Goal: Task Accomplishment & Management: Use online tool/utility

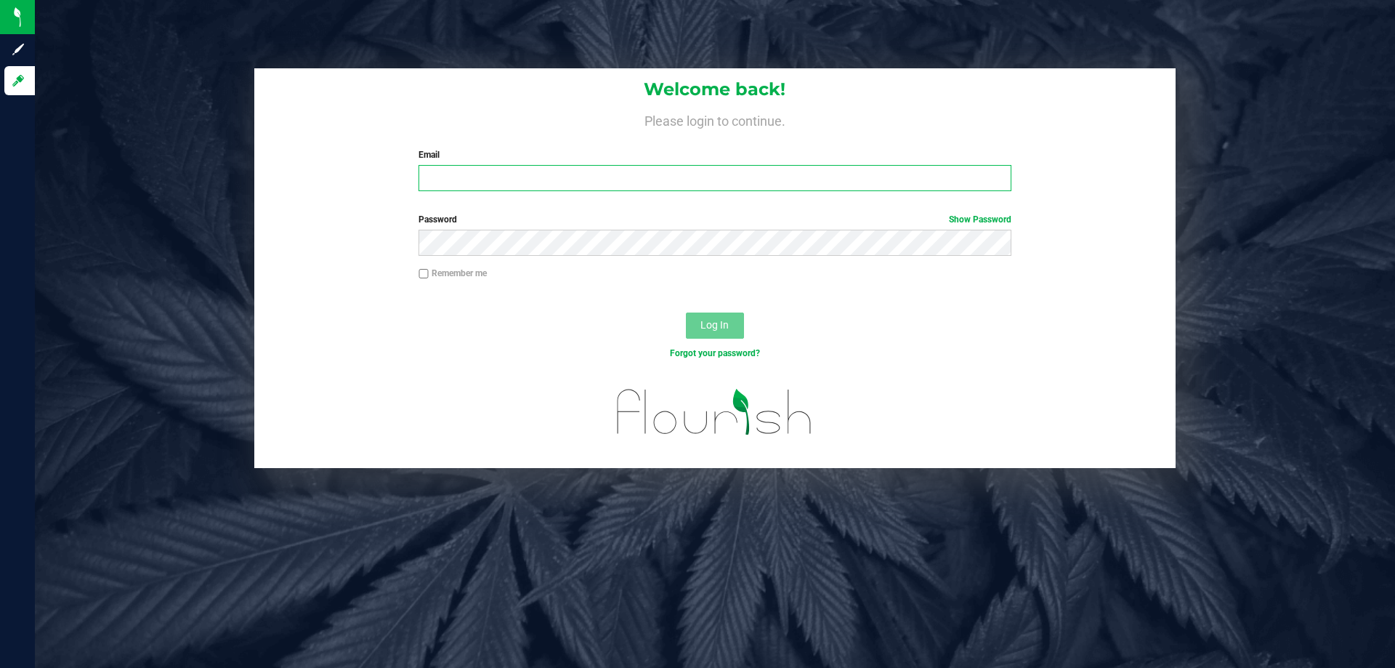
click at [448, 173] on input "Email" at bounding box center [715, 178] width 592 height 26
type input "[EMAIL_ADDRESS][DOMAIN_NAME]"
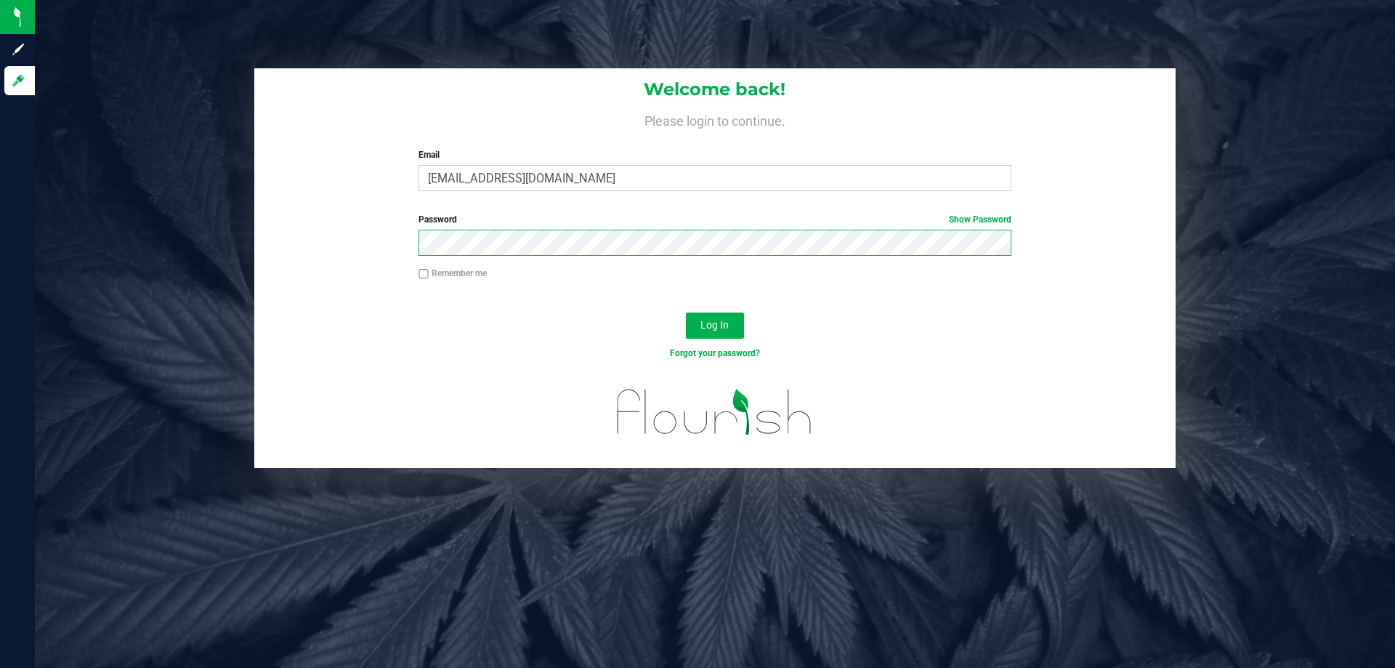
click at [686, 313] on button "Log In" at bounding box center [715, 326] width 58 height 26
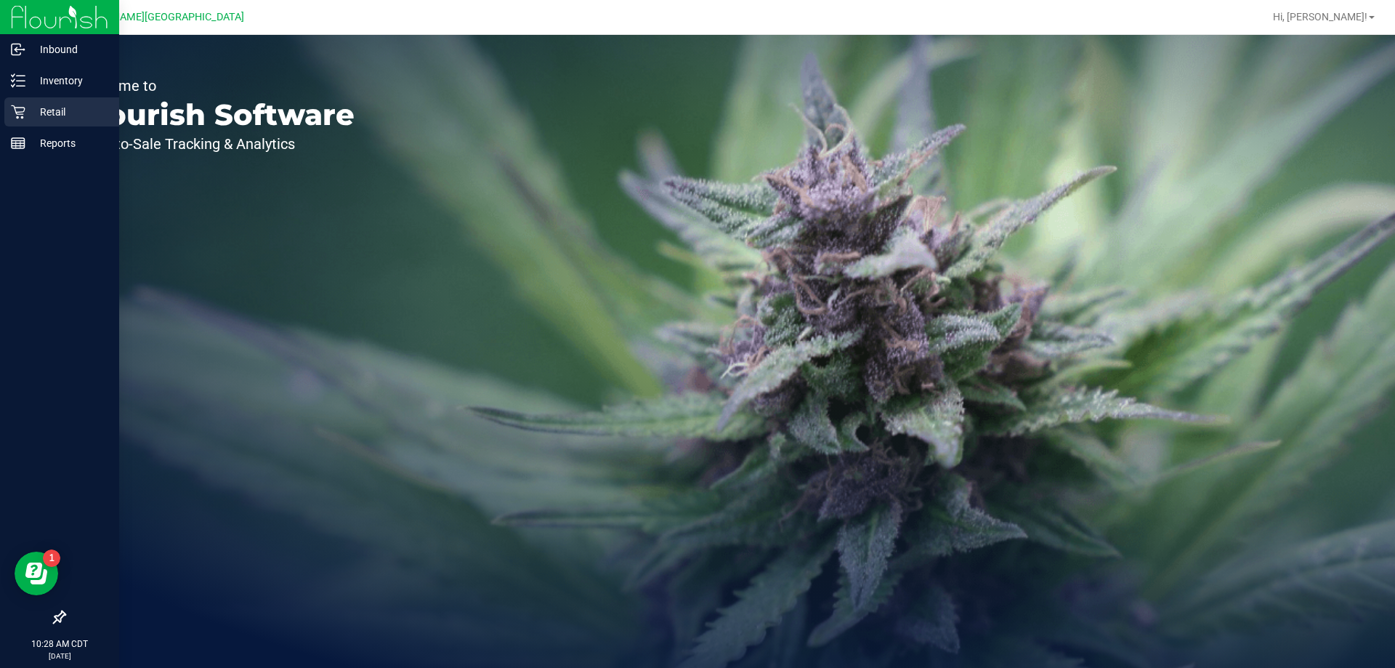
click at [65, 105] on p "Retail" at bounding box center [68, 111] width 87 height 17
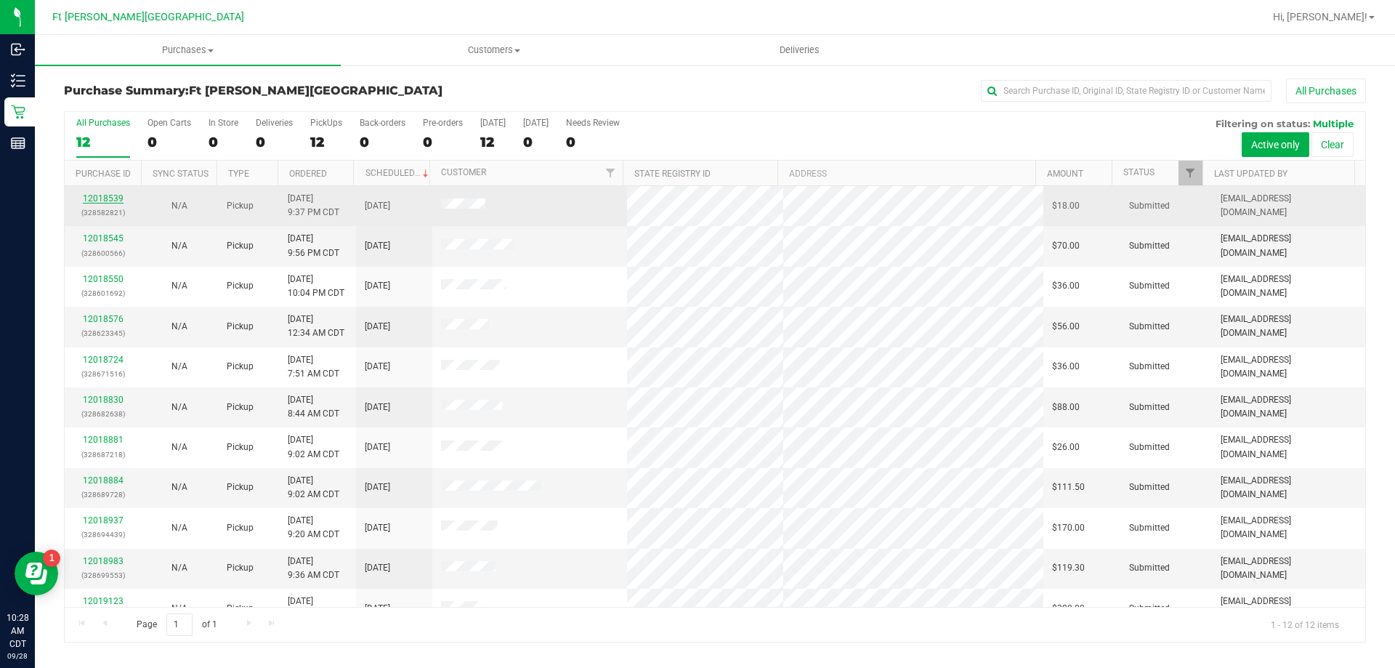
click at [111, 196] on link "12018539" at bounding box center [103, 198] width 41 height 10
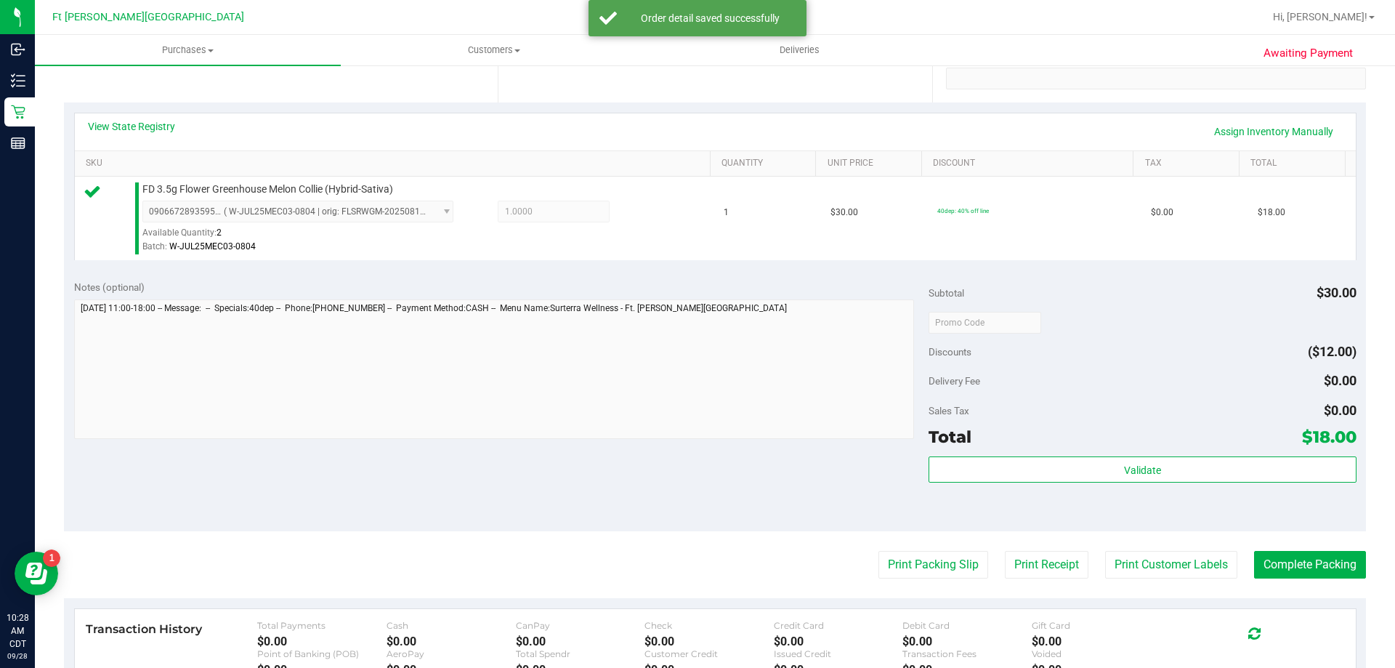
scroll to position [291, 0]
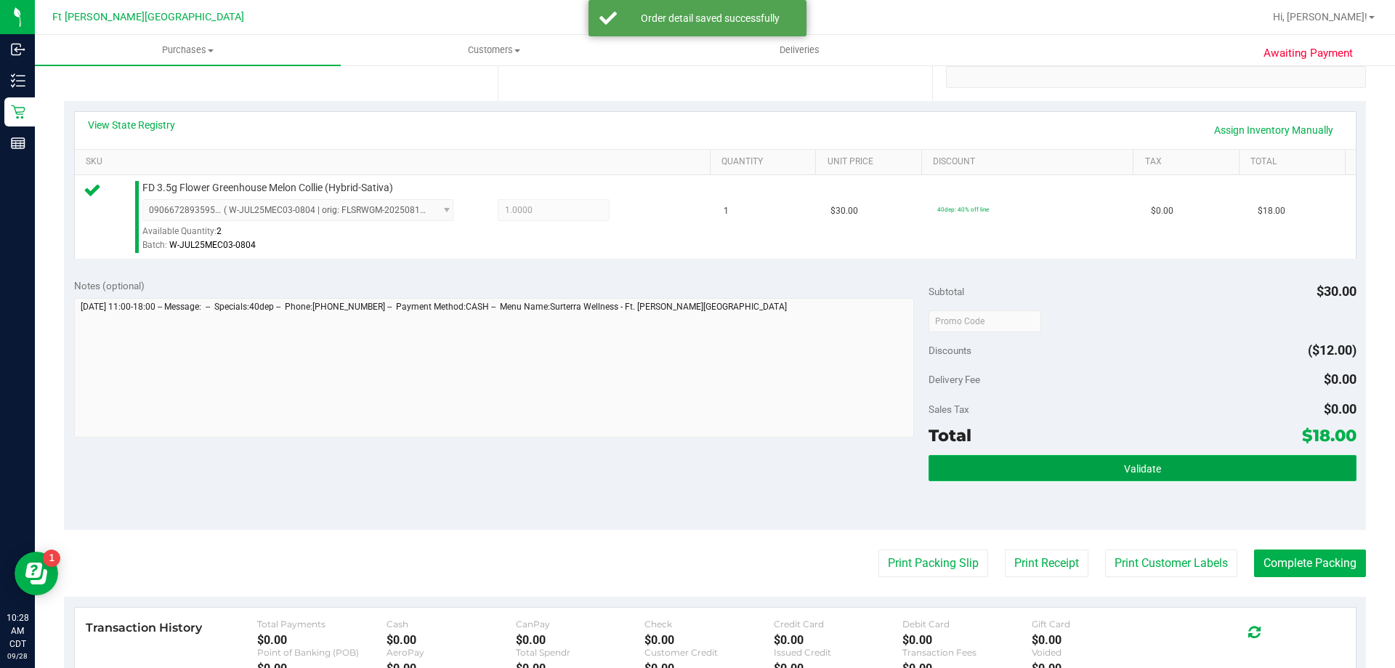
click at [1055, 471] on button "Validate" at bounding box center [1142, 468] width 427 height 26
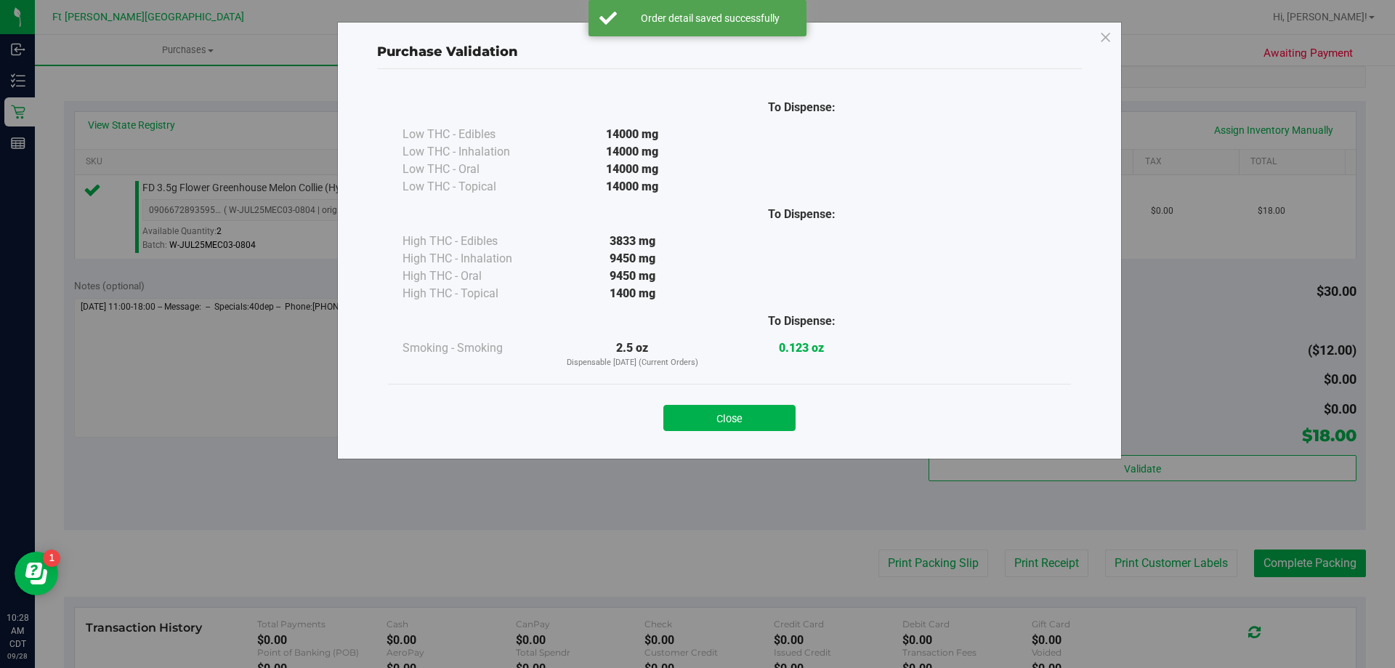
drag, startPoint x: 764, startPoint y: 405, endPoint x: 763, endPoint y: 416, distance: 11.7
click at [763, 406] on button "Close" at bounding box center [730, 418] width 132 height 26
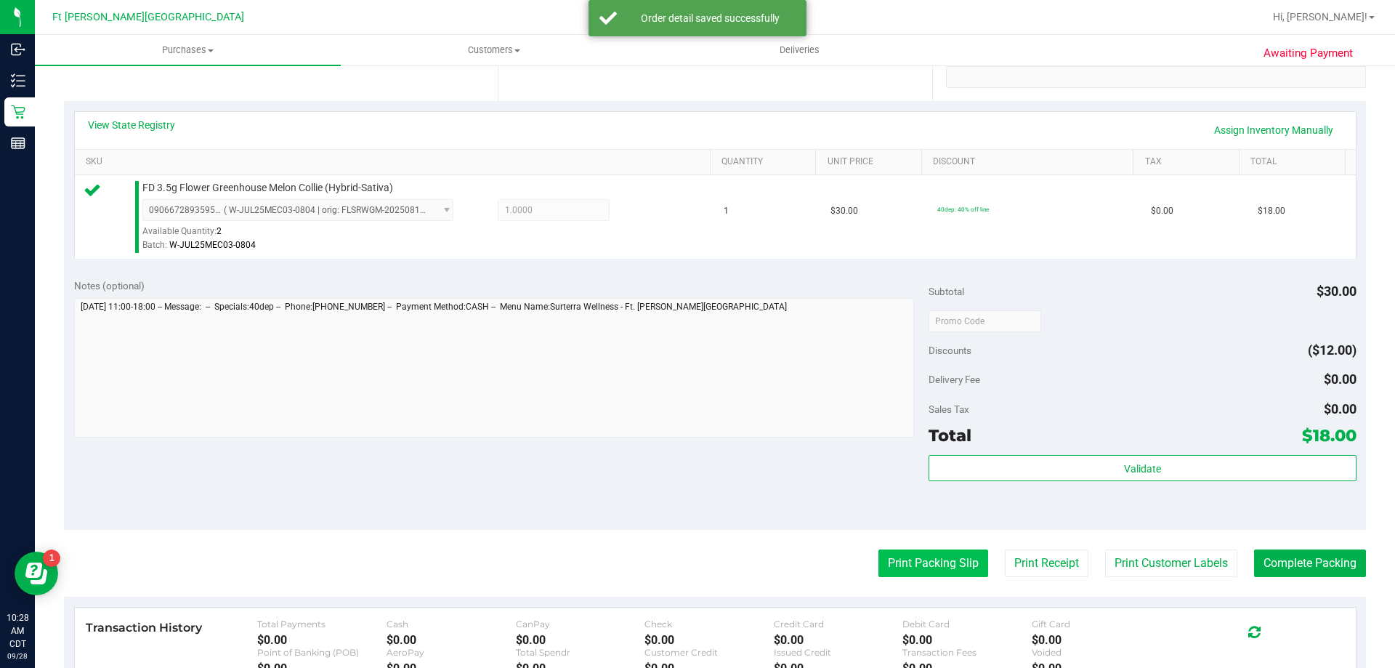
click at [933, 551] on button "Print Packing Slip" at bounding box center [934, 563] width 110 height 28
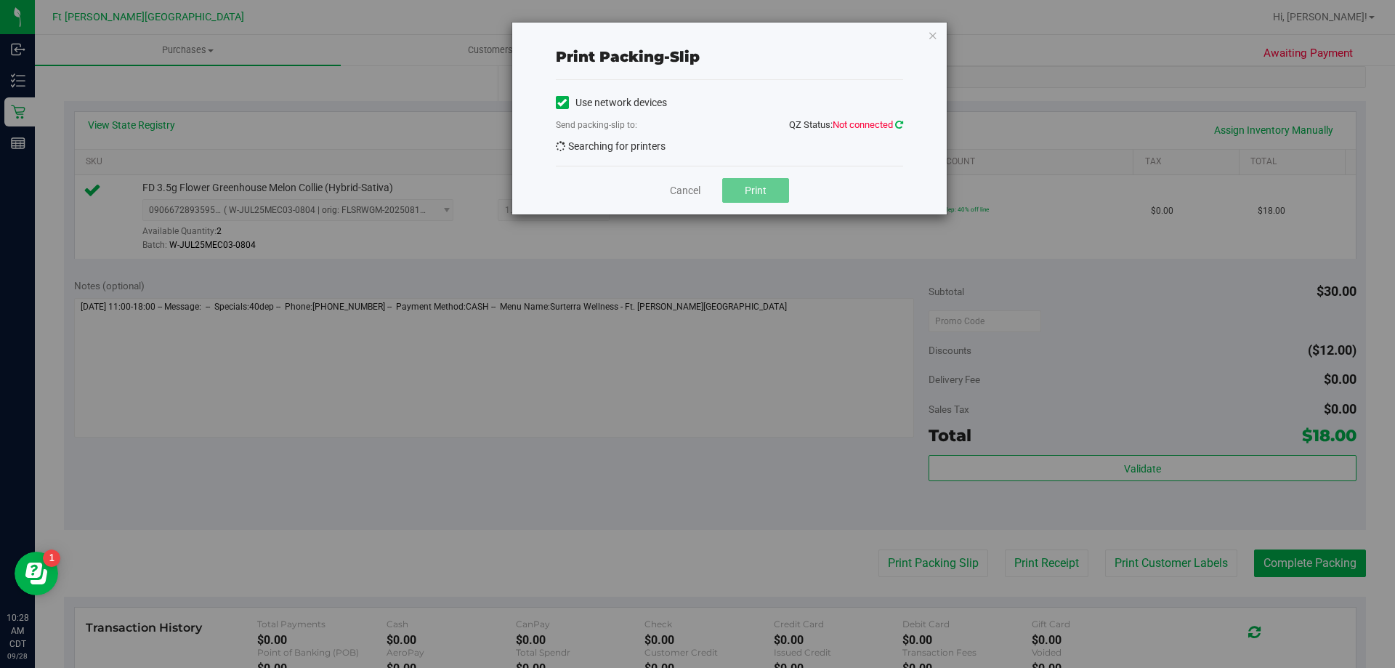
click at [900, 125] on icon at bounding box center [899, 124] width 8 height 9
click at [577, 175] on div "Cancel Print" at bounding box center [729, 190] width 347 height 49
click at [903, 128] on icon at bounding box center [899, 124] width 8 height 9
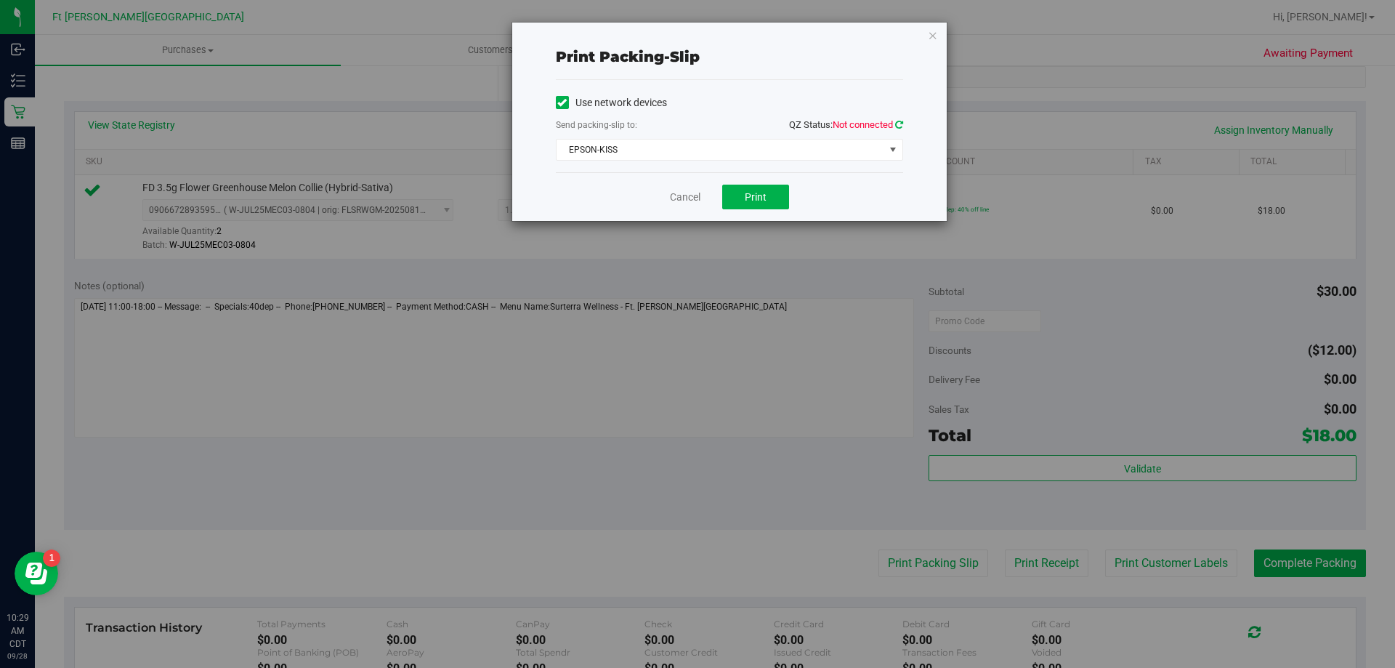
click at [900, 124] on icon at bounding box center [899, 124] width 8 height 9
click at [767, 200] on button "Print" at bounding box center [755, 197] width 67 height 25
click at [684, 196] on link "Cancel" at bounding box center [685, 197] width 31 height 15
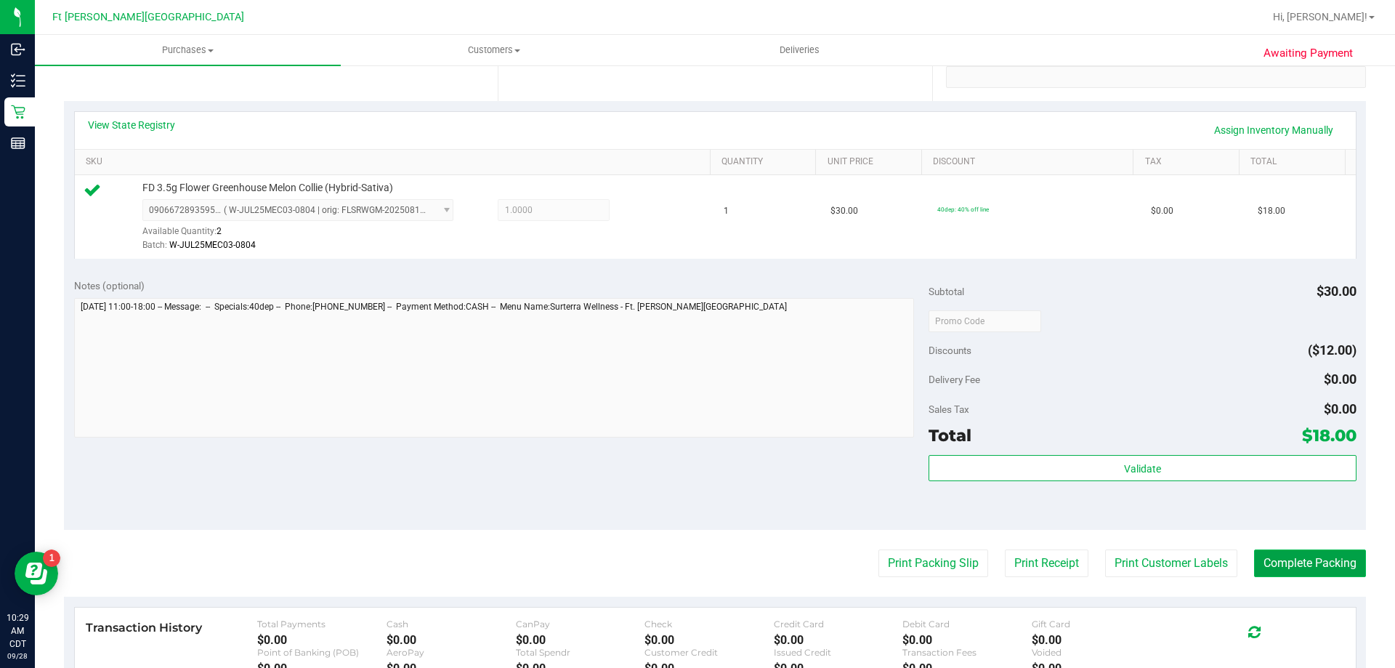
click at [1313, 570] on button "Complete Packing" at bounding box center [1310, 563] width 112 height 28
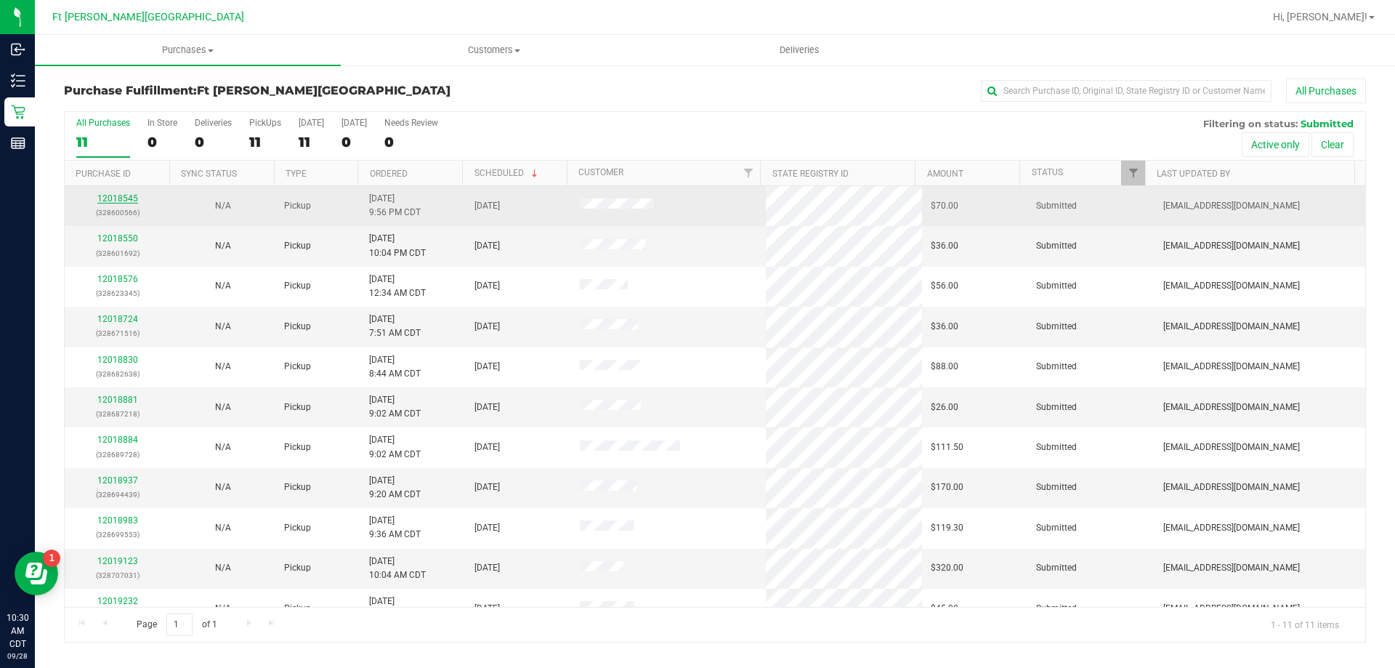
click at [134, 196] on link "12018545" at bounding box center [117, 198] width 41 height 10
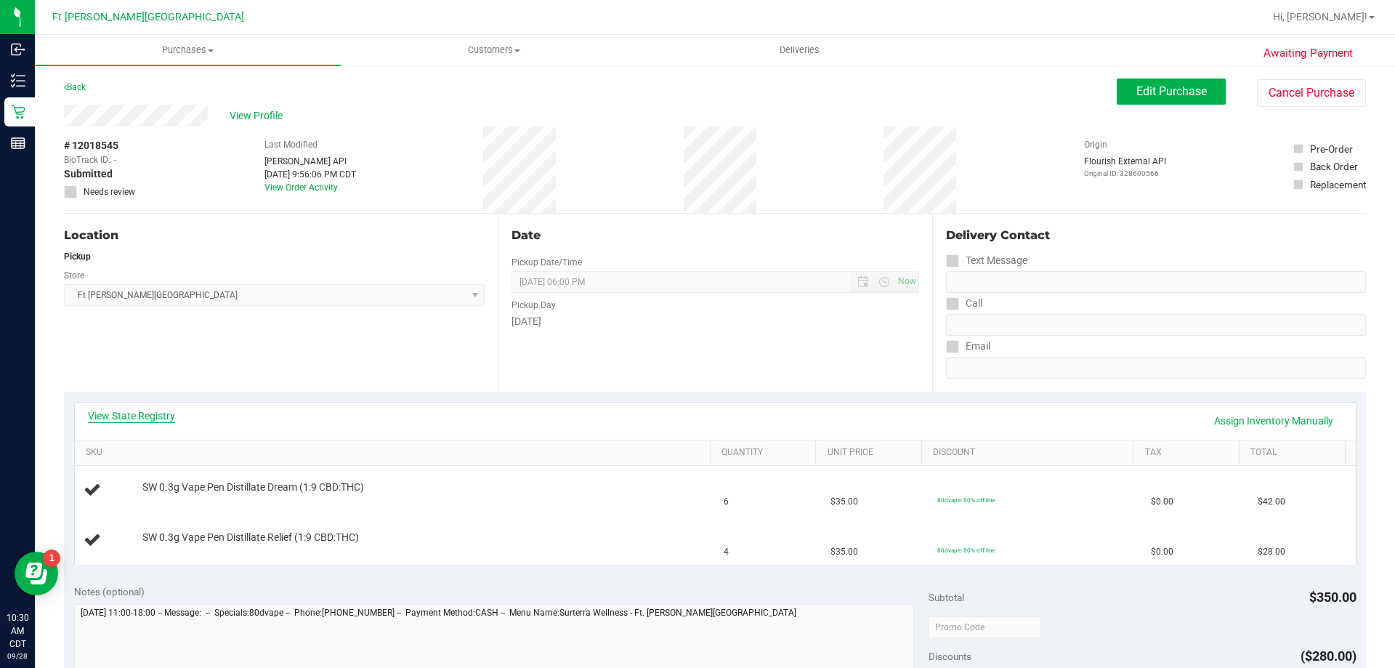
click at [158, 410] on link "View State Registry" at bounding box center [131, 415] width 87 height 15
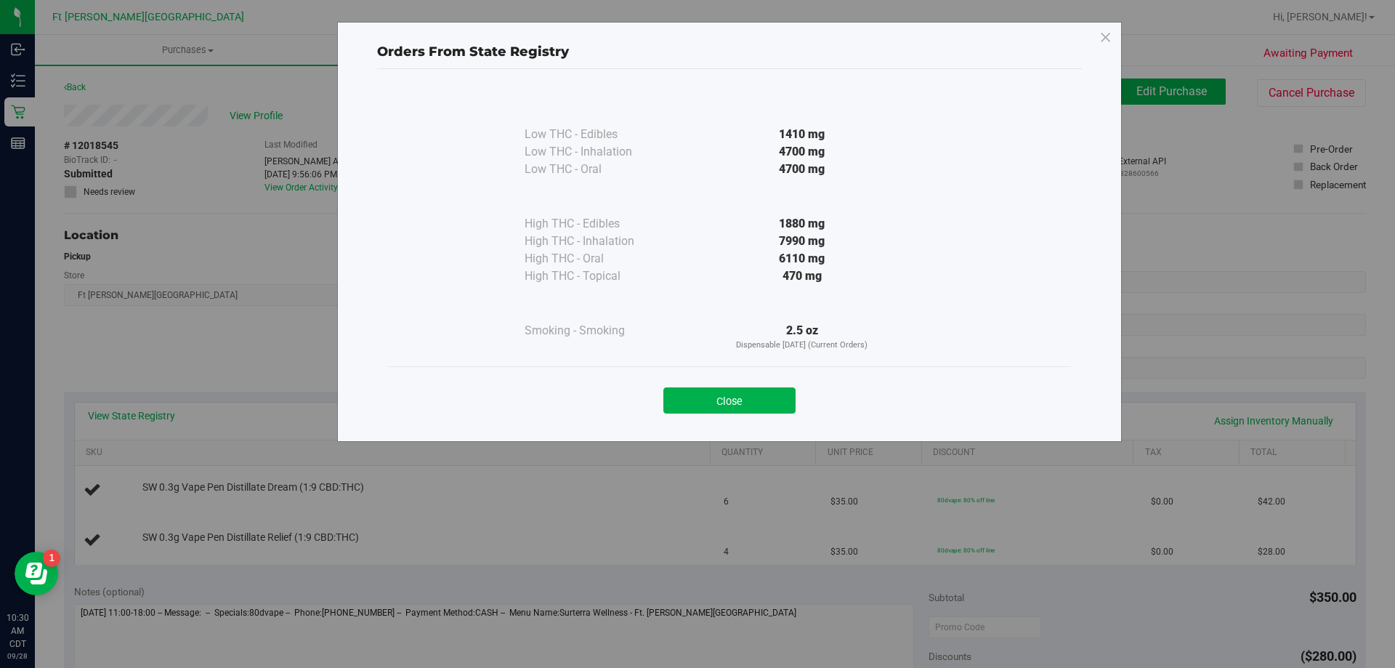
click at [746, 398] on button "Close" at bounding box center [730, 400] width 132 height 26
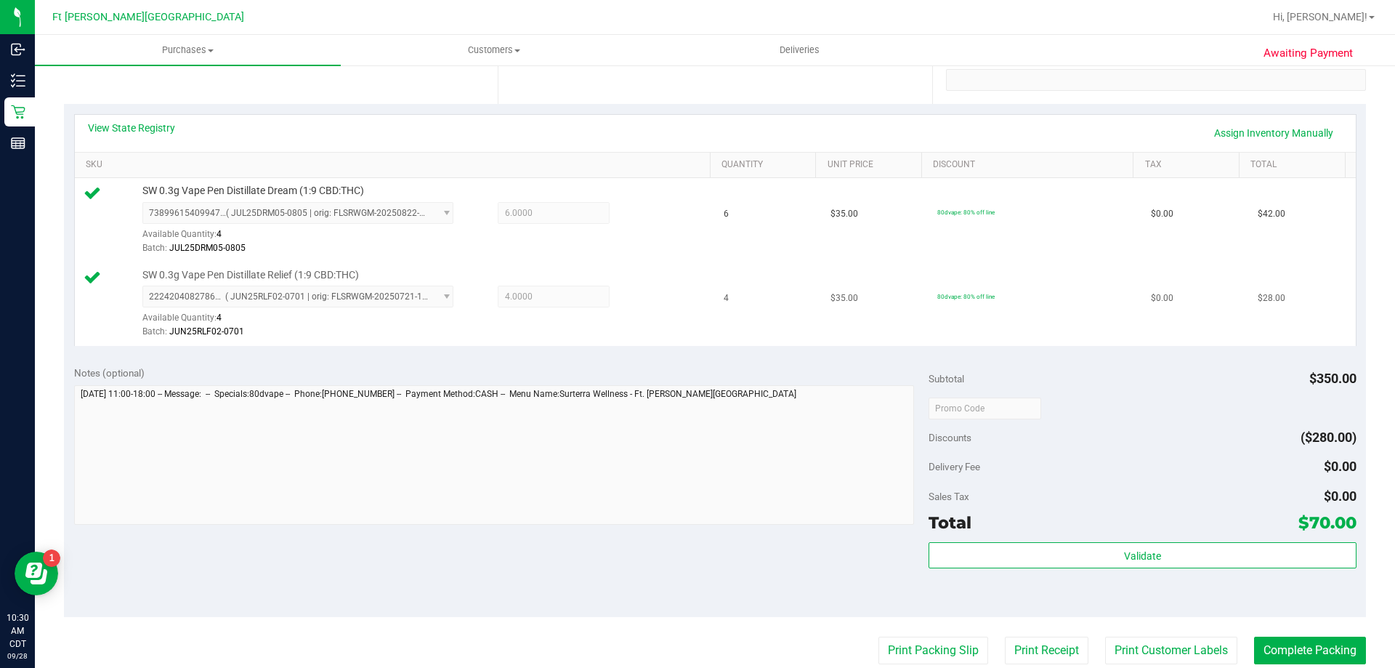
scroll to position [291, 0]
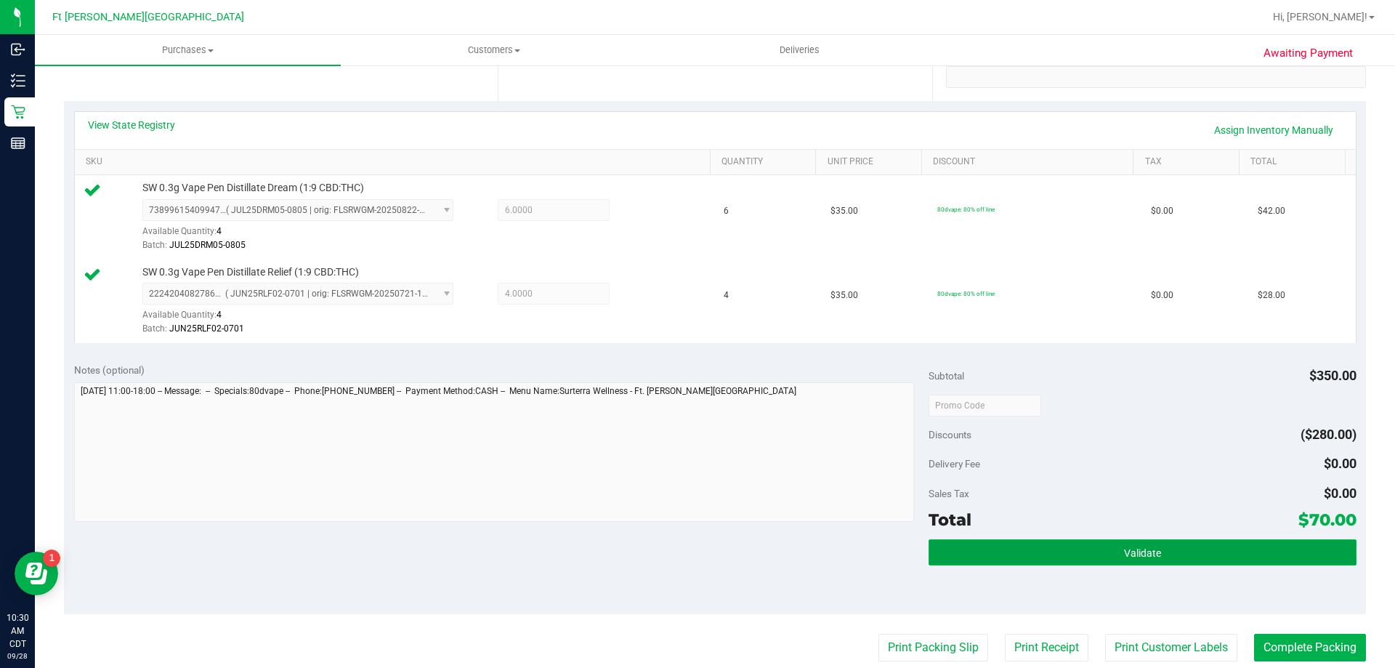
click at [1077, 539] on button "Validate" at bounding box center [1142, 552] width 427 height 26
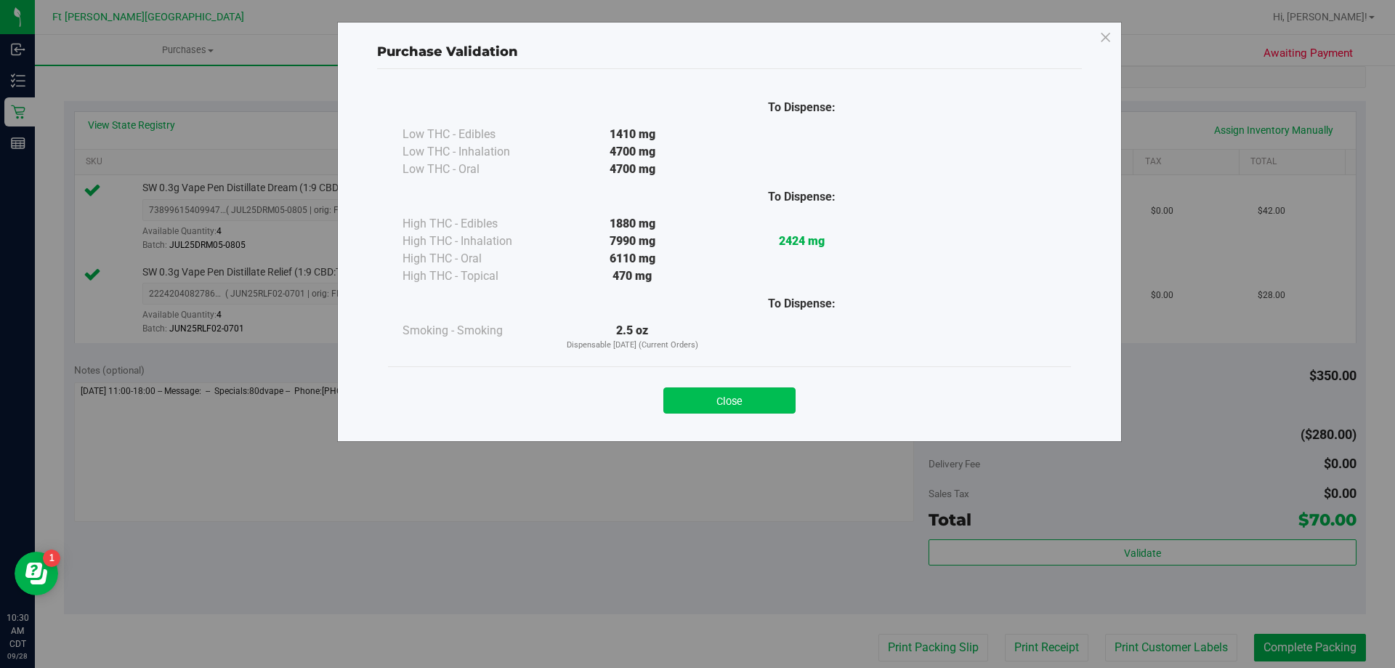
click at [756, 400] on button "Close" at bounding box center [730, 400] width 132 height 26
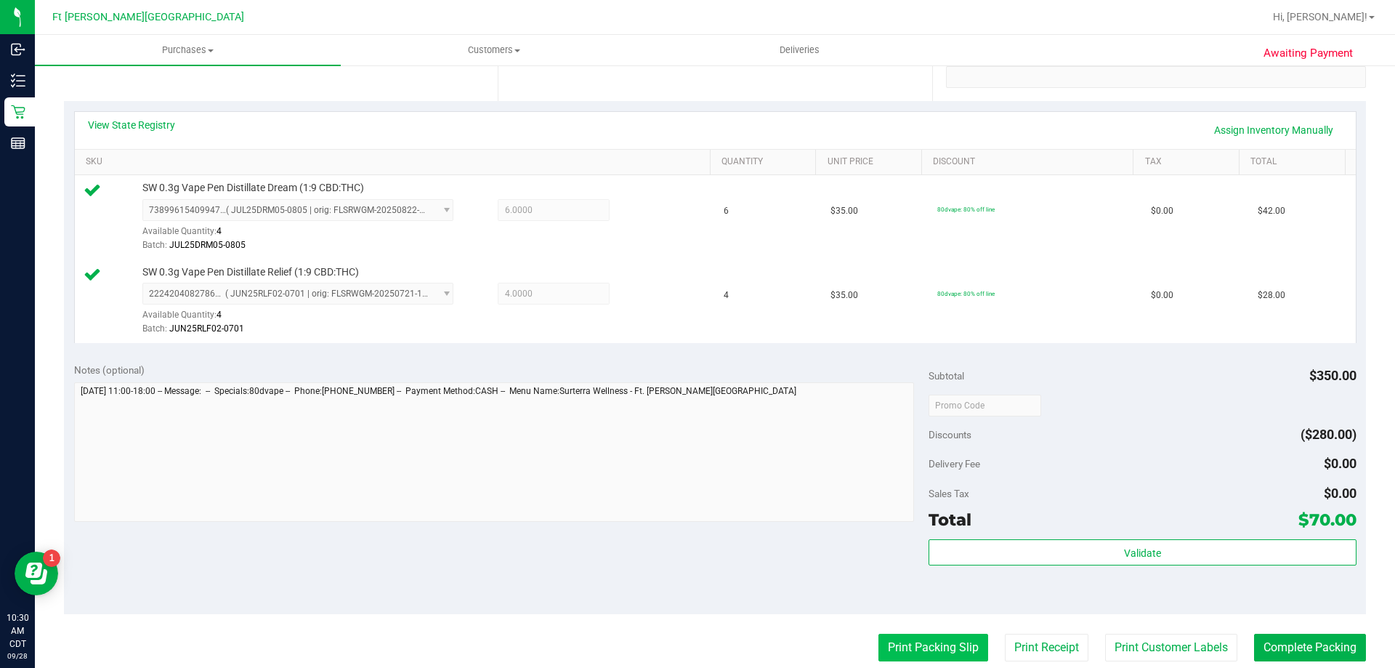
click at [928, 650] on button "Print Packing Slip" at bounding box center [934, 648] width 110 height 28
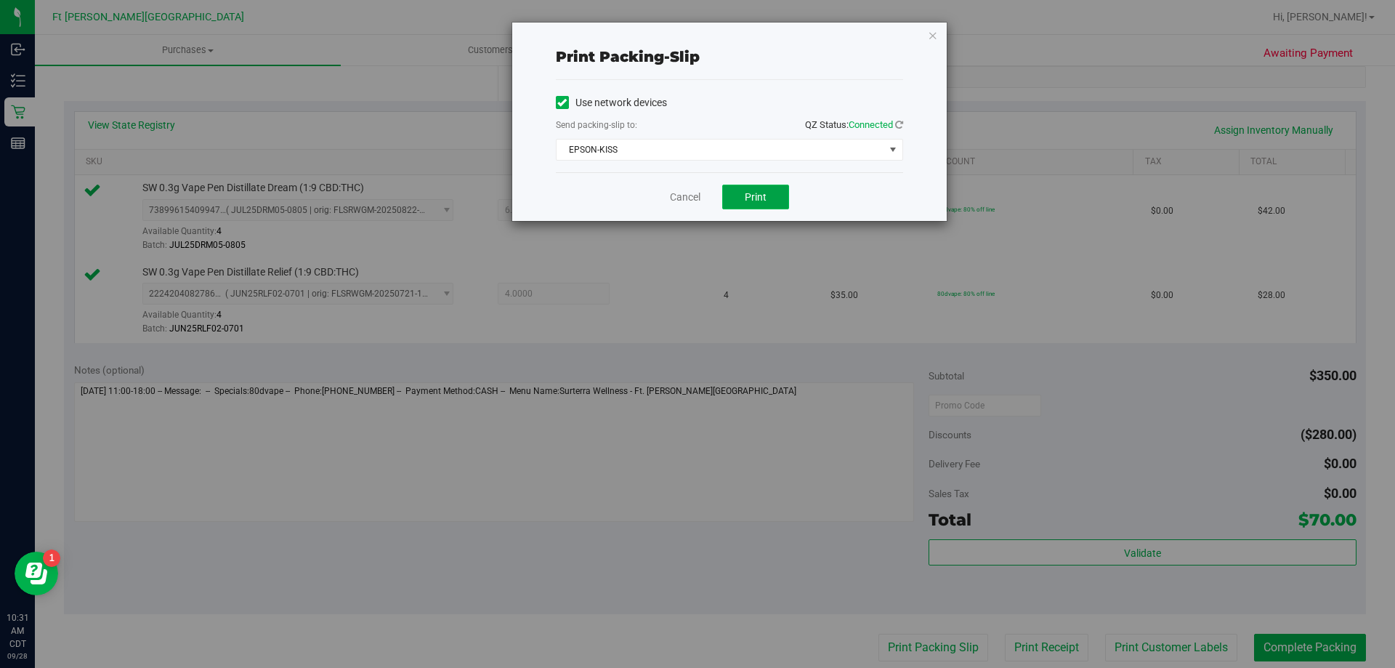
click at [735, 192] on button "Print" at bounding box center [755, 197] width 67 height 25
drag, startPoint x: 690, startPoint y: 193, endPoint x: 1103, endPoint y: 485, distance: 506.3
click at [690, 193] on link "Cancel" at bounding box center [685, 197] width 31 height 15
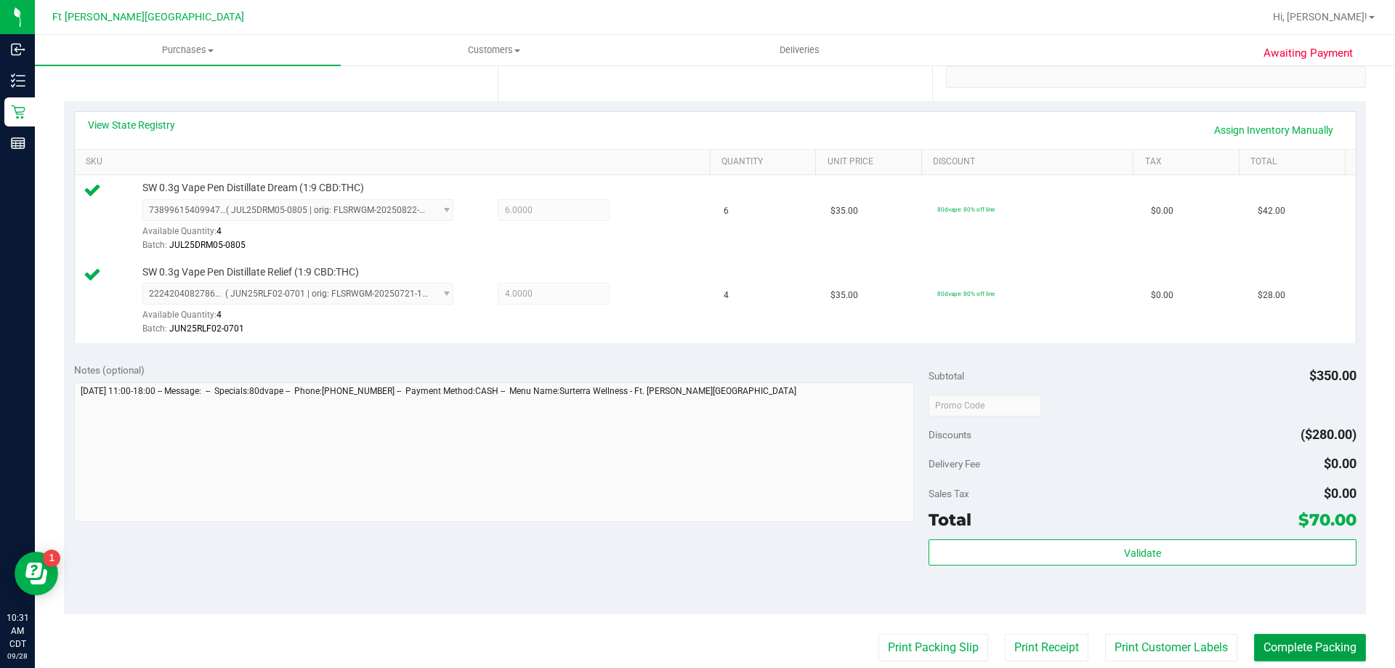
click at [1337, 642] on button "Complete Packing" at bounding box center [1310, 648] width 112 height 28
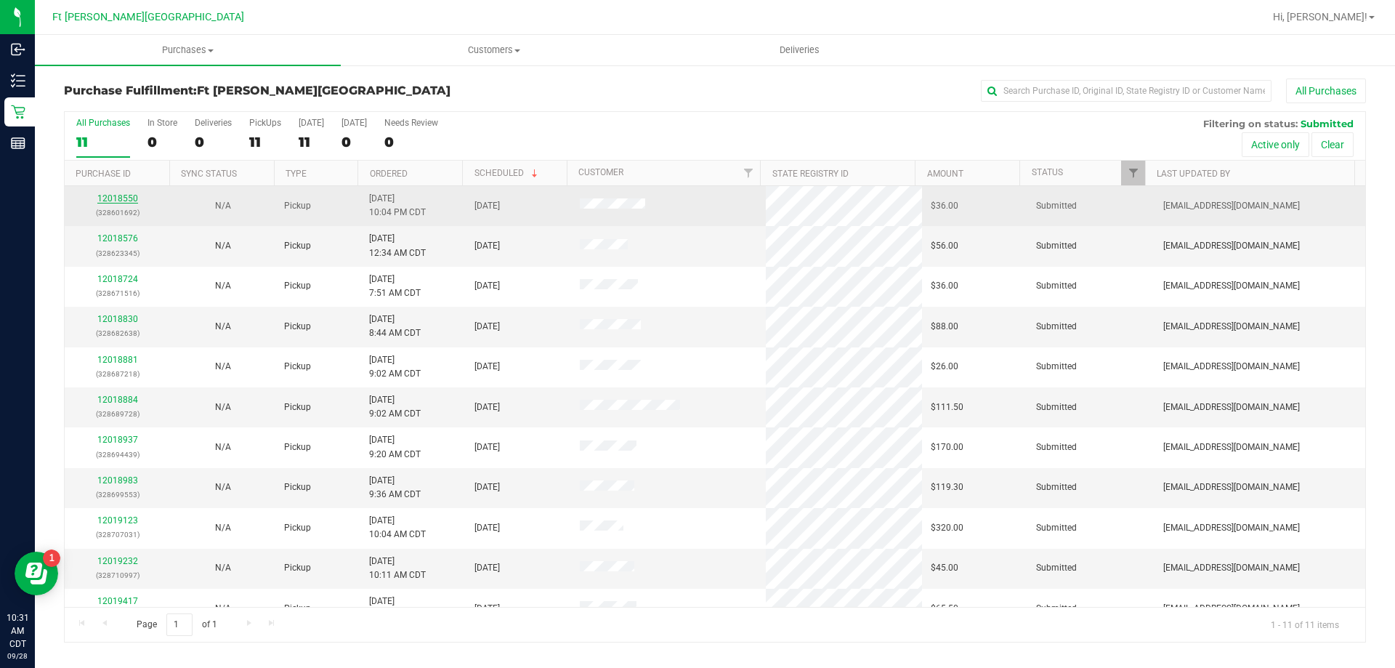
click at [117, 198] on link "12018550" at bounding box center [117, 198] width 41 height 10
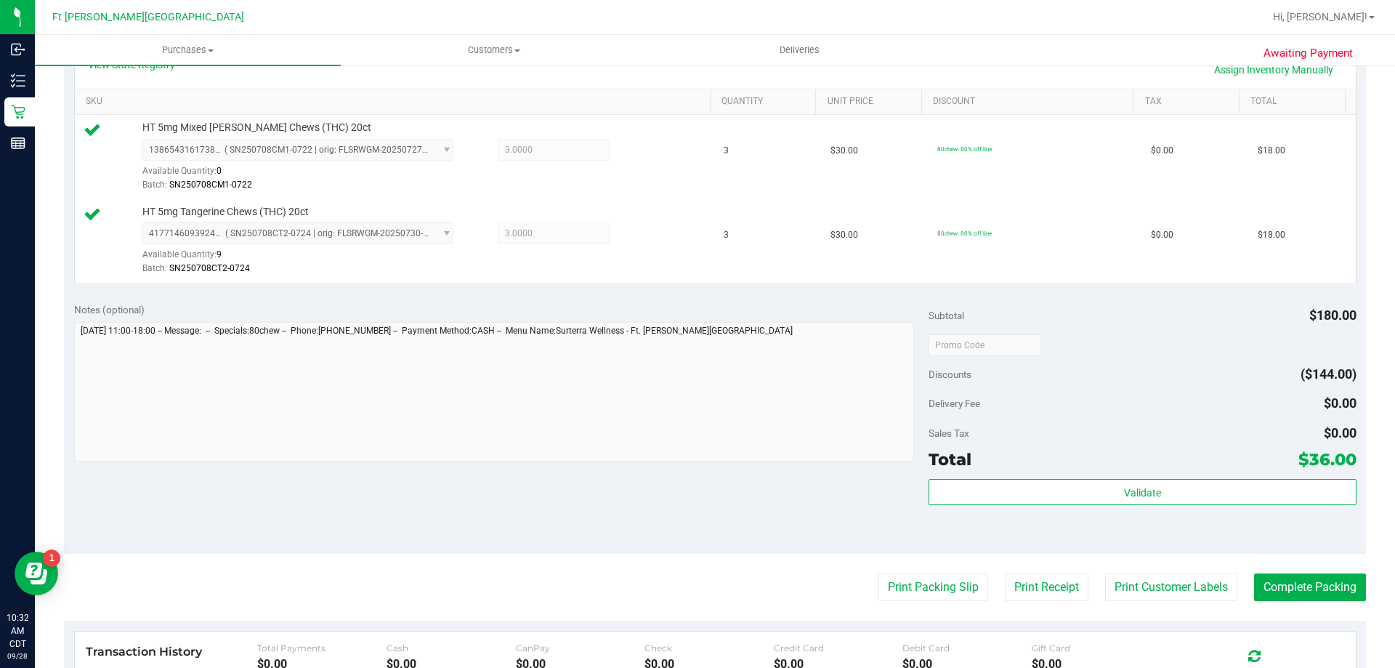
scroll to position [436, 0]
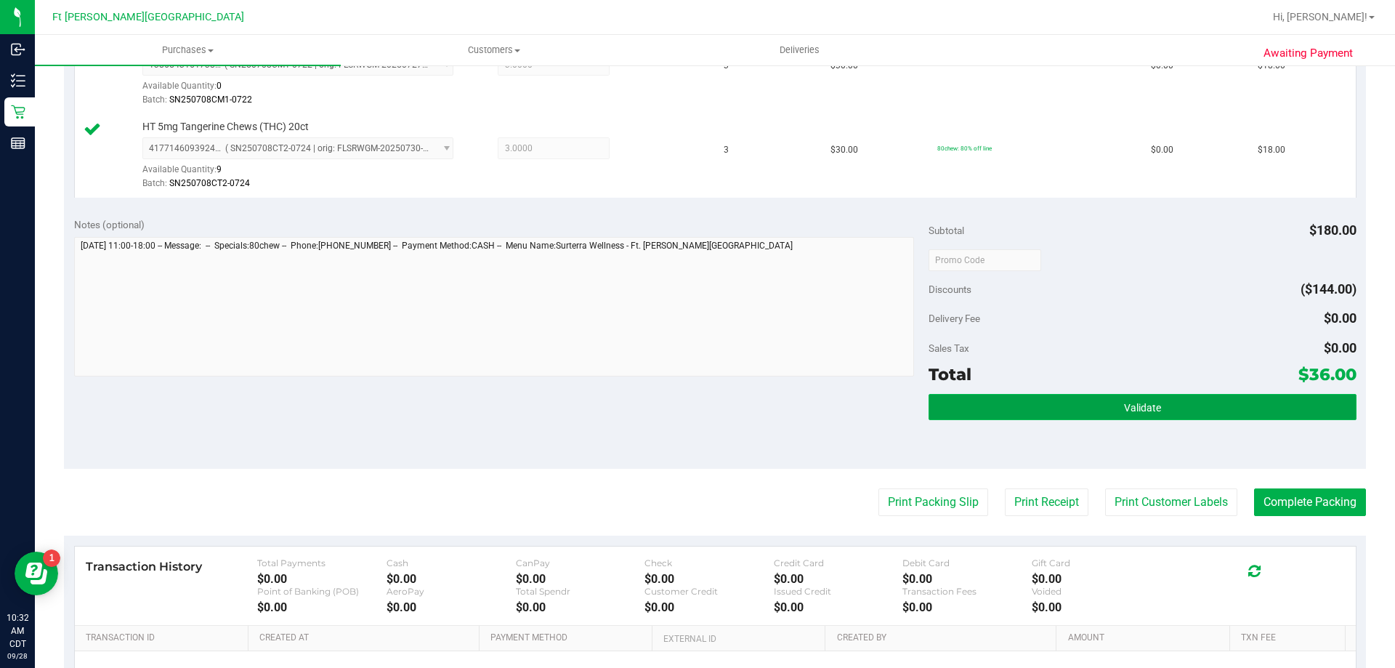
click at [978, 412] on button "Validate" at bounding box center [1142, 407] width 427 height 26
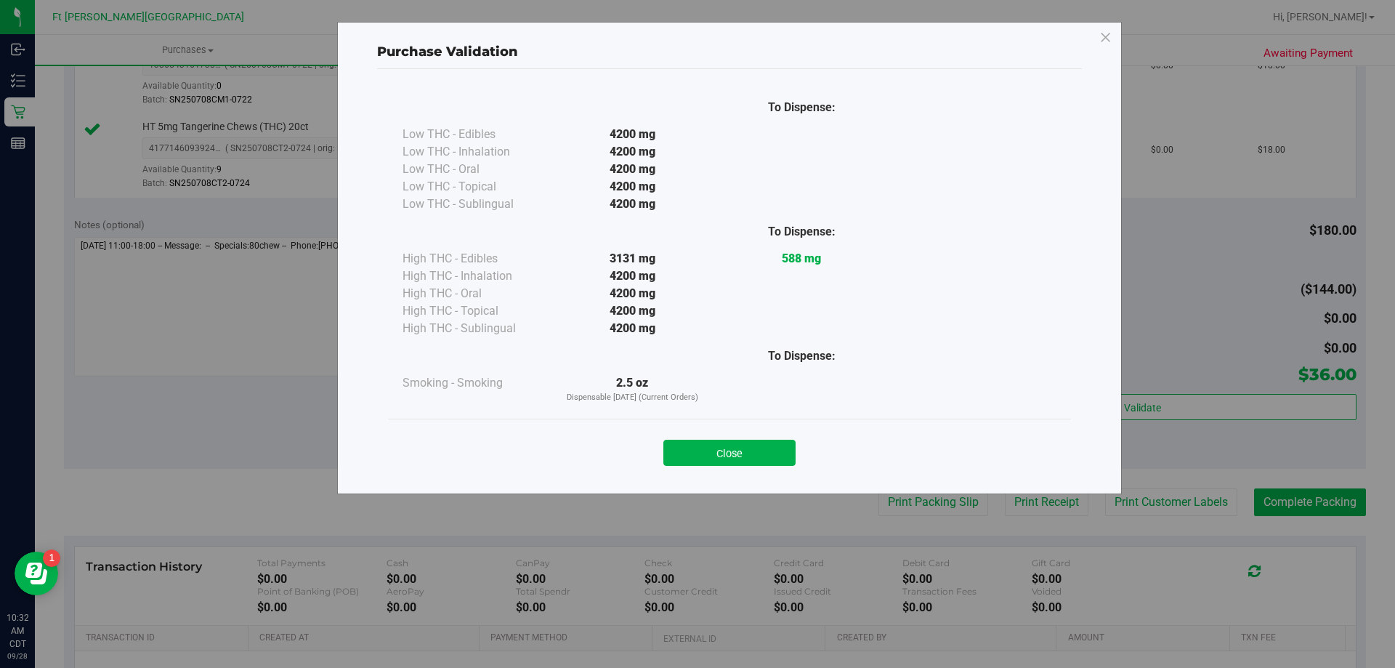
click at [698, 463] on button "Close" at bounding box center [730, 453] width 132 height 26
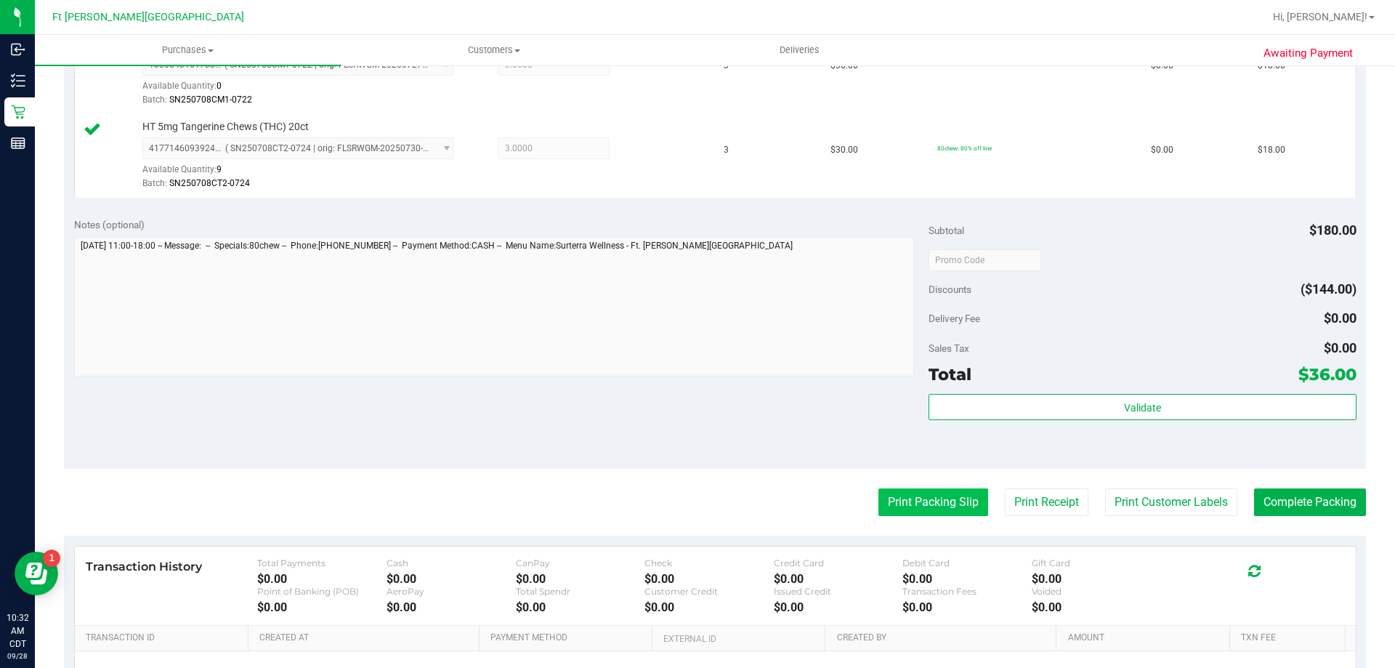
click at [914, 504] on button "Print Packing Slip" at bounding box center [934, 502] width 110 height 28
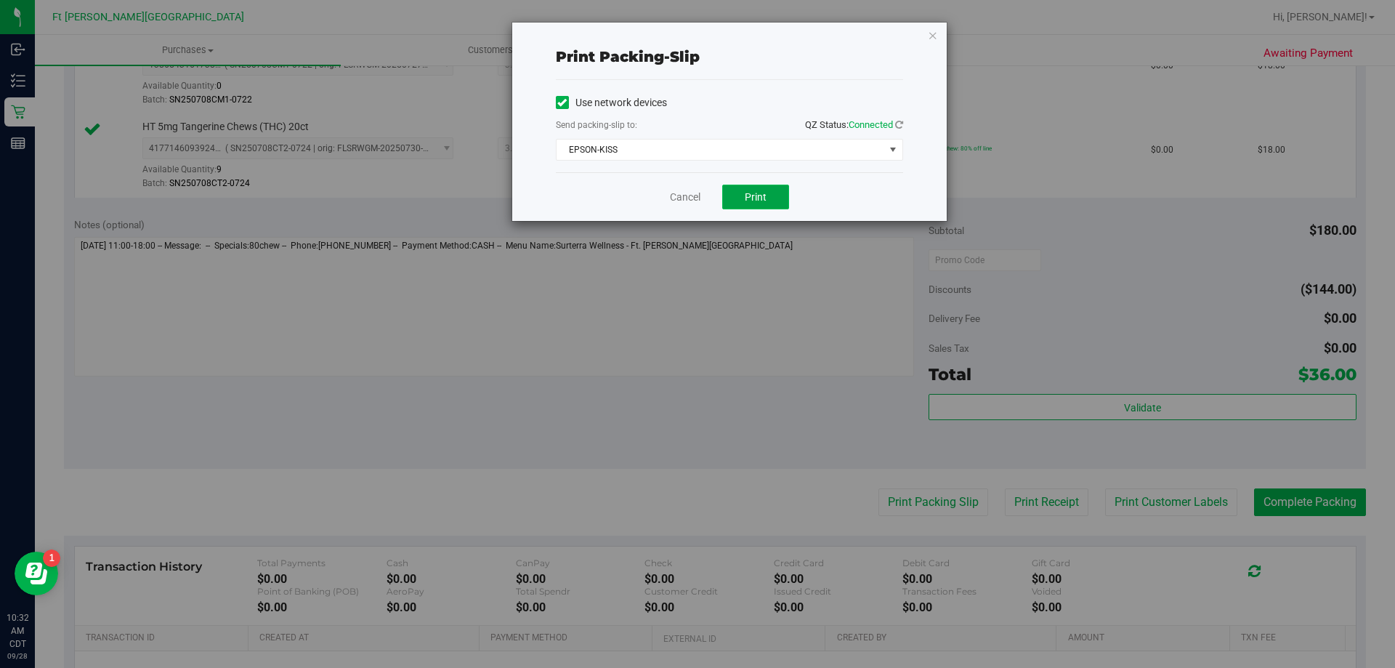
click at [763, 198] on span "Print" at bounding box center [756, 197] width 22 height 12
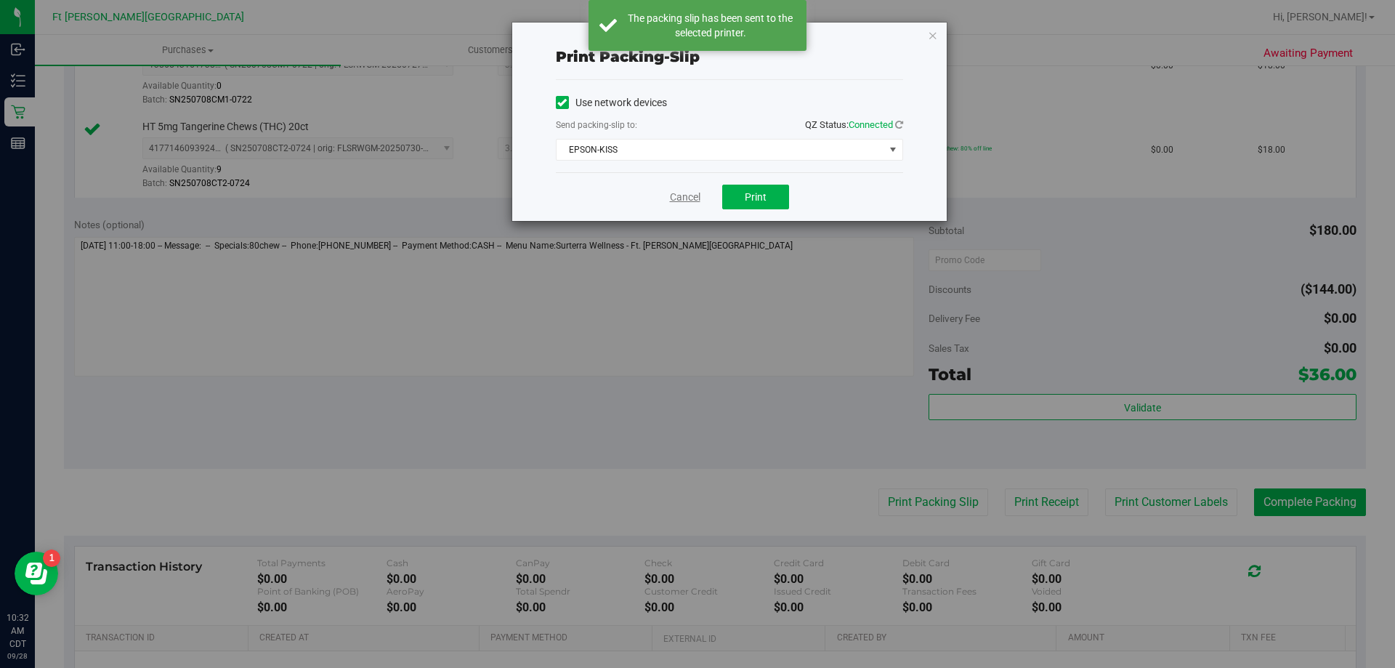
click at [689, 194] on link "Cancel" at bounding box center [685, 197] width 31 height 15
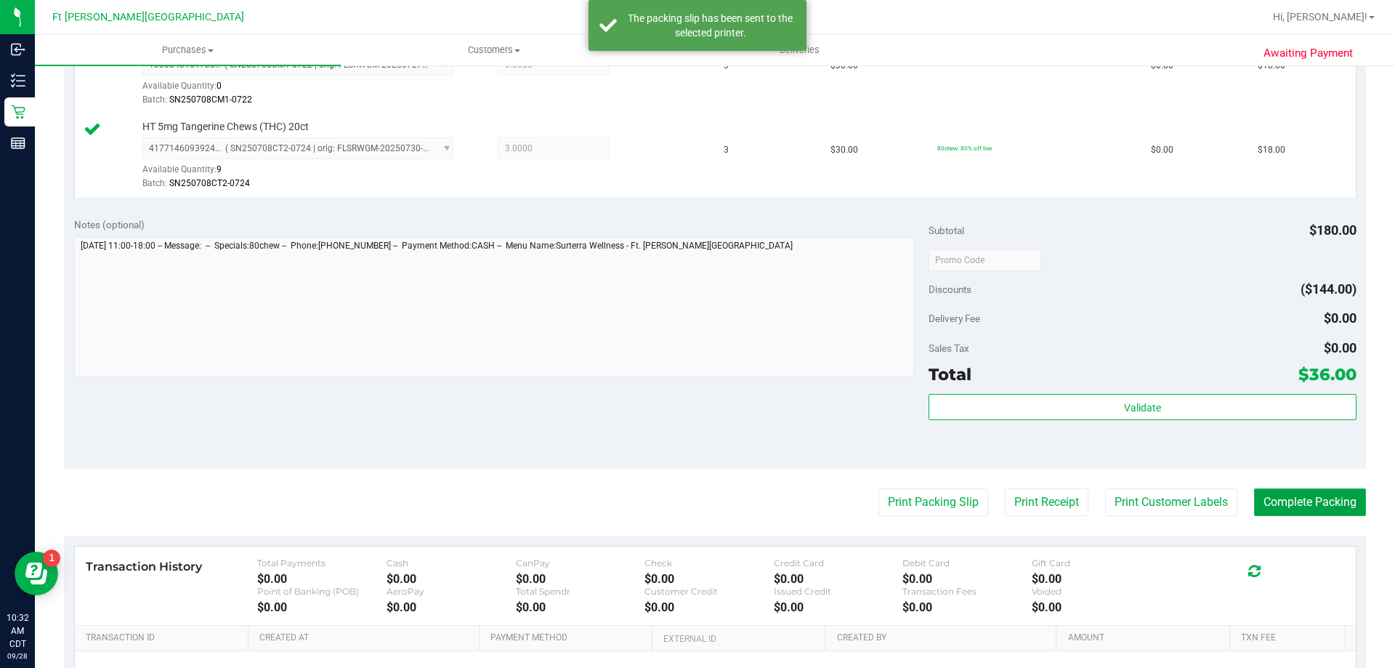
click at [1329, 510] on button "Complete Packing" at bounding box center [1310, 502] width 112 height 28
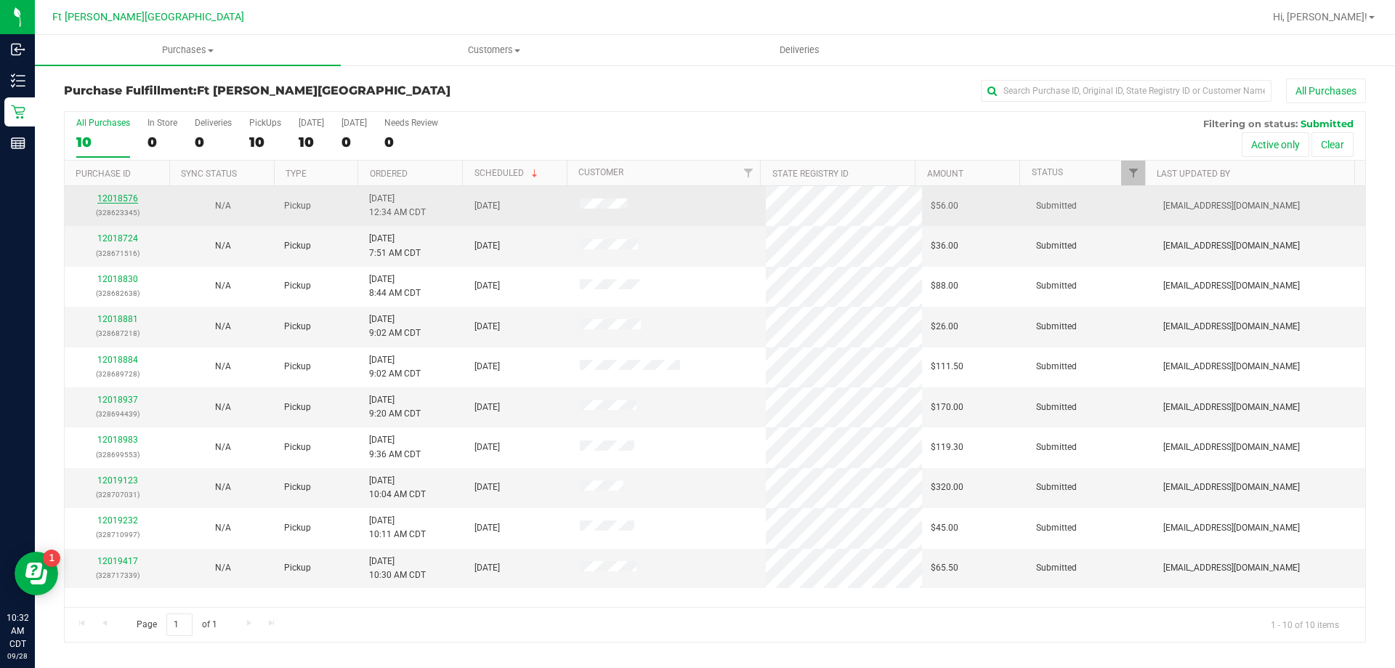
click at [125, 196] on link "12018576" at bounding box center [117, 198] width 41 height 10
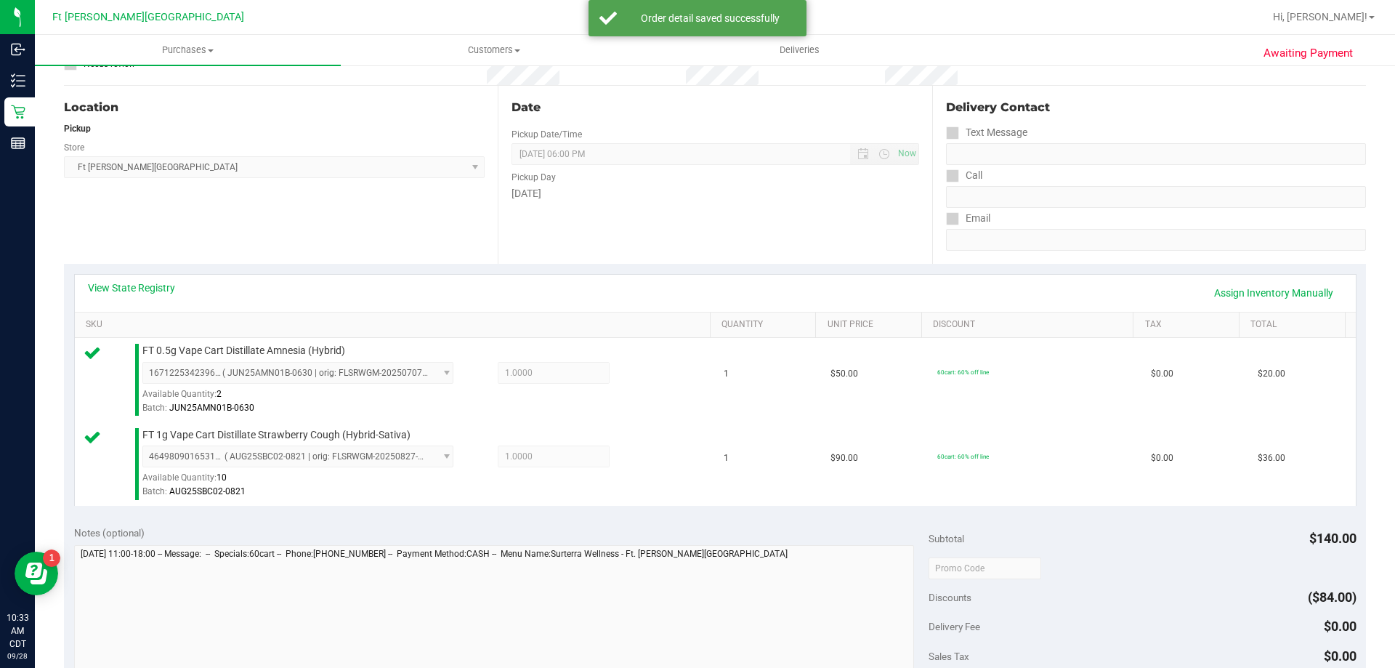
scroll to position [291, 0]
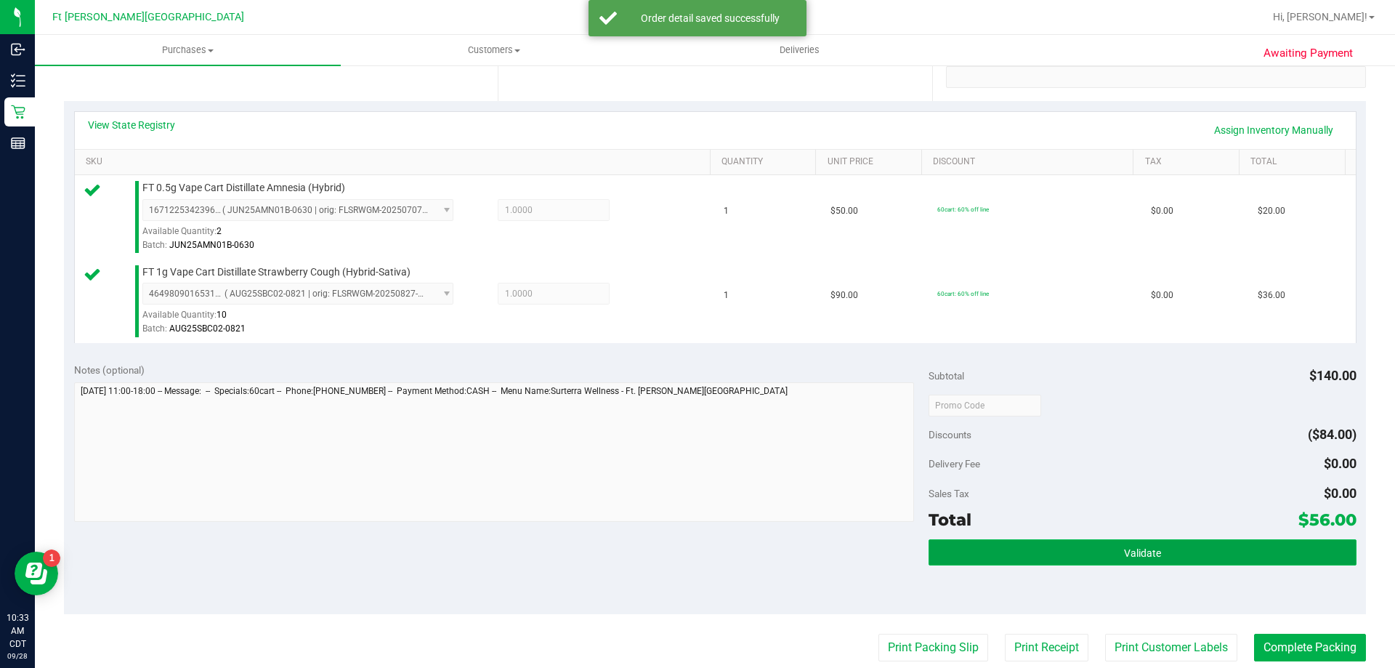
click at [1044, 556] on button "Validate" at bounding box center [1142, 552] width 427 height 26
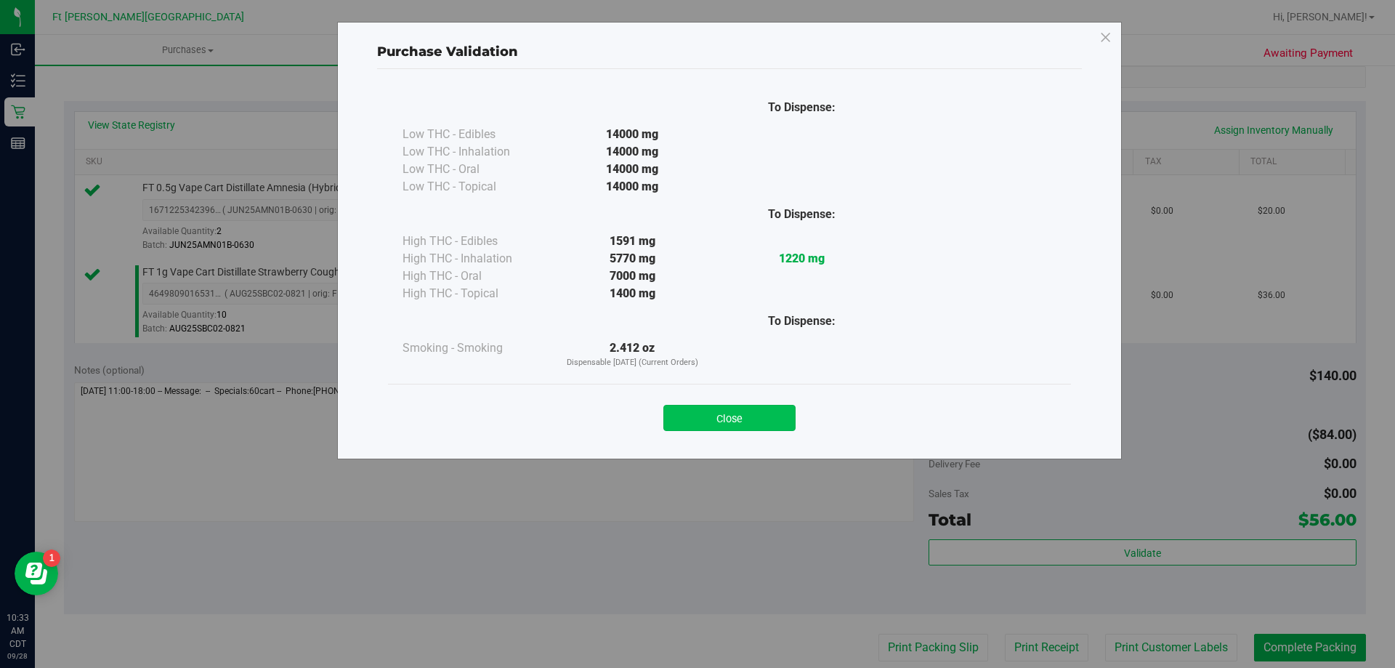
click at [687, 408] on button "Close" at bounding box center [730, 418] width 132 height 26
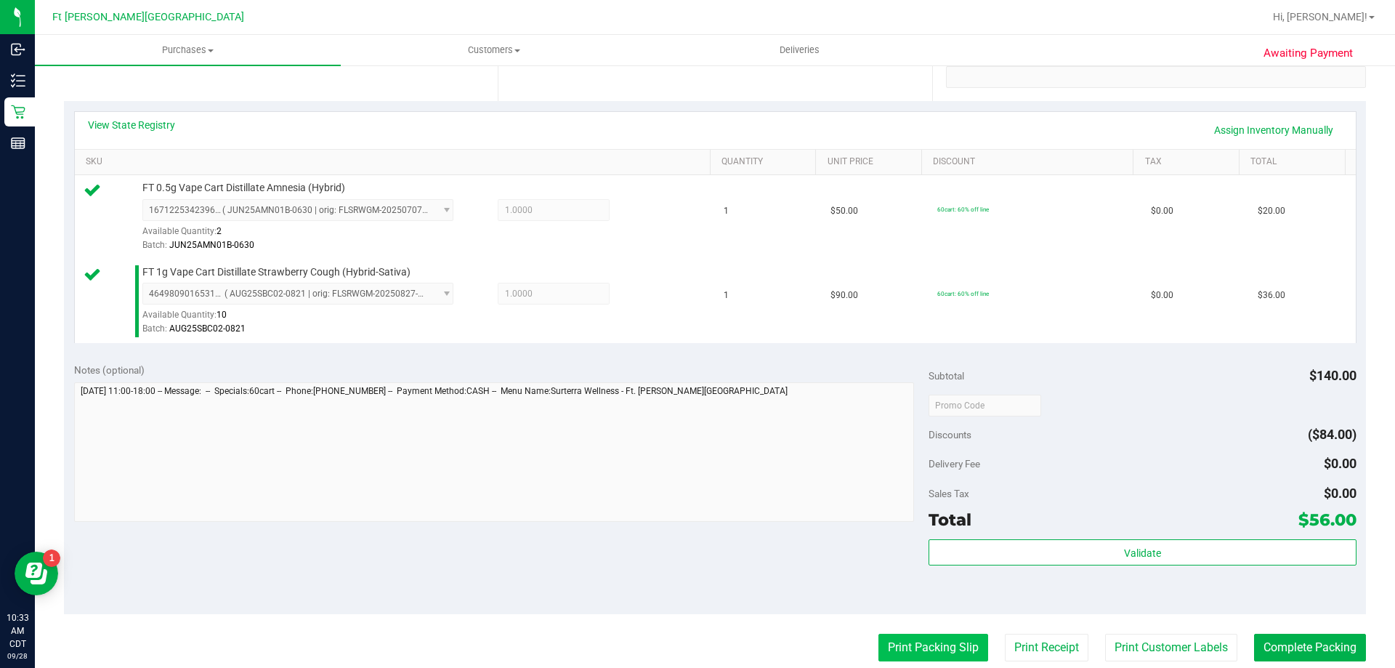
click at [941, 650] on button "Print Packing Slip" at bounding box center [934, 648] width 110 height 28
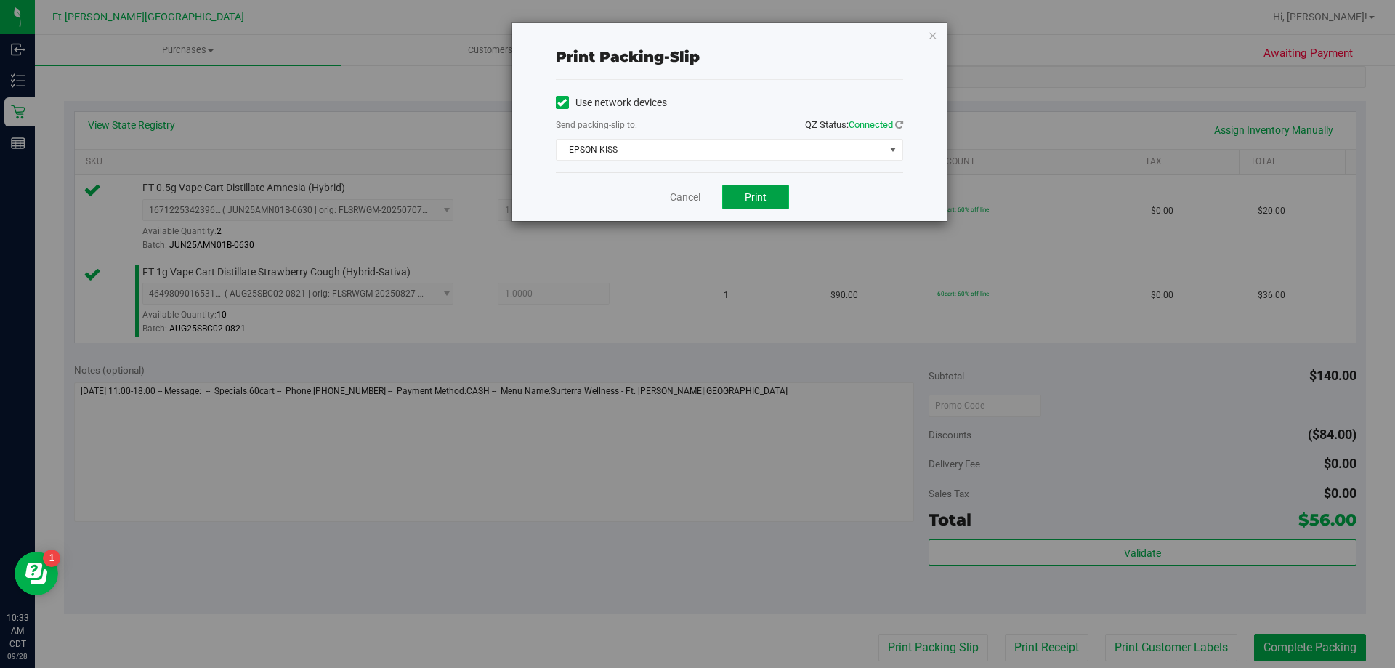
click at [741, 203] on button "Print" at bounding box center [755, 197] width 67 height 25
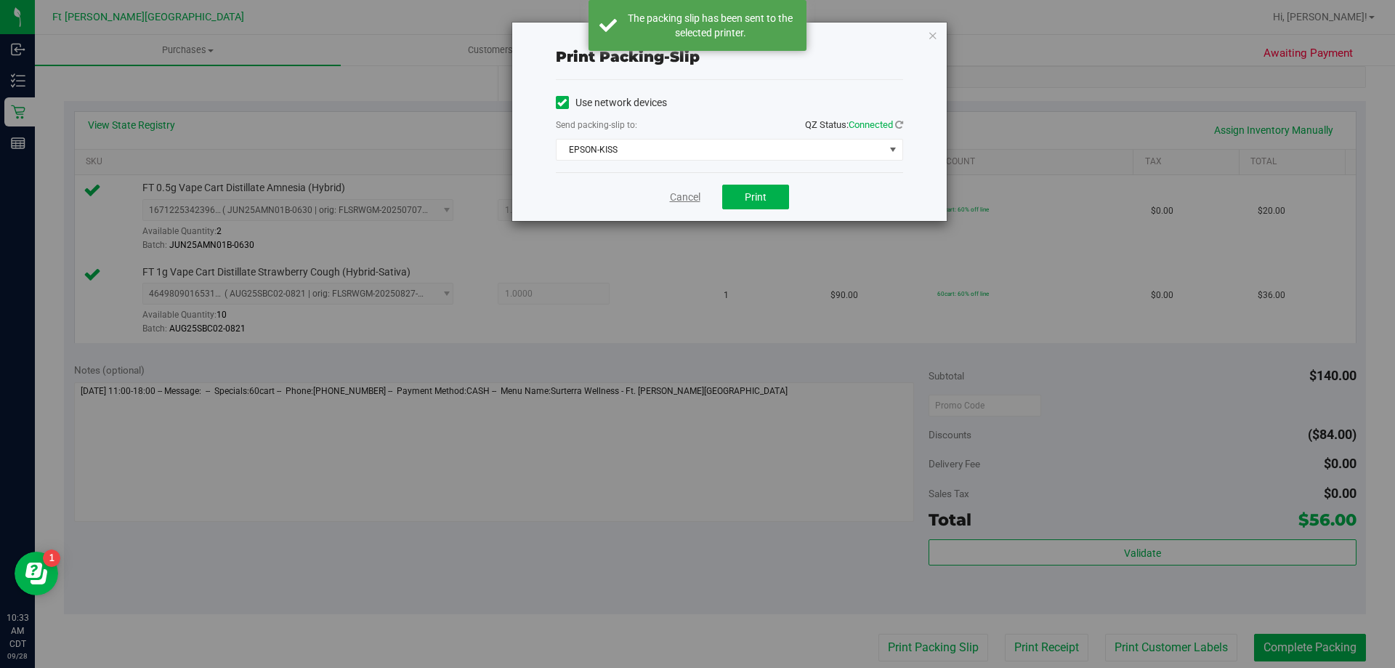
click at [678, 198] on link "Cancel" at bounding box center [685, 197] width 31 height 15
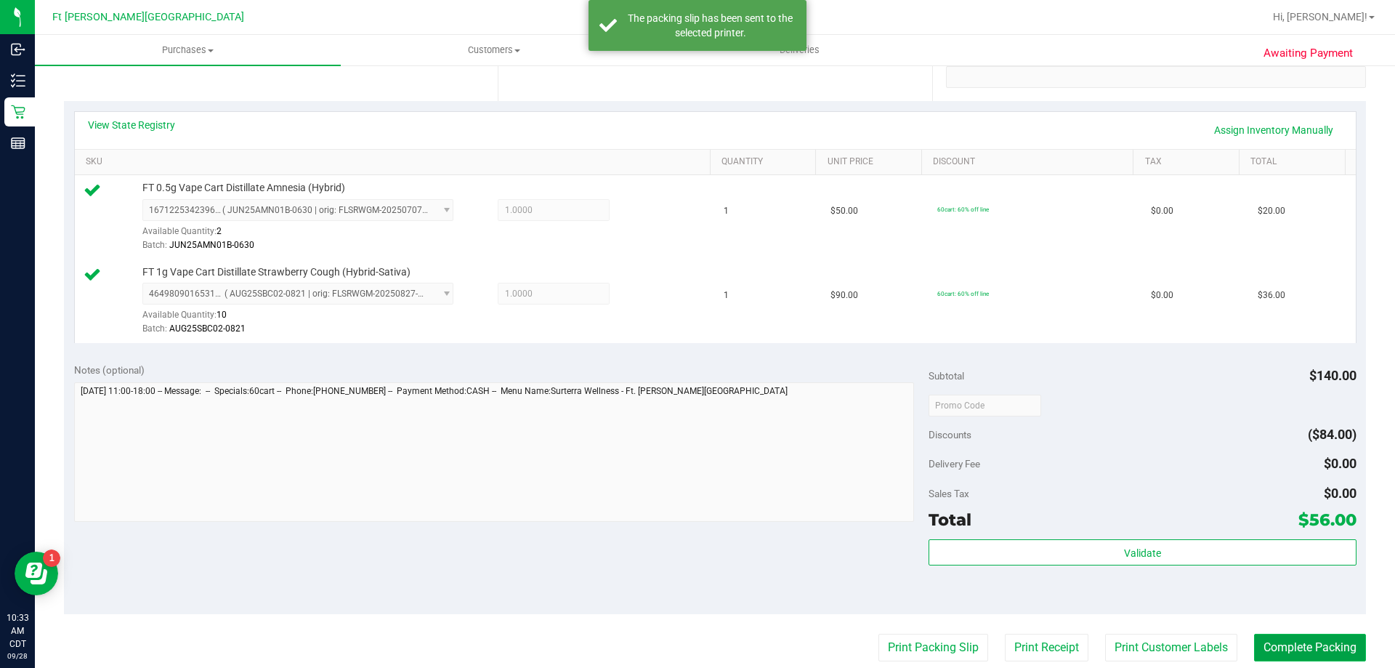
click at [1317, 637] on button "Complete Packing" at bounding box center [1310, 648] width 112 height 28
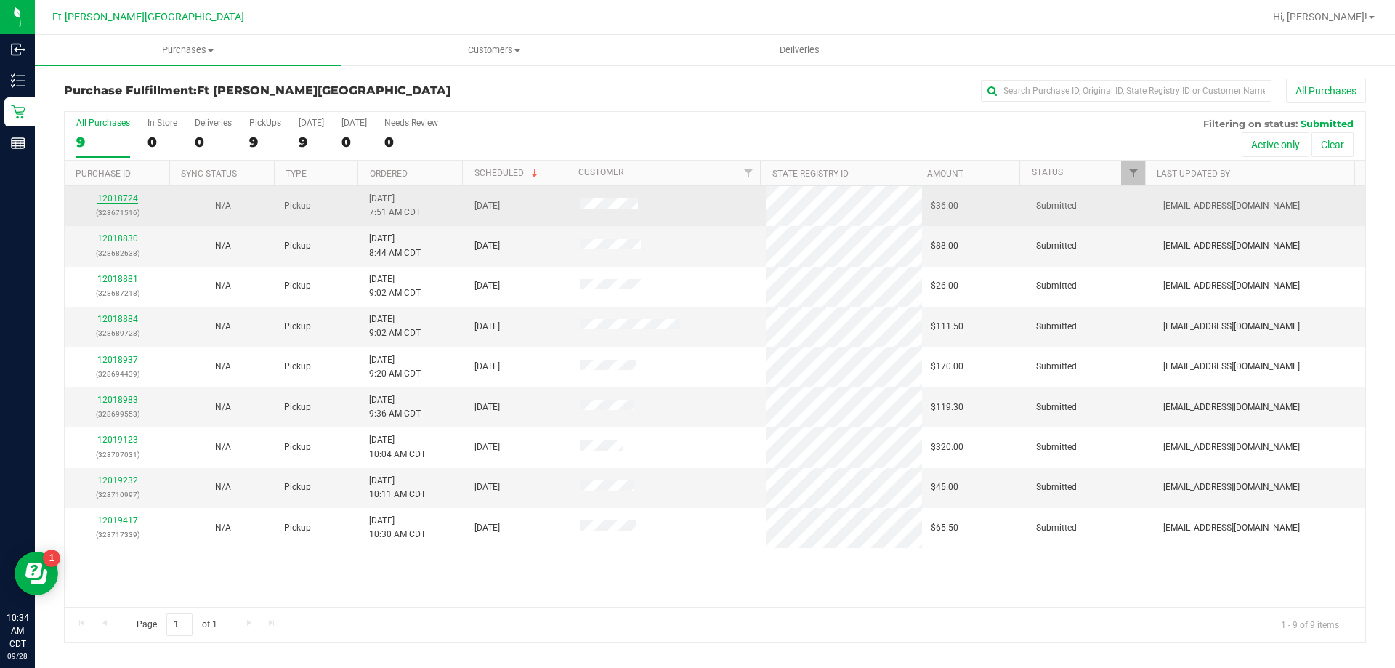
click at [138, 198] on div "12018724 (328671516)" at bounding box center [117, 206] width 88 height 28
click at [130, 197] on link "12018724" at bounding box center [117, 198] width 41 height 10
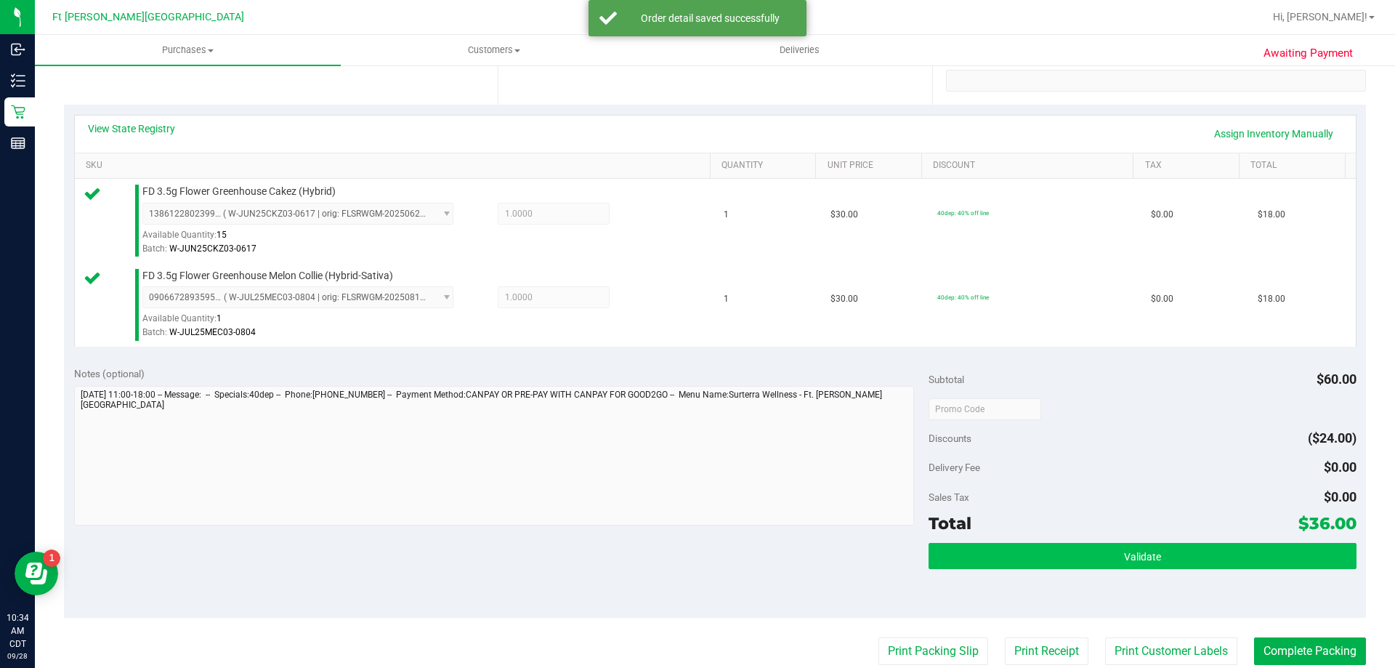
scroll to position [363, 0]
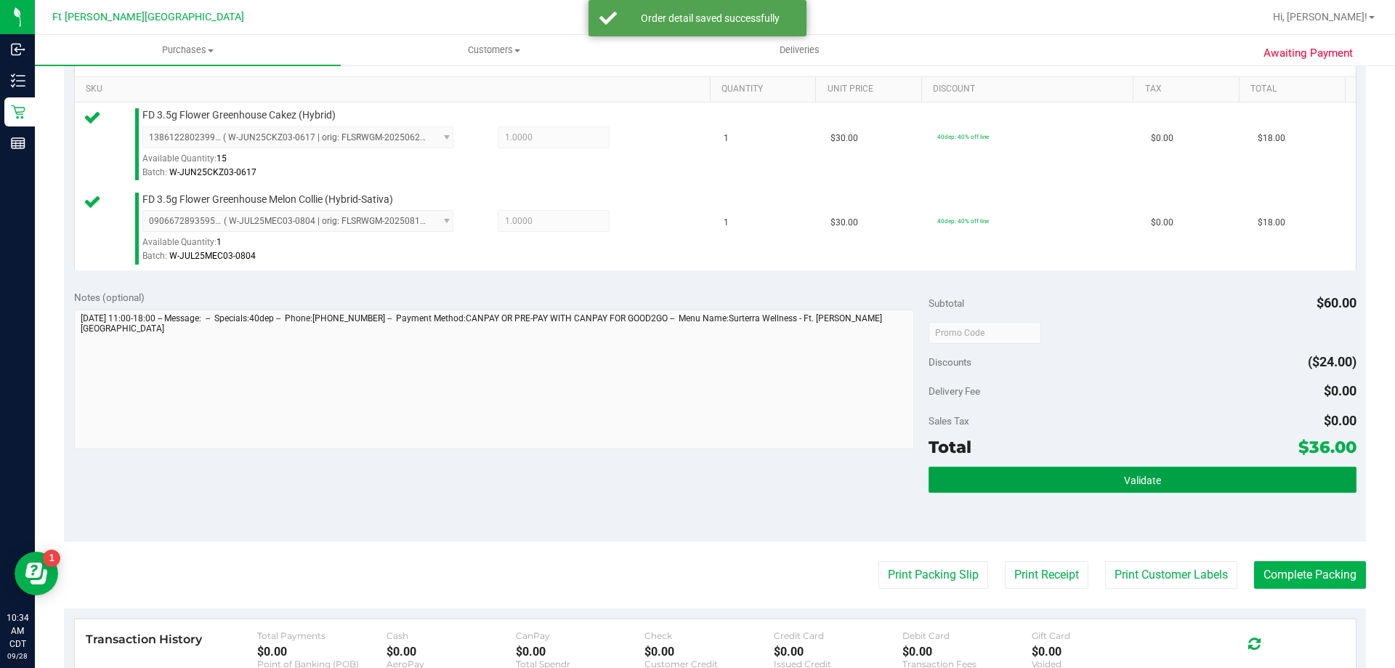
click at [1071, 483] on button "Validate" at bounding box center [1142, 480] width 427 height 26
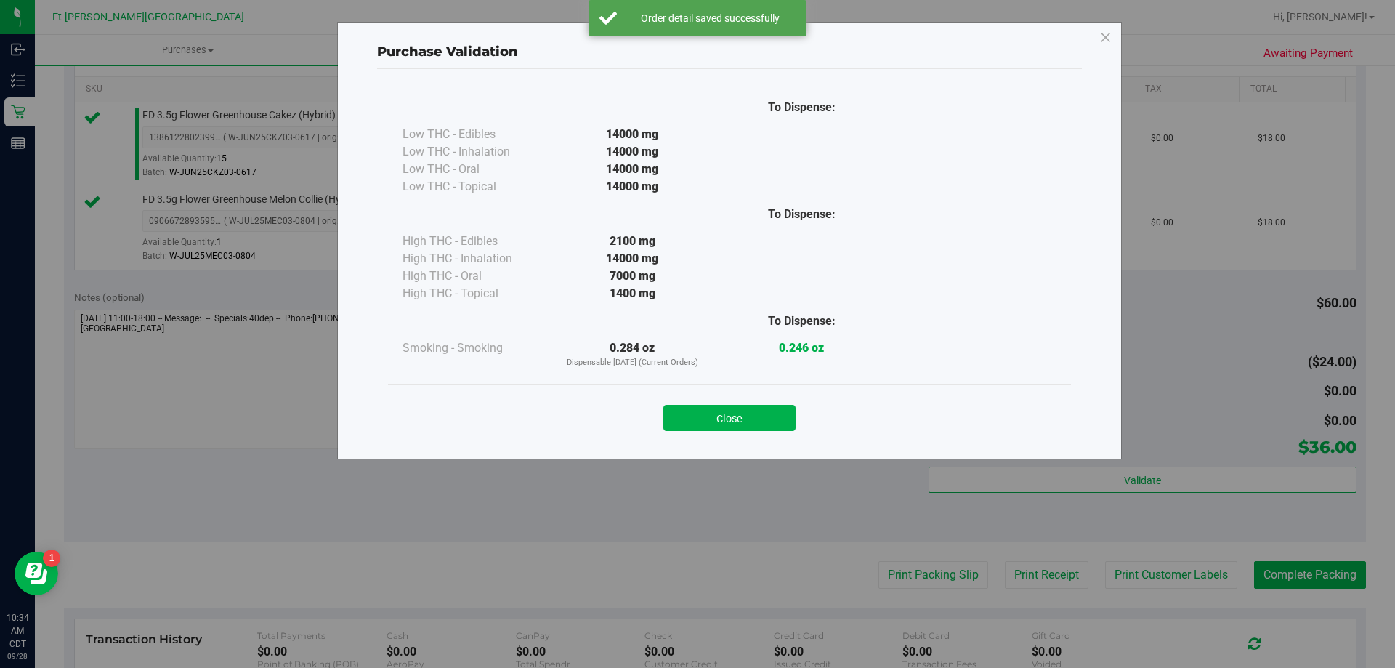
drag, startPoint x: 751, startPoint y: 412, endPoint x: 1003, endPoint y: 544, distance: 284.8
click at [751, 411] on button "Close" at bounding box center [730, 418] width 132 height 26
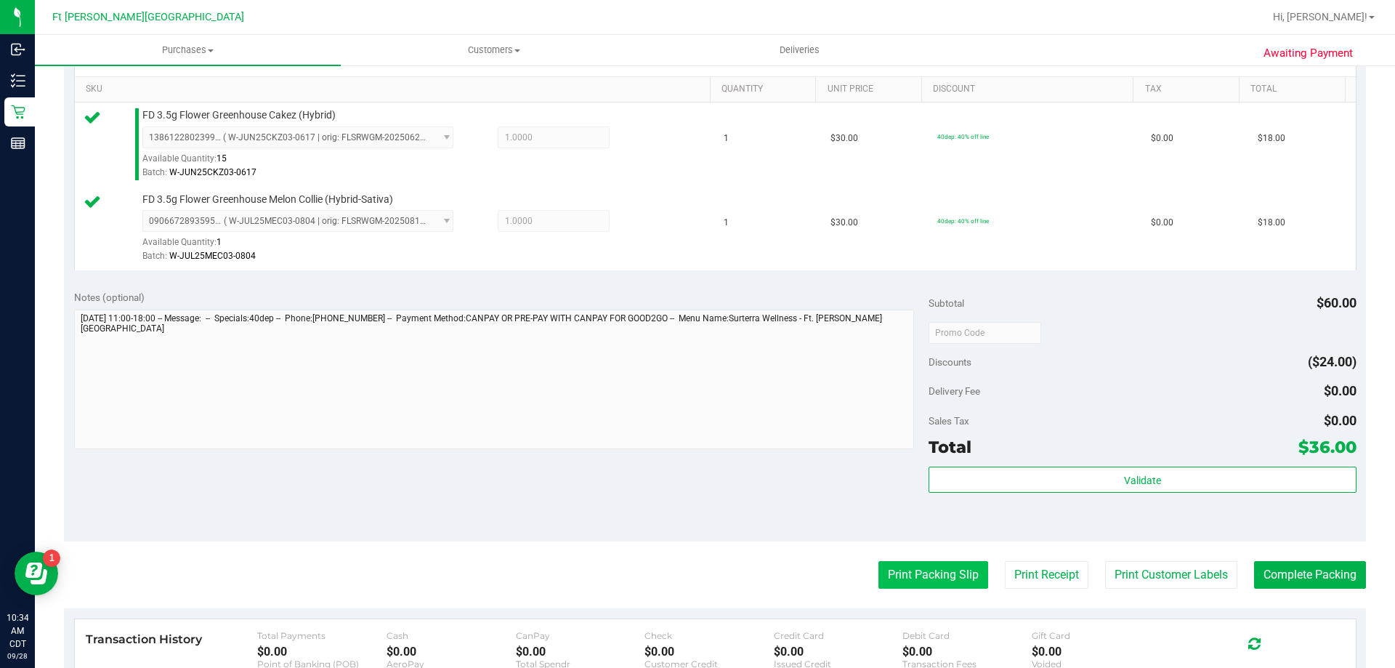
drag, startPoint x: 951, startPoint y: 594, endPoint x: 946, endPoint y: 584, distance: 11.1
click at [948, 592] on purchase-details "Back Edit Purchase Cancel Purchase View Profile # 12018724 BioTrack ID: - Submi…" at bounding box center [715, 297] width 1302 height 1165
click at [946, 583] on button "Print Packing Slip" at bounding box center [934, 575] width 110 height 28
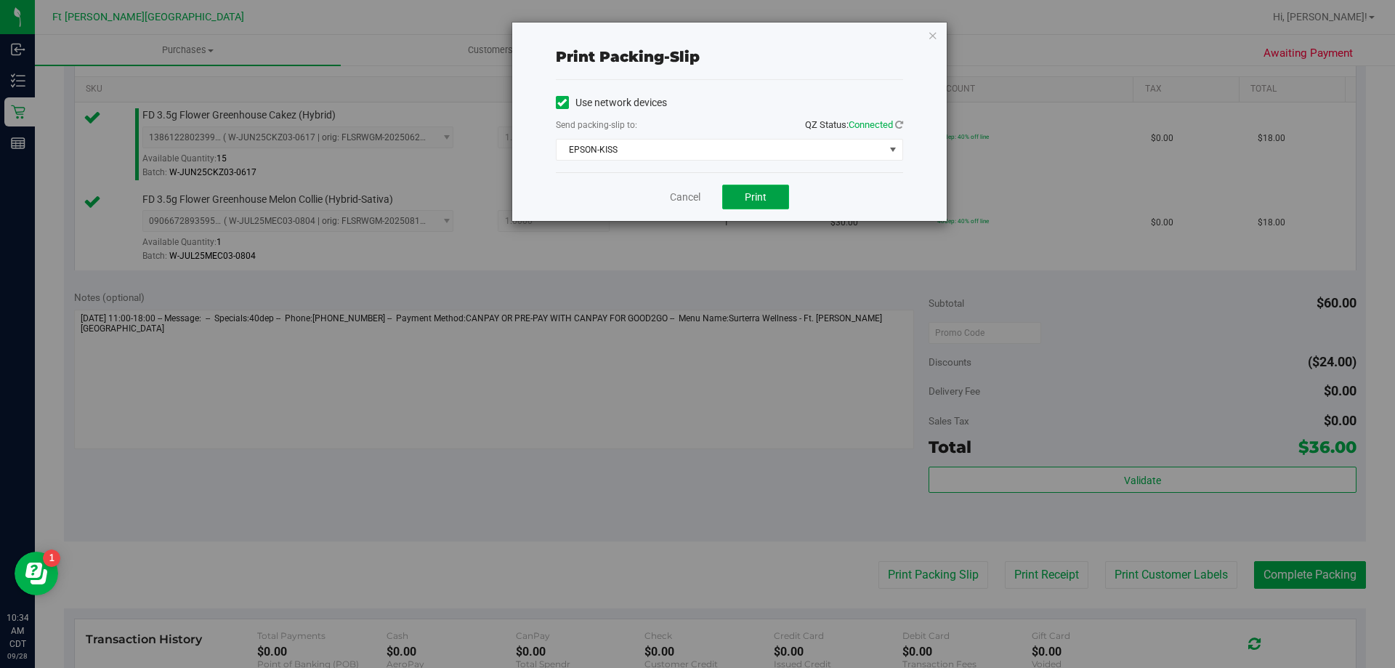
click at [754, 196] on span "Print" at bounding box center [756, 197] width 22 height 12
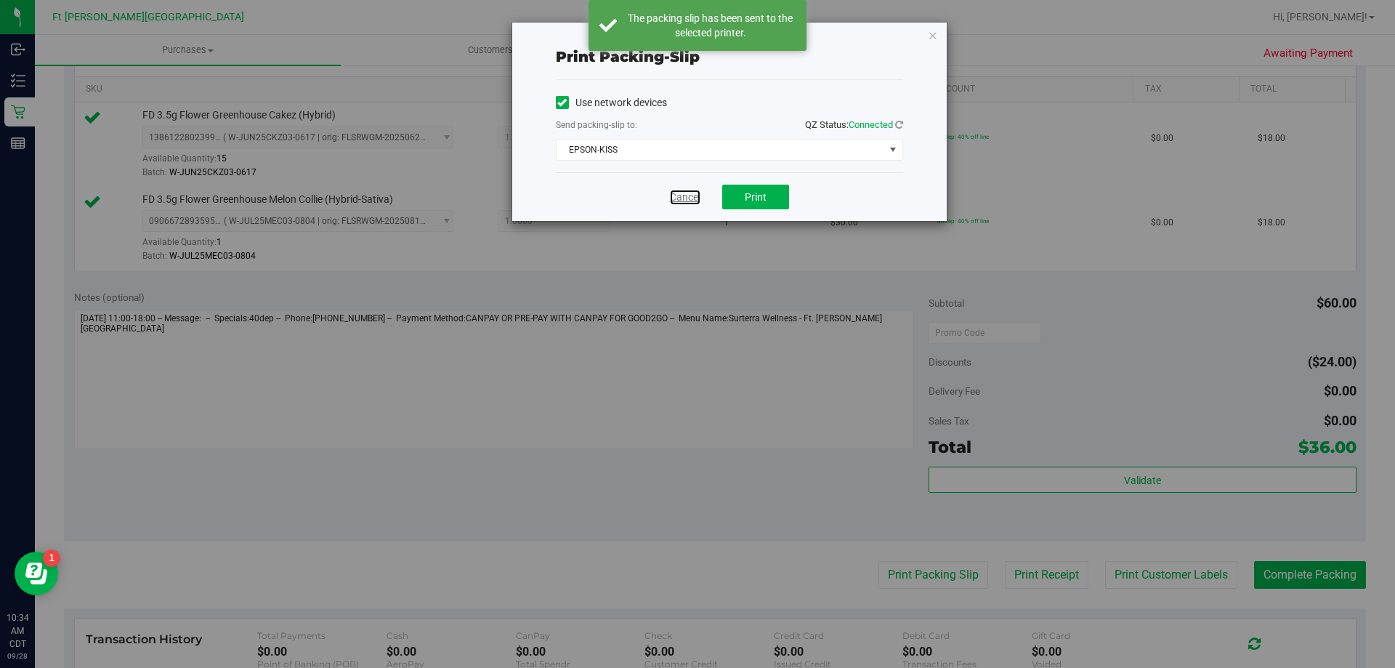
drag, startPoint x: 677, startPoint y: 195, endPoint x: 967, endPoint y: 290, distance: 305.2
click at [678, 195] on link "Cancel" at bounding box center [685, 197] width 31 height 15
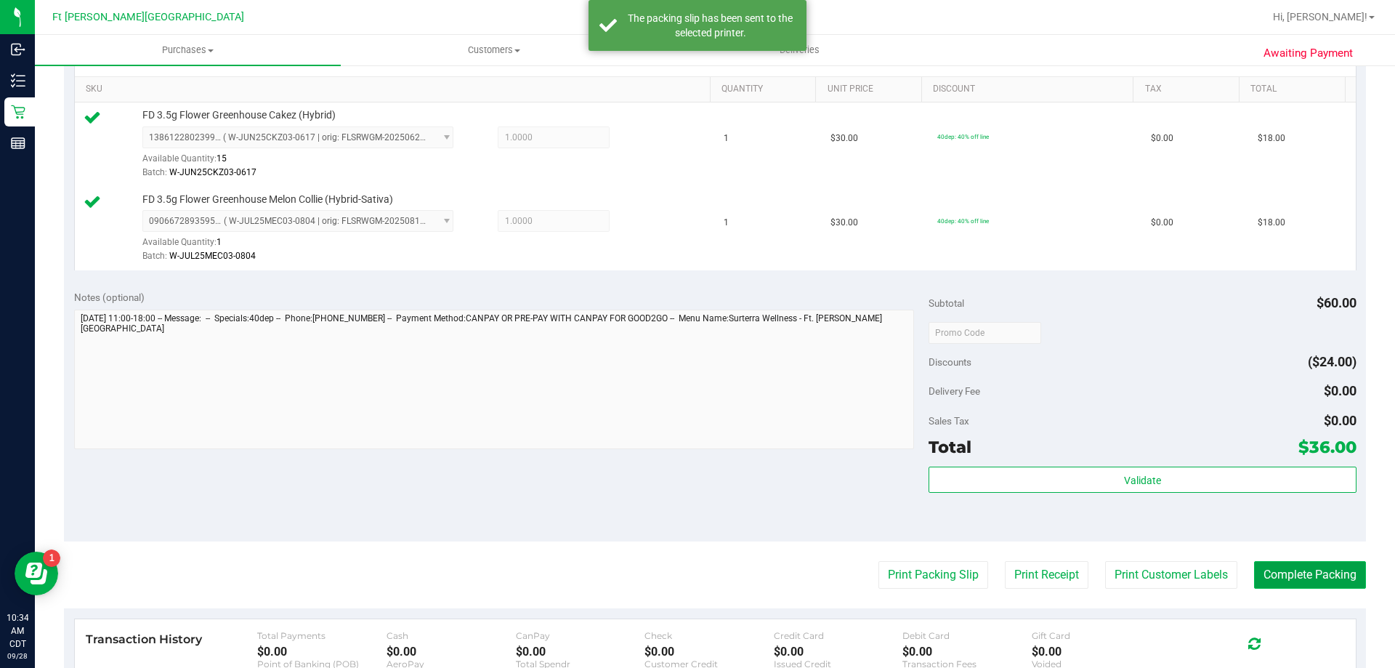
click at [1298, 583] on button "Complete Packing" at bounding box center [1310, 575] width 112 height 28
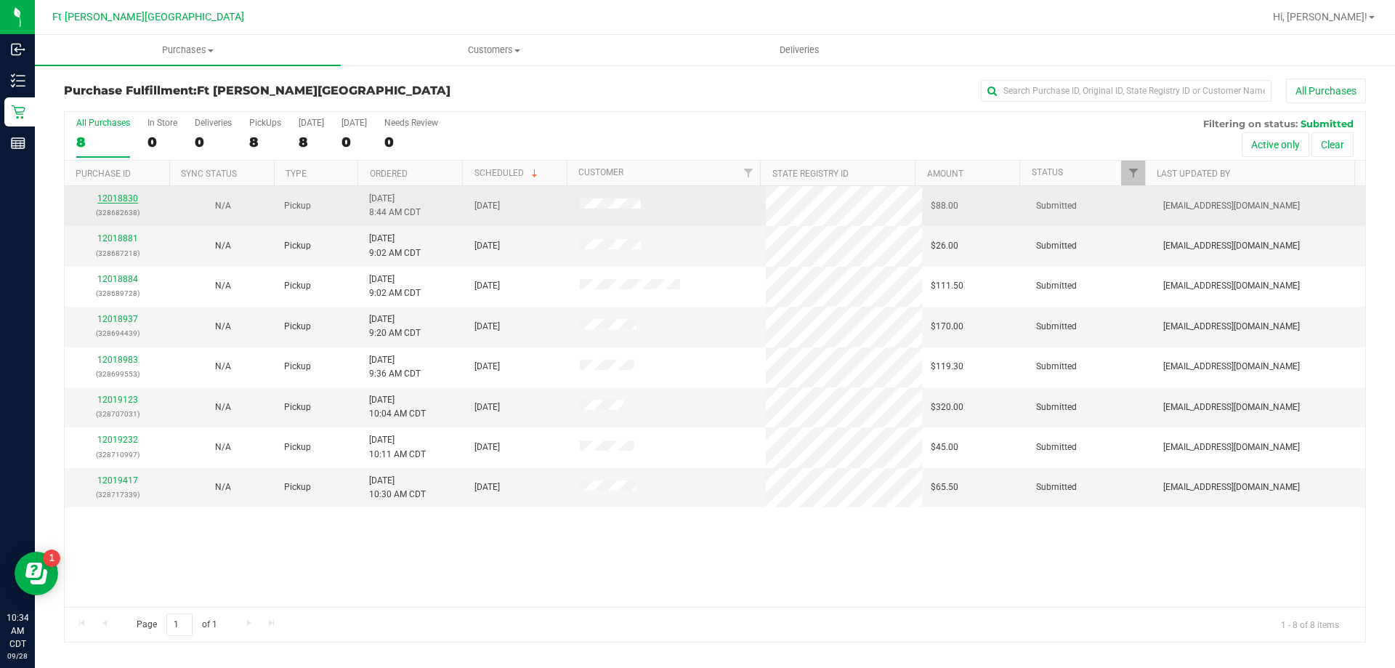
click at [118, 198] on link "12018830" at bounding box center [117, 198] width 41 height 10
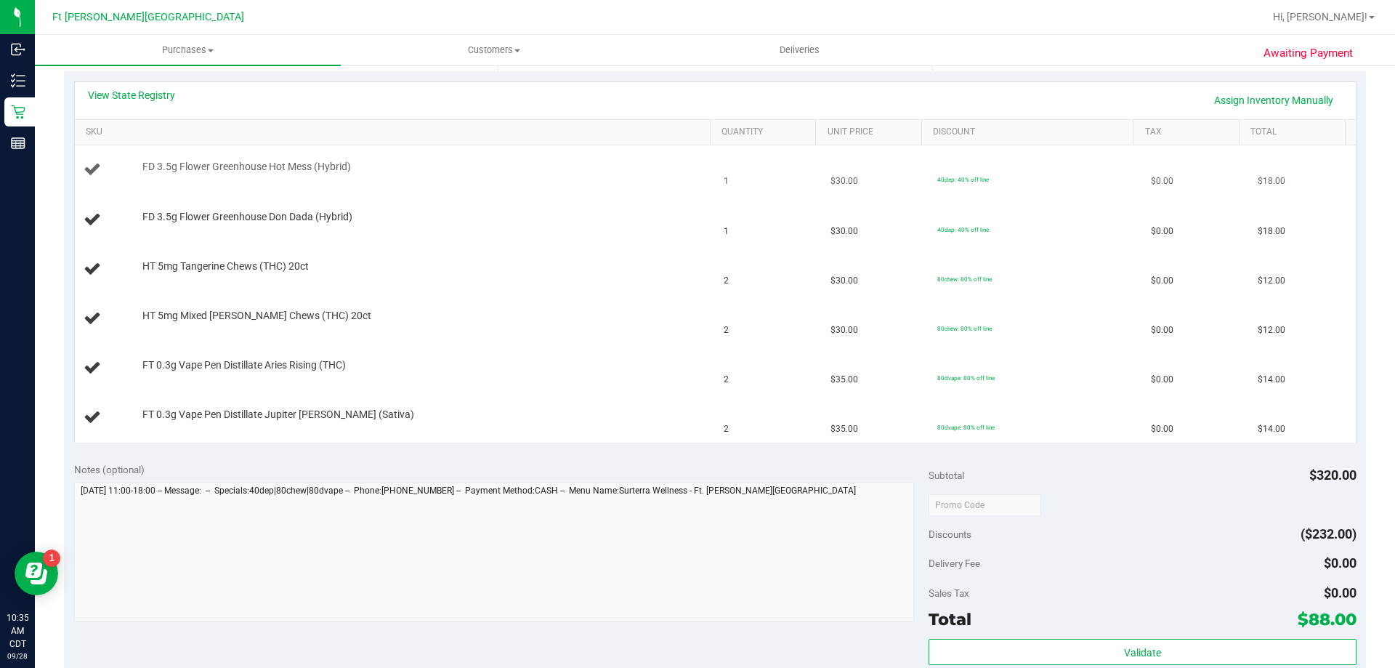
scroll to position [145, 0]
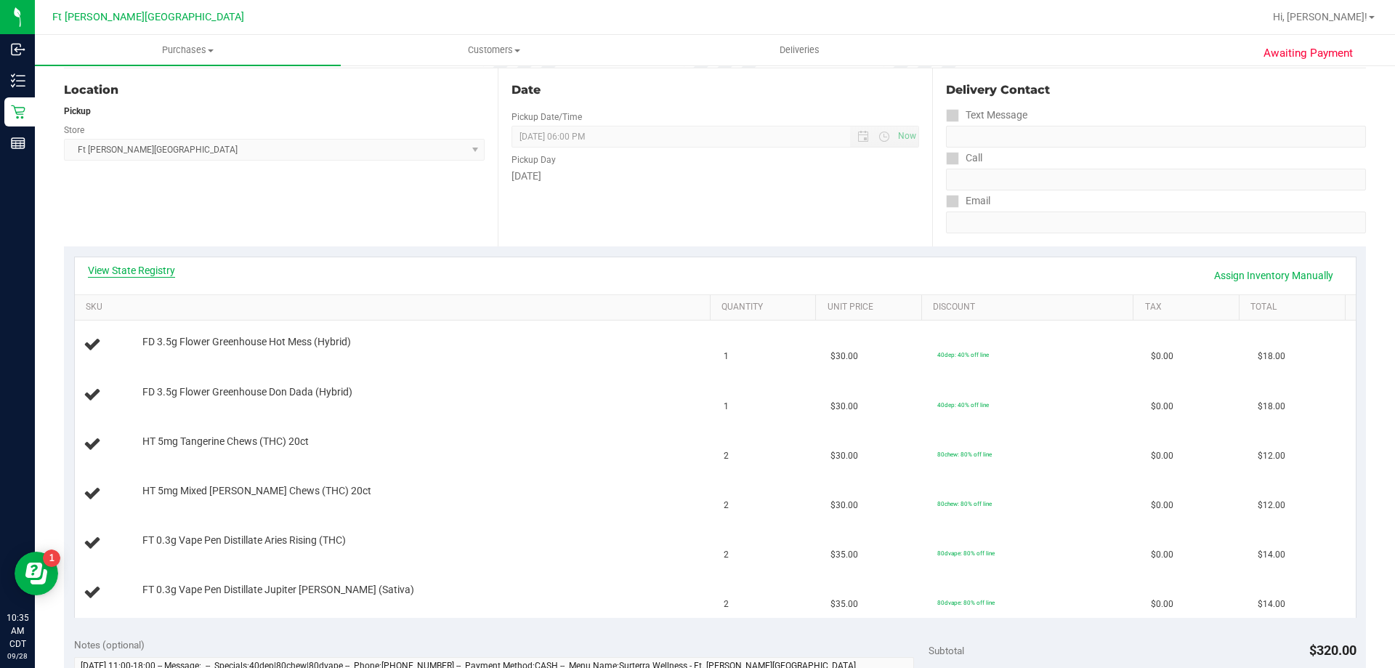
click at [143, 264] on link "View State Registry" at bounding box center [131, 270] width 87 height 15
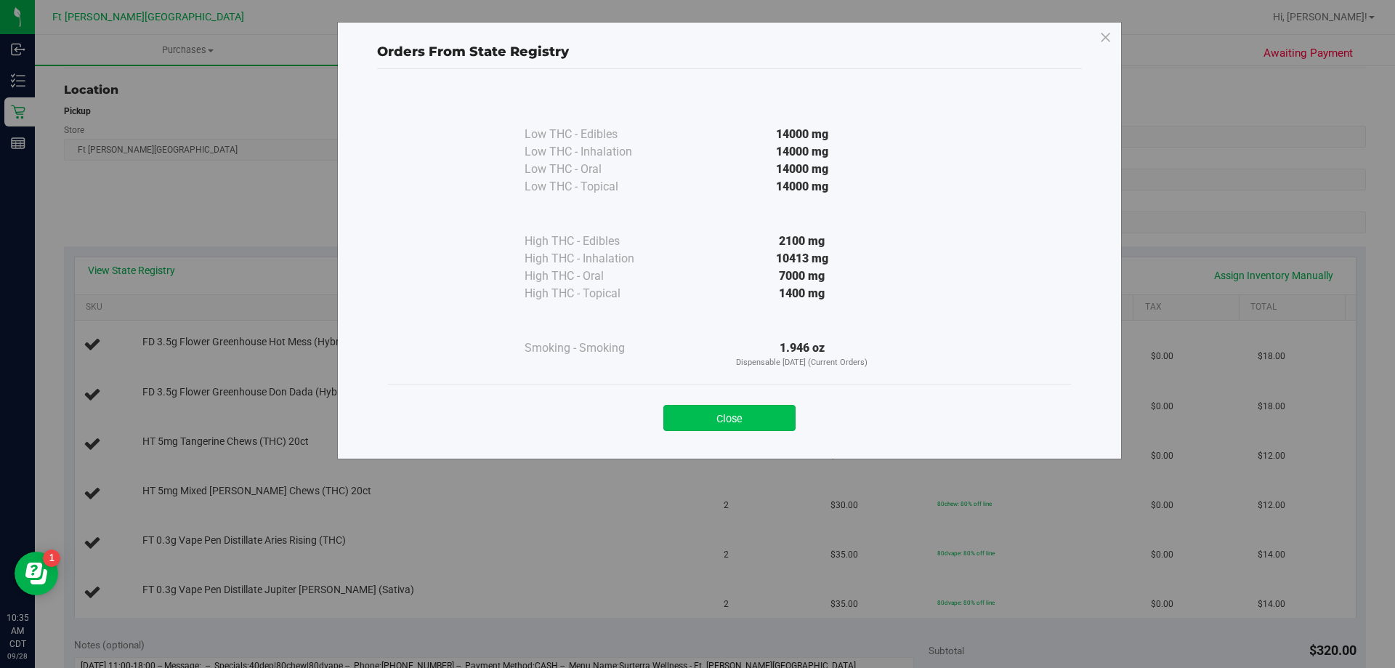
click at [719, 420] on button "Close" at bounding box center [730, 418] width 132 height 26
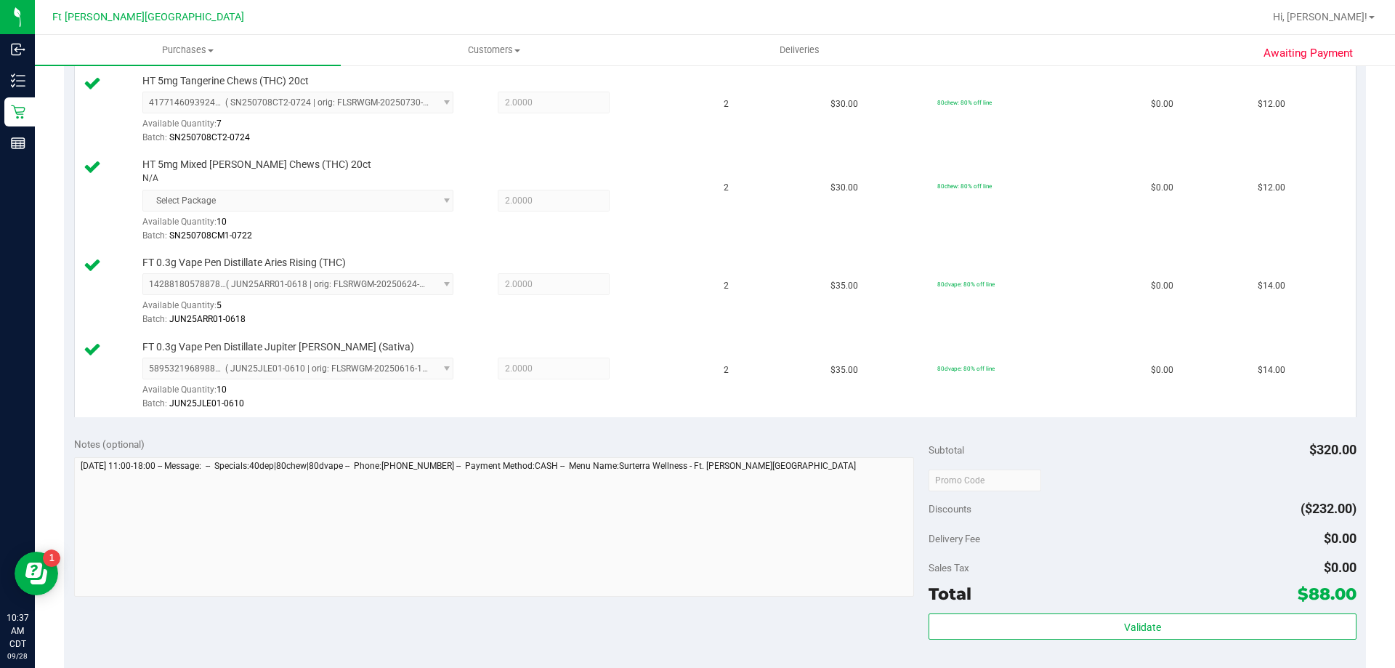
scroll to position [727, 0]
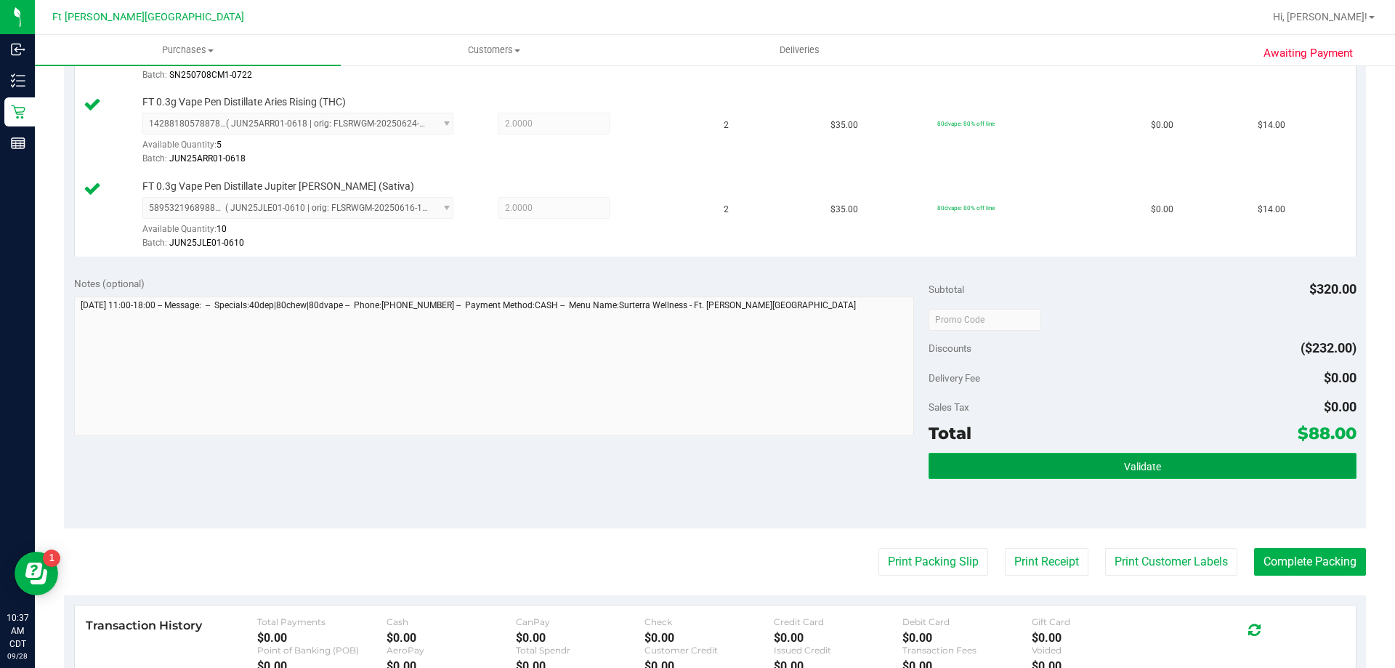
click at [1128, 459] on button "Validate" at bounding box center [1142, 466] width 427 height 26
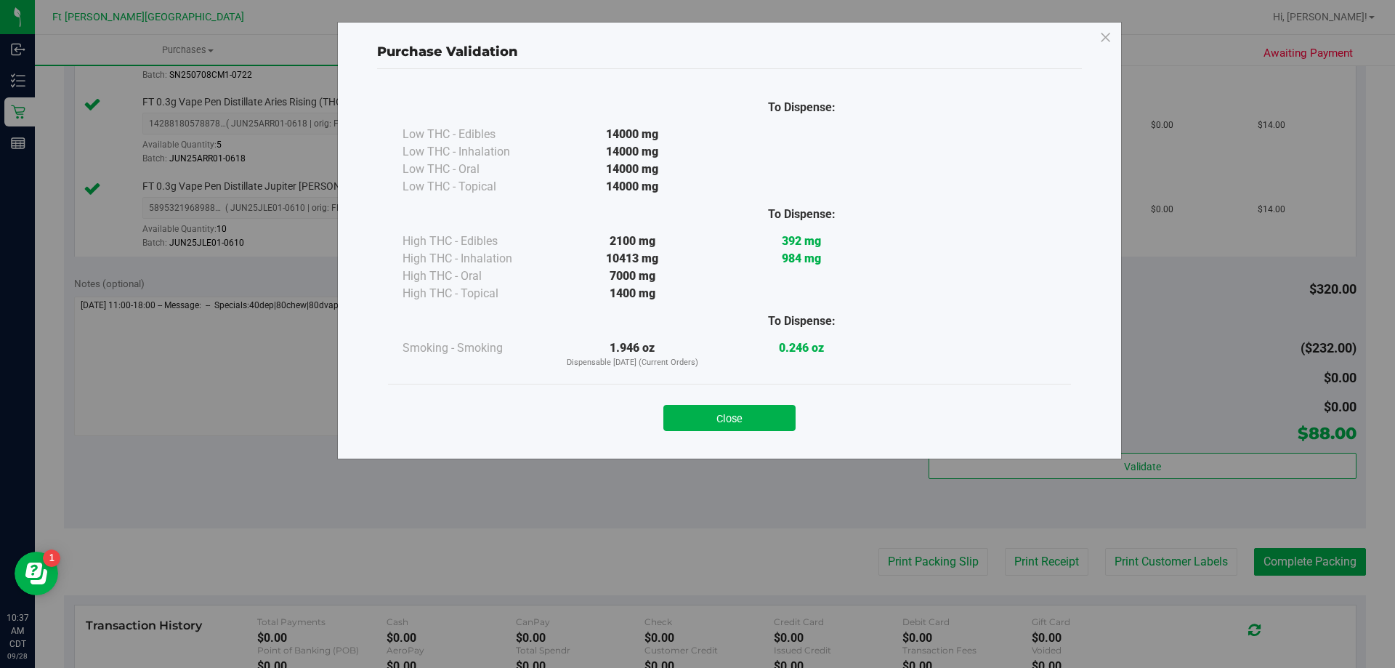
drag, startPoint x: 733, startPoint y: 428, endPoint x: 759, endPoint y: 446, distance: 32.1
click at [733, 426] on button "Close" at bounding box center [730, 418] width 132 height 26
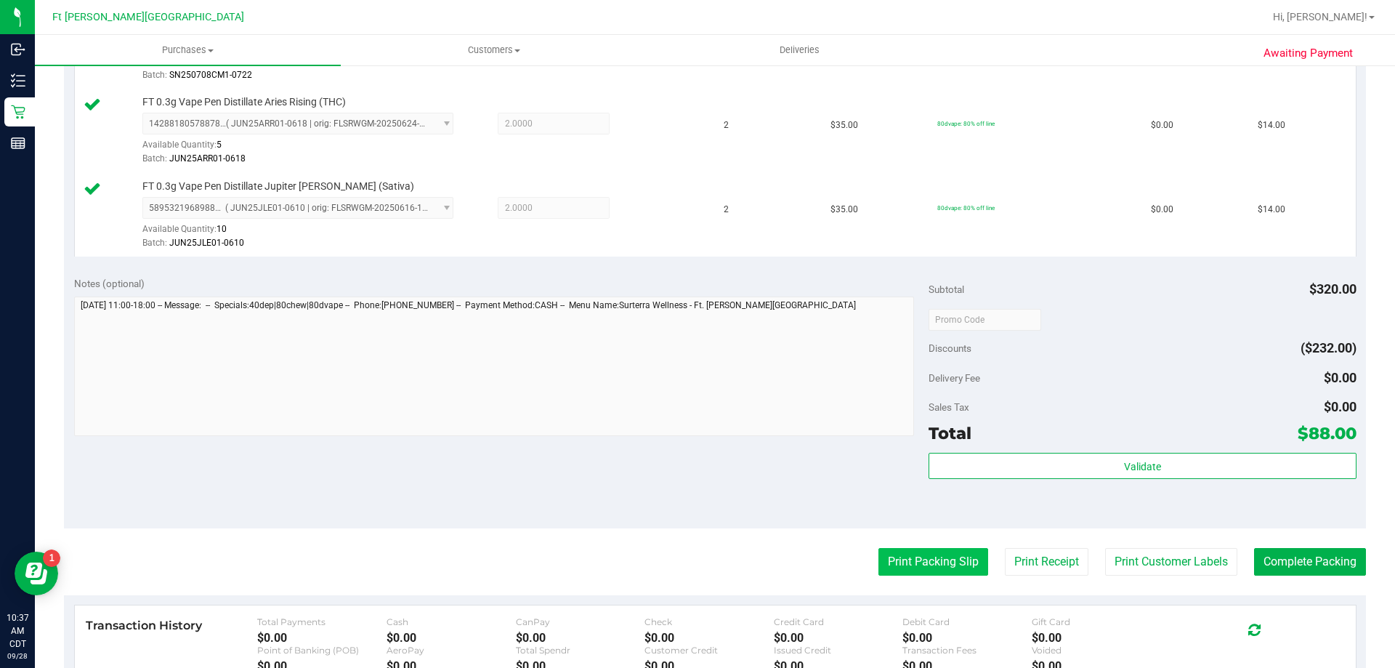
click at [924, 551] on purchase-details "Back Edit Purchase Cancel Purchase View Profile # 12018830 BioTrack ID: - Submi…" at bounding box center [715, 109] width 1302 height 1515
click at [929, 558] on button "Print Packing Slip" at bounding box center [934, 562] width 110 height 28
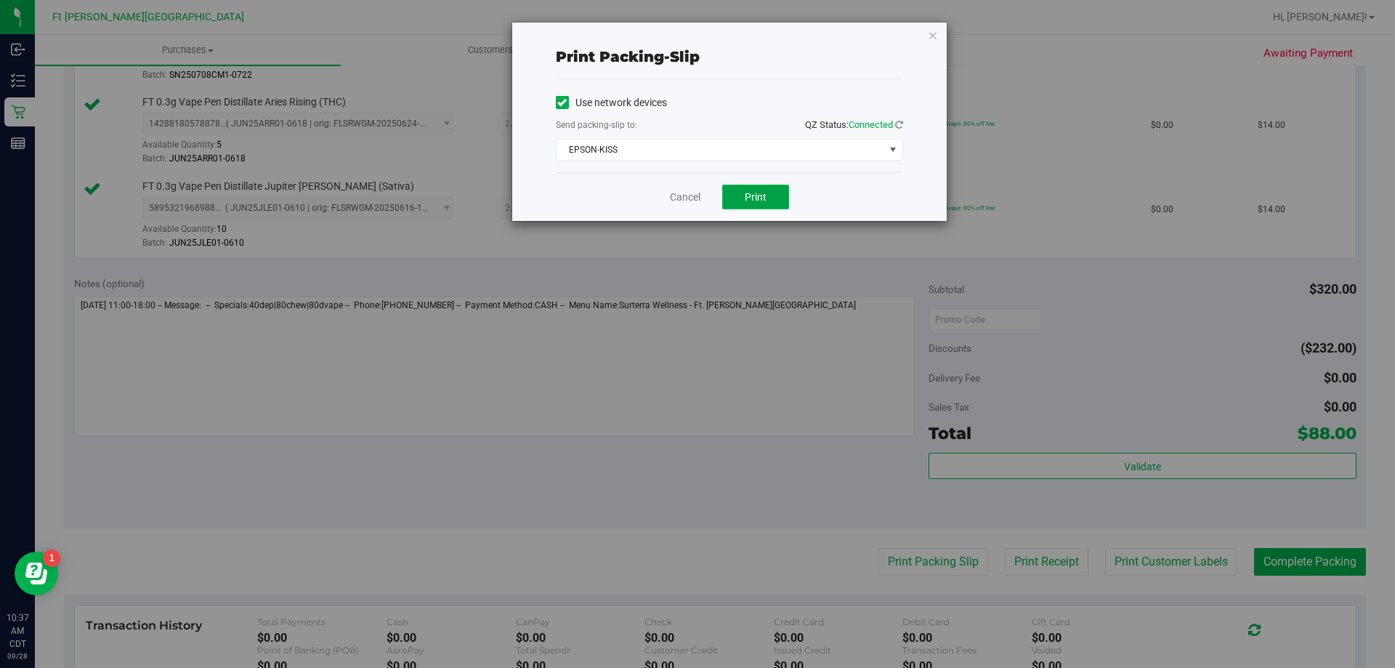
drag, startPoint x: 755, startPoint y: 205, endPoint x: 736, endPoint y: 198, distance: 20.0
click at [754, 205] on button "Print" at bounding box center [755, 197] width 67 height 25
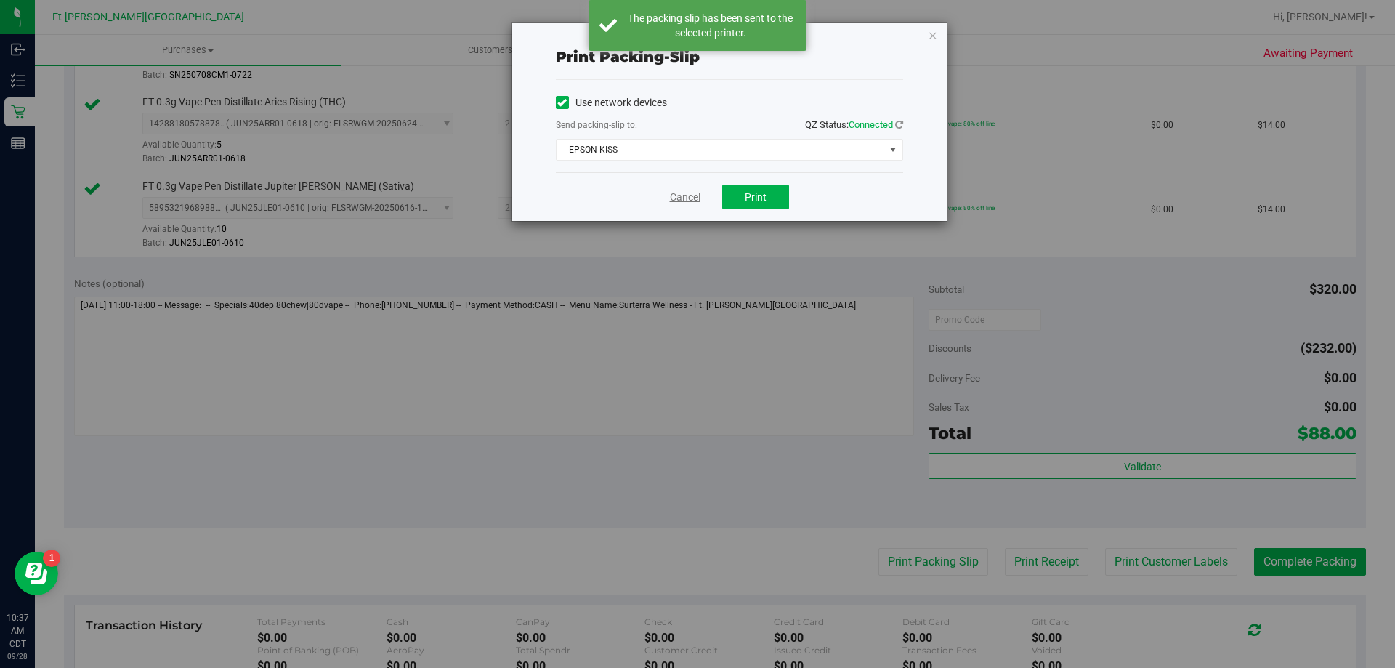
click at [679, 198] on link "Cancel" at bounding box center [685, 197] width 31 height 15
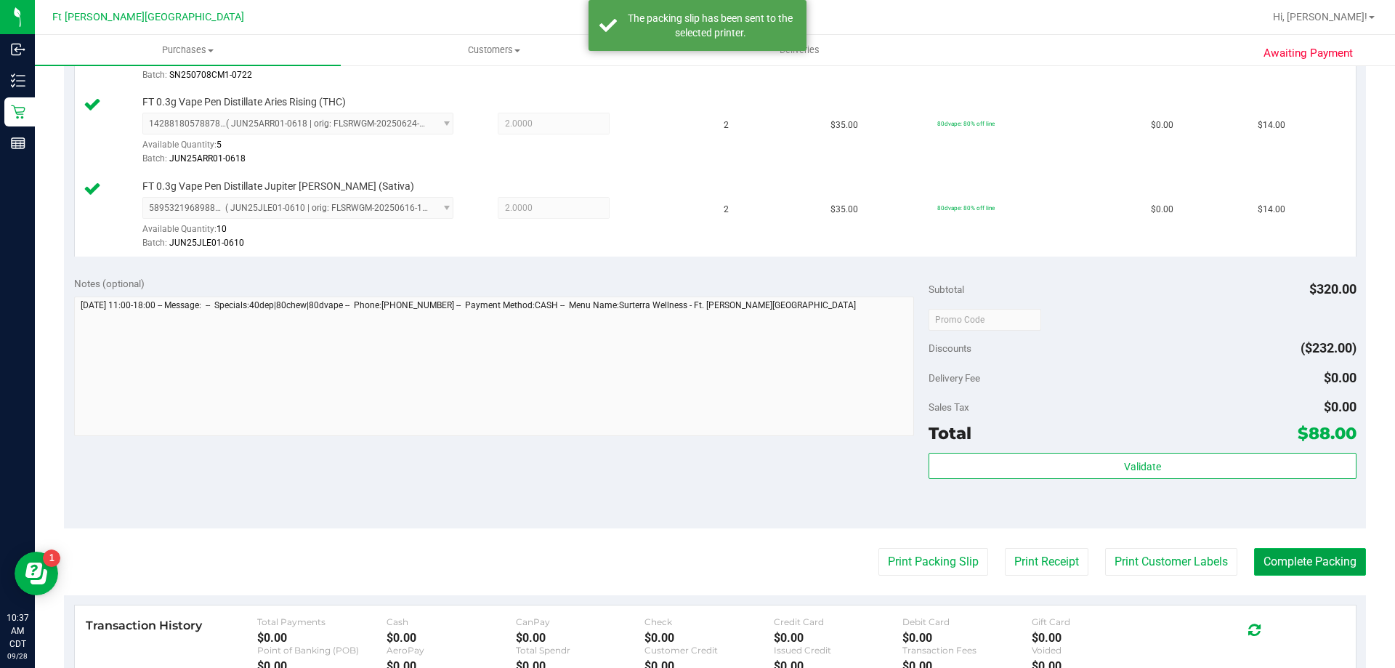
click at [1279, 557] on button "Complete Packing" at bounding box center [1310, 562] width 112 height 28
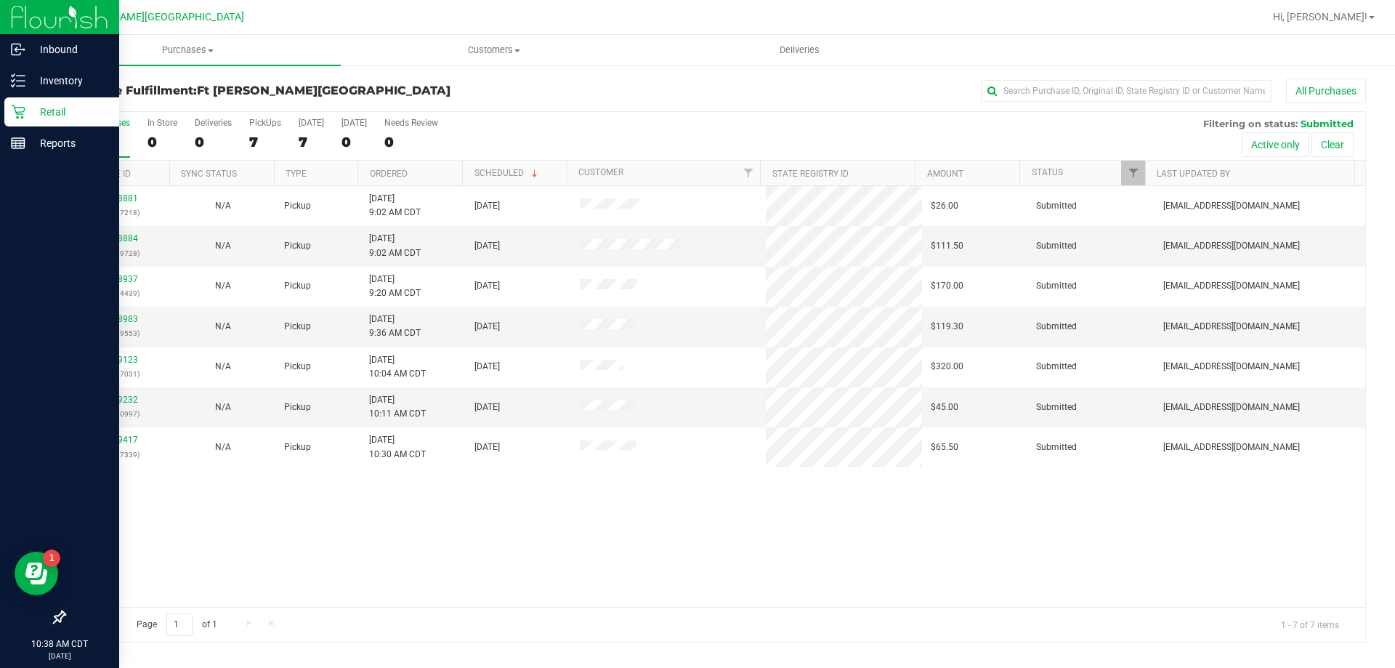
click at [65, 104] on div "Retail" at bounding box center [61, 111] width 115 height 29
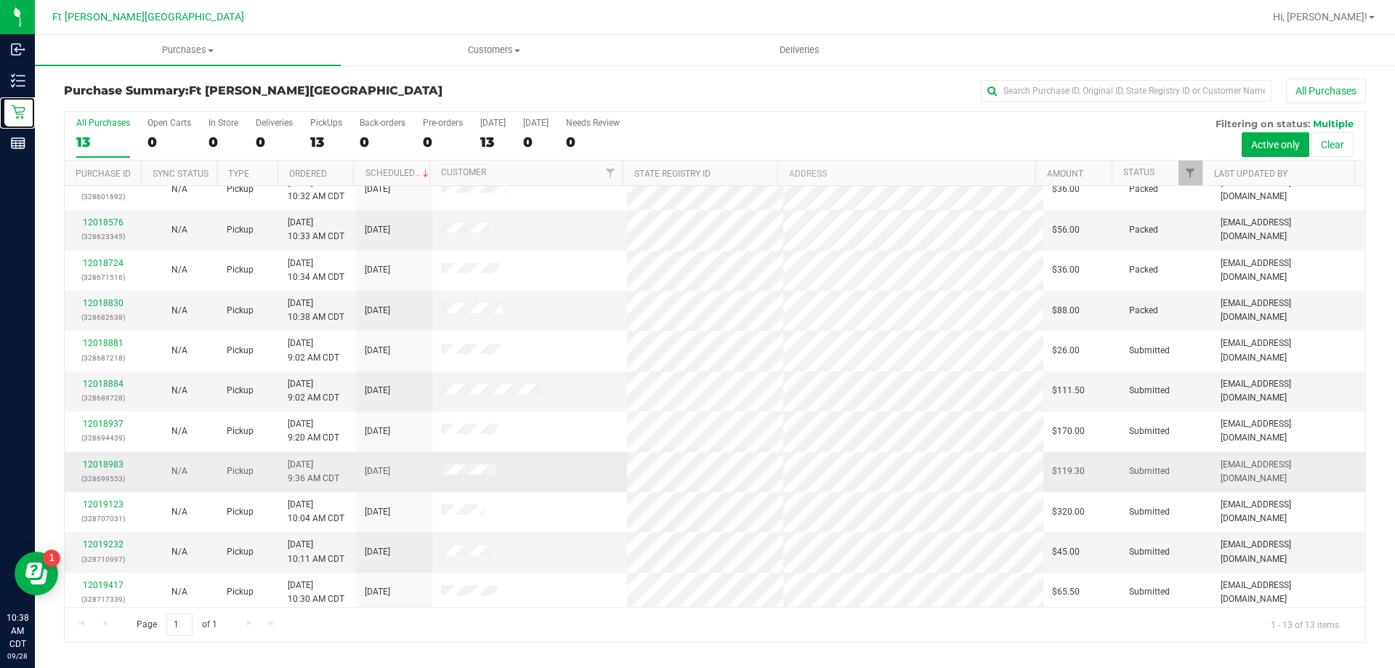
scroll to position [102, 0]
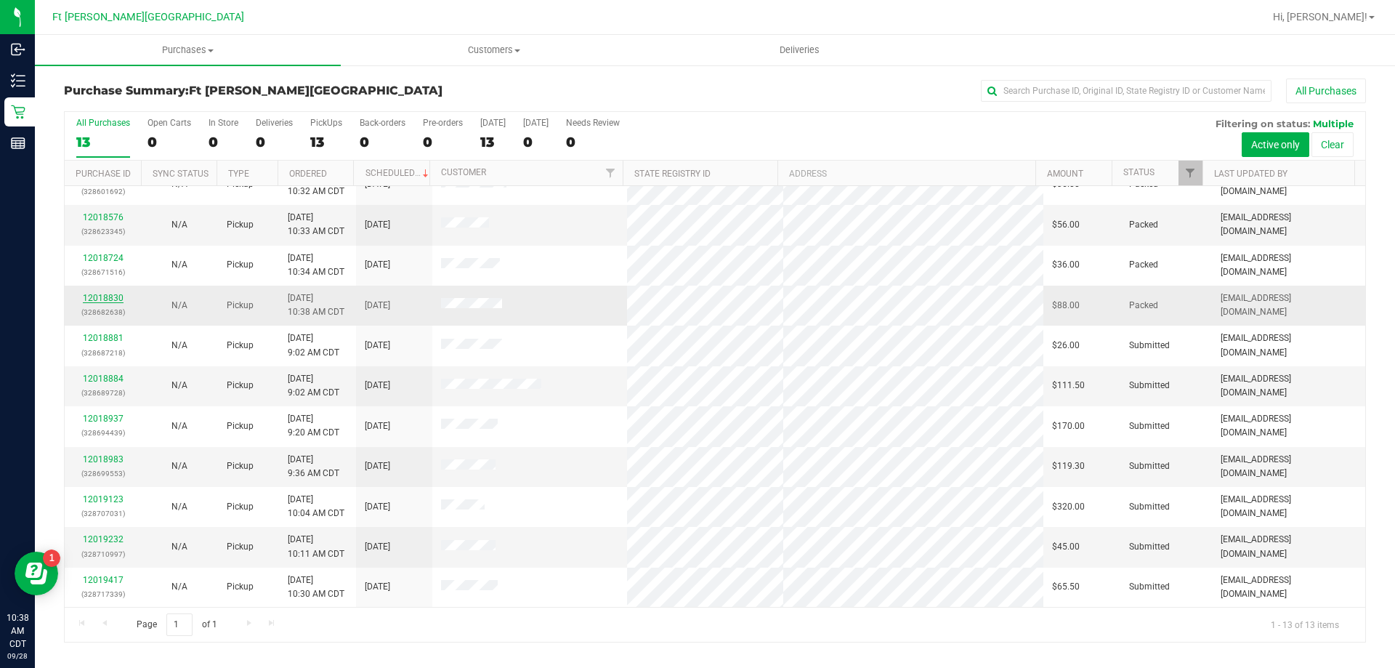
click at [108, 294] on link "12018830" at bounding box center [103, 298] width 41 height 10
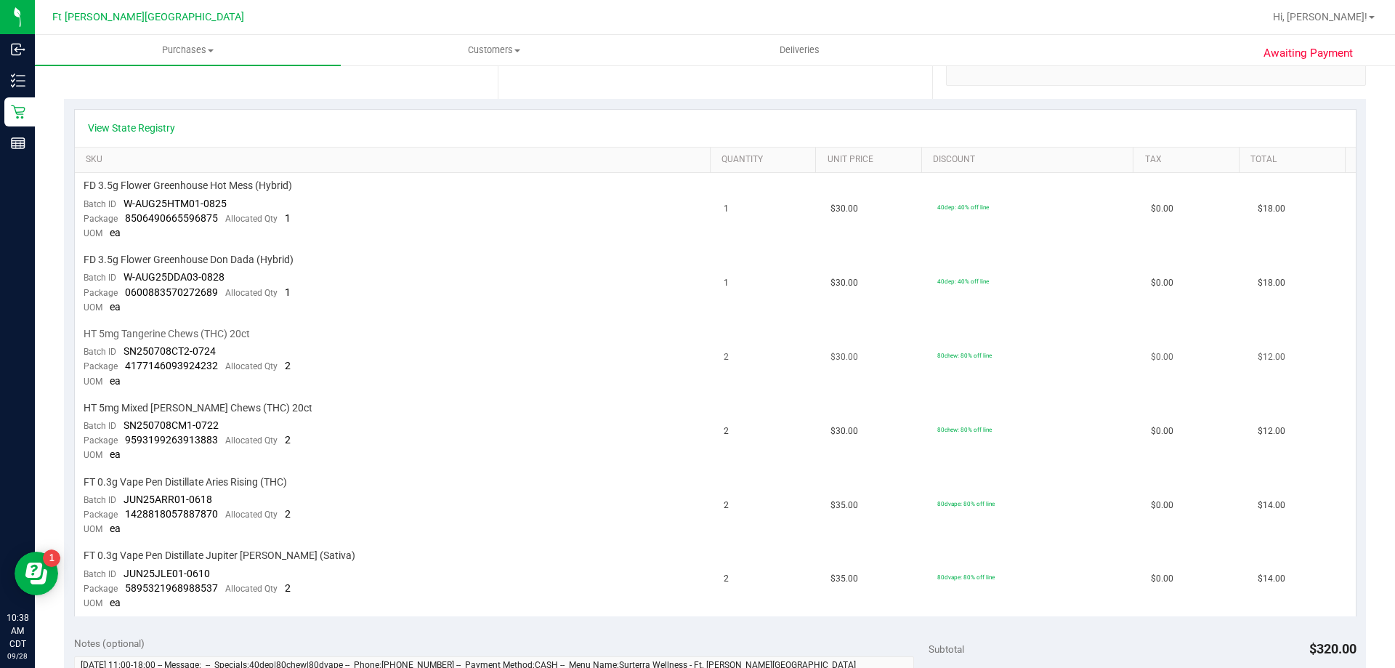
scroll to position [436, 0]
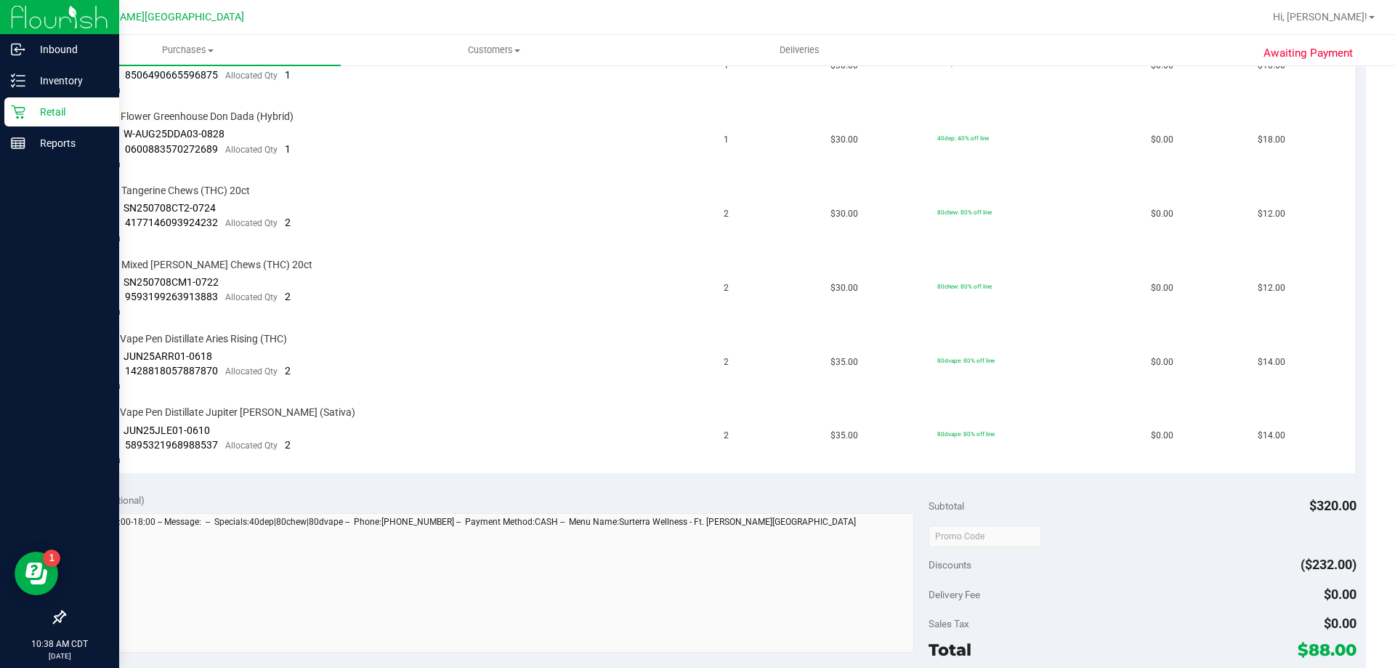
click at [49, 118] on p "Retail" at bounding box center [68, 111] width 87 height 17
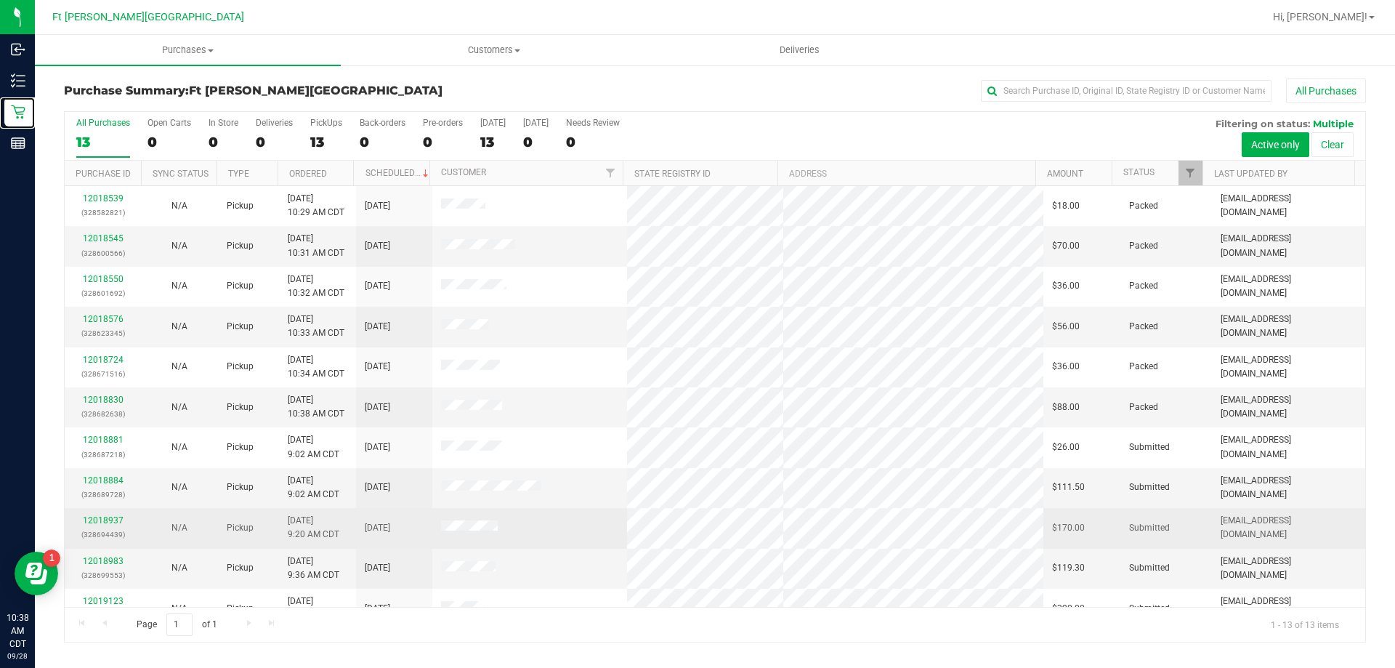
scroll to position [102, 0]
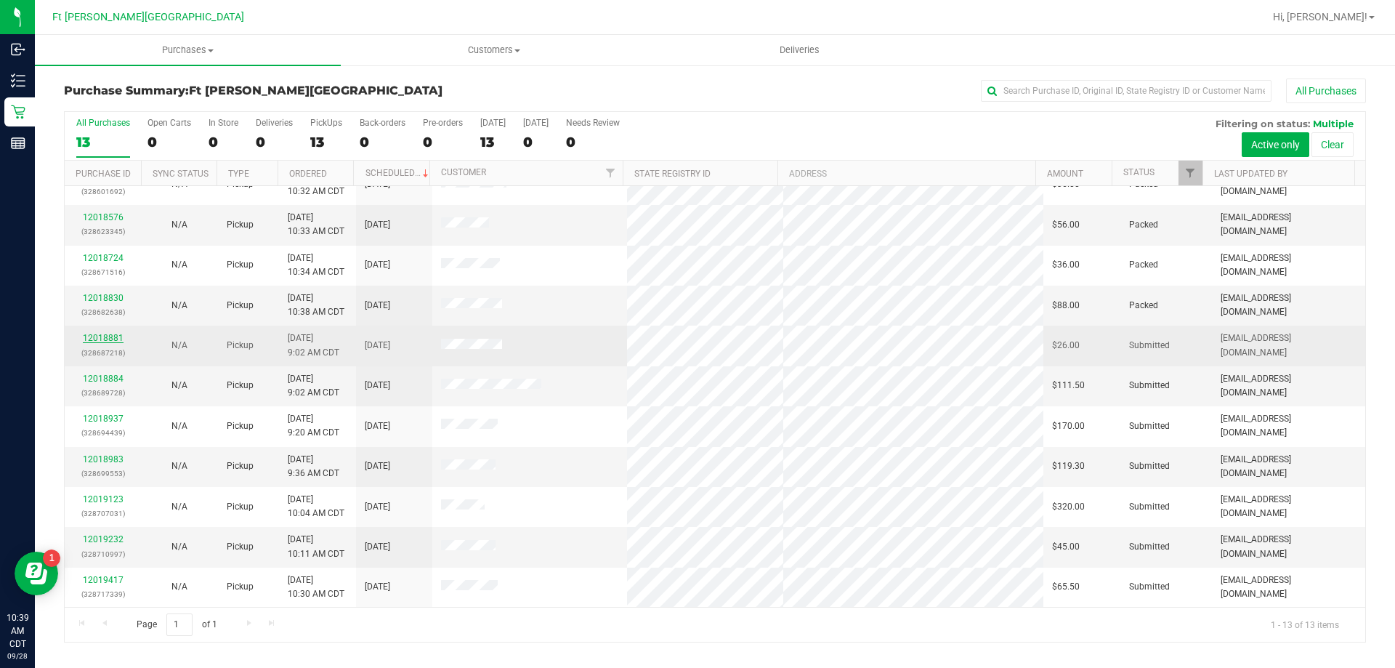
click at [105, 338] on link "12018881" at bounding box center [103, 338] width 41 height 10
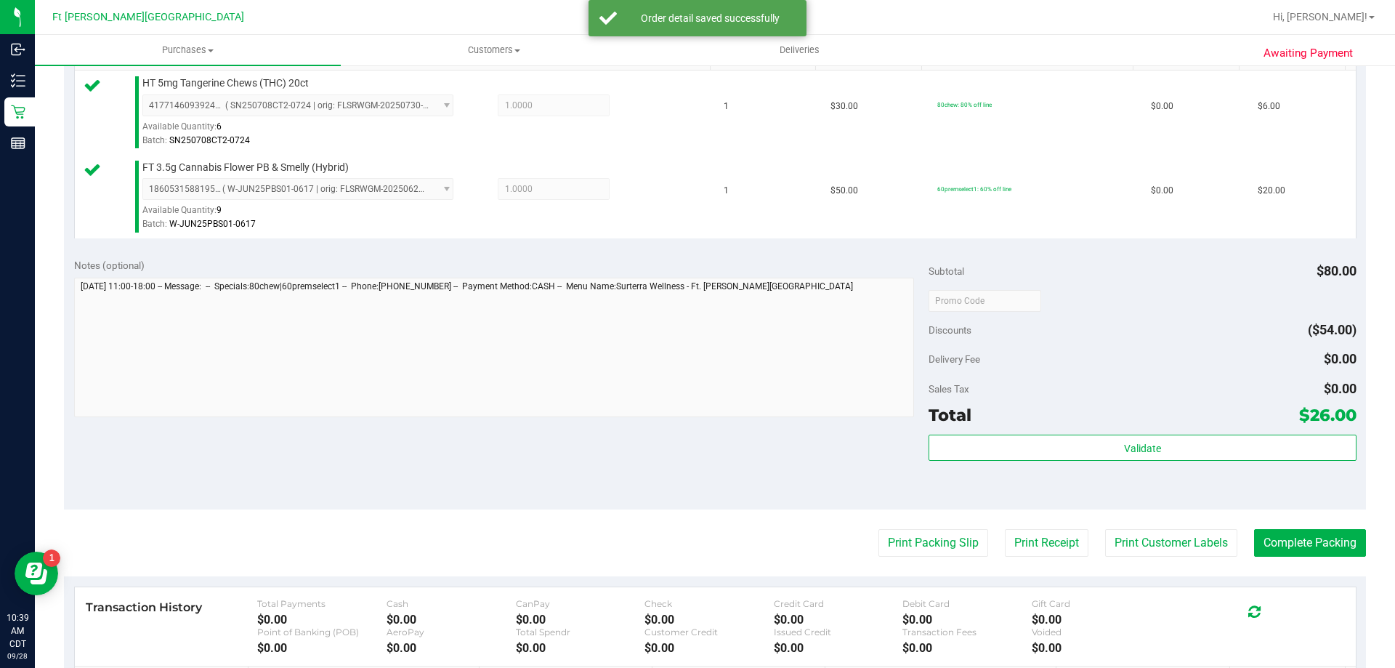
scroll to position [509, 0]
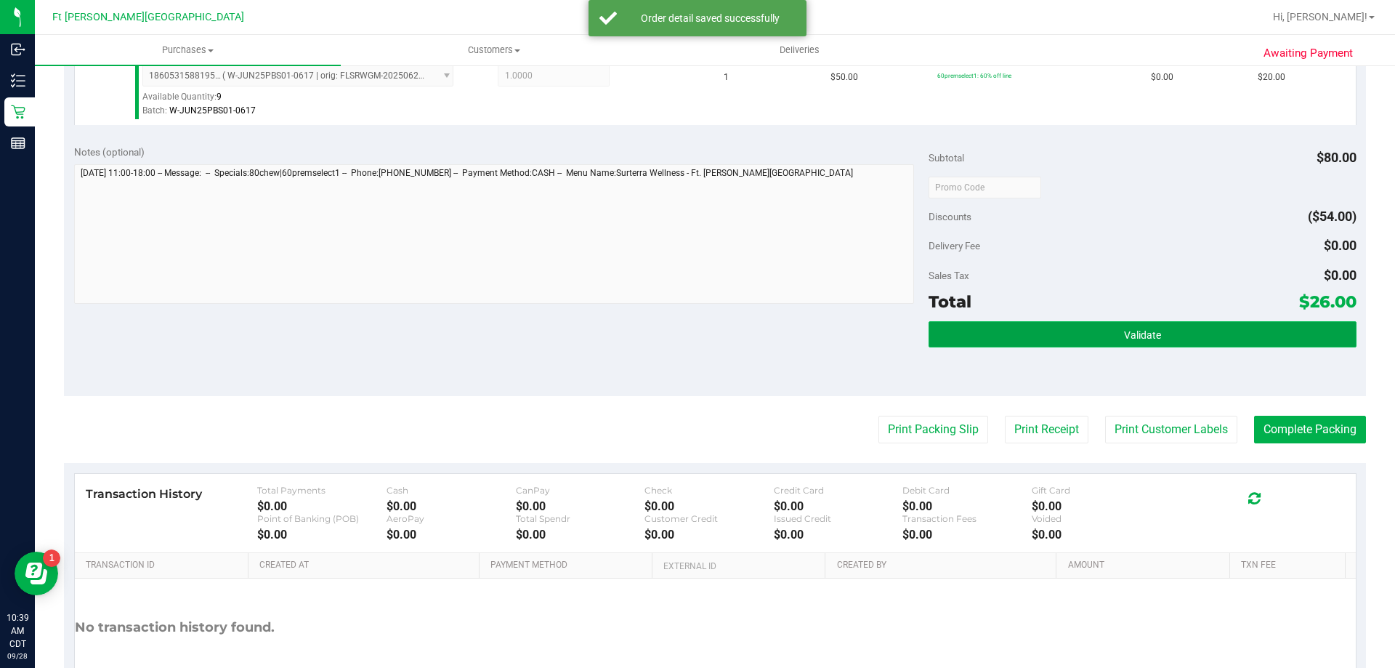
click at [997, 339] on button "Validate" at bounding box center [1142, 334] width 427 height 26
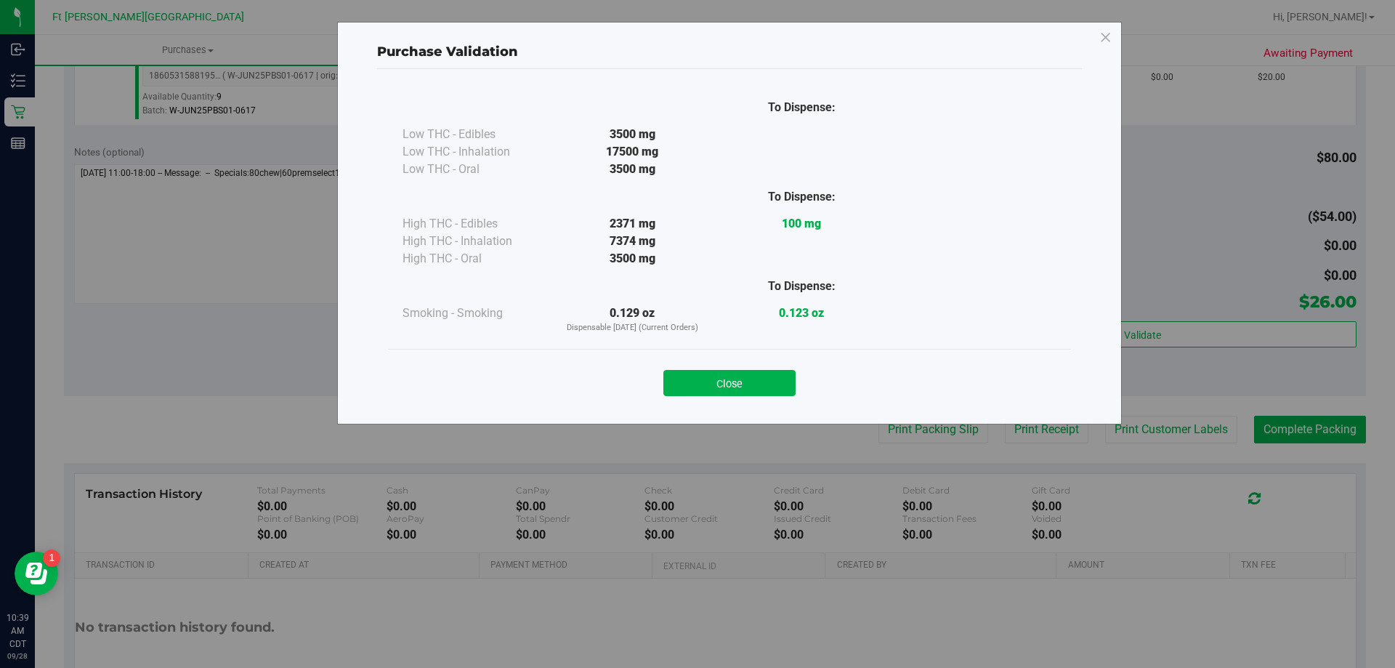
drag, startPoint x: 730, startPoint y: 377, endPoint x: 841, endPoint y: 403, distance: 114.2
click at [730, 374] on button "Close" at bounding box center [730, 383] width 132 height 26
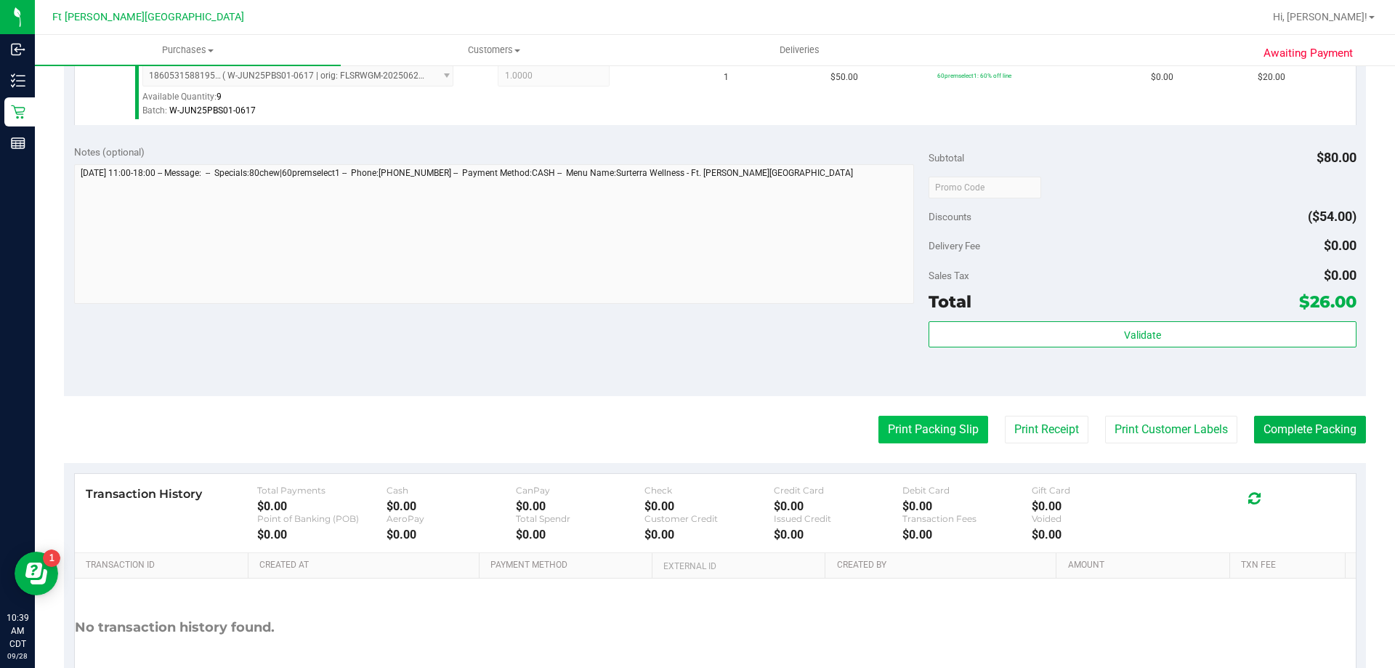
click at [929, 426] on button "Print Packing Slip" at bounding box center [934, 430] width 110 height 28
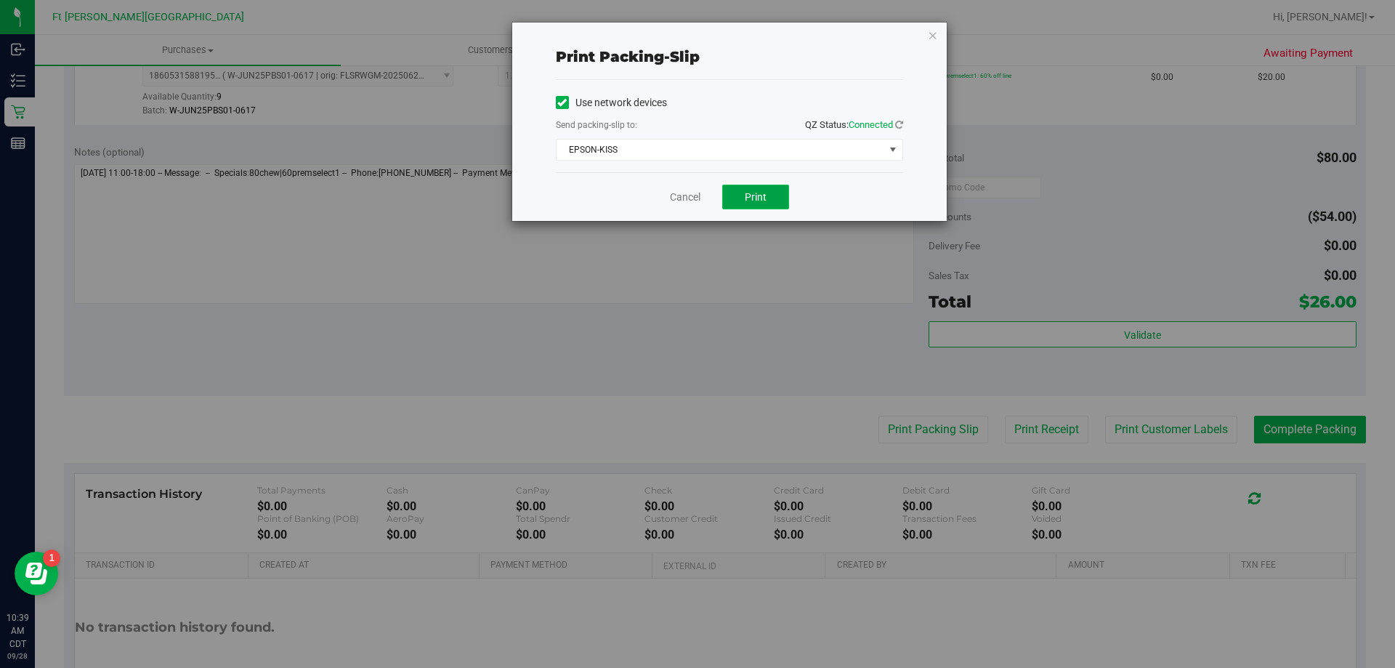
click at [749, 200] on span "Print" at bounding box center [756, 197] width 22 height 12
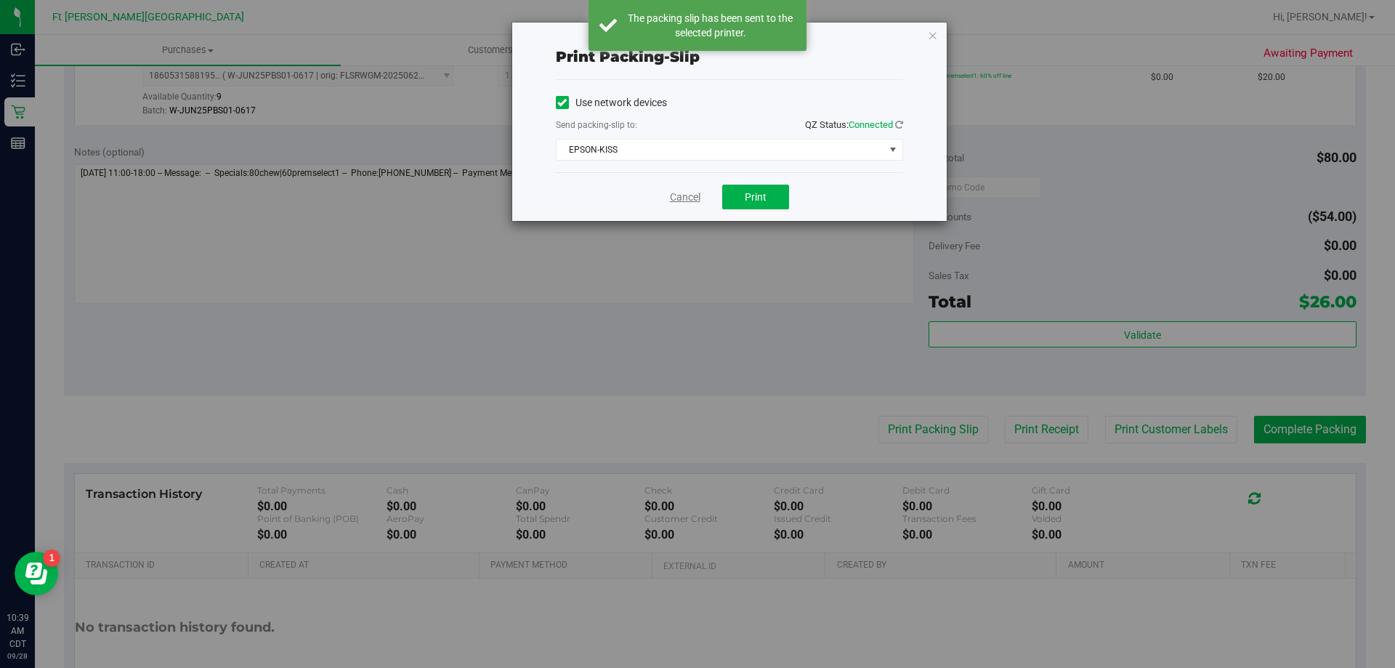
click at [677, 196] on link "Cancel" at bounding box center [685, 197] width 31 height 15
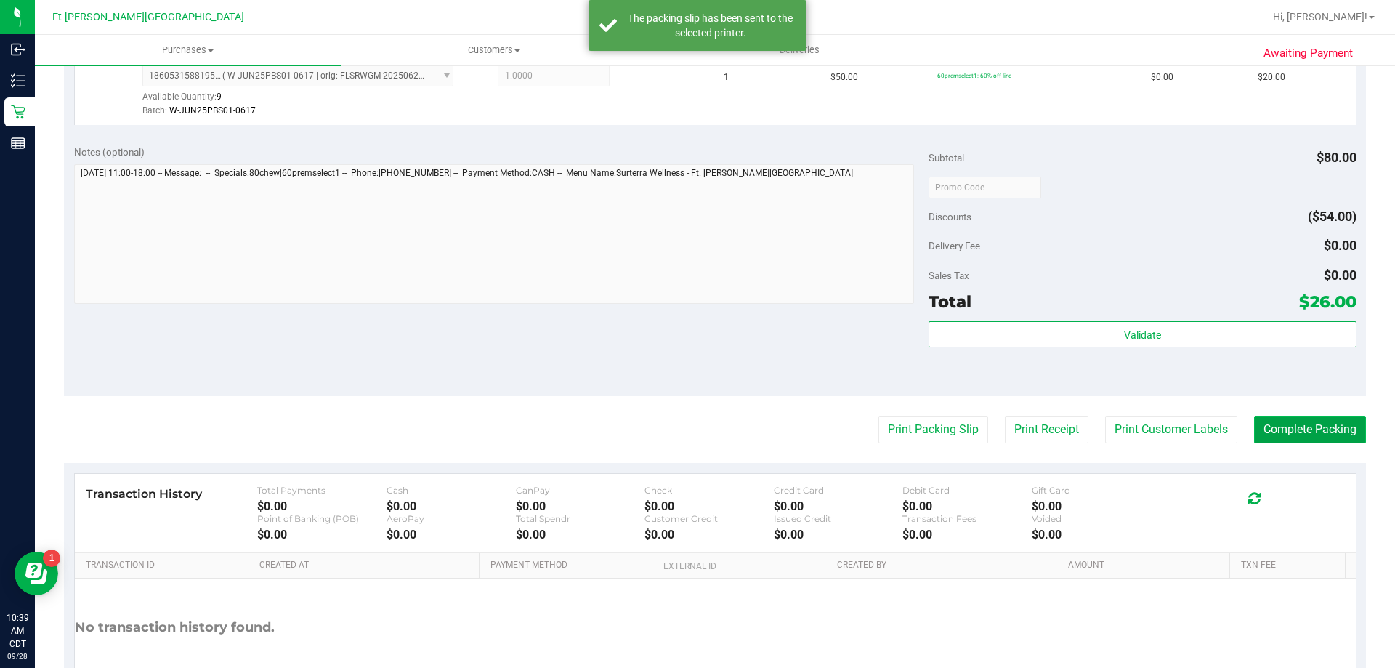
click at [1330, 426] on button "Complete Packing" at bounding box center [1310, 430] width 112 height 28
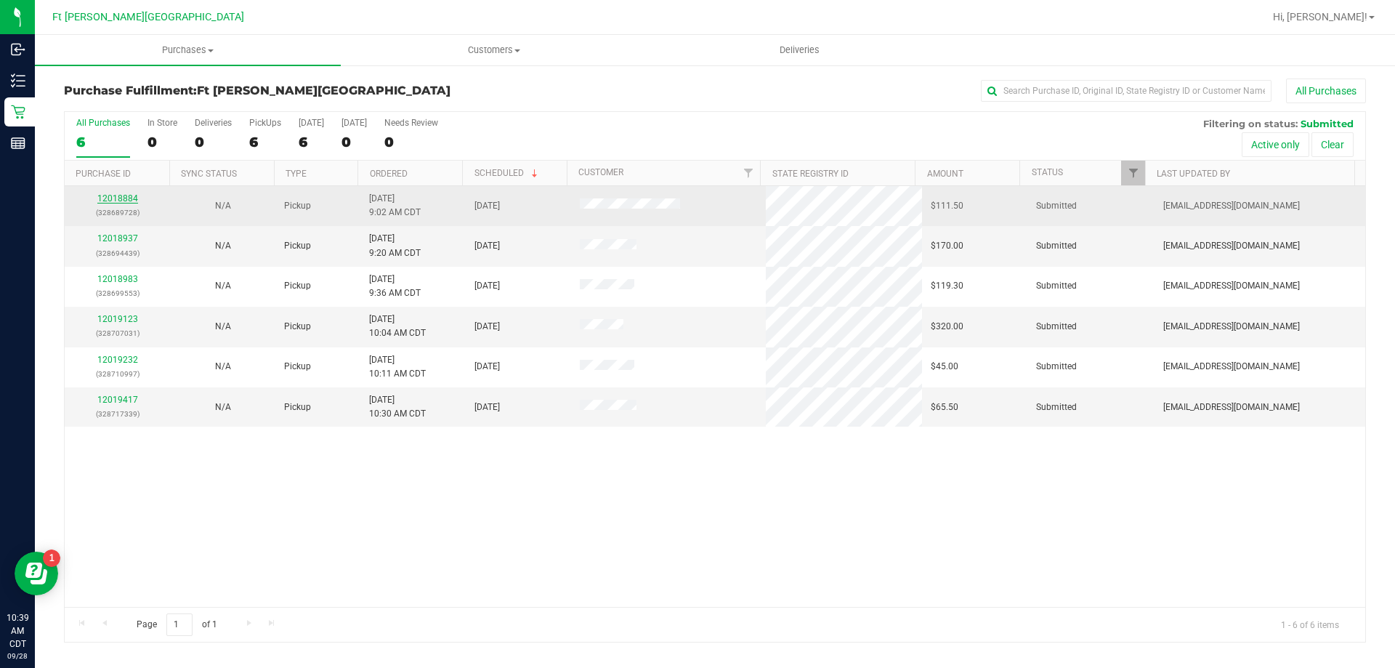
click at [126, 200] on link "12018884" at bounding box center [117, 198] width 41 height 10
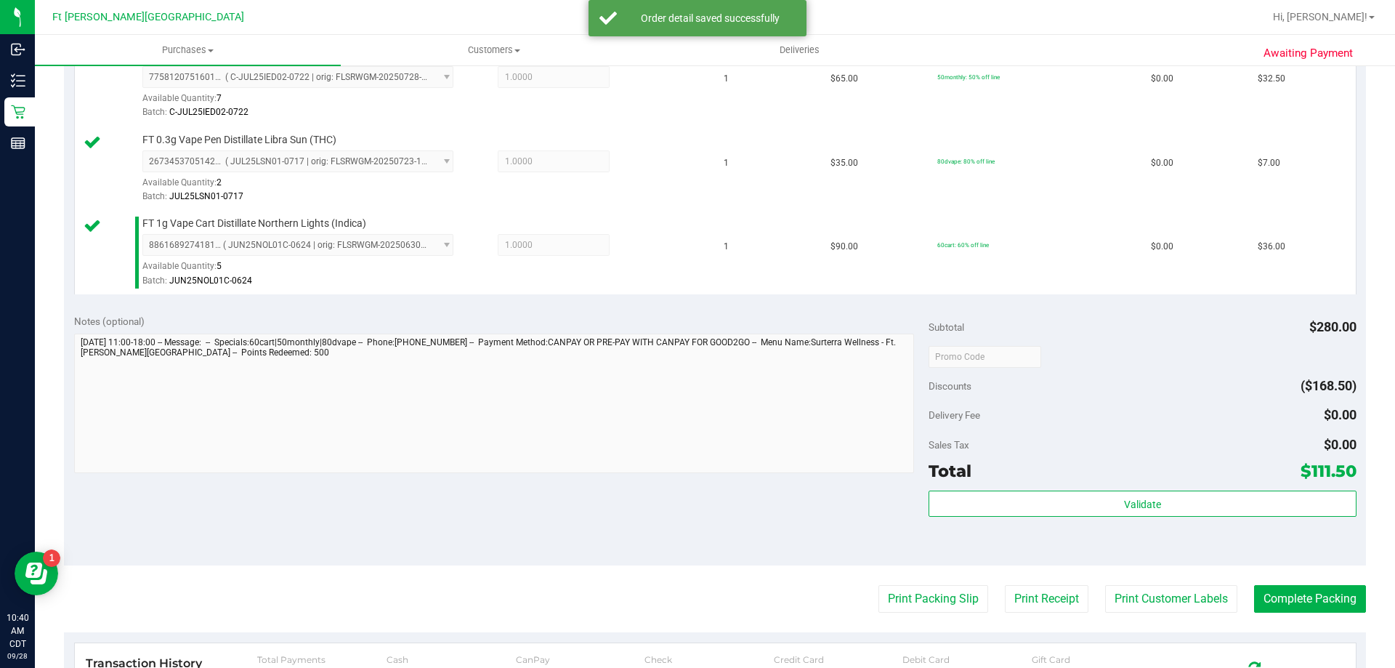
scroll to position [654, 0]
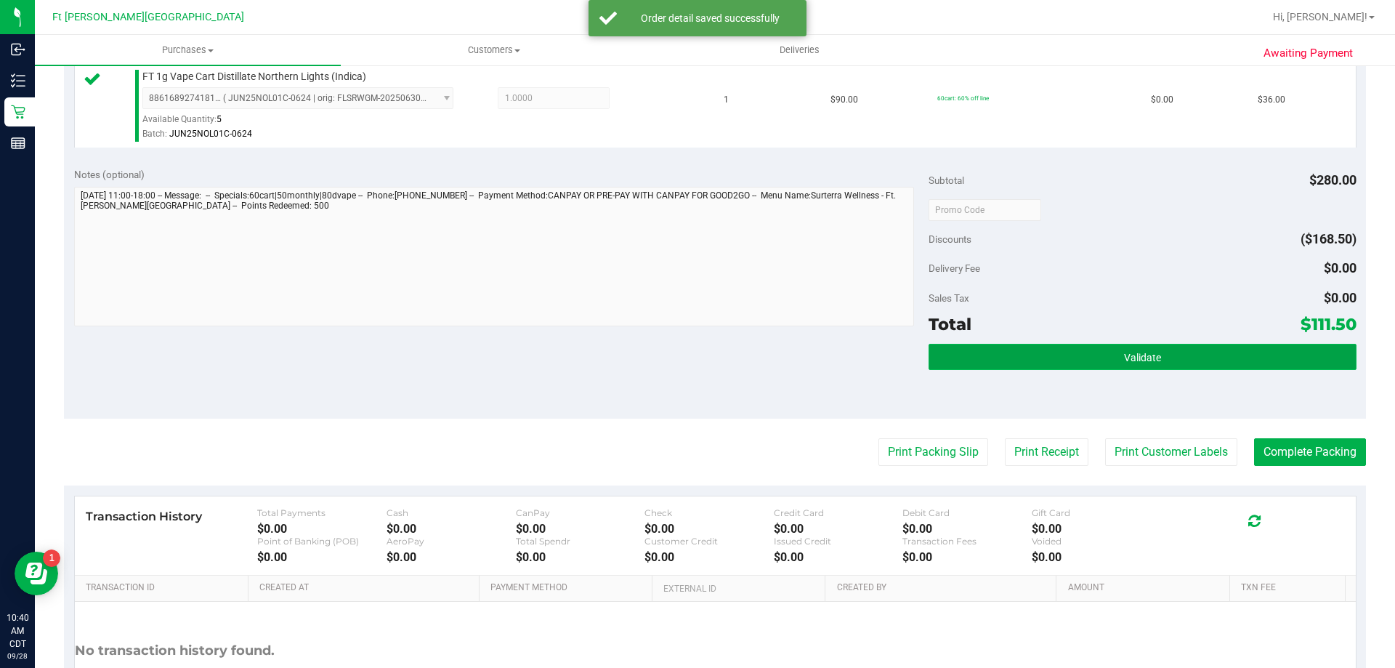
click at [1026, 358] on button "Validate" at bounding box center [1142, 357] width 427 height 26
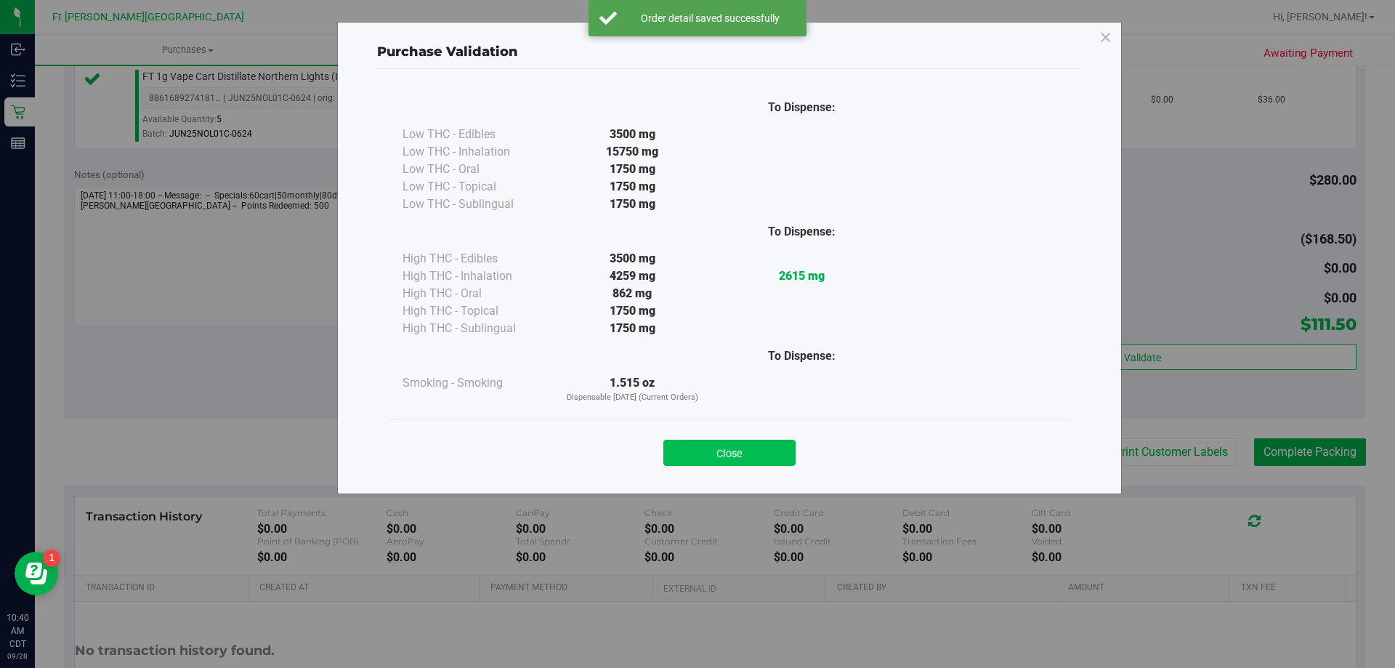
click at [733, 459] on button "Close" at bounding box center [730, 453] width 132 height 26
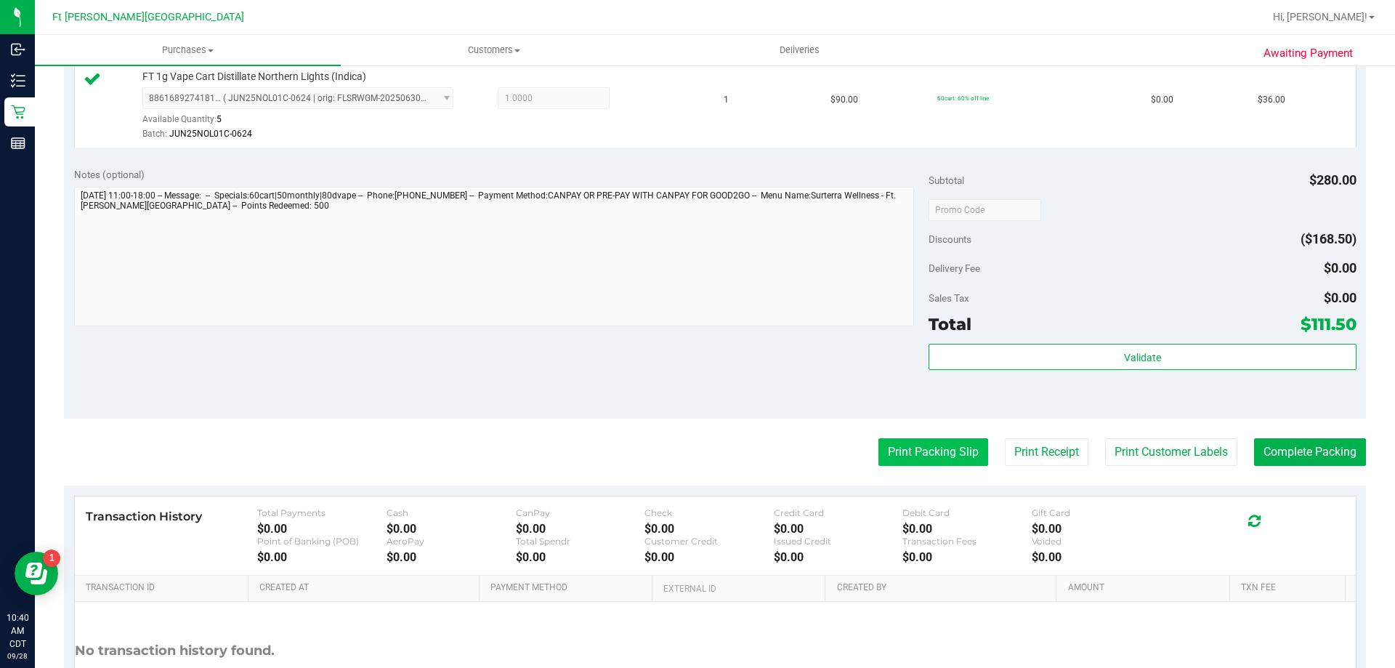
click at [925, 460] on button "Print Packing Slip" at bounding box center [934, 452] width 110 height 28
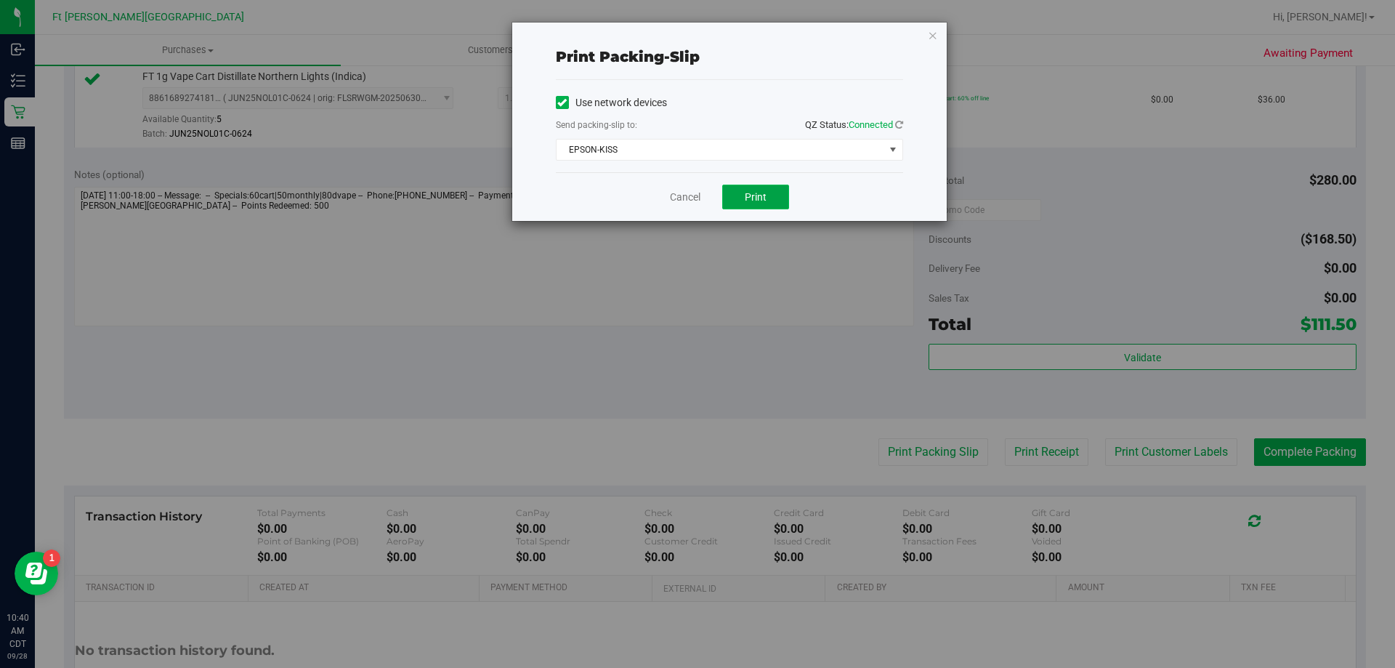
click at [775, 199] on button "Print" at bounding box center [755, 197] width 67 height 25
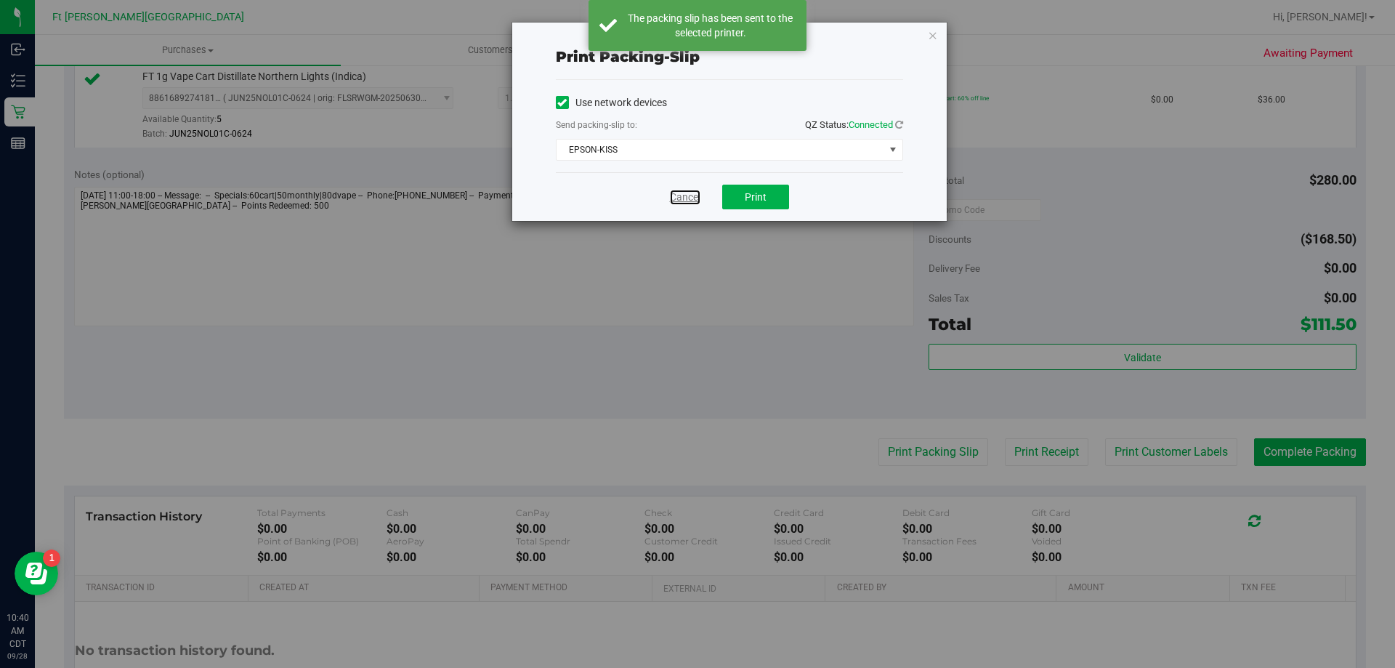
drag, startPoint x: 682, startPoint y: 198, endPoint x: 713, endPoint y: 204, distance: 31.2
click at [682, 197] on link "Cancel" at bounding box center [685, 197] width 31 height 15
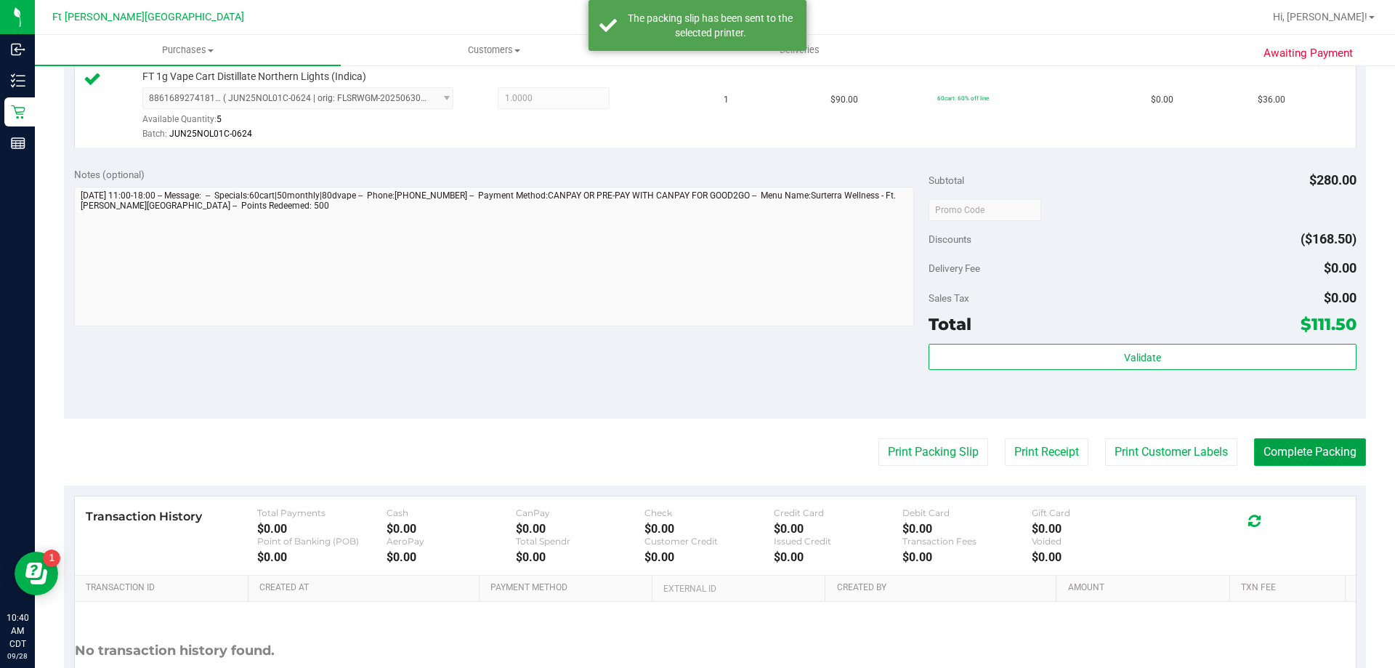
click at [1315, 458] on button "Complete Packing" at bounding box center [1310, 452] width 112 height 28
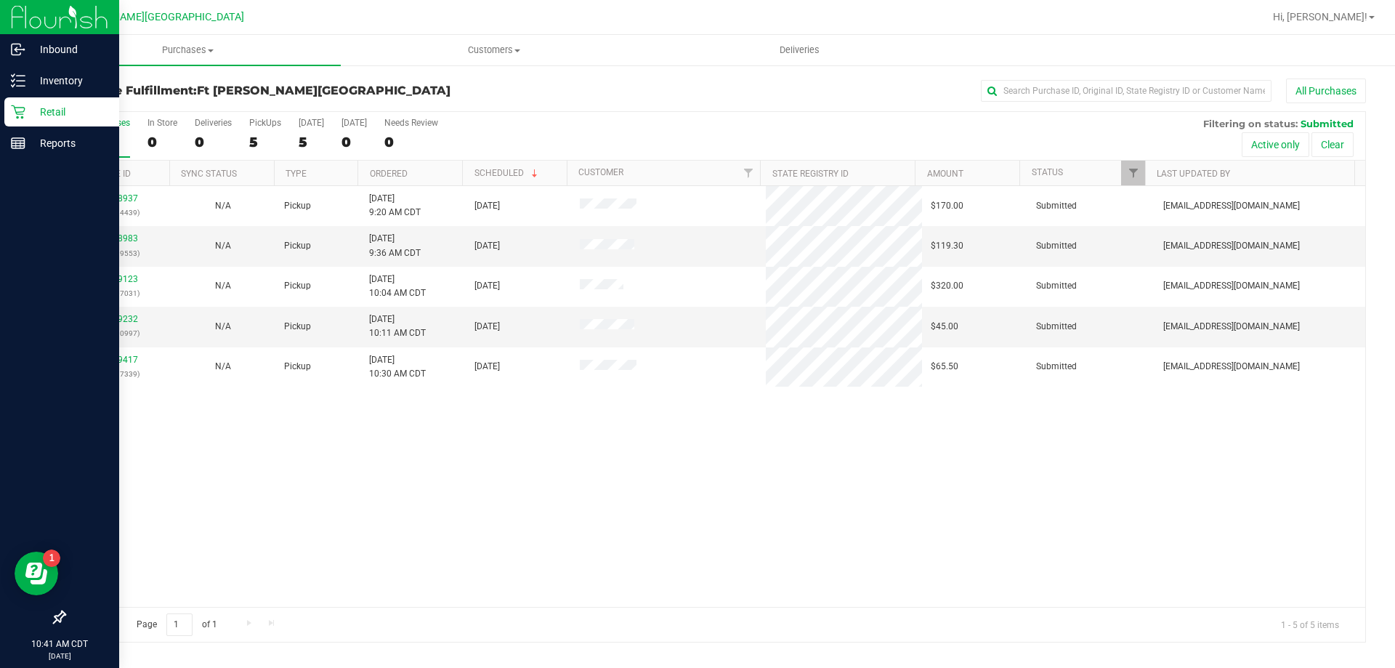
click at [33, 110] on p "Retail" at bounding box center [68, 111] width 87 height 17
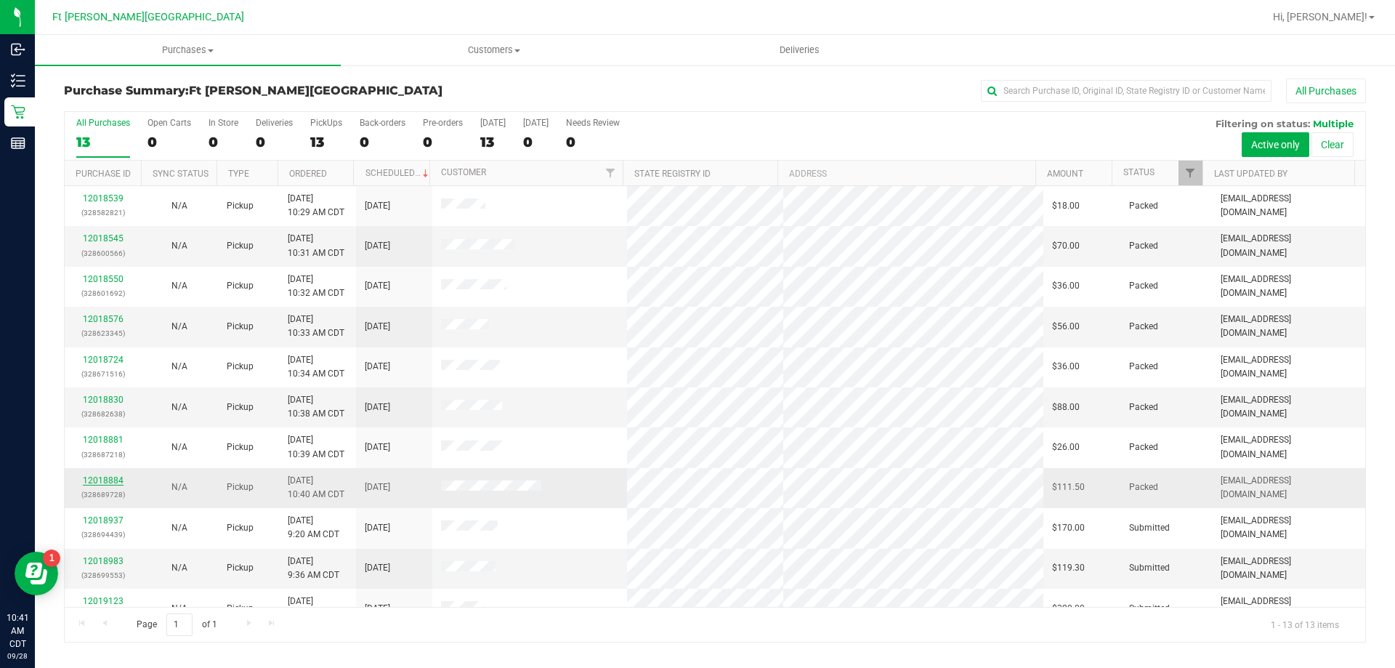
click at [97, 478] on link "12018884" at bounding box center [103, 480] width 41 height 10
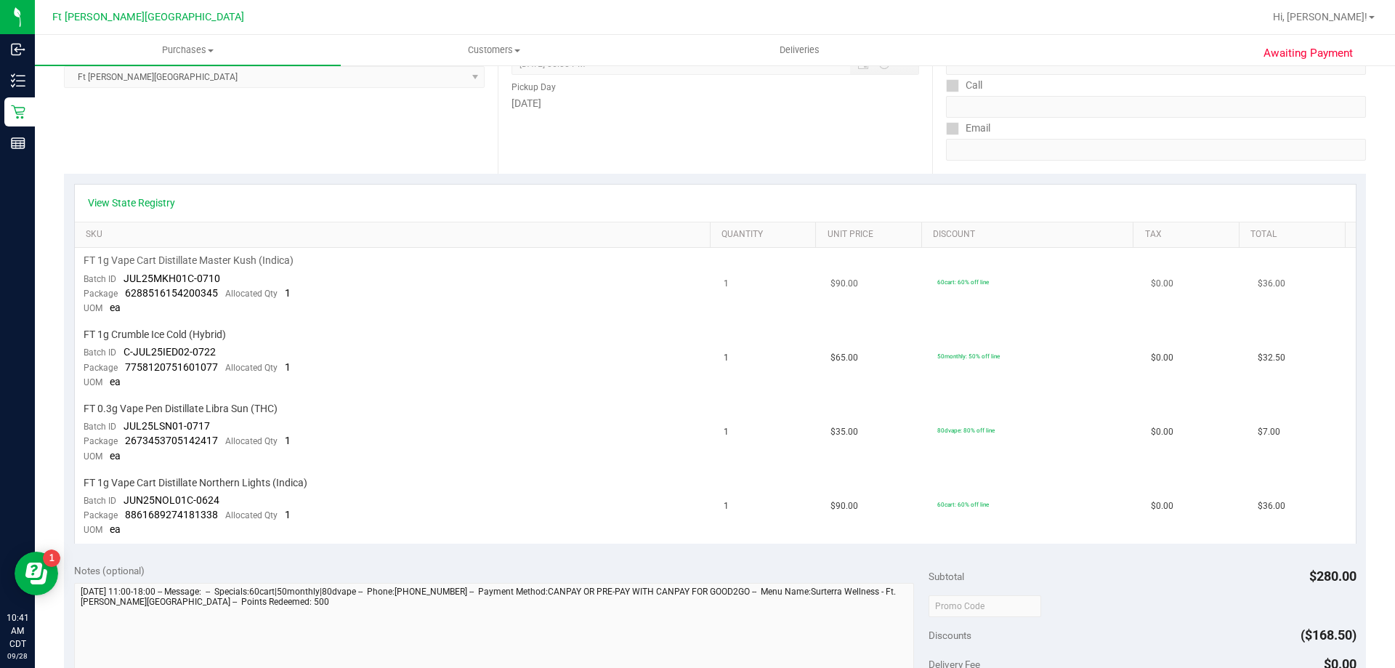
scroll to position [145, 0]
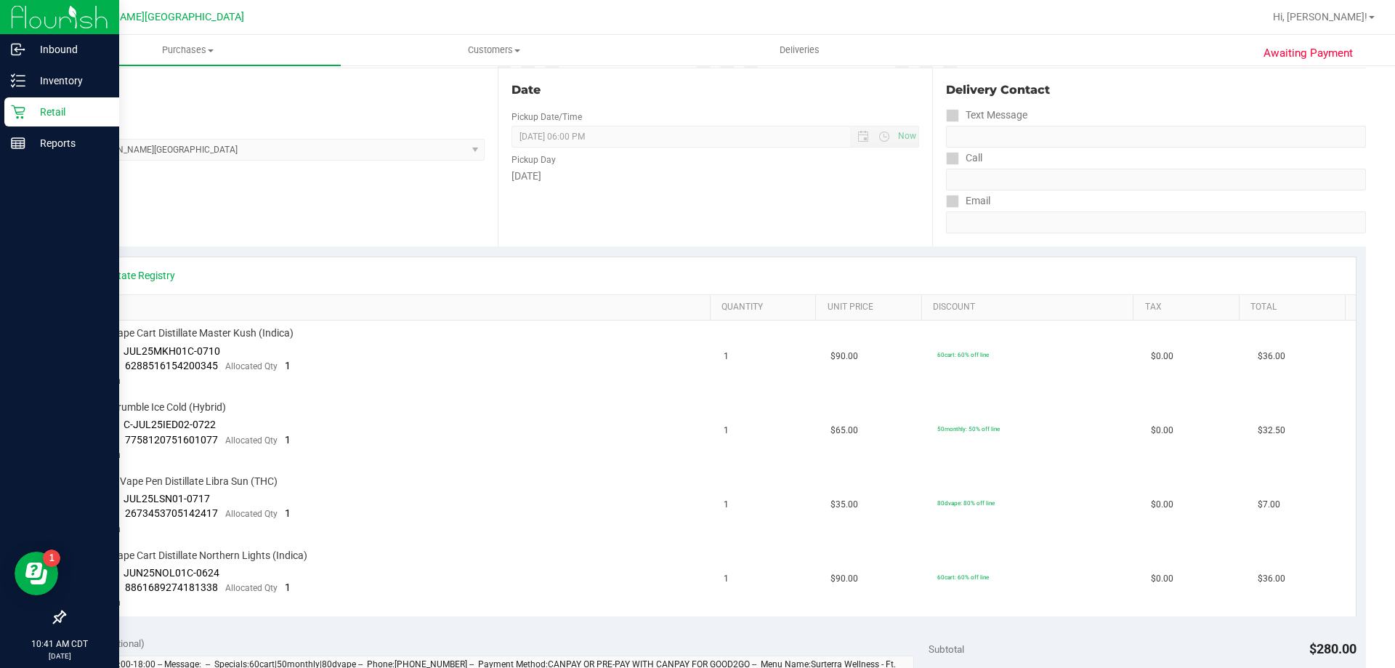
click at [33, 106] on p "Retail" at bounding box center [68, 111] width 87 height 17
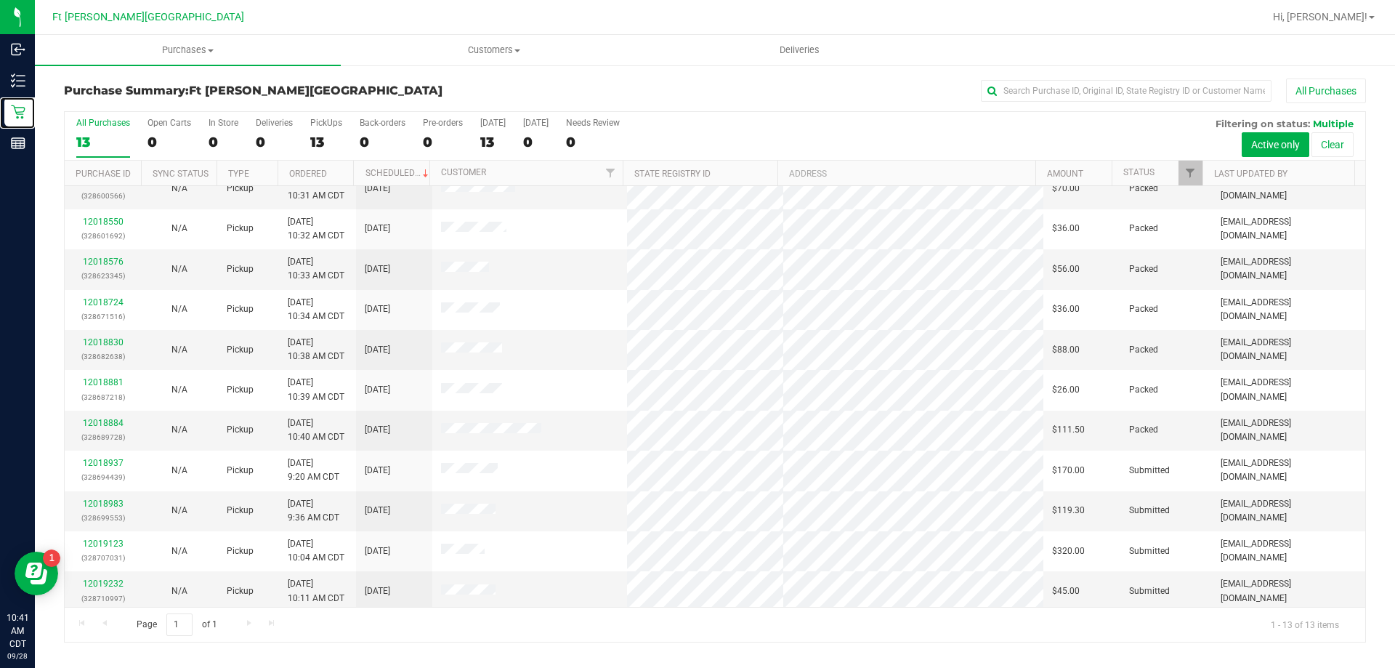
scroll to position [102, 0]
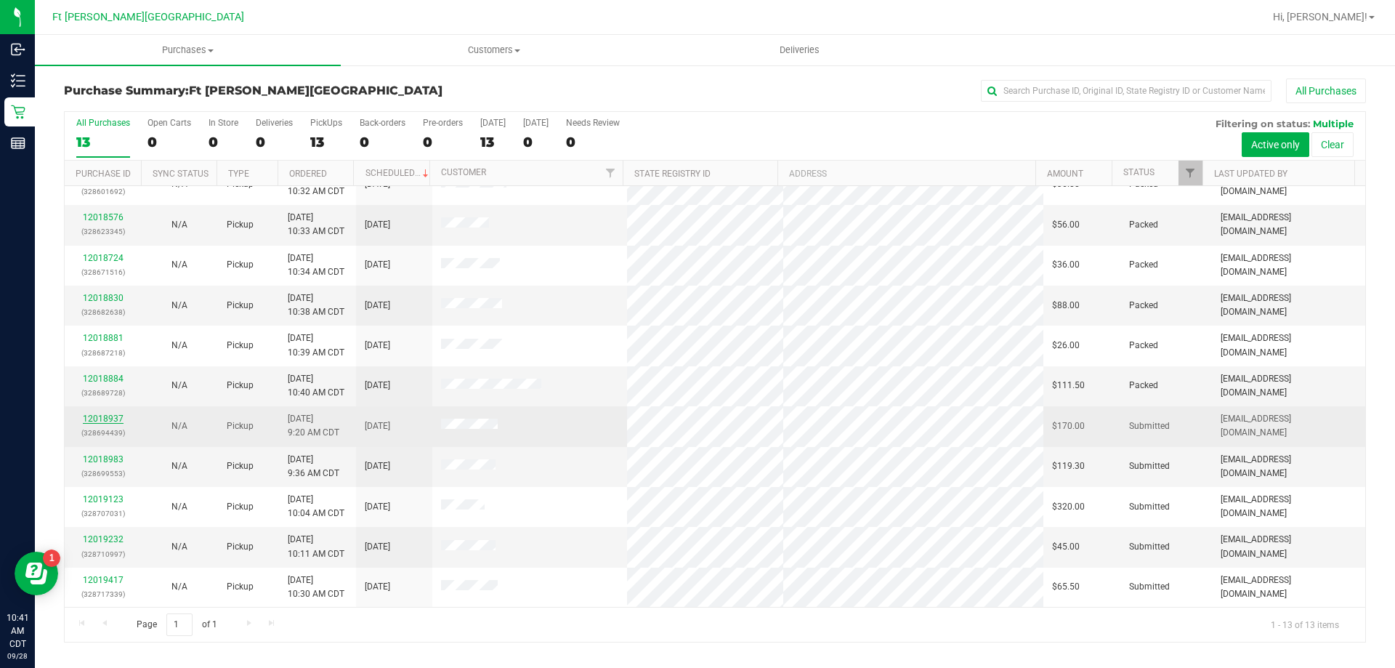
click at [119, 419] on link "12018937" at bounding box center [103, 419] width 41 height 10
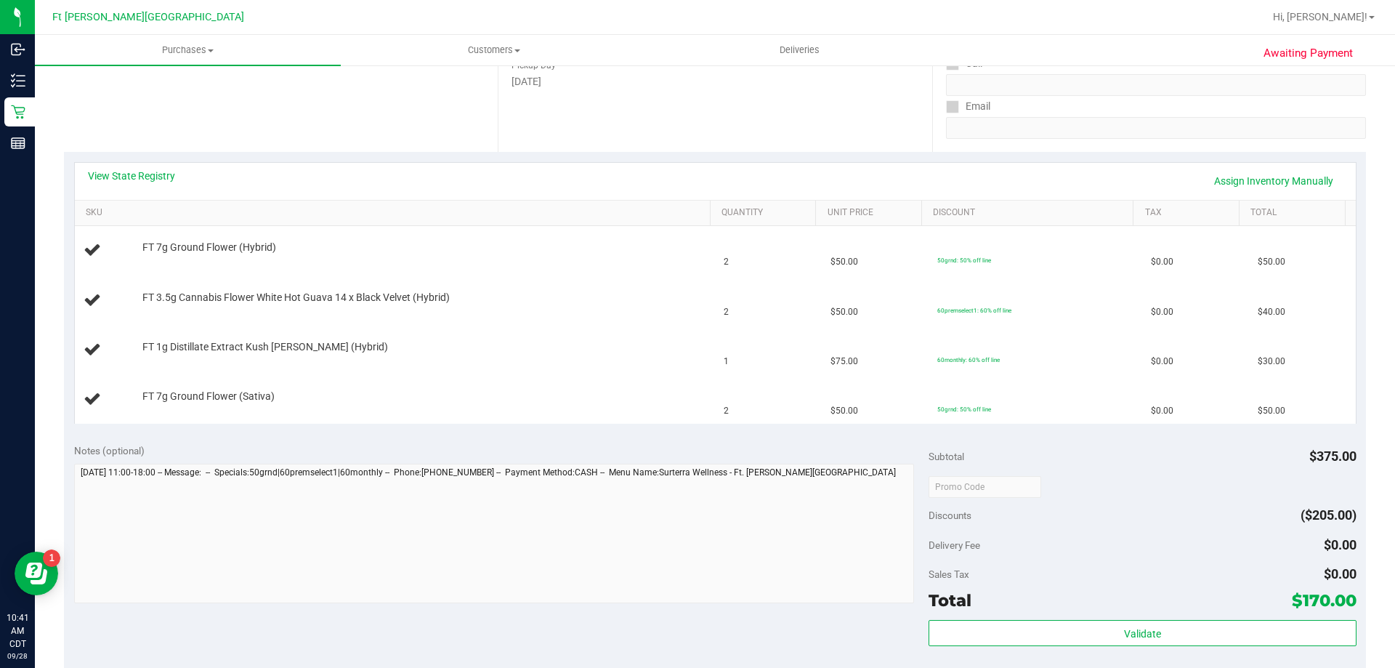
scroll to position [291, 0]
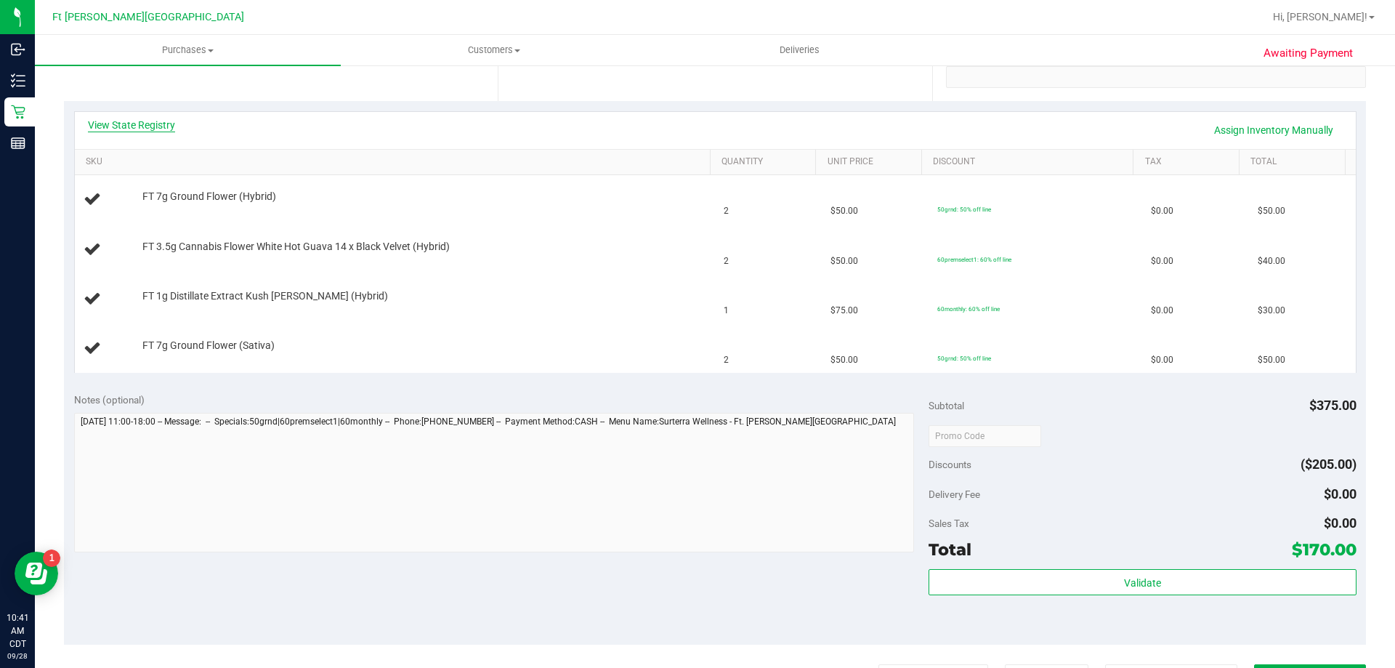
click at [153, 127] on link "View State Registry" at bounding box center [131, 125] width 87 height 15
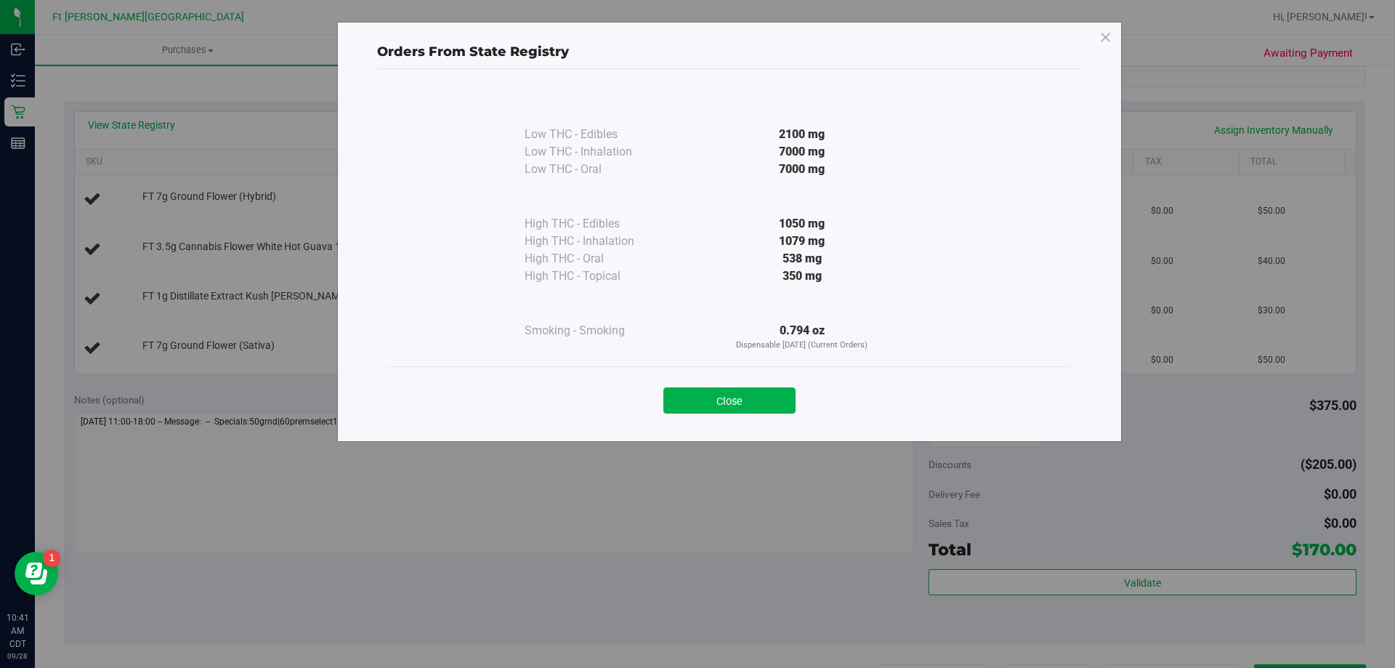
click at [765, 400] on button "Close" at bounding box center [730, 400] width 132 height 26
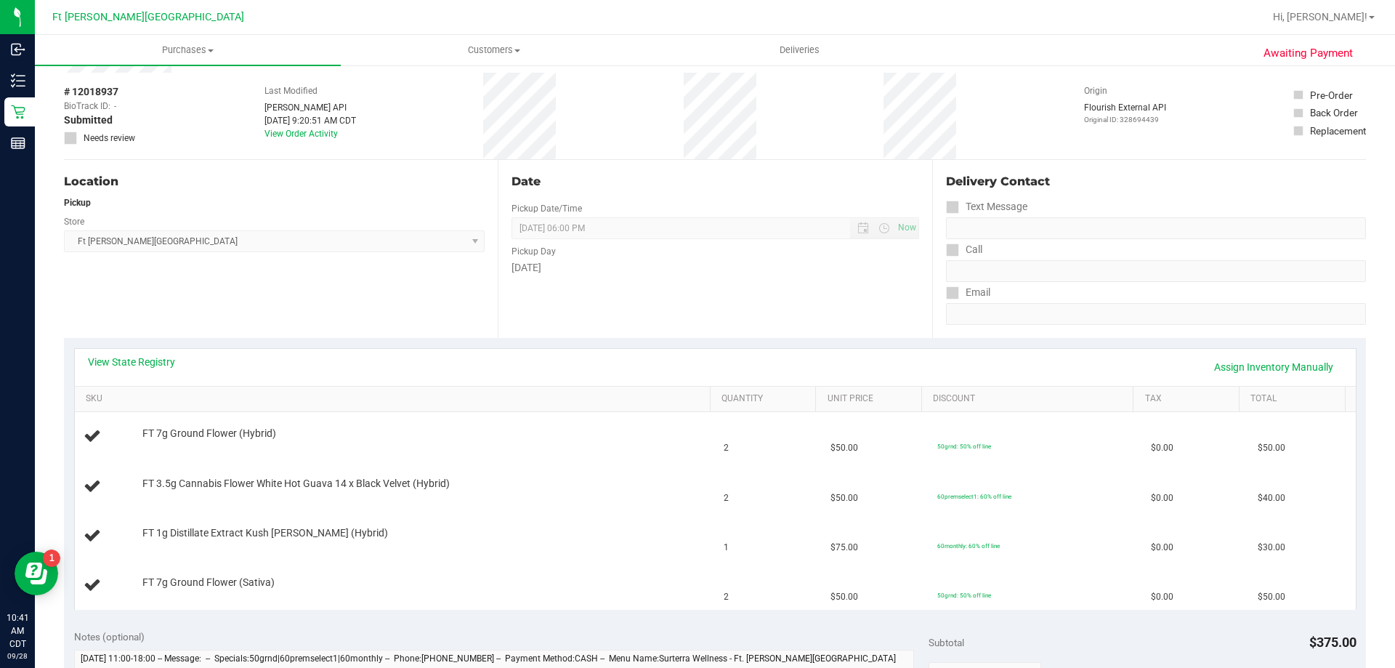
scroll to position [0, 0]
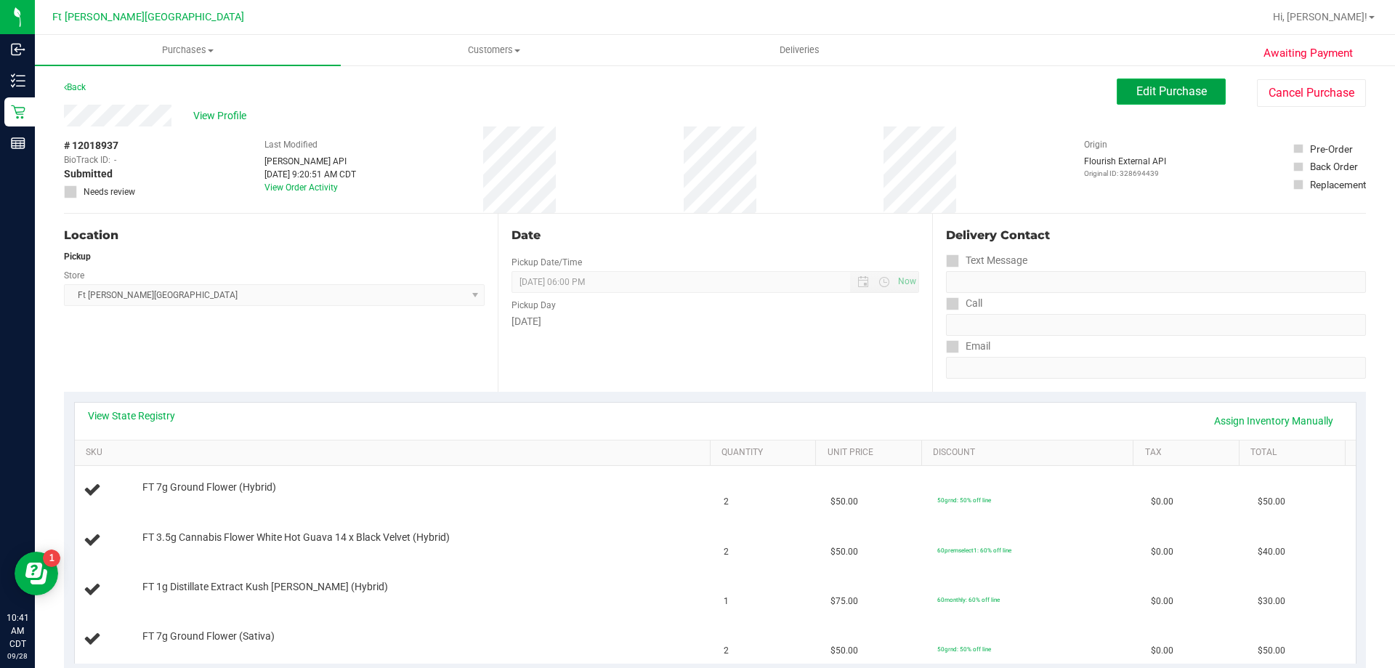
click at [1188, 84] on span "Edit Purchase" at bounding box center [1172, 91] width 70 height 14
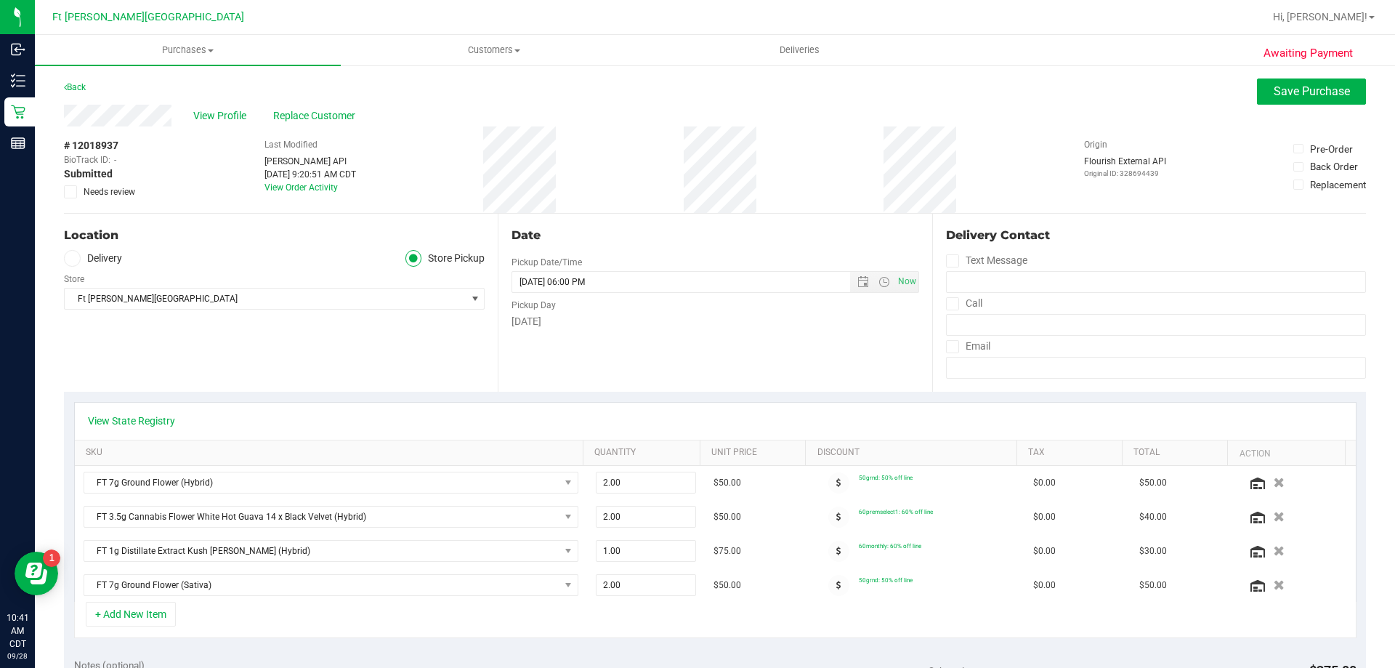
click at [70, 192] on icon at bounding box center [70, 192] width 9 height 0
click at [0, 0] on input "Needs review" at bounding box center [0, 0] width 0 height 0
click at [1320, 87] on span "Save Purchase" at bounding box center [1312, 91] width 76 height 14
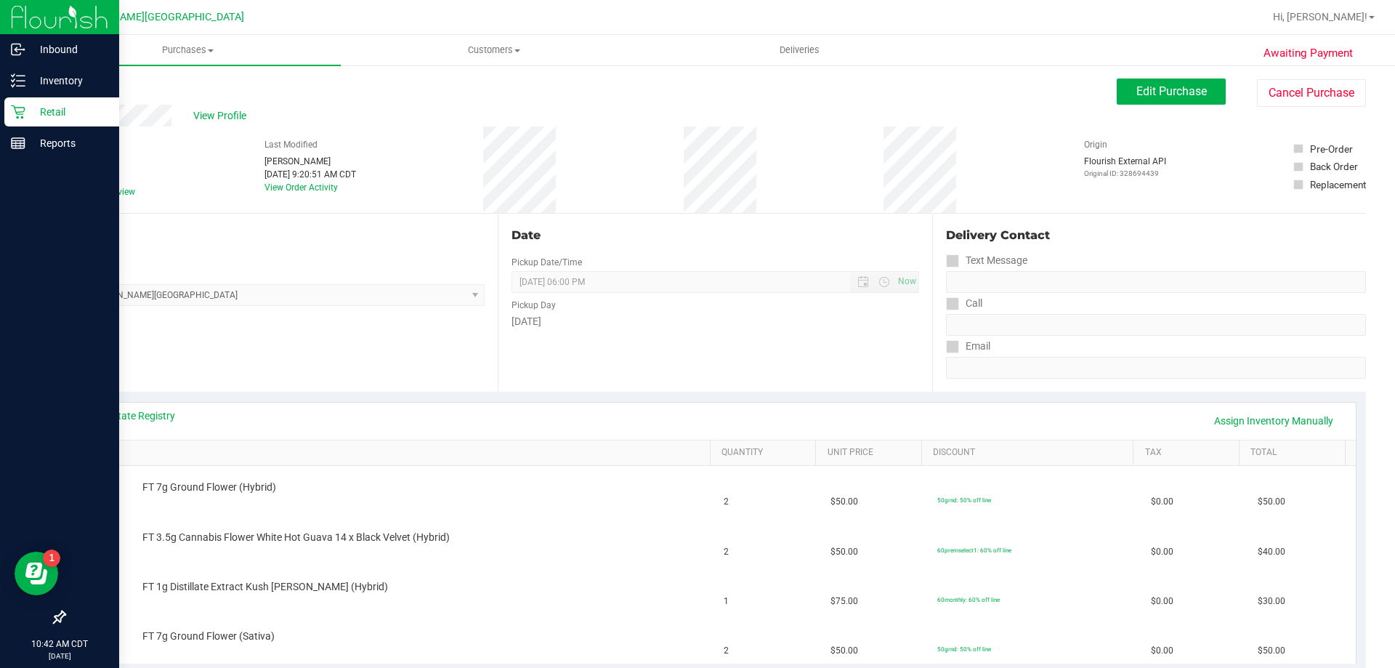
click at [17, 120] on div "Retail" at bounding box center [61, 111] width 115 height 29
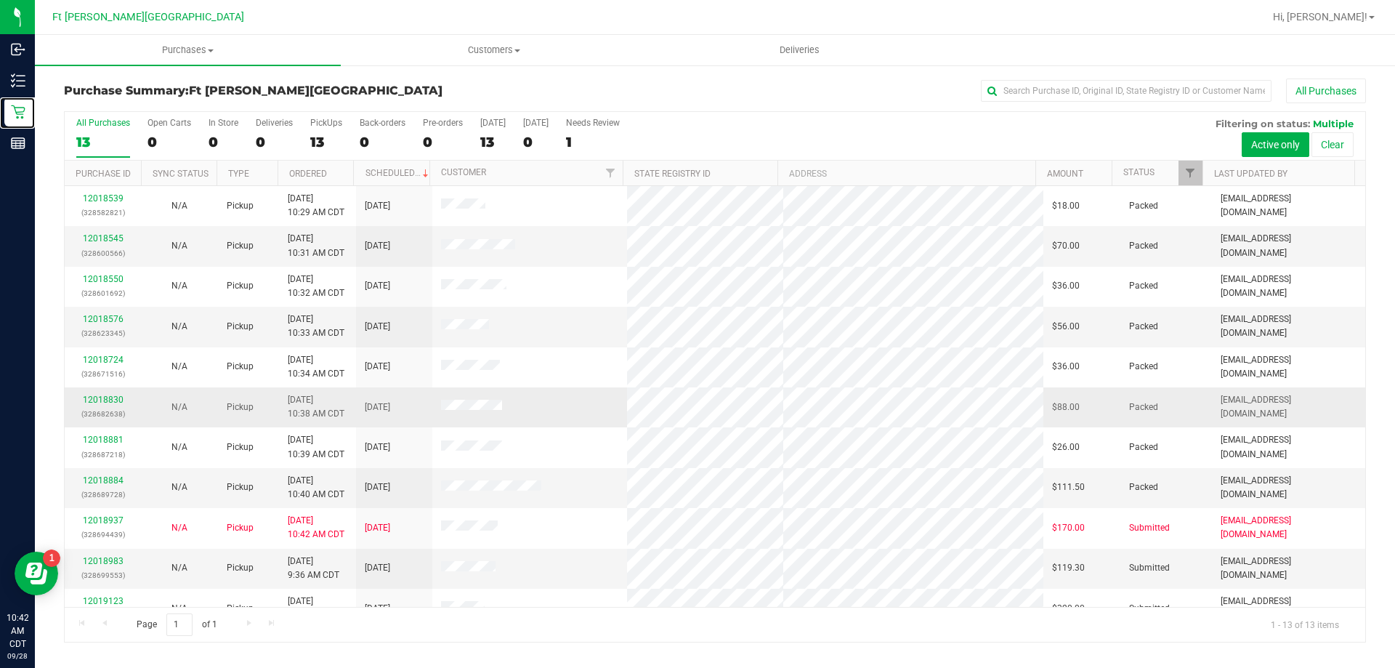
scroll to position [102, 0]
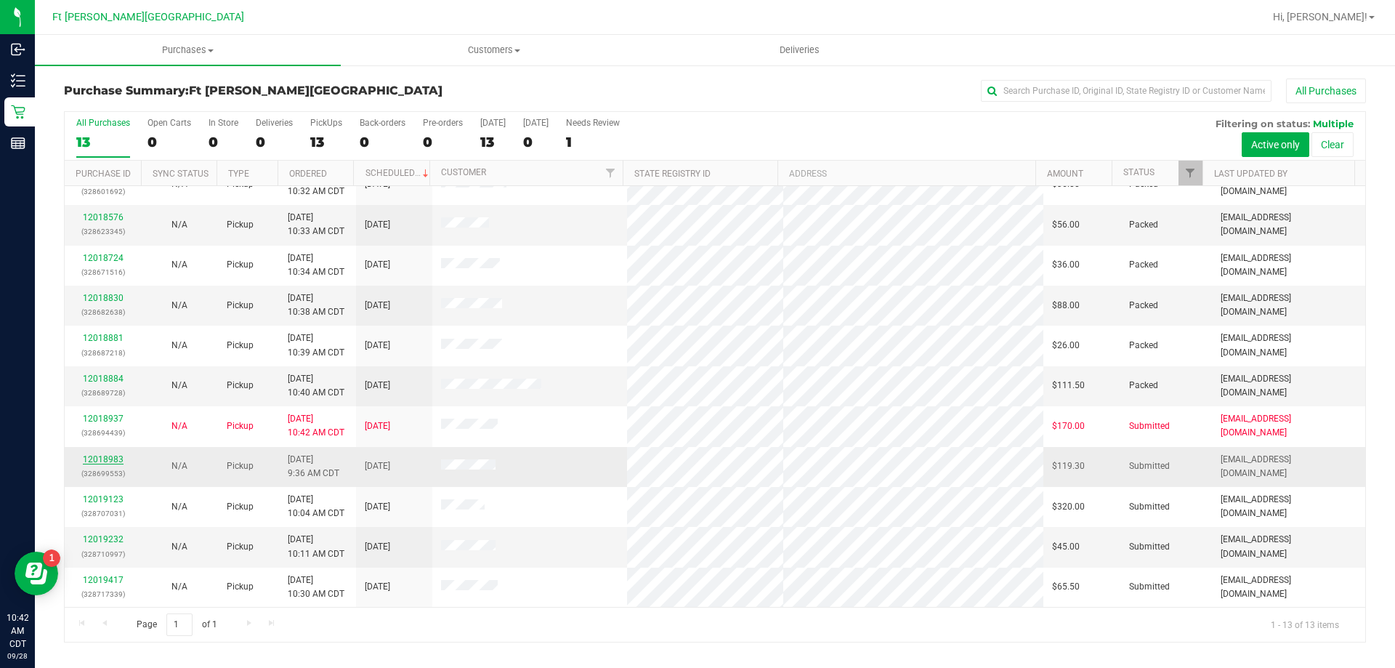
click at [115, 459] on link "12018983" at bounding box center [103, 459] width 41 height 10
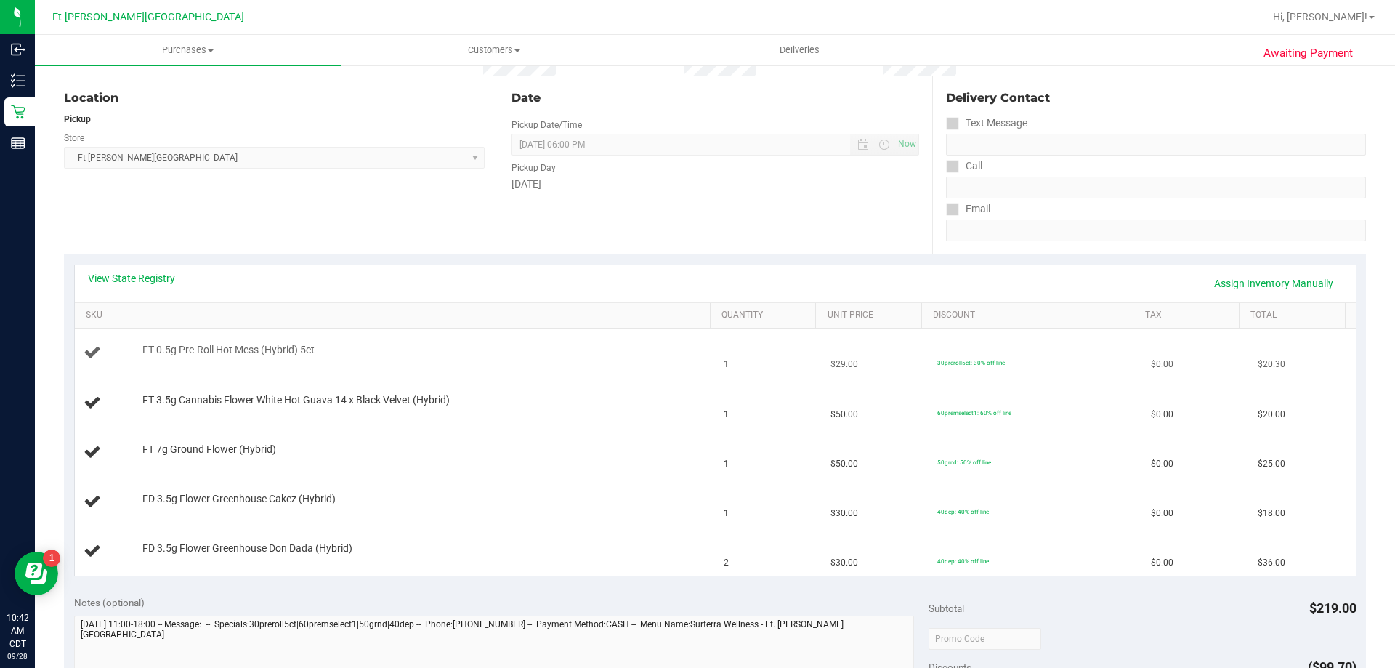
scroll to position [145, 0]
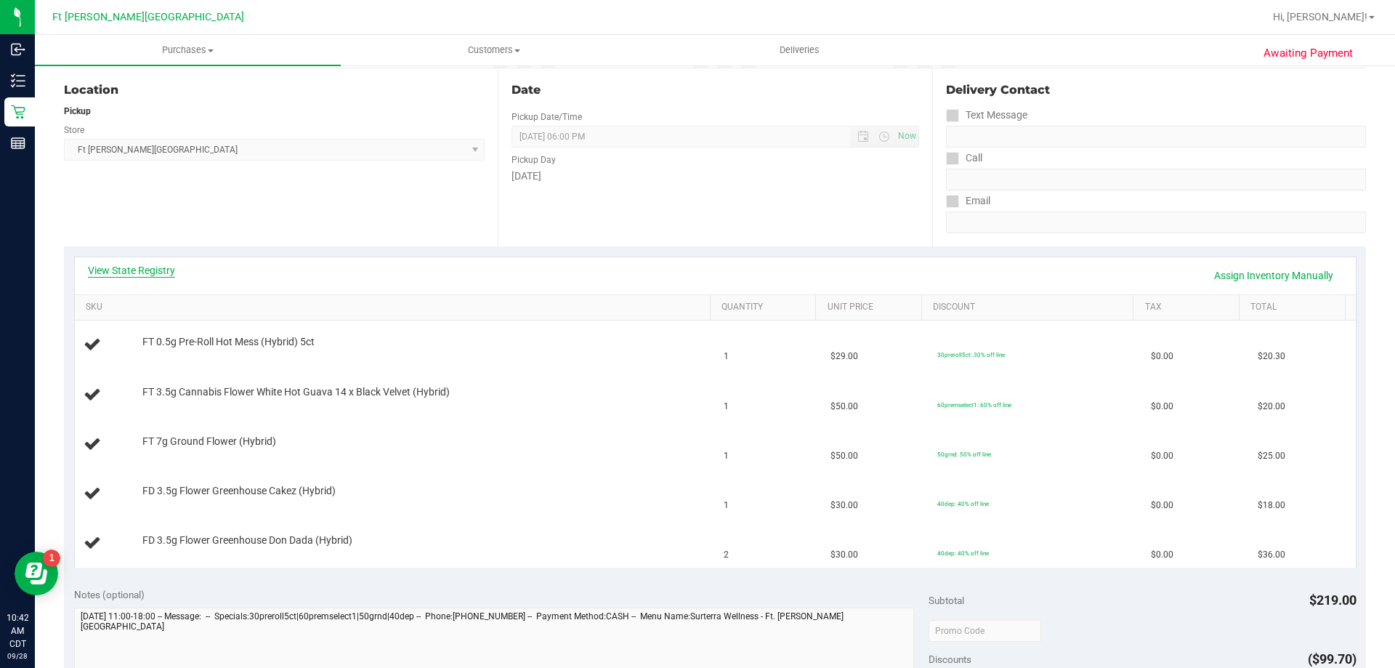
click at [159, 270] on link "View State Registry" at bounding box center [131, 270] width 87 height 15
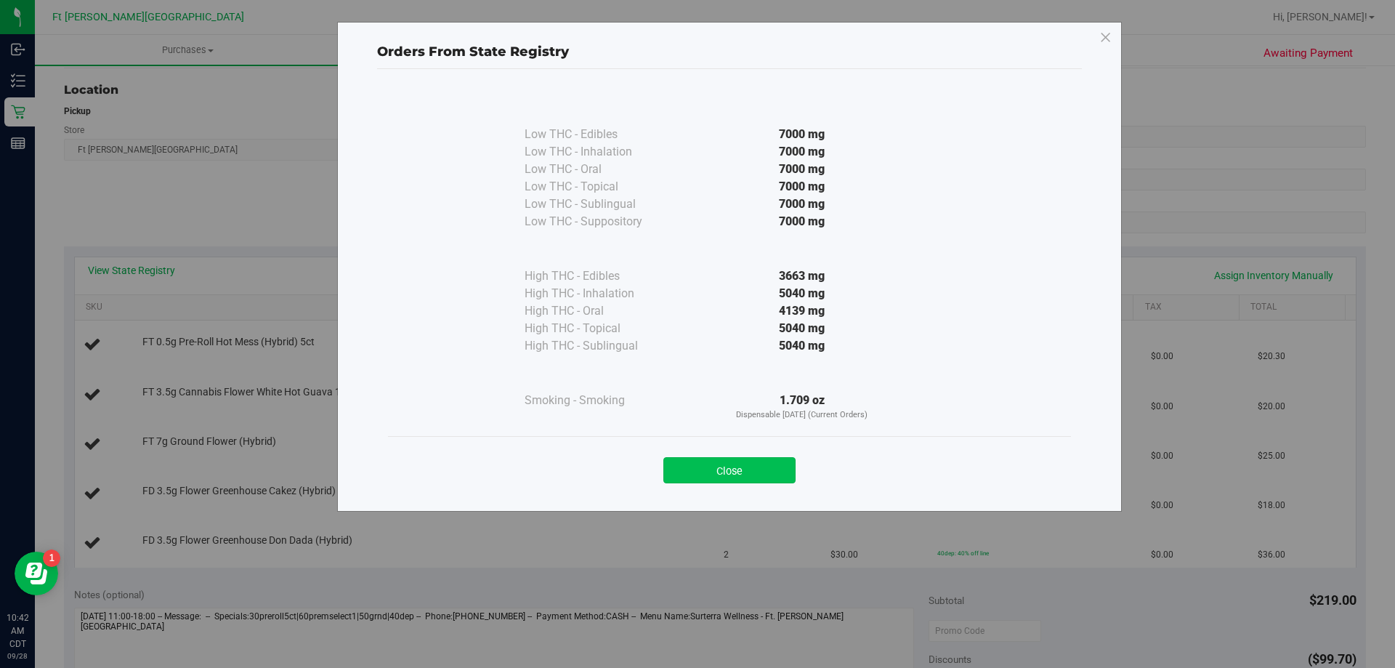
click at [768, 470] on button "Close" at bounding box center [730, 470] width 132 height 26
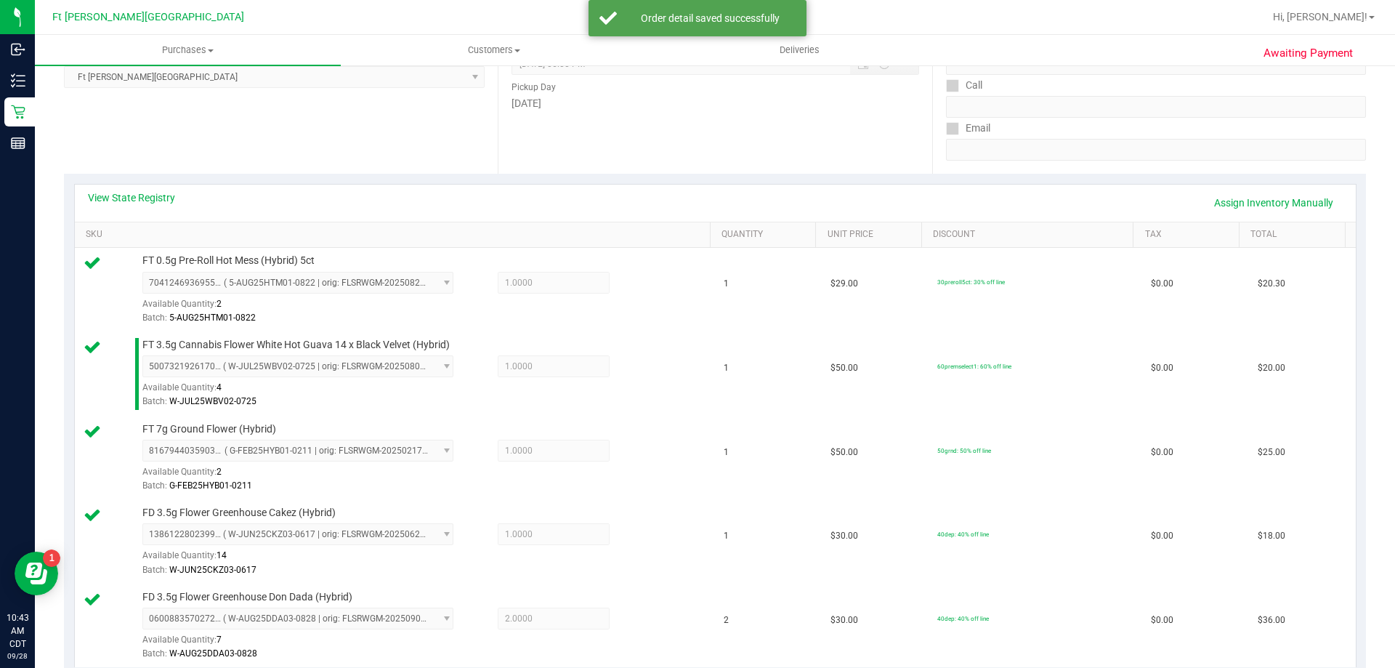
scroll to position [581, 0]
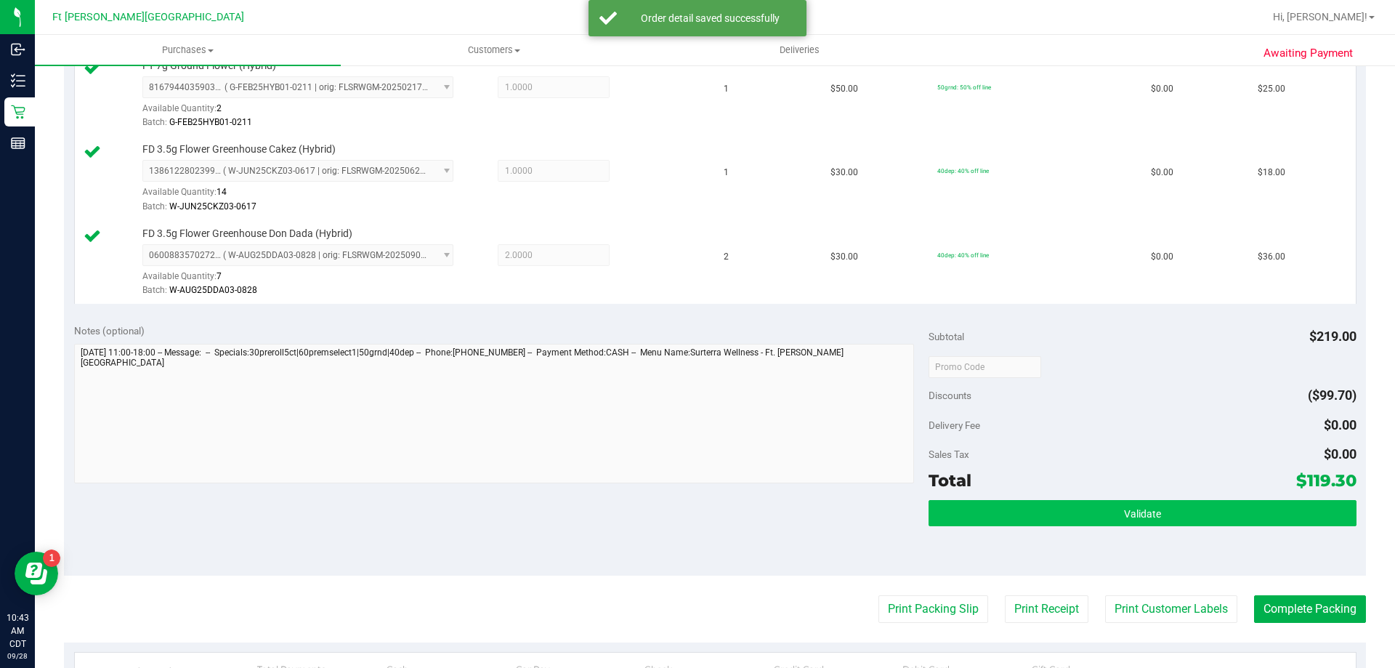
drag, startPoint x: 1218, startPoint y: 499, endPoint x: 1218, endPoint y: 509, distance: 10.9
click at [1217, 501] on div "Subtotal $219.00 Discounts ($99.70) Delivery Fee $0.00 Sales Tax $0.00 Total $1…" at bounding box center [1142, 444] width 427 height 242
click at [1217, 518] on button "Validate" at bounding box center [1142, 513] width 427 height 26
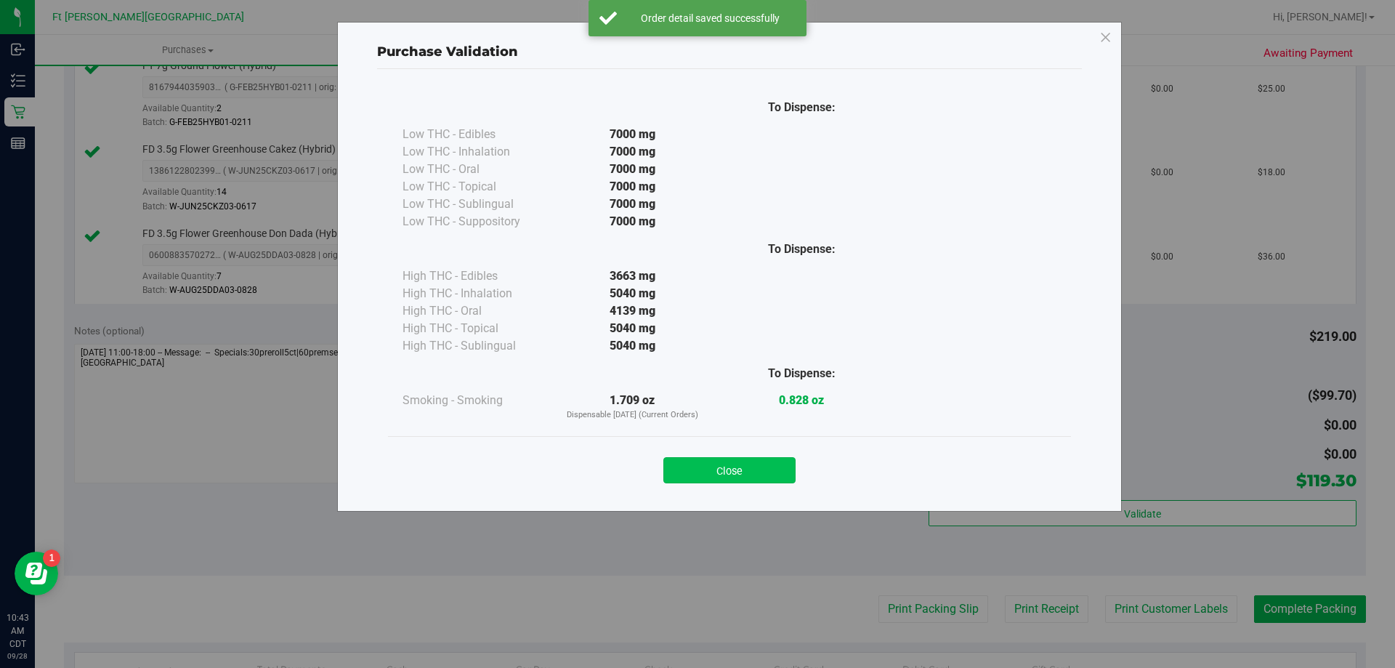
click at [758, 464] on button "Close" at bounding box center [730, 470] width 132 height 26
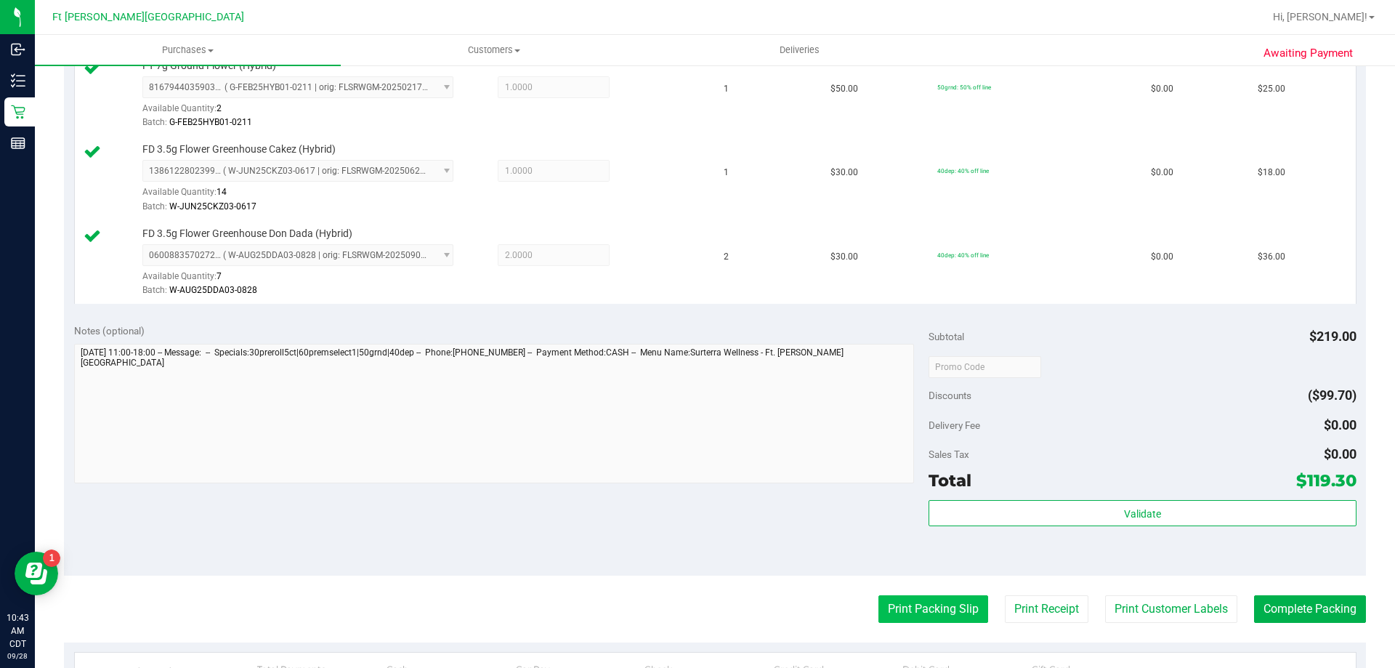
click at [915, 611] on button "Print Packing Slip" at bounding box center [934, 609] width 110 height 28
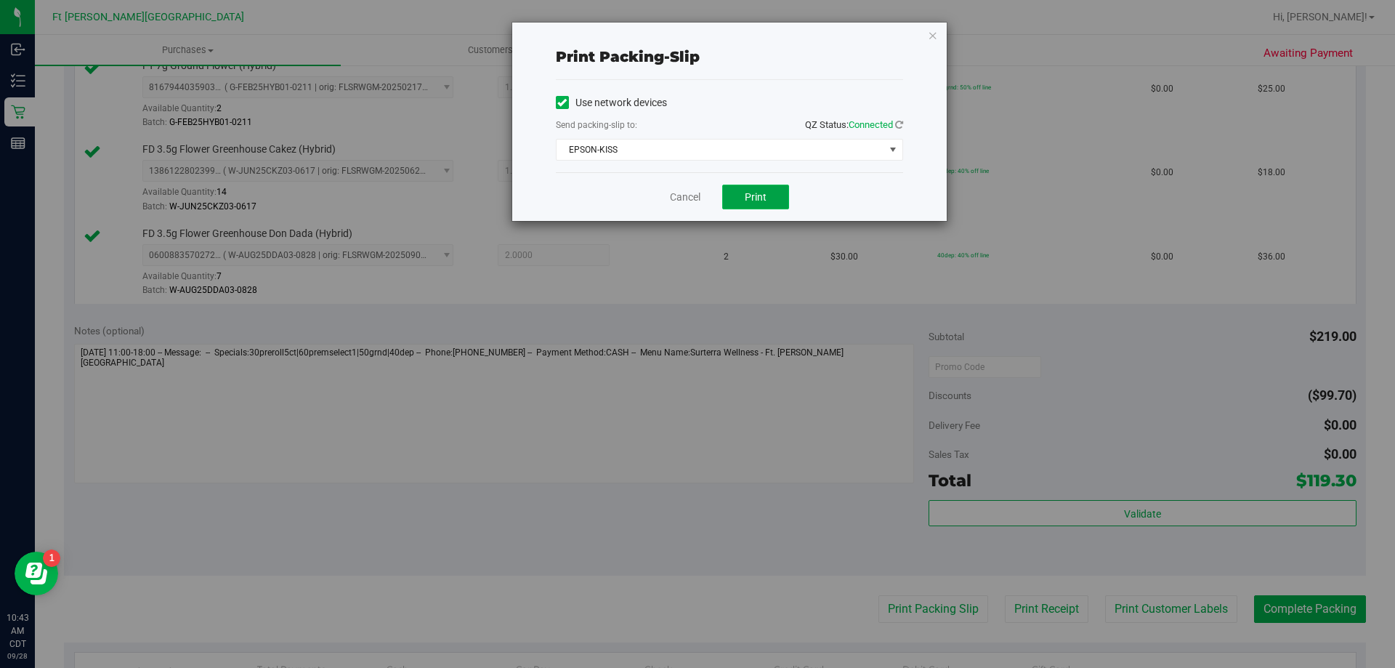
click at [767, 202] on button "Print" at bounding box center [755, 197] width 67 height 25
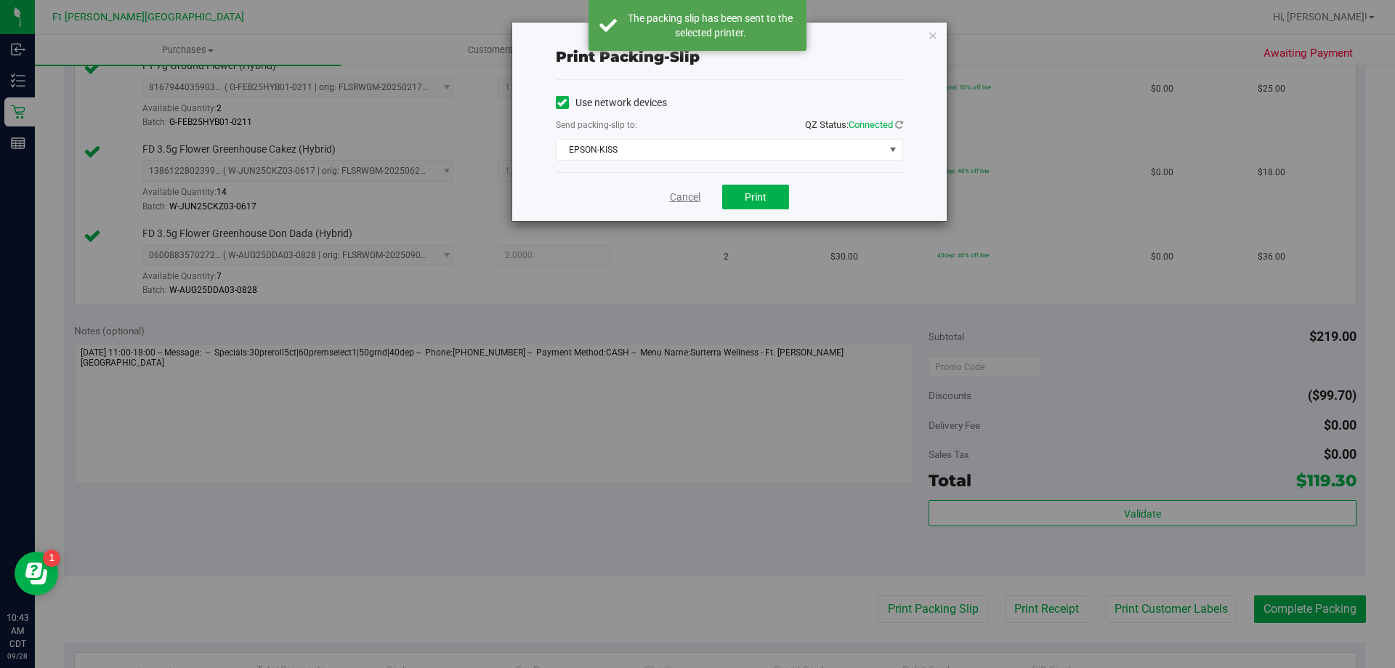
click at [686, 197] on link "Cancel" at bounding box center [685, 197] width 31 height 15
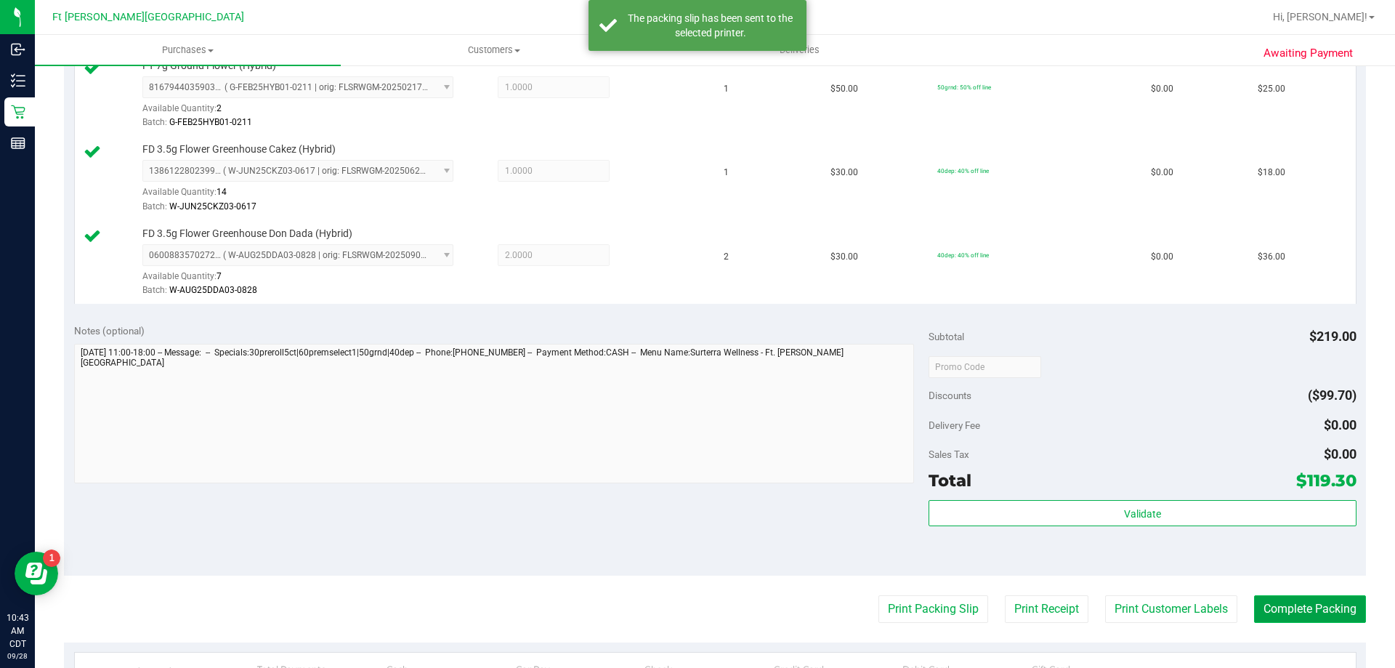
drag, startPoint x: 1298, startPoint y: 608, endPoint x: 1307, endPoint y: 611, distance: 9.4
click at [1303, 610] on button "Complete Packing" at bounding box center [1310, 609] width 112 height 28
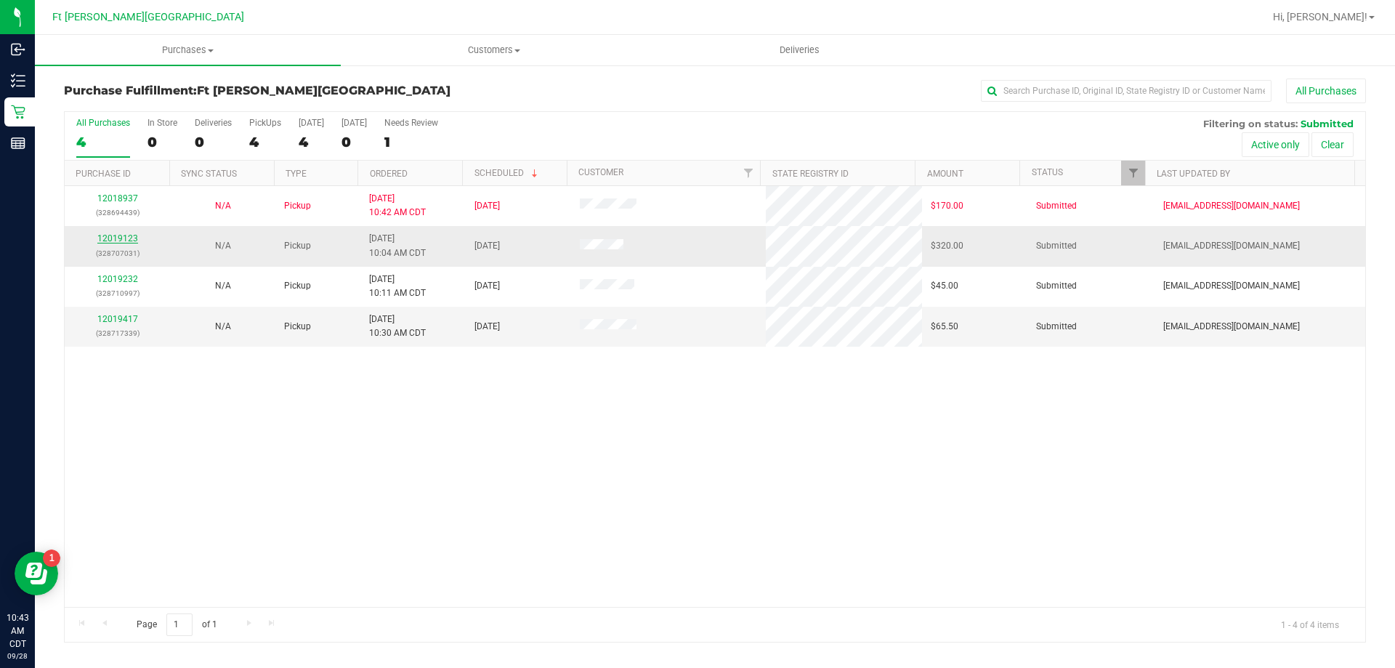
click at [126, 237] on link "12019123" at bounding box center [117, 238] width 41 height 10
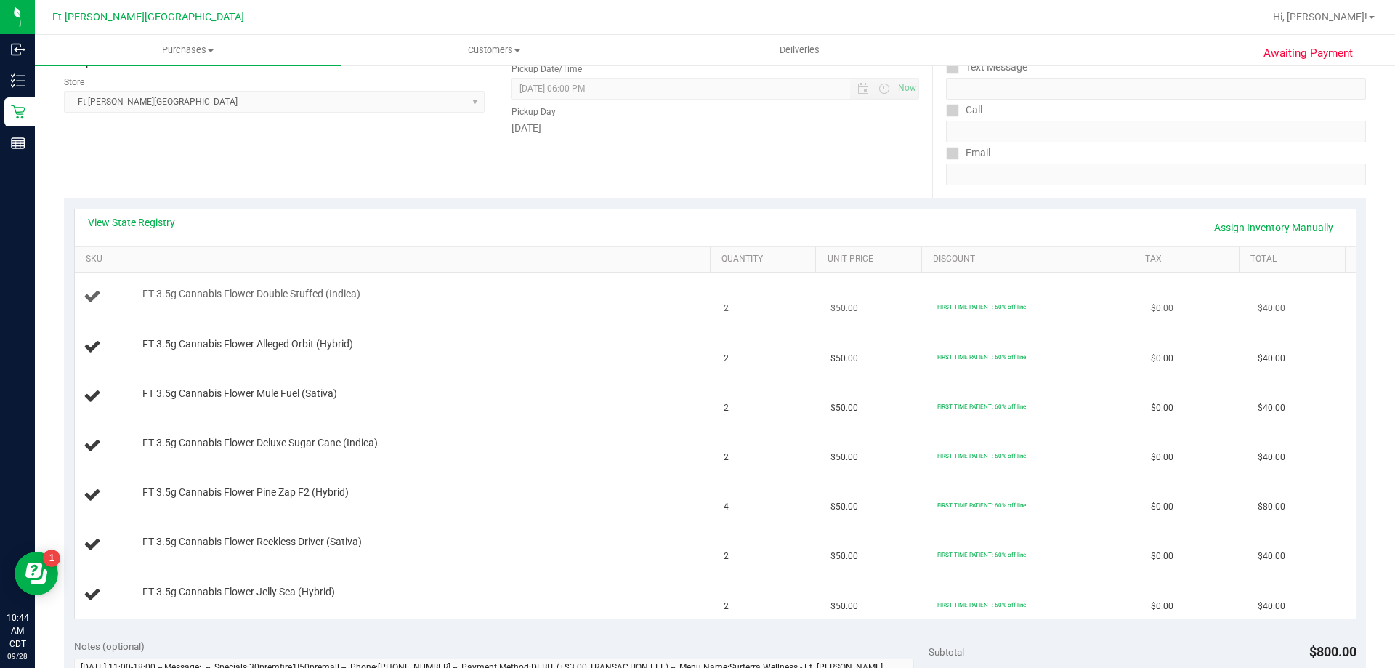
scroll to position [218, 0]
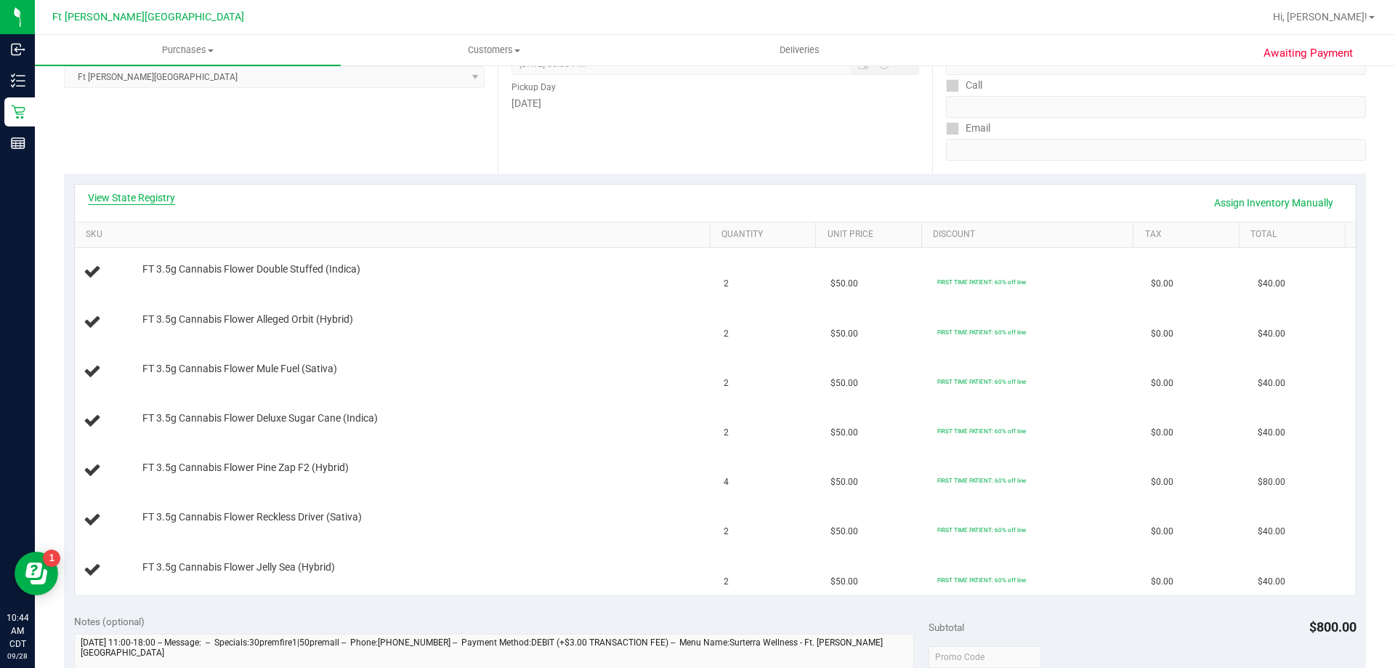
click at [134, 200] on link "View State Registry" at bounding box center [131, 197] width 87 height 15
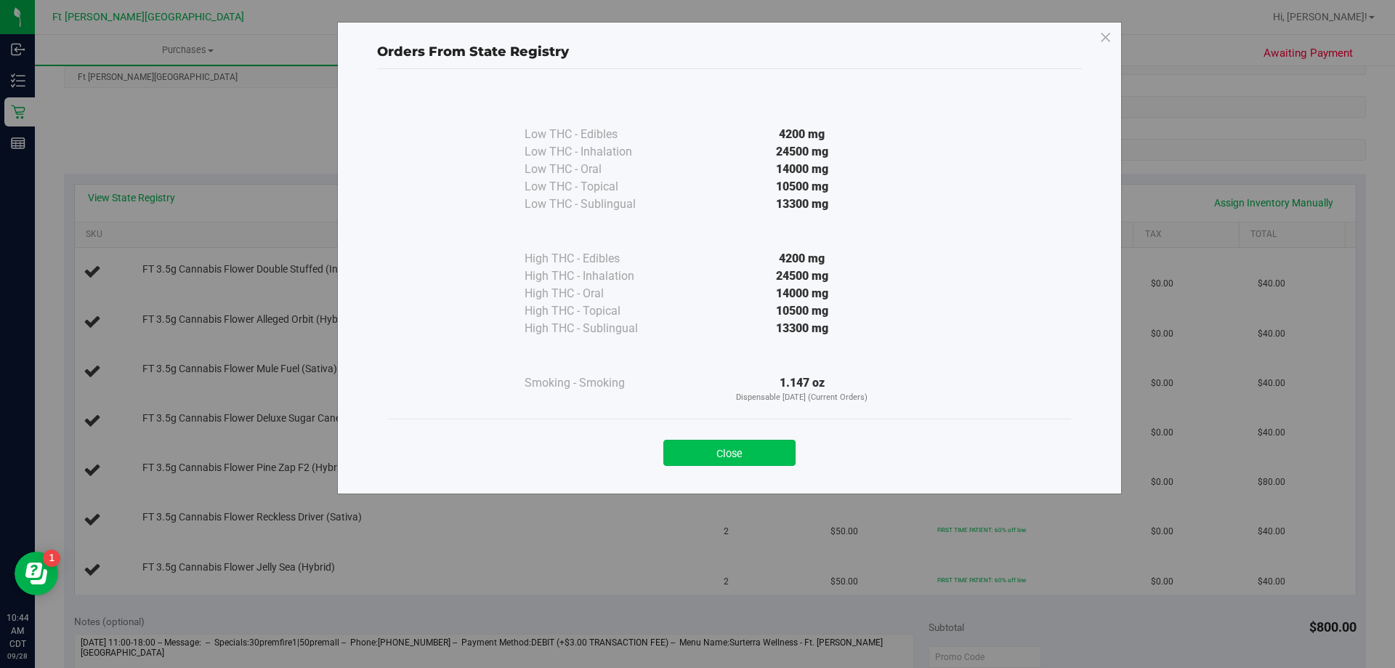
click at [784, 451] on button "Close" at bounding box center [730, 453] width 132 height 26
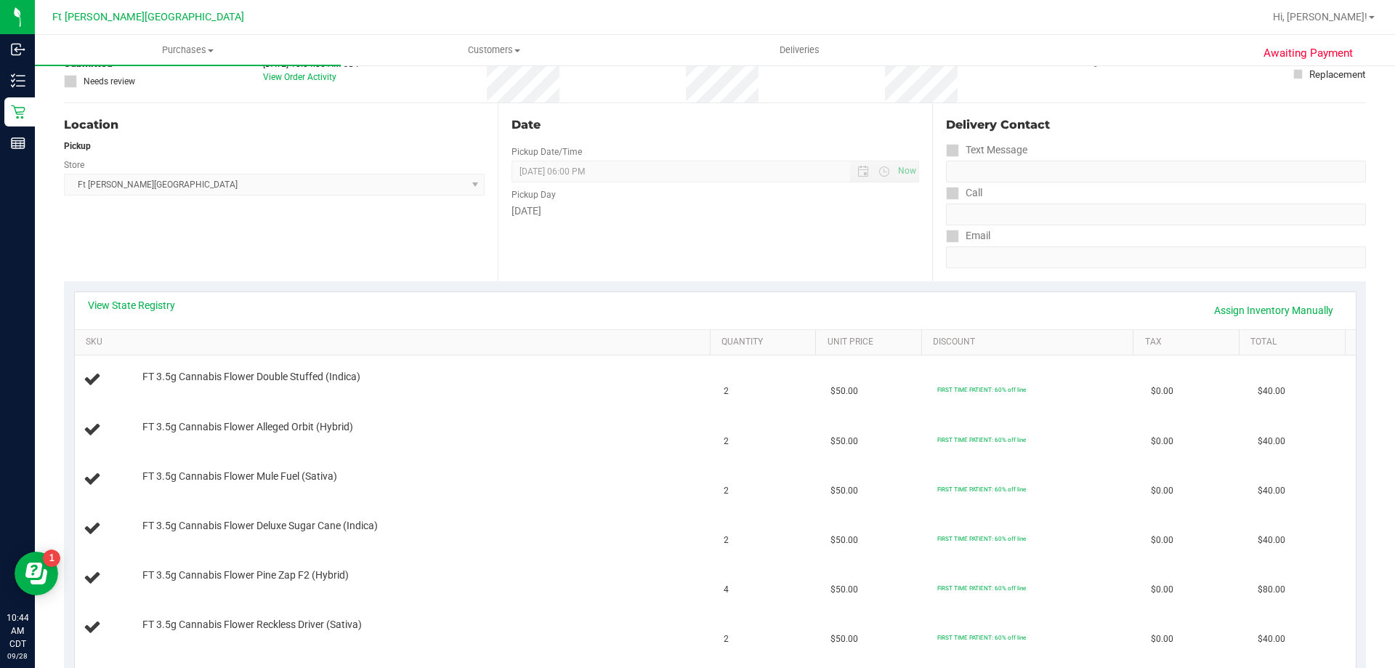
scroll to position [0, 0]
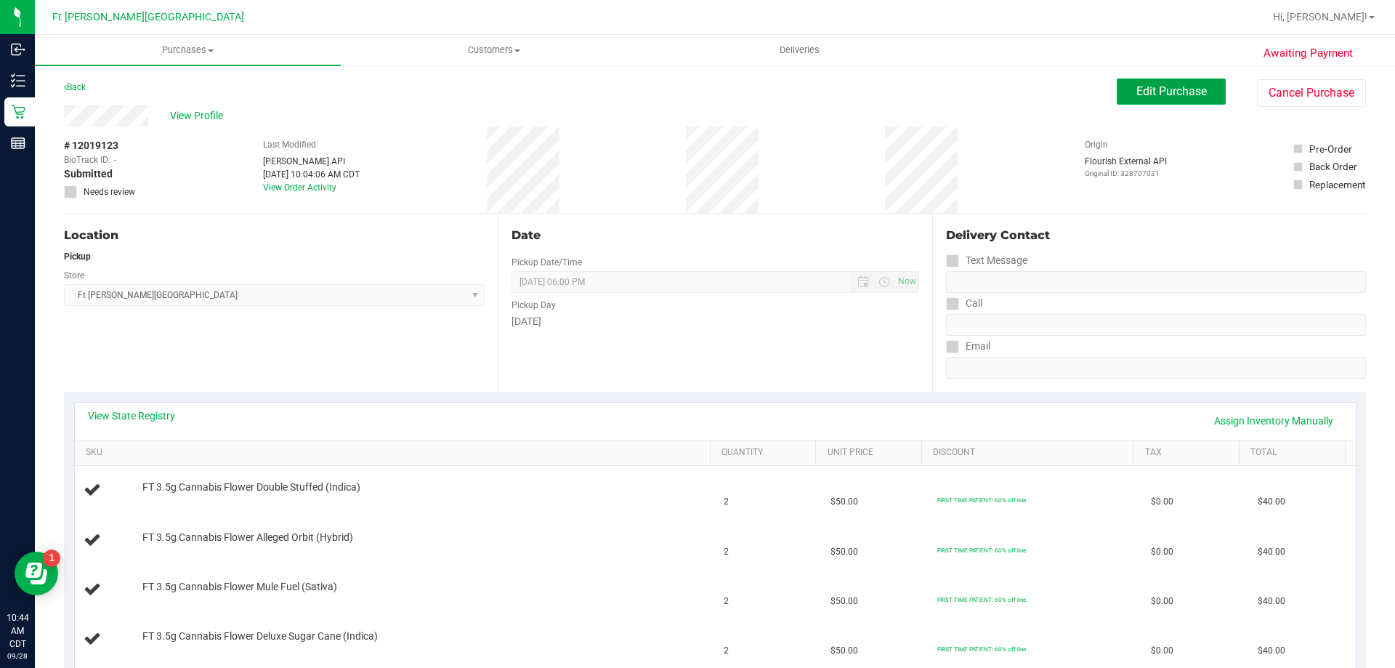
drag, startPoint x: 1177, startPoint y: 90, endPoint x: 644, endPoint y: 134, distance: 535.3
click at [1167, 94] on span "Edit Purchase" at bounding box center [1172, 91] width 70 height 14
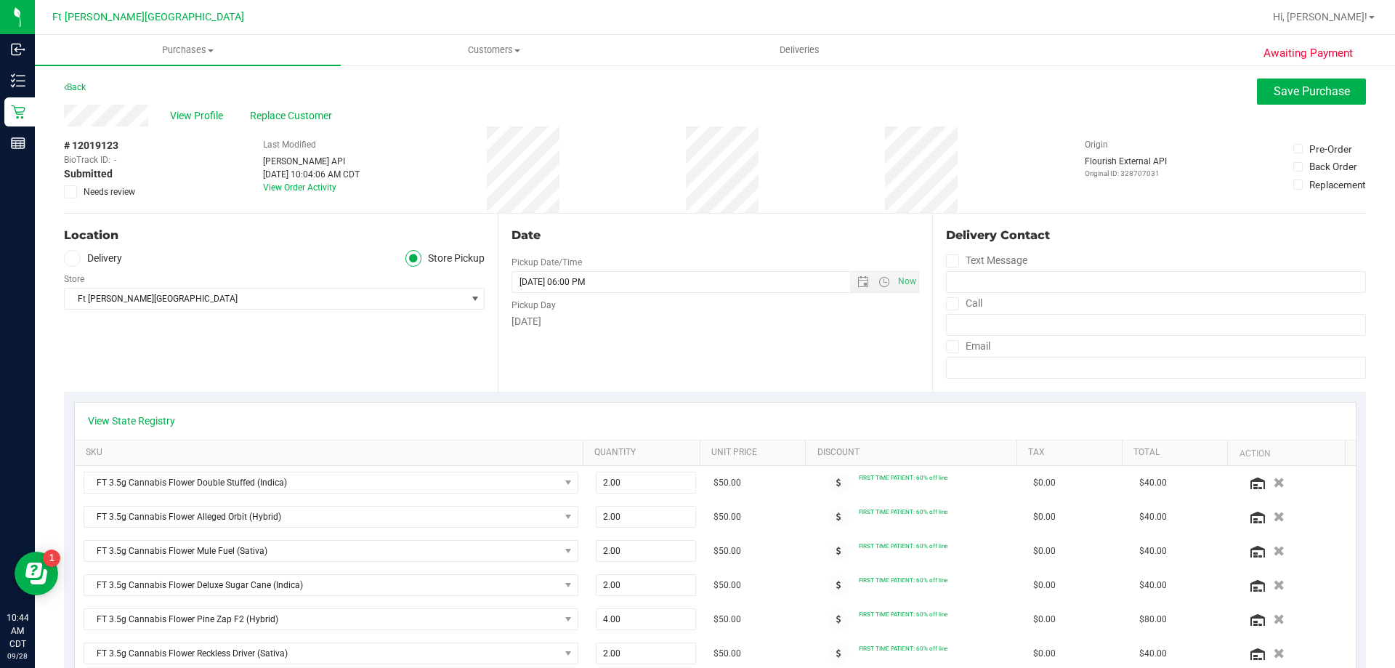
click at [73, 192] on icon at bounding box center [70, 192] width 9 height 0
click at [0, 0] on input "Needs review" at bounding box center [0, 0] width 0 height 0
click at [1289, 95] on span "Save Purchase" at bounding box center [1312, 91] width 76 height 14
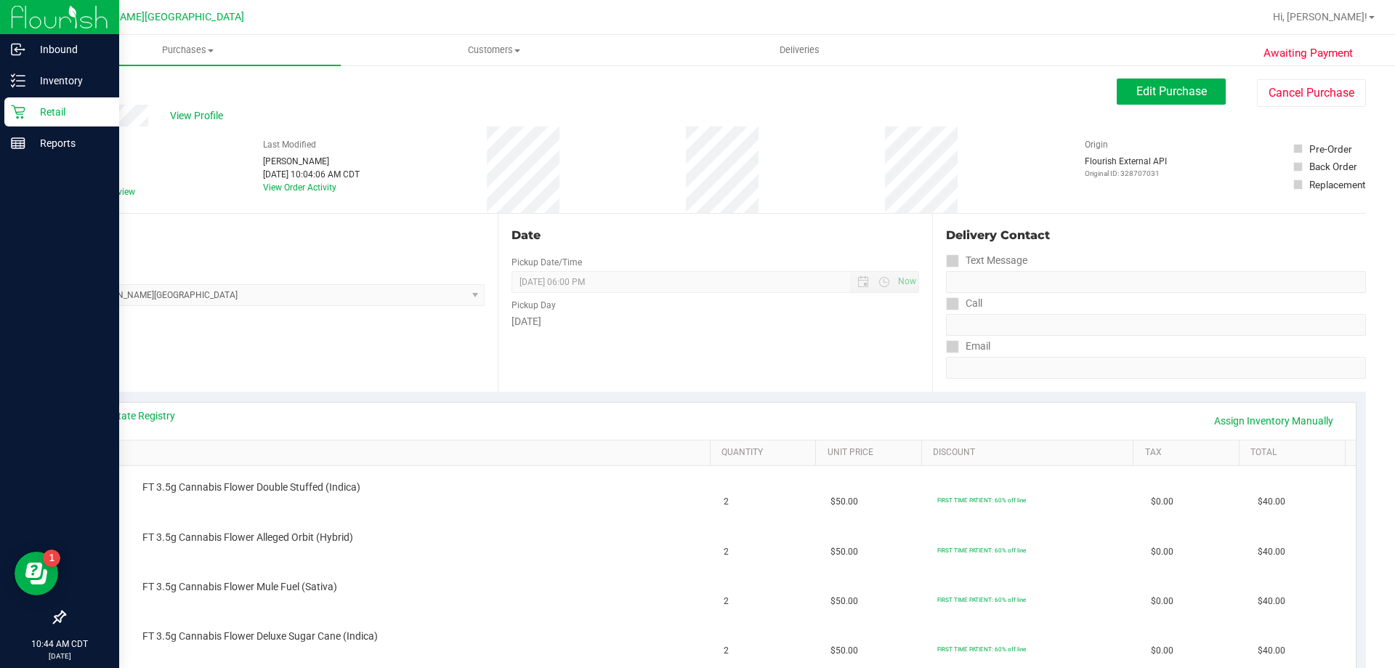
click at [27, 112] on p "Retail" at bounding box center [68, 111] width 87 height 17
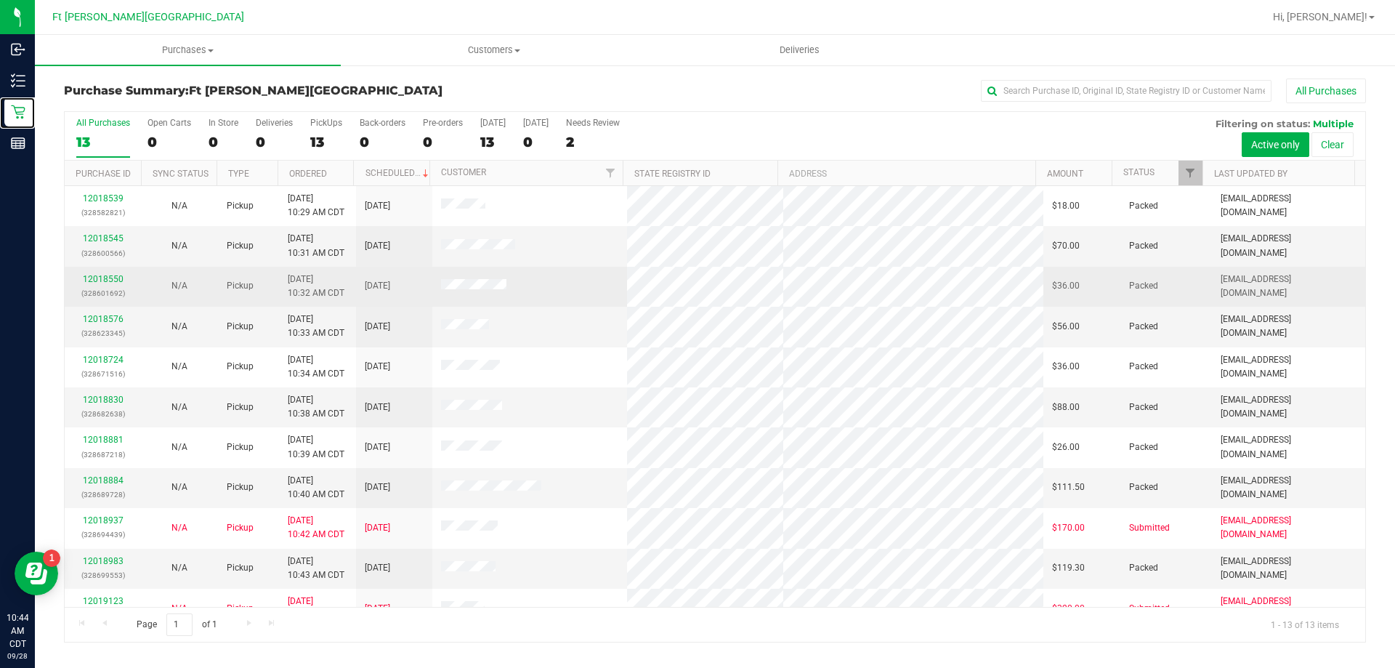
scroll to position [102, 0]
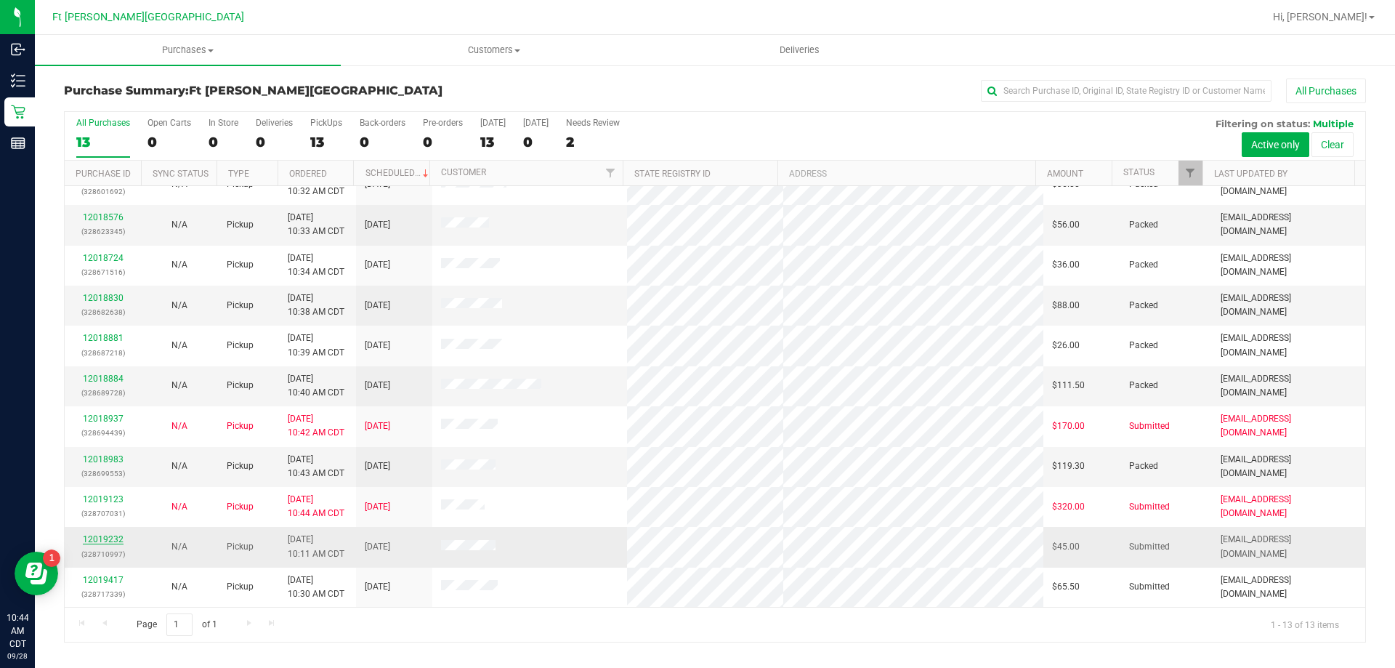
click at [105, 539] on link "12019232" at bounding box center [103, 539] width 41 height 10
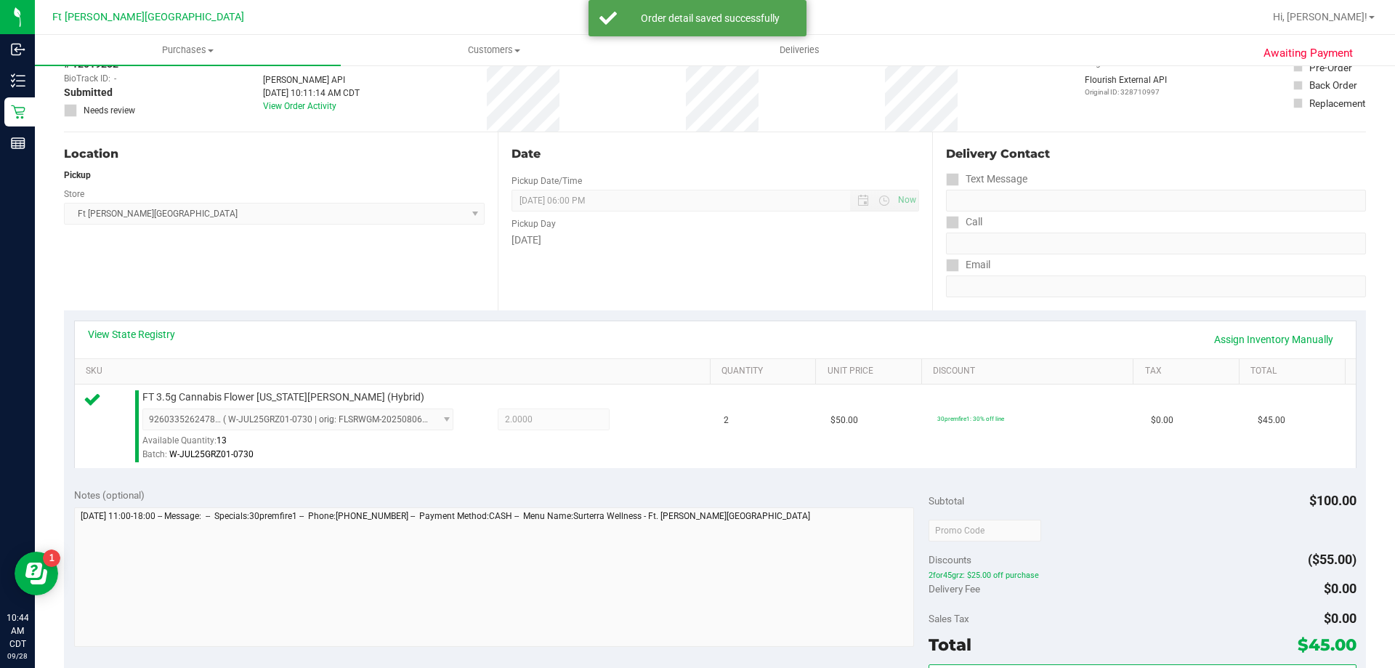
scroll to position [363, 0]
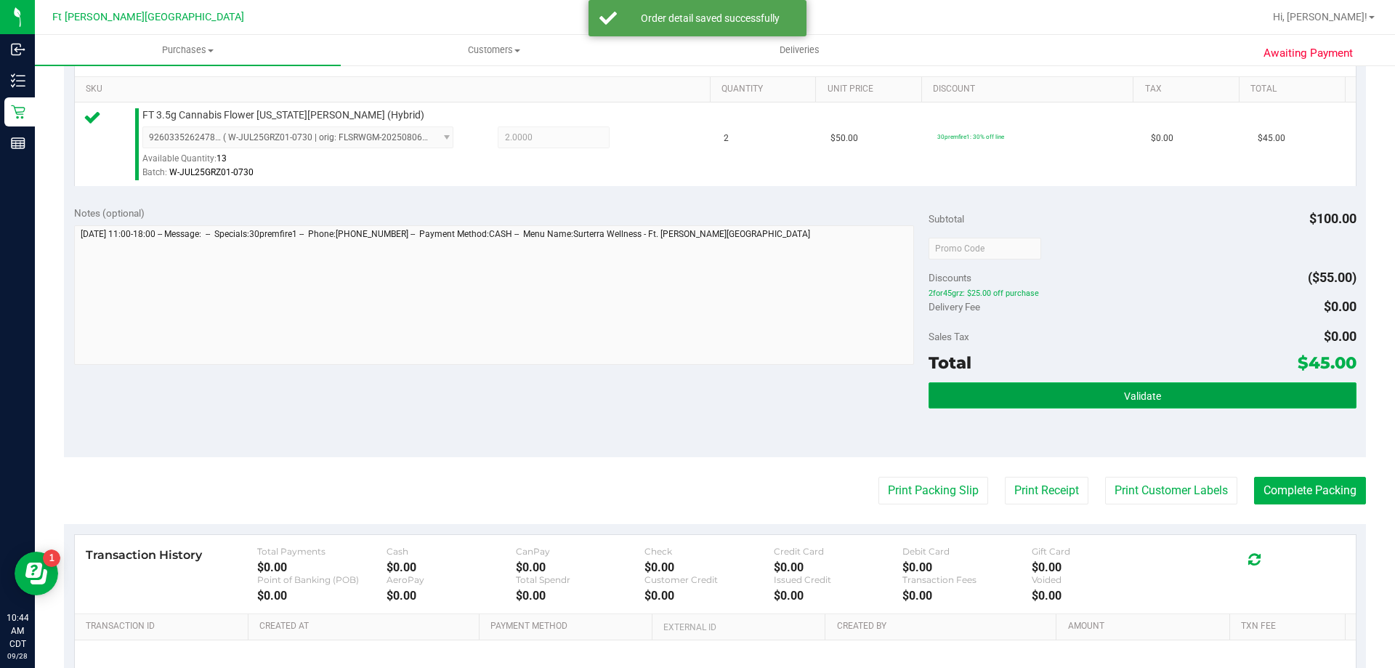
click at [1137, 399] on span "Validate" at bounding box center [1142, 396] width 37 height 12
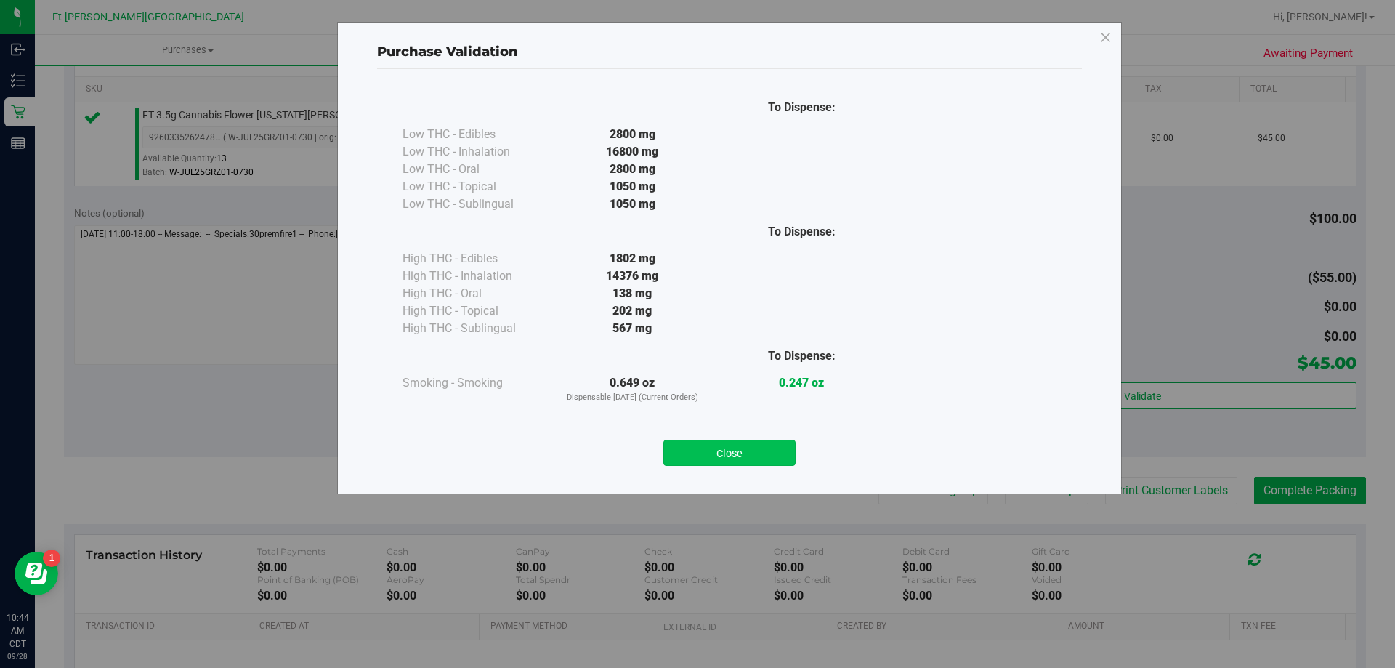
click at [751, 452] on button "Close" at bounding box center [730, 453] width 132 height 26
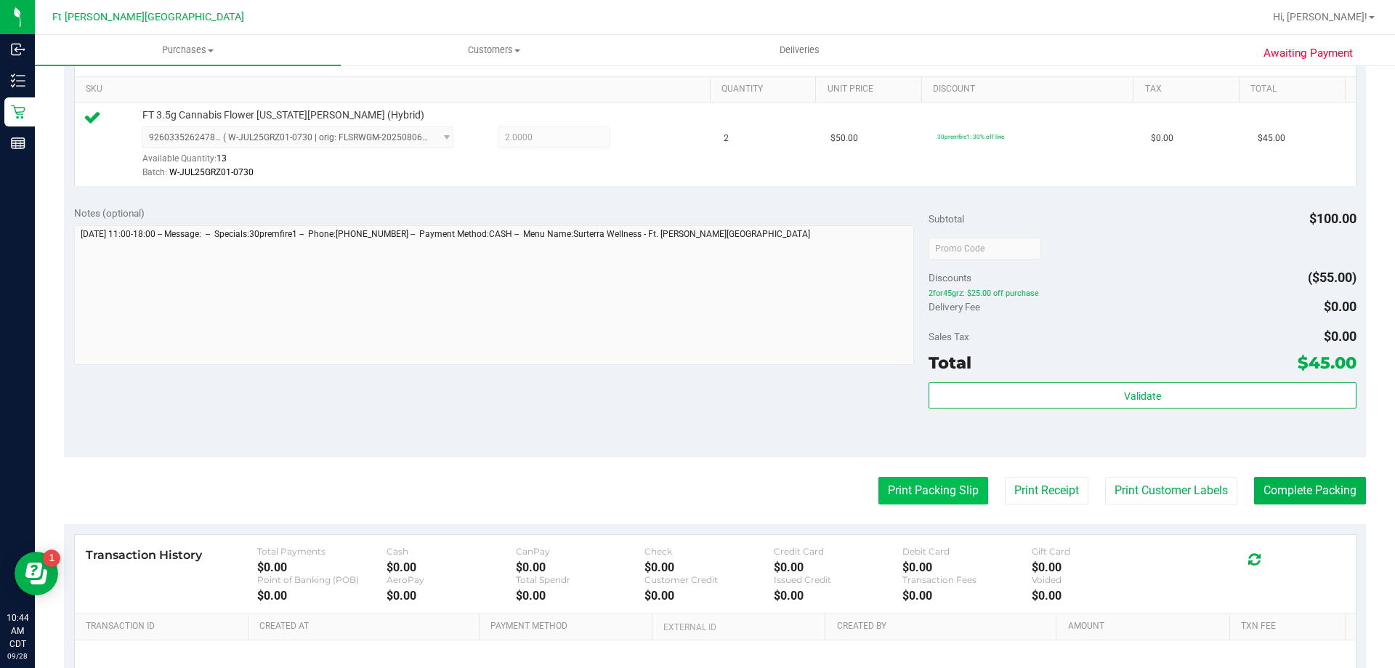
click at [920, 493] on button "Print Packing Slip" at bounding box center [934, 491] width 110 height 28
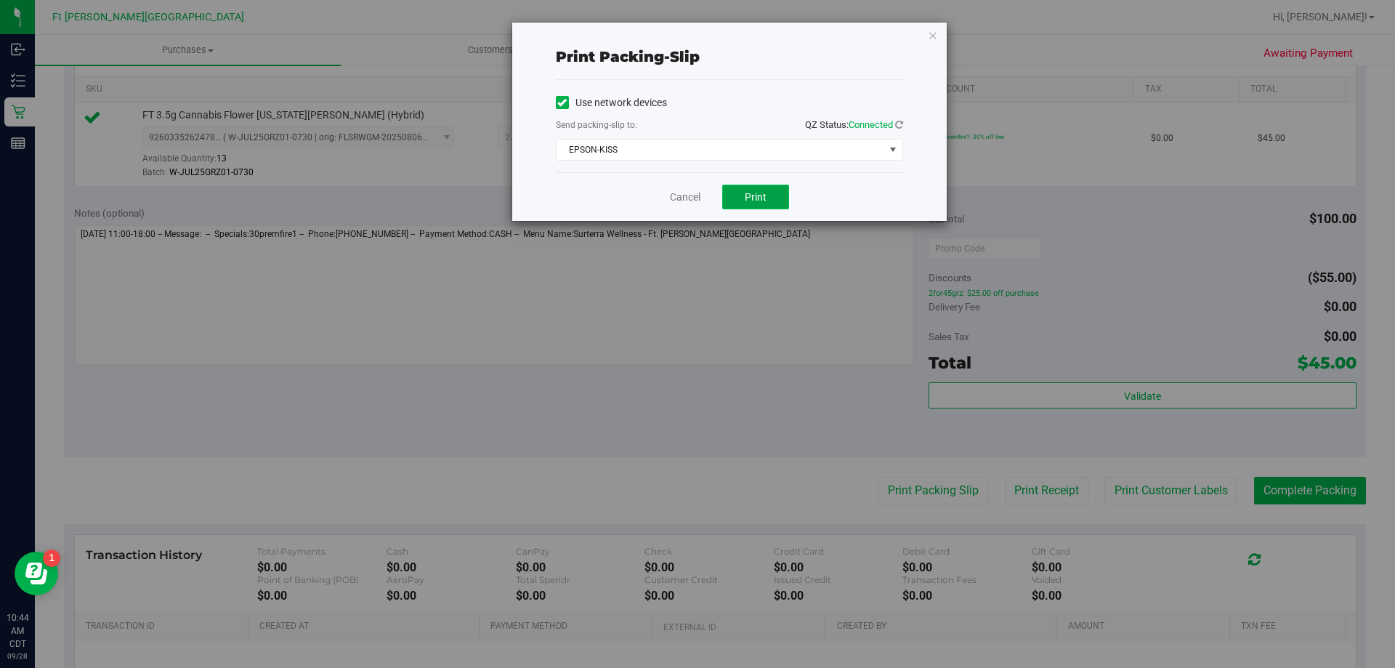
click at [754, 199] on span "Print" at bounding box center [756, 197] width 22 height 12
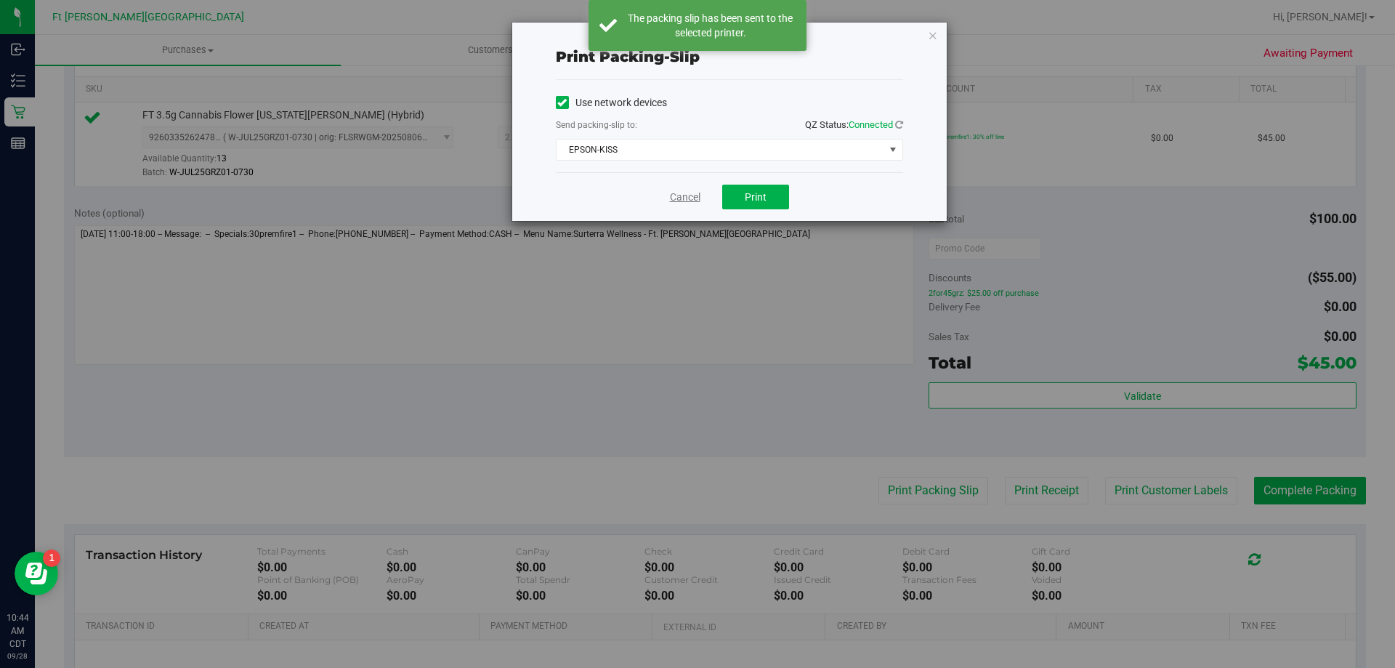
click at [686, 196] on link "Cancel" at bounding box center [685, 197] width 31 height 15
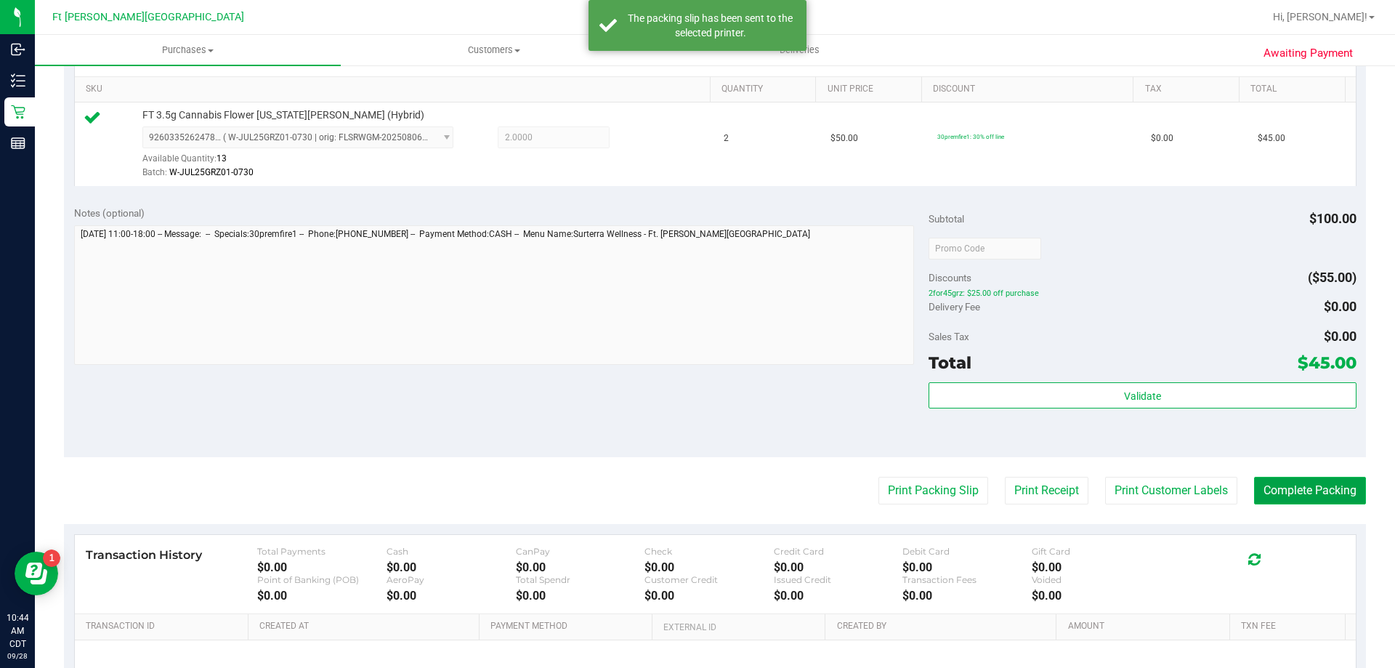
click at [1283, 496] on button "Complete Packing" at bounding box center [1310, 491] width 112 height 28
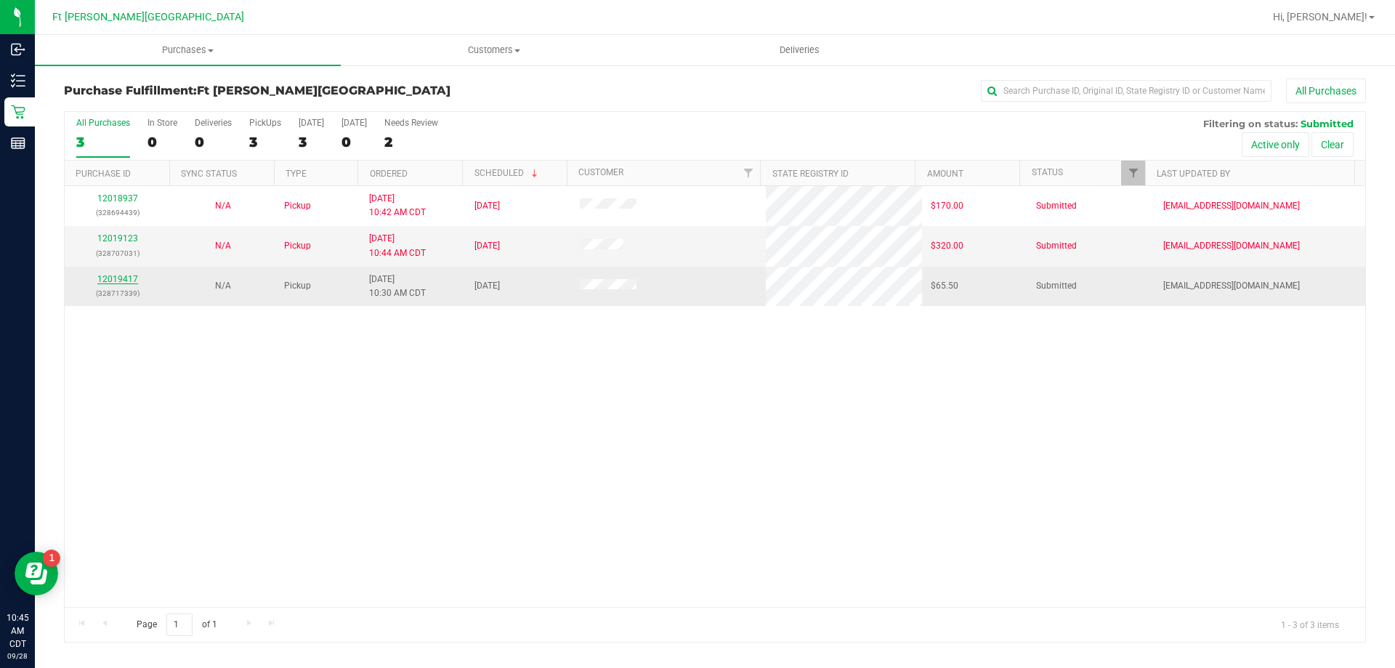
click at [129, 279] on link "12019417" at bounding box center [117, 279] width 41 height 10
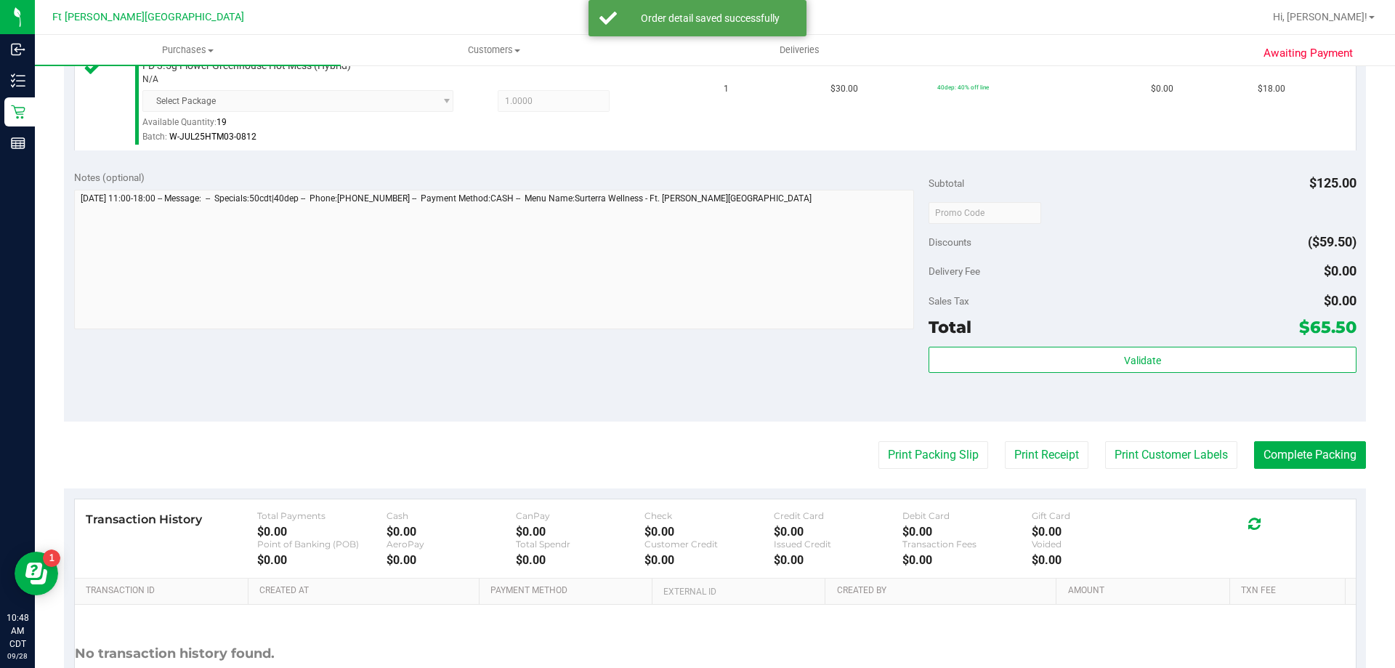
scroll to position [581, 0]
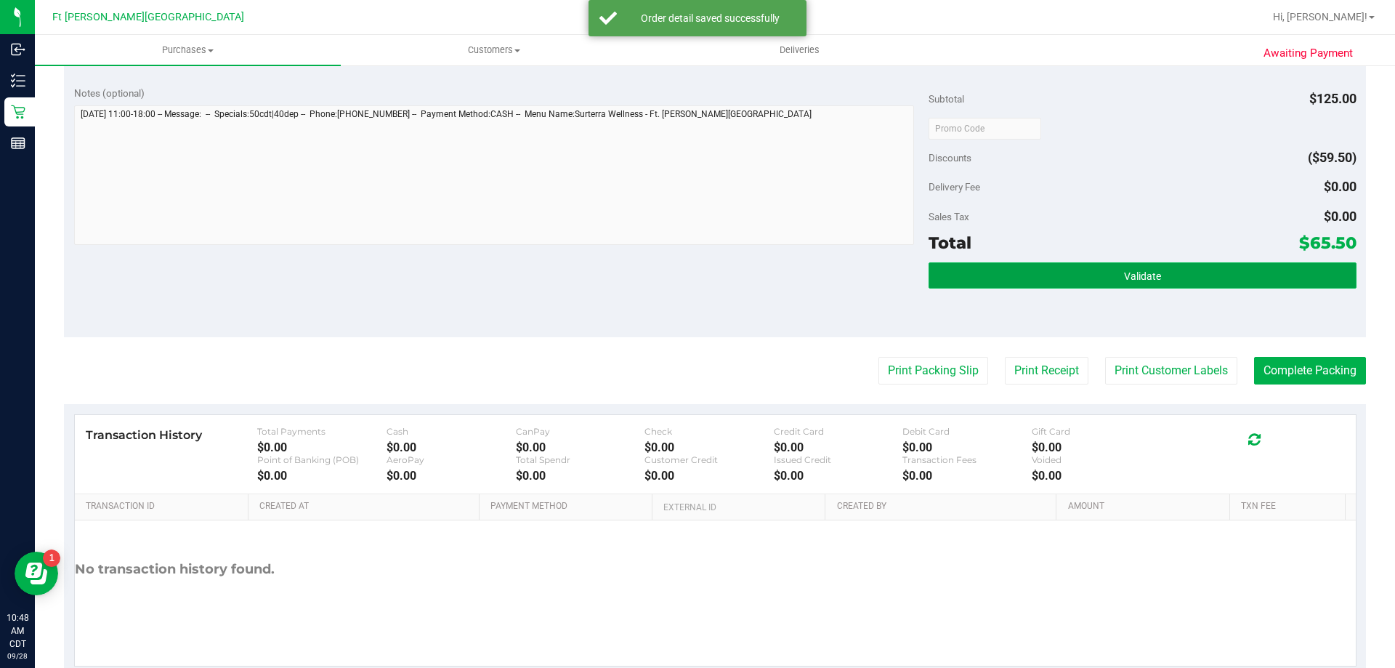
click at [1086, 271] on button "Validate" at bounding box center [1142, 275] width 427 height 26
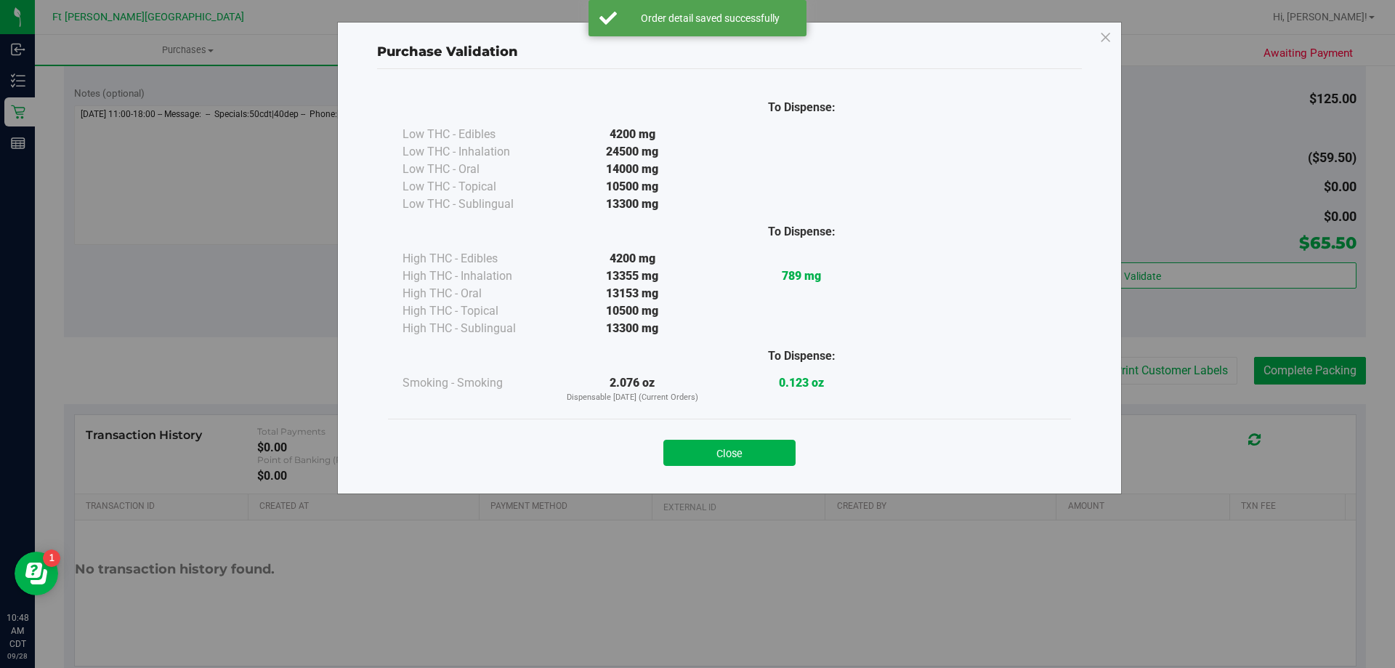
drag, startPoint x: 741, startPoint y: 448, endPoint x: 833, endPoint y: 412, distance: 99.2
click at [742, 447] on button "Close" at bounding box center [730, 453] width 132 height 26
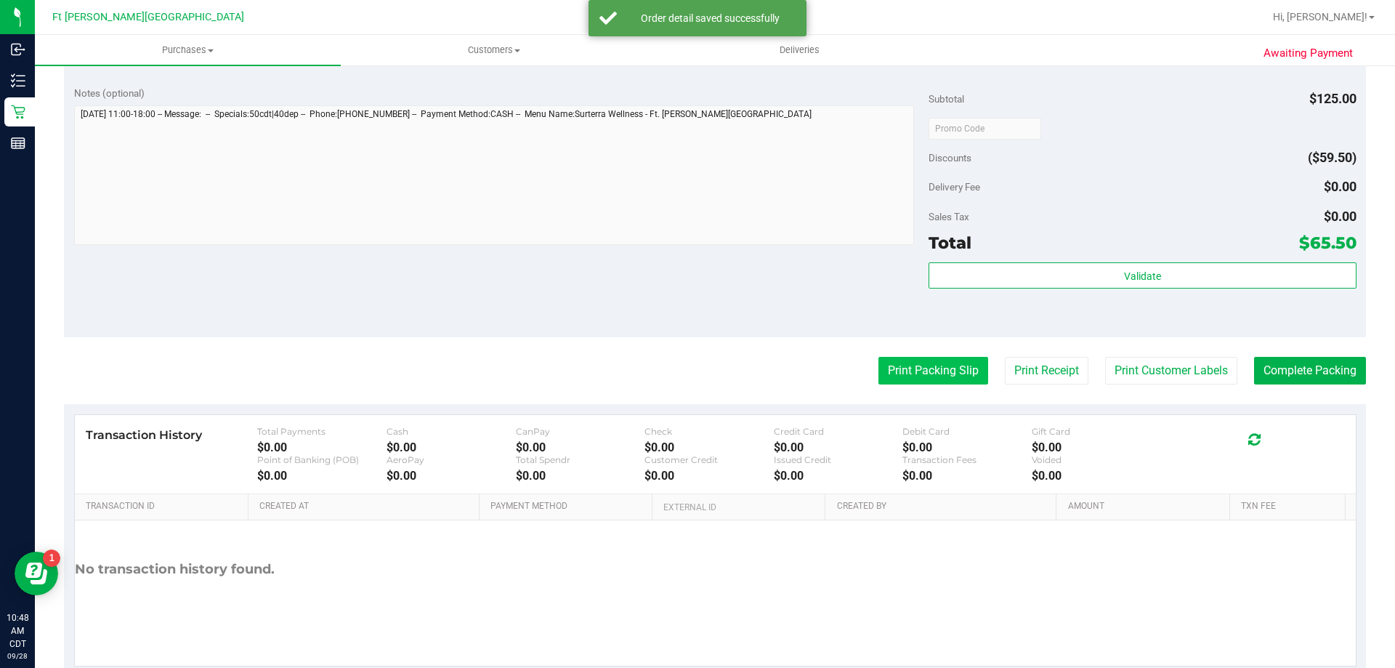
click at [888, 374] on button "Print Packing Slip" at bounding box center [934, 371] width 110 height 28
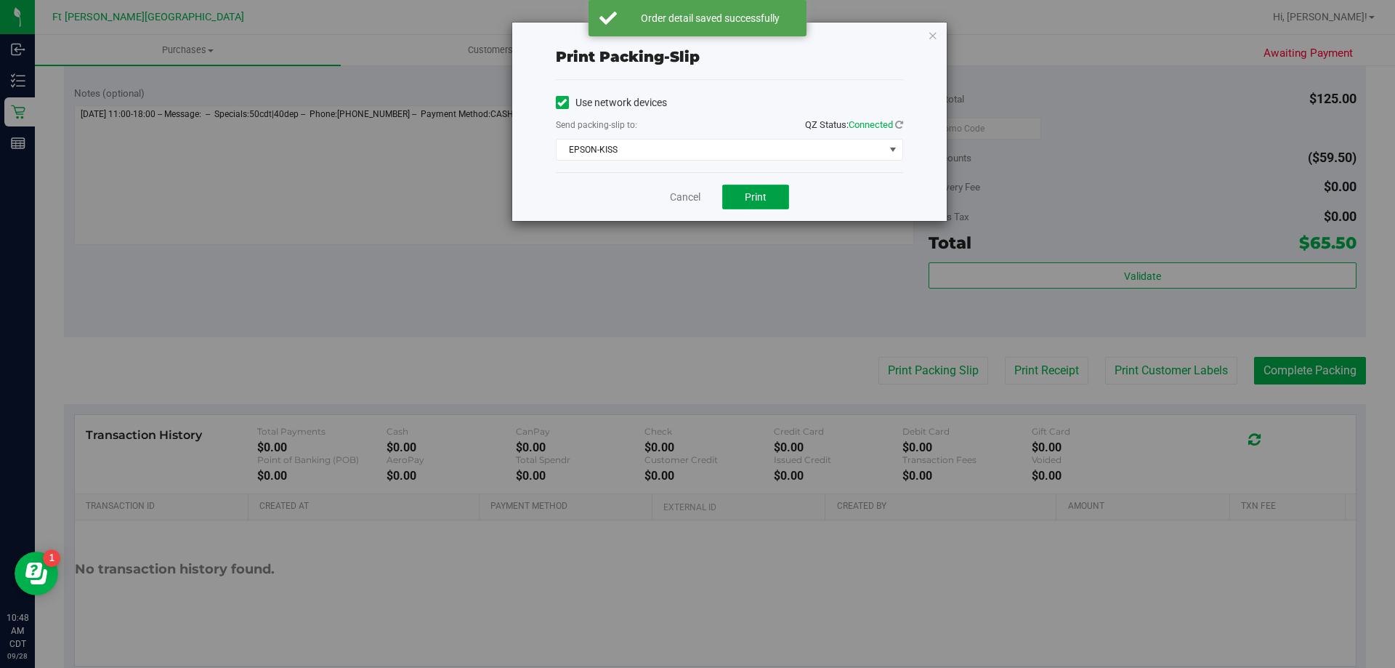
click at [759, 200] on span "Print" at bounding box center [756, 197] width 22 height 12
click at [690, 202] on link "Cancel" at bounding box center [685, 197] width 31 height 15
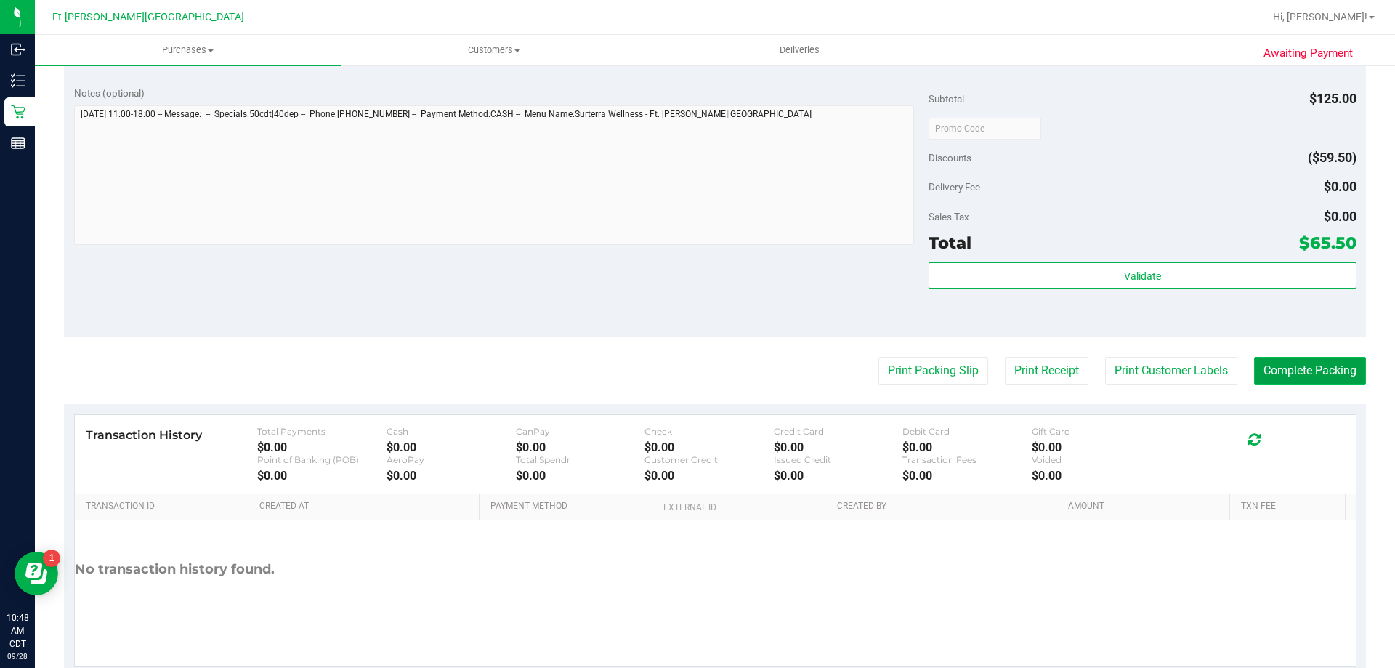
click at [1264, 360] on button "Complete Packing" at bounding box center [1310, 371] width 112 height 28
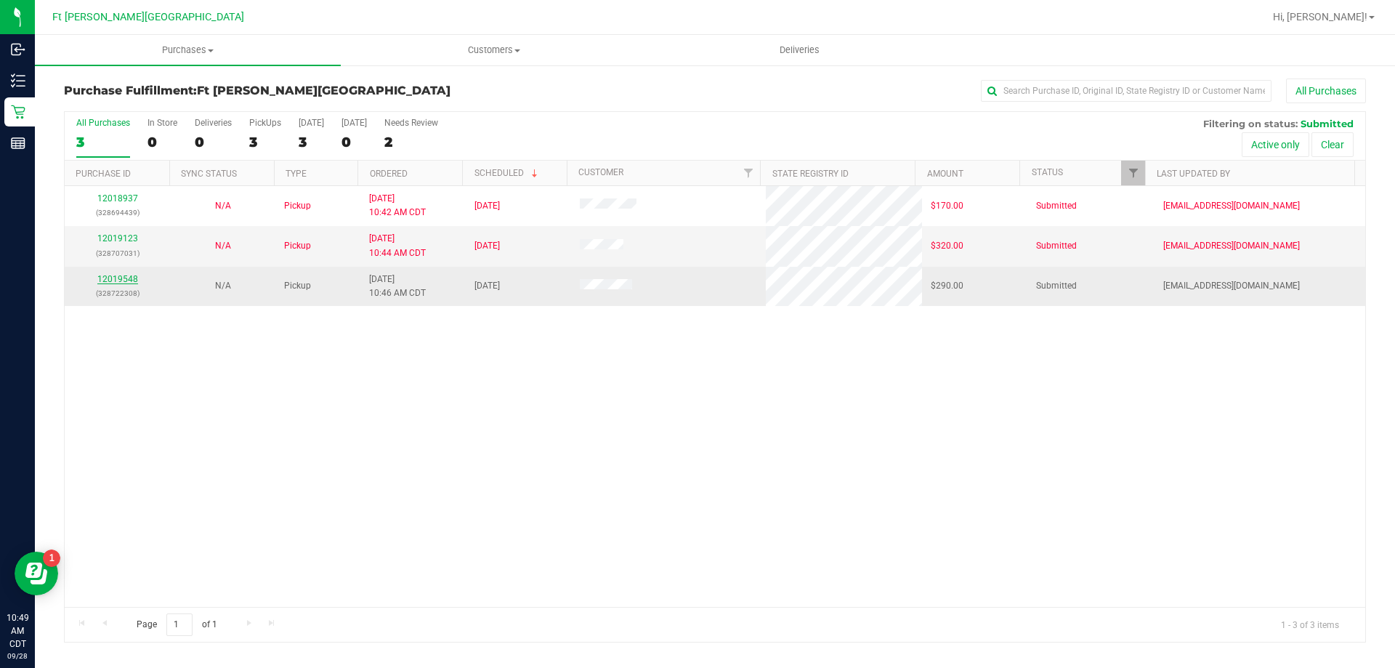
click at [134, 276] on link "12019548" at bounding box center [117, 279] width 41 height 10
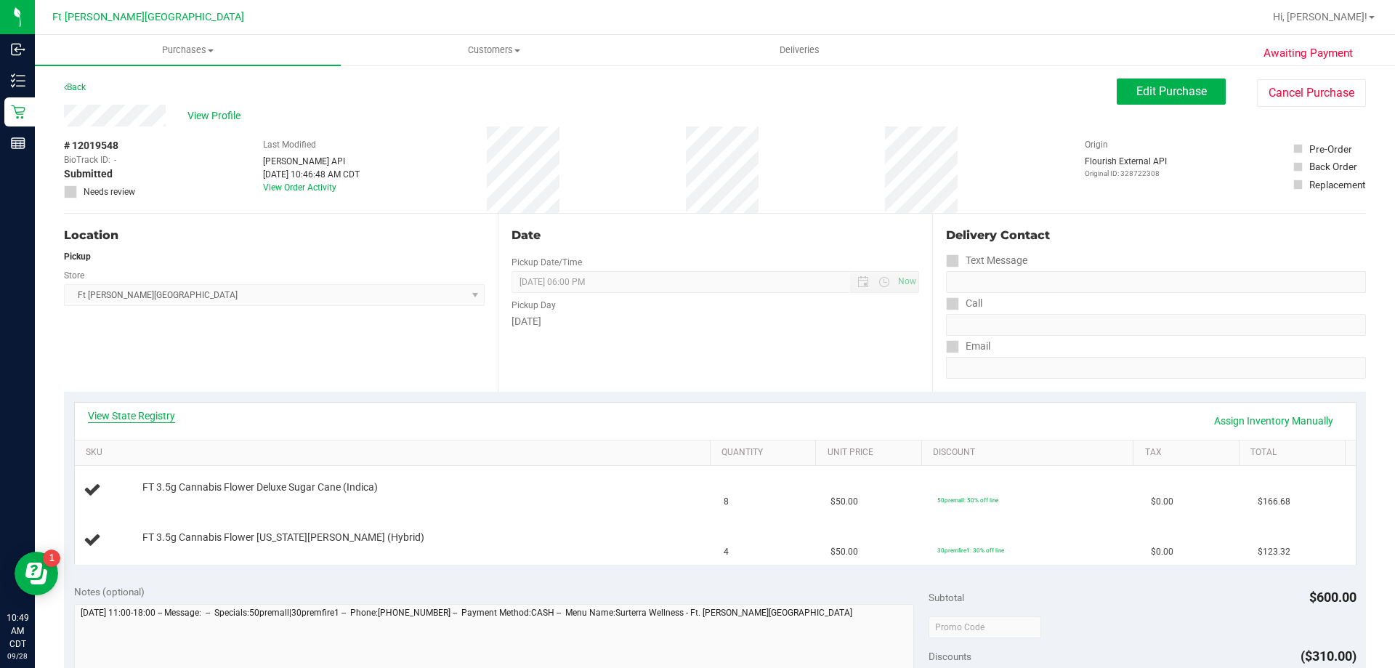
click at [164, 416] on link "View State Registry" at bounding box center [131, 415] width 87 height 15
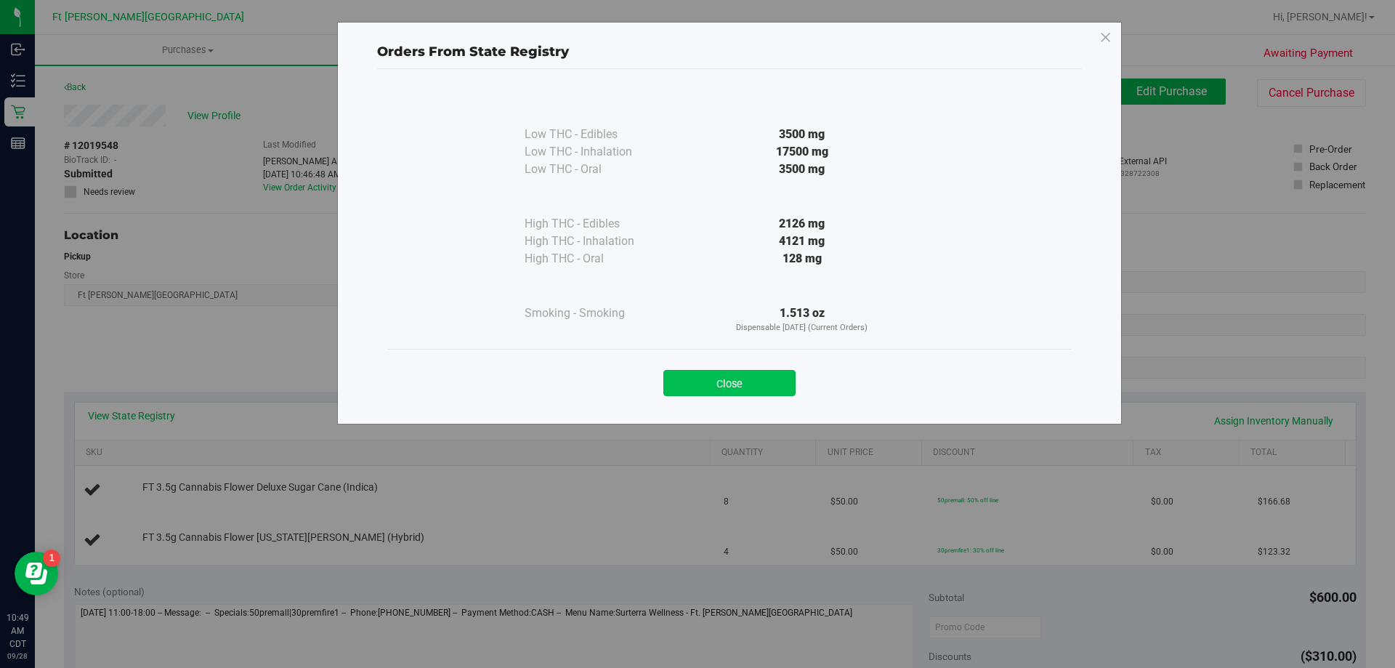
click at [768, 385] on button "Close" at bounding box center [730, 383] width 132 height 26
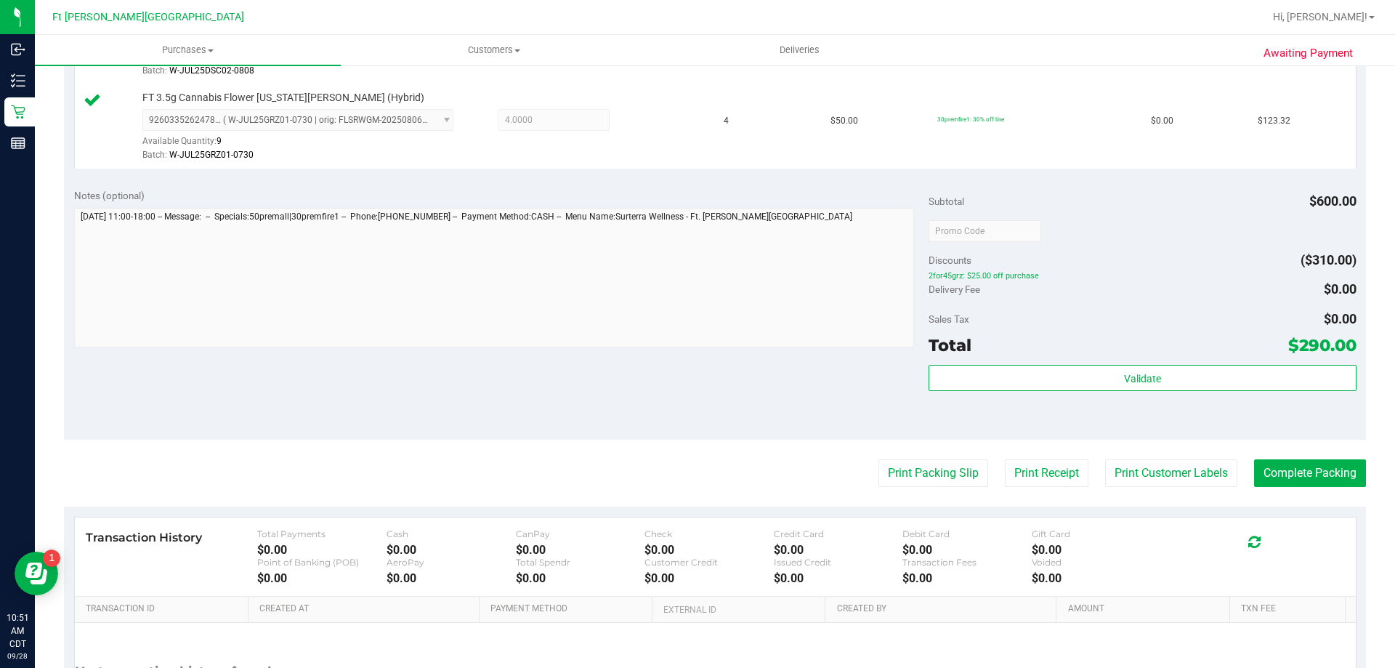
scroll to position [661, 0]
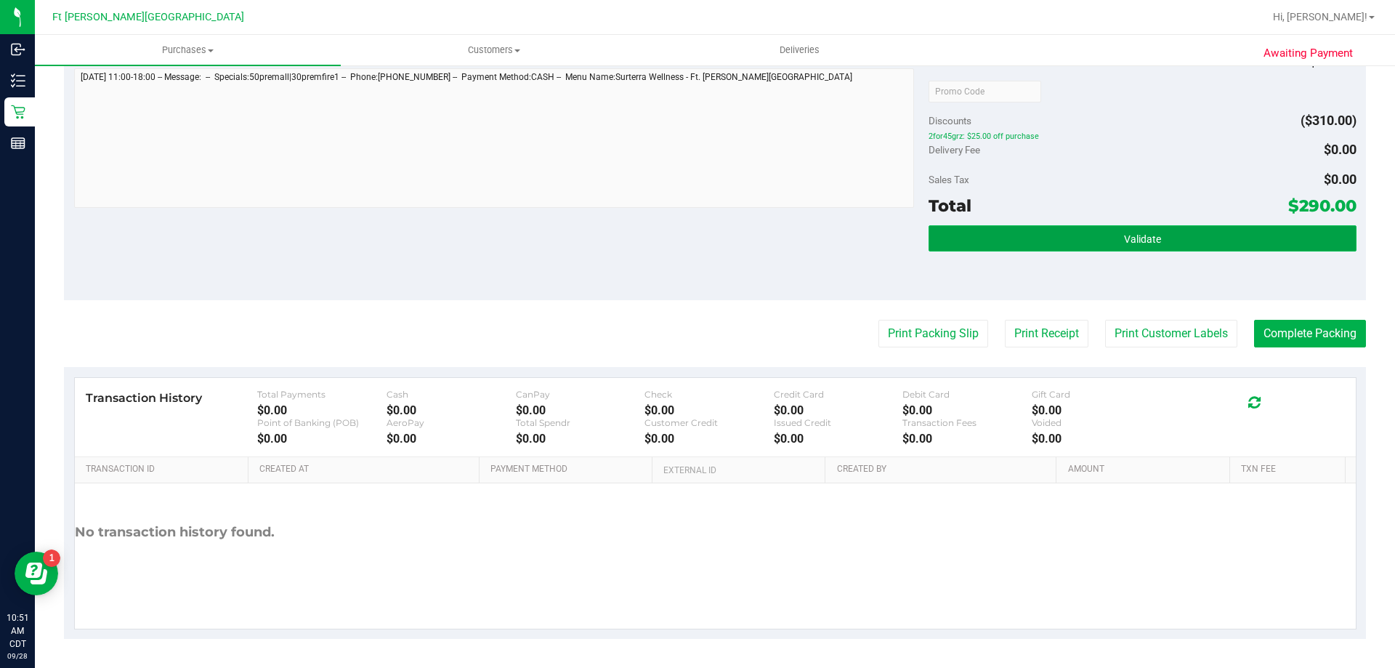
click at [1062, 235] on button "Validate" at bounding box center [1142, 238] width 427 height 26
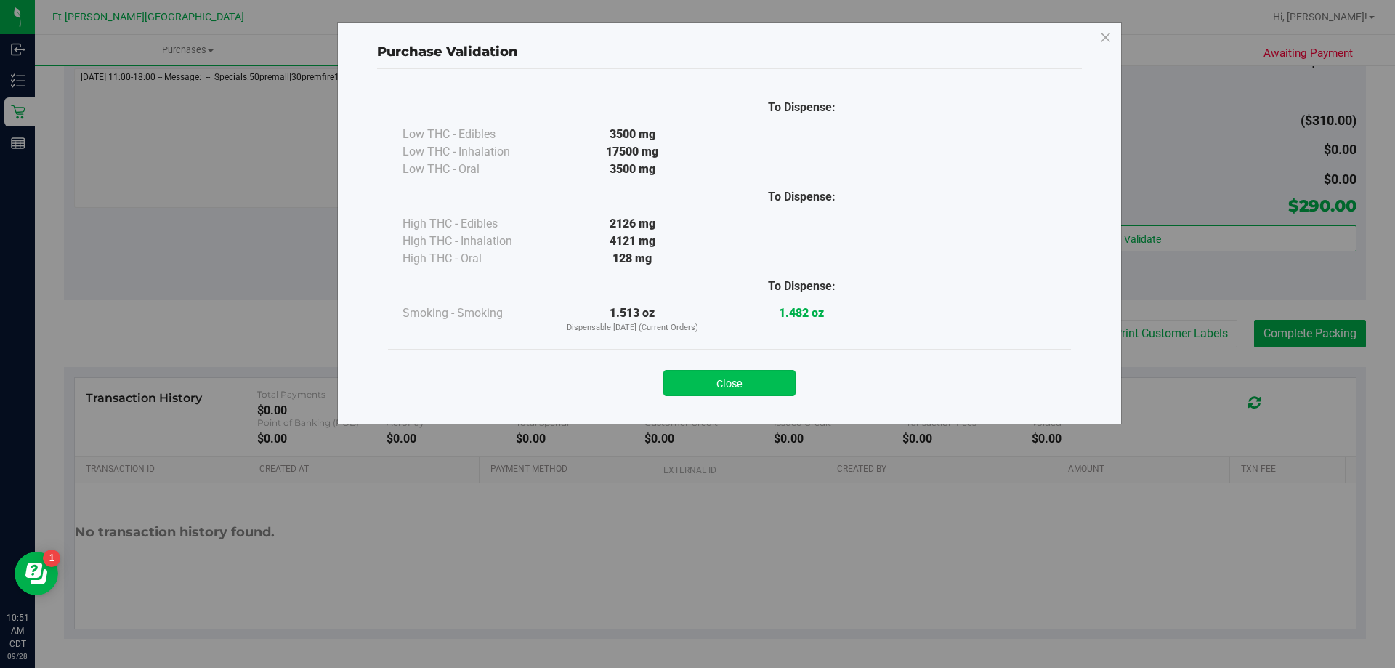
click at [723, 387] on button "Close" at bounding box center [730, 383] width 132 height 26
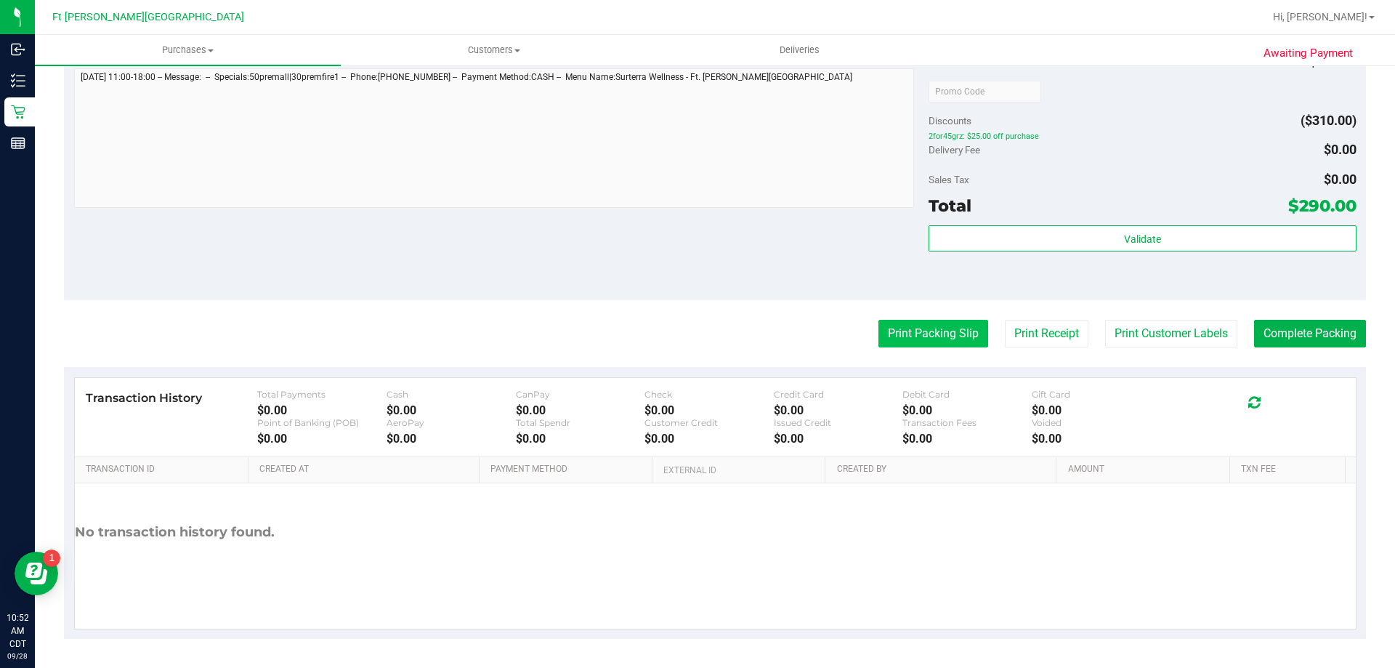
click at [910, 332] on button "Print Packing Slip" at bounding box center [934, 334] width 110 height 28
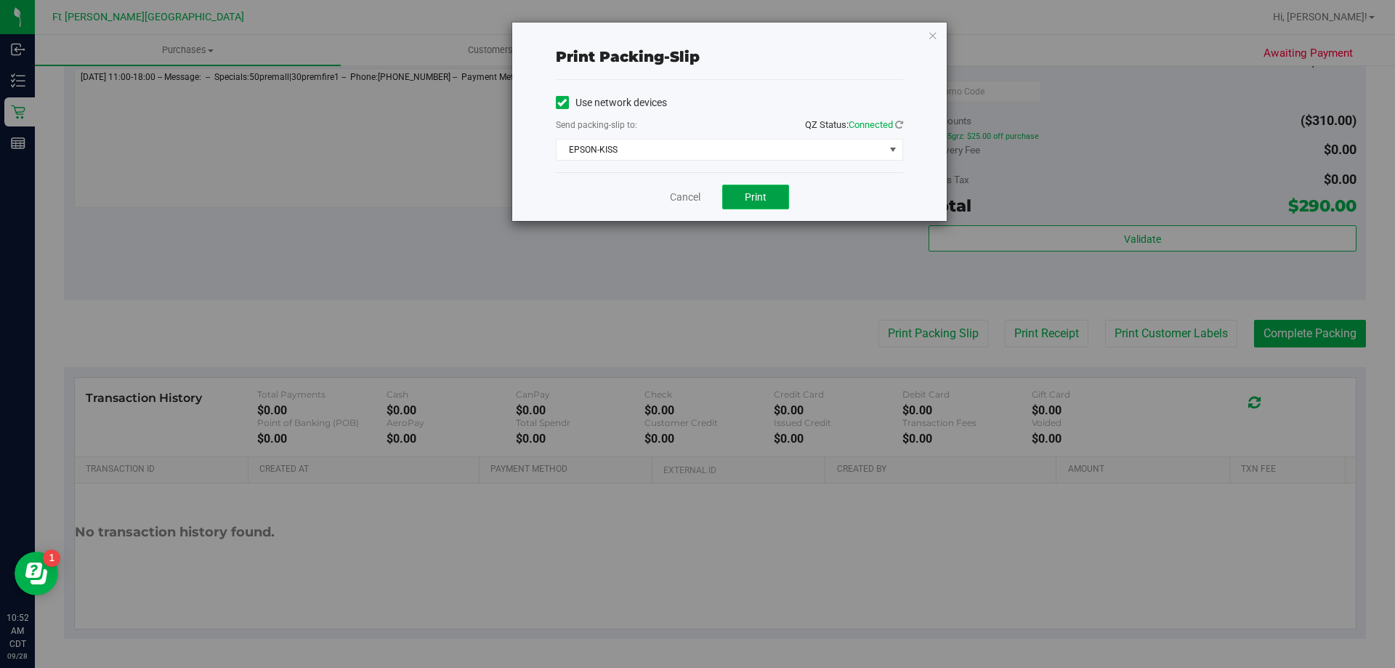
click at [773, 198] on button "Print" at bounding box center [755, 197] width 67 height 25
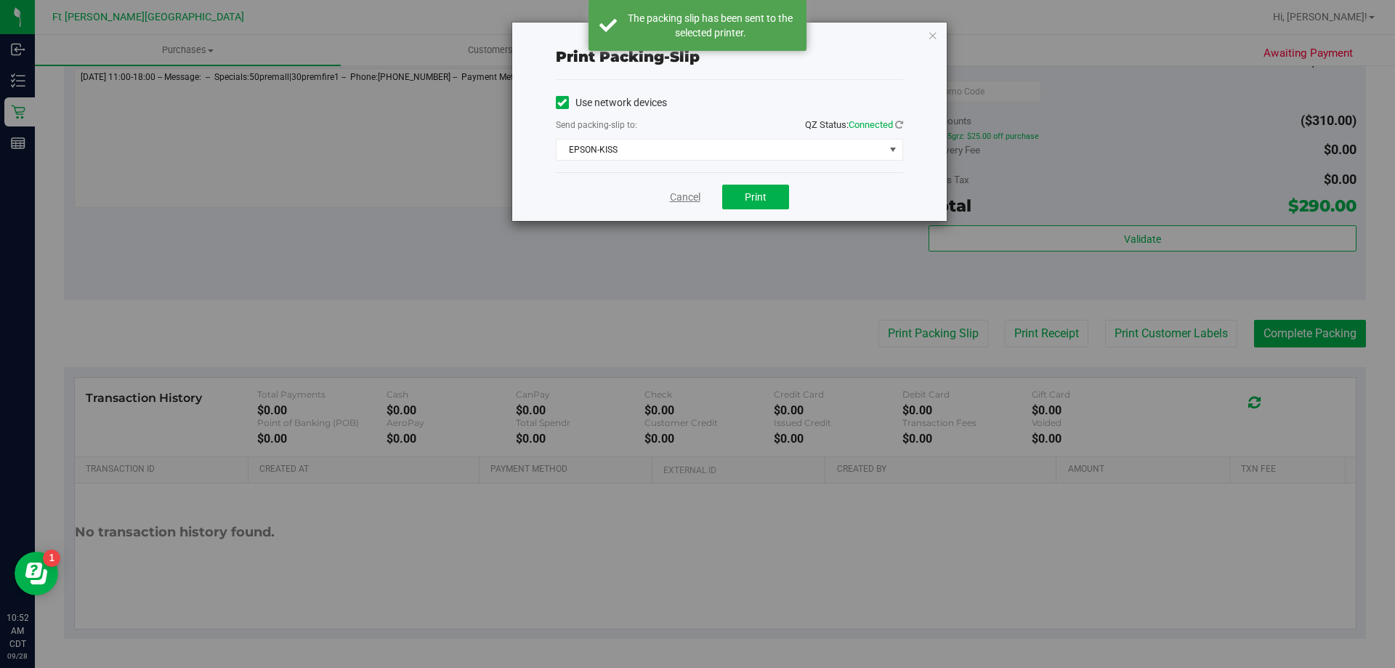
click at [684, 197] on link "Cancel" at bounding box center [685, 197] width 31 height 15
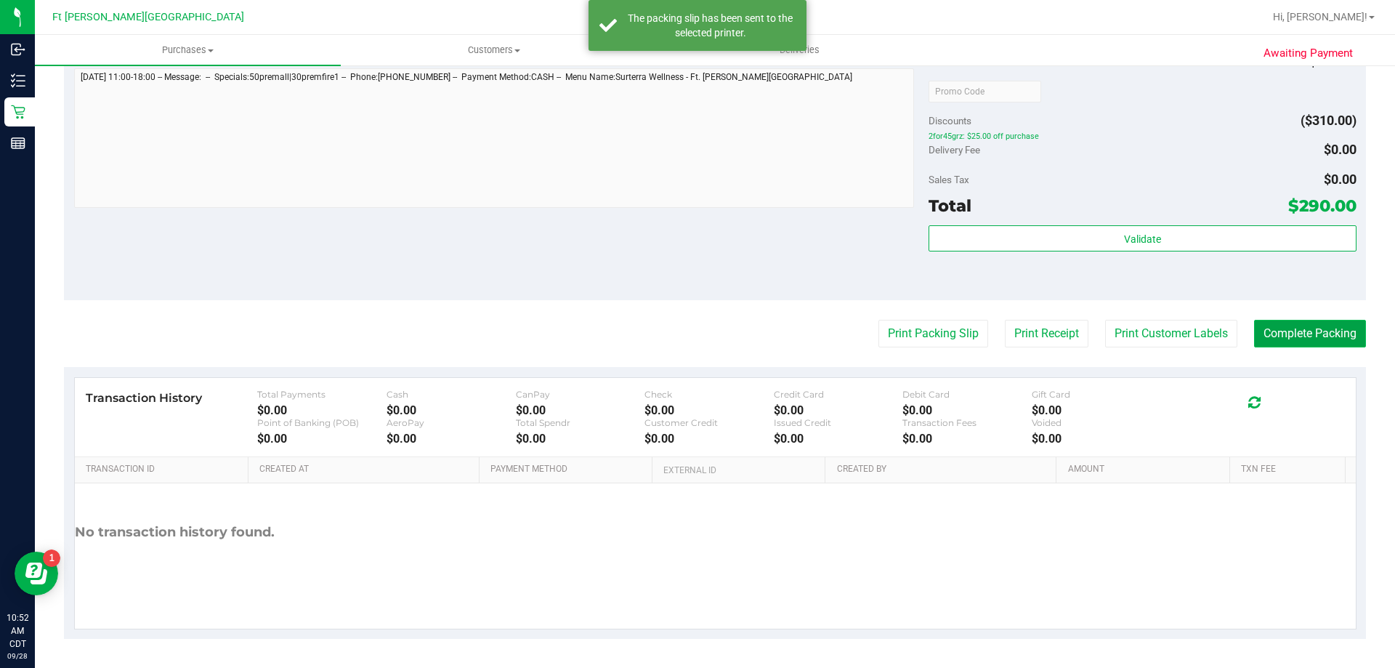
click at [1310, 342] on button "Complete Packing" at bounding box center [1310, 334] width 112 height 28
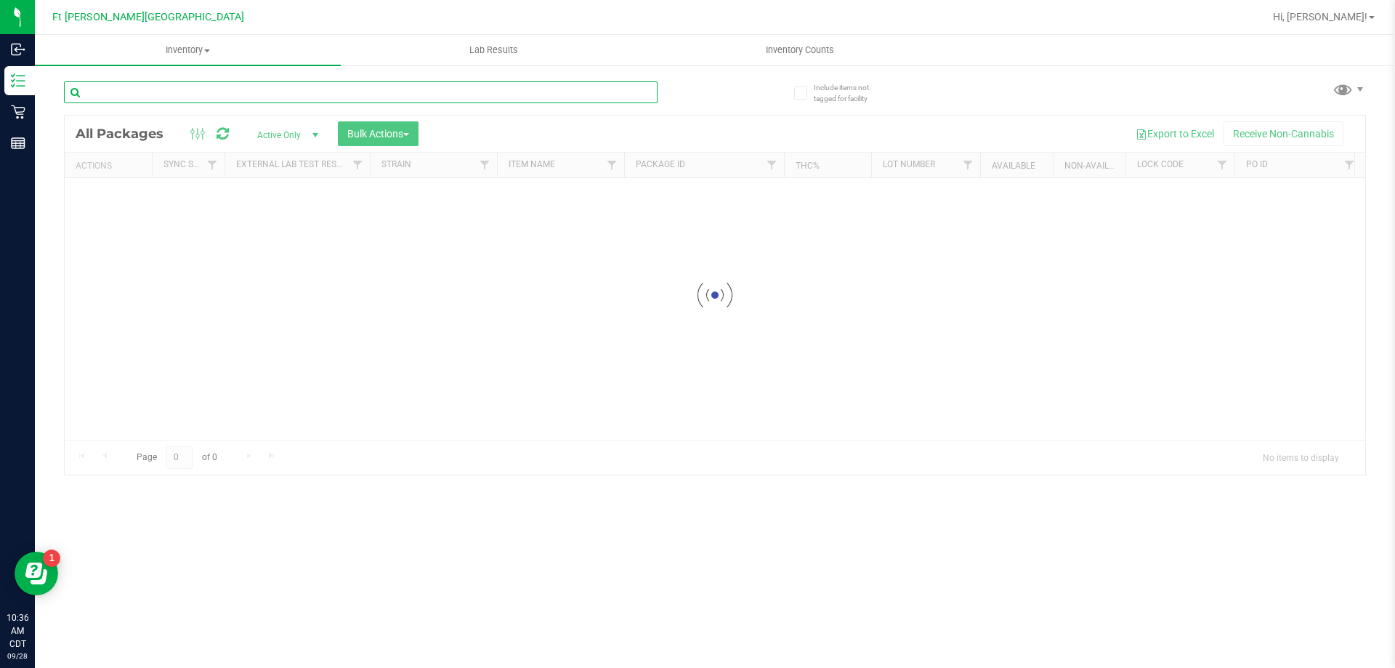
click at [138, 95] on input "text" at bounding box center [361, 92] width 594 height 22
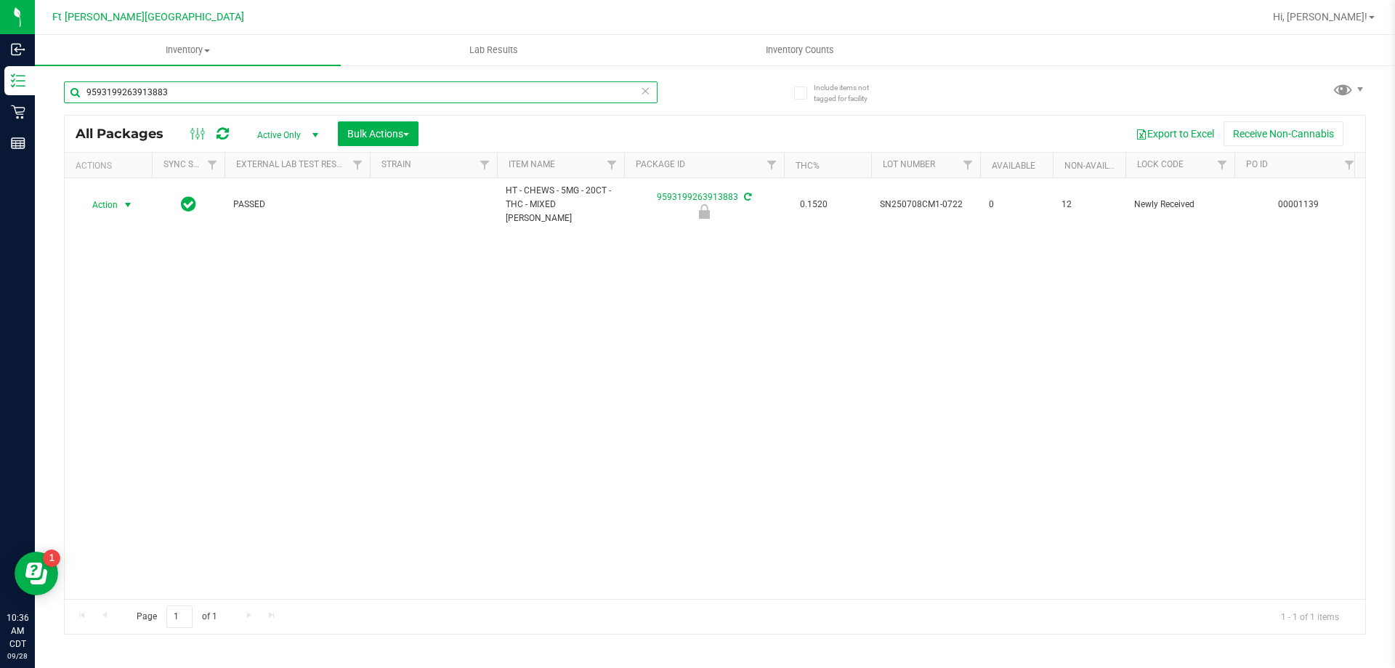
type input "9593199263913883"
click at [125, 199] on span "select" at bounding box center [128, 205] width 12 height 12
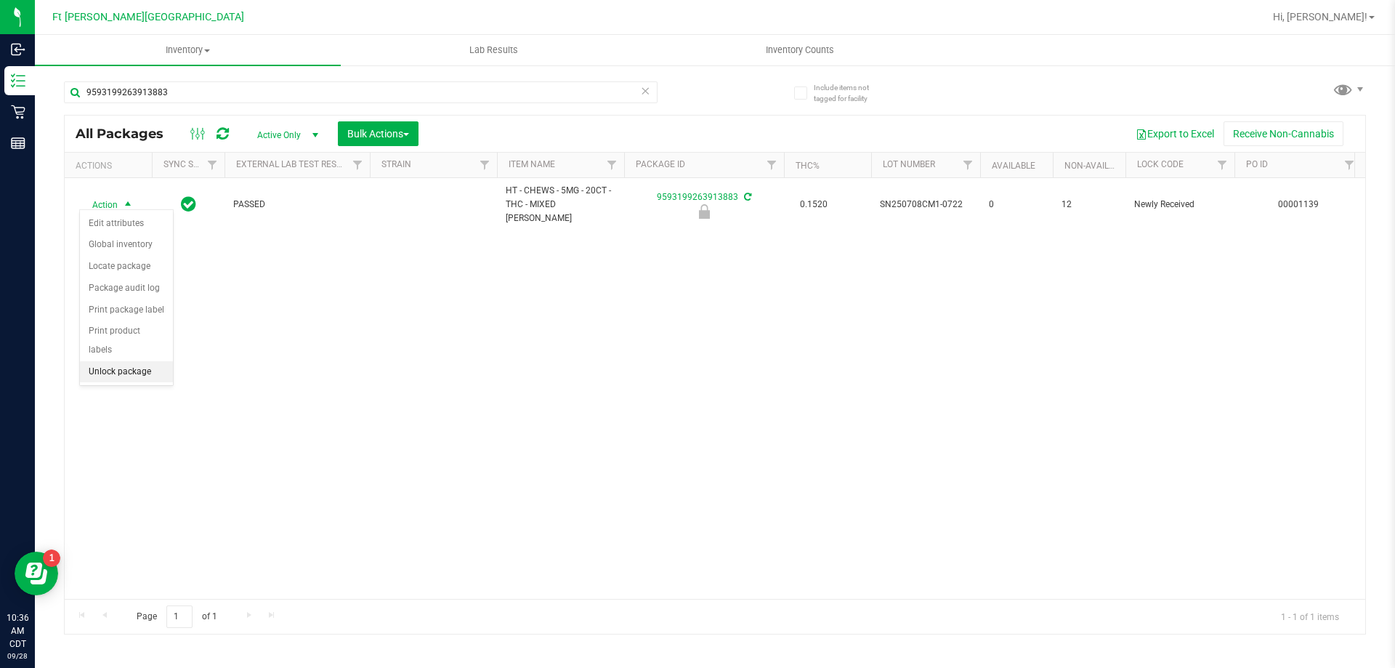
click at [126, 361] on li "Unlock package" at bounding box center [126, 372] width 93 height 22
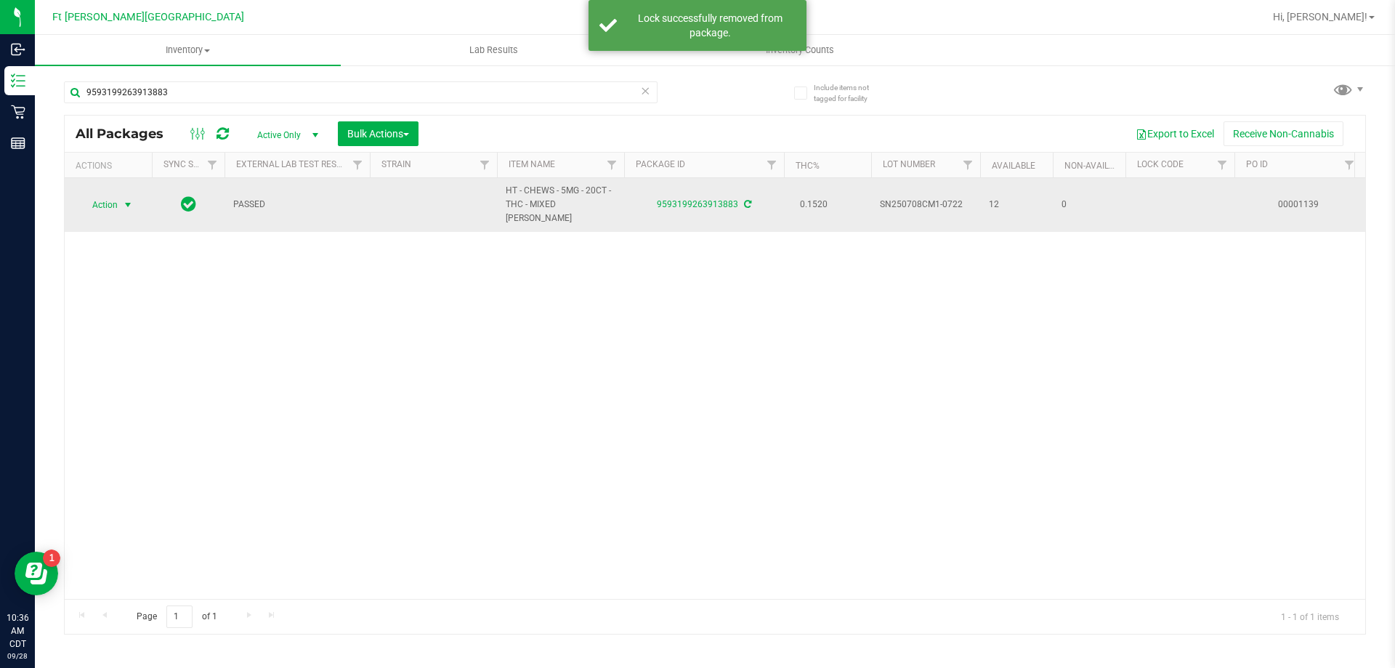
click at [124, 202] on span "select" at bounding box center [128, 205] width 12 height 12
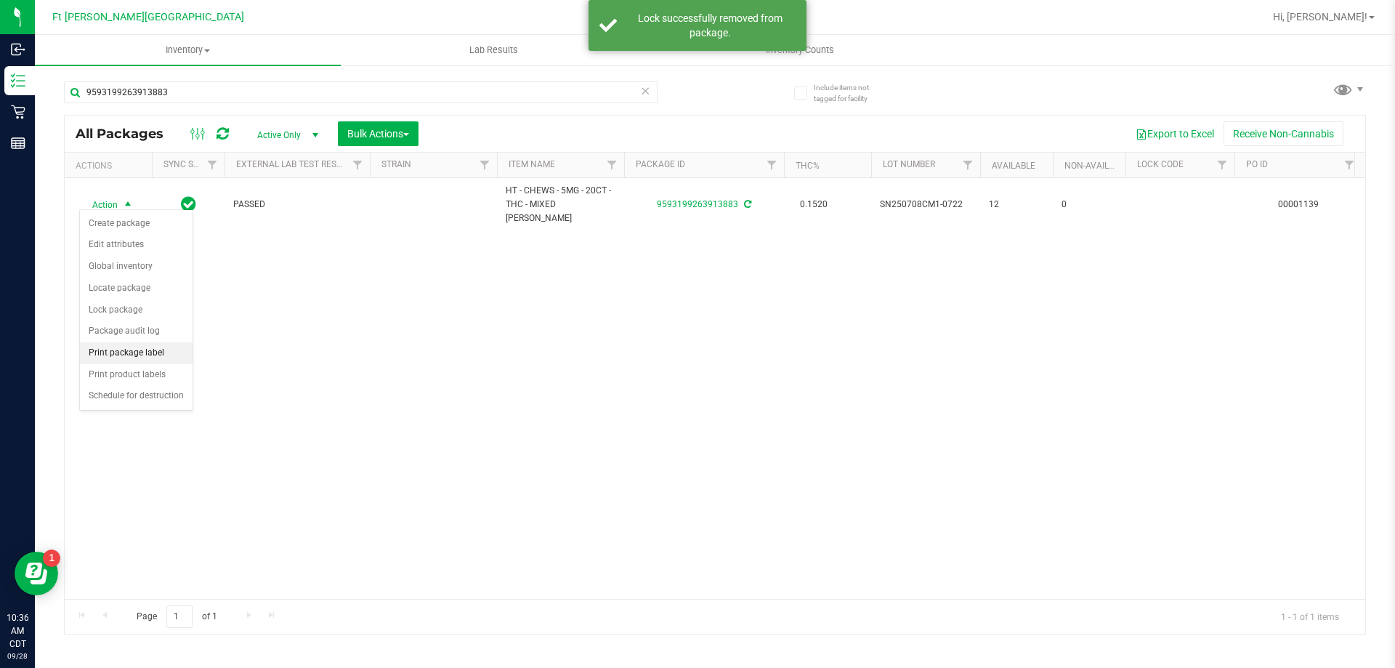
click at [141, 354] on li "Print package label" at bounding box center [136, 353] width 113 height 22
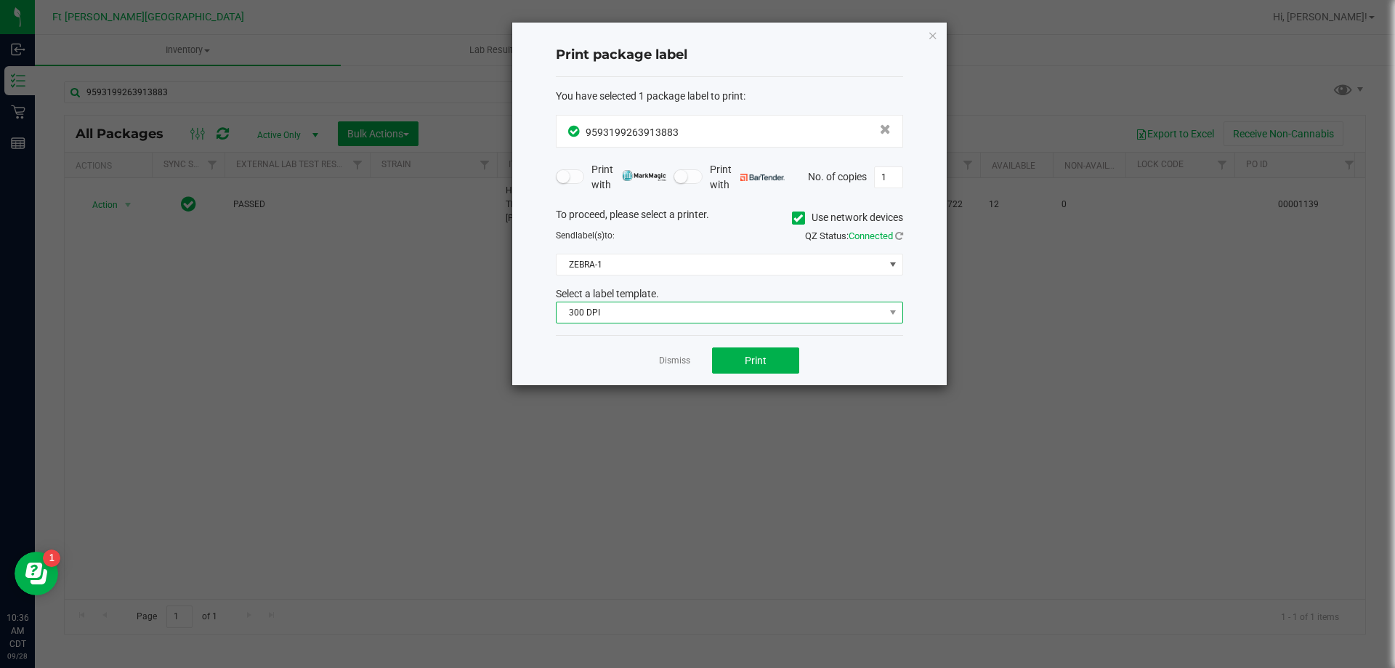
click at [674, 313] on span "300 DPI" at bounding box center [721, 312] width 328 height 20
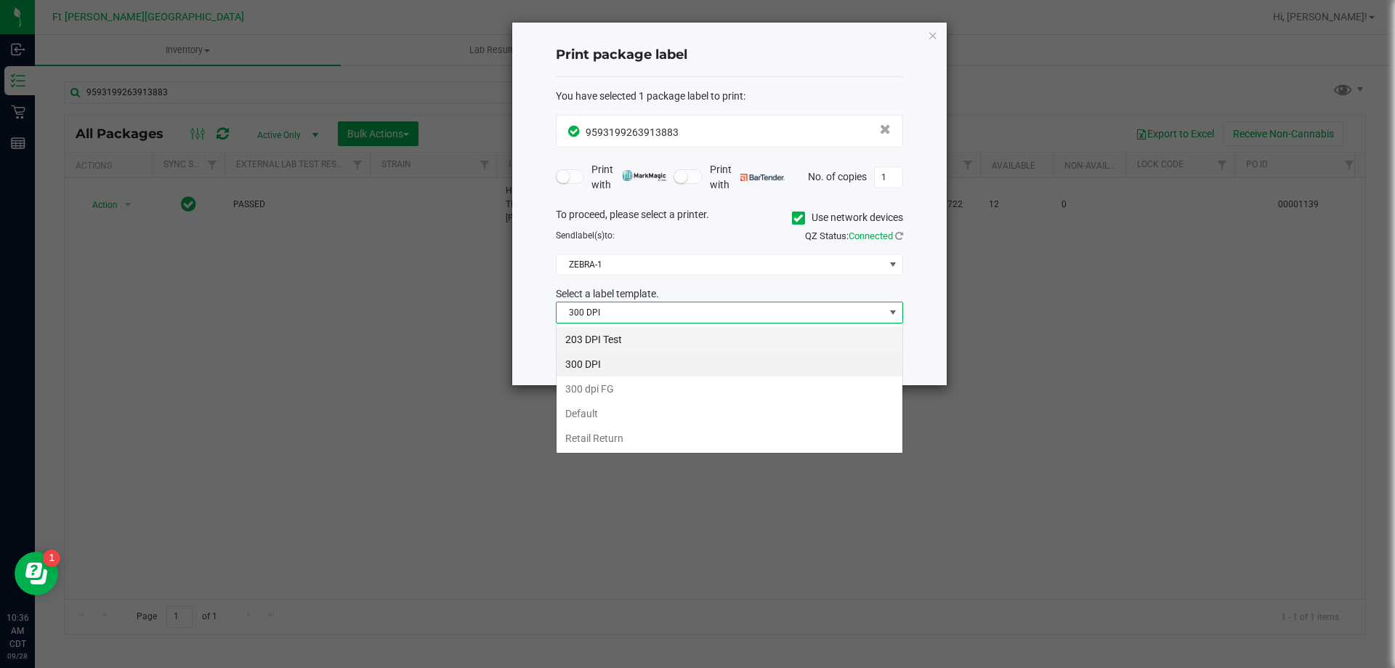
scroll to position [22, 347]
click at [628, 340] on li "203 DPI Test" at bounding box center [730, 339] width 346 height 25
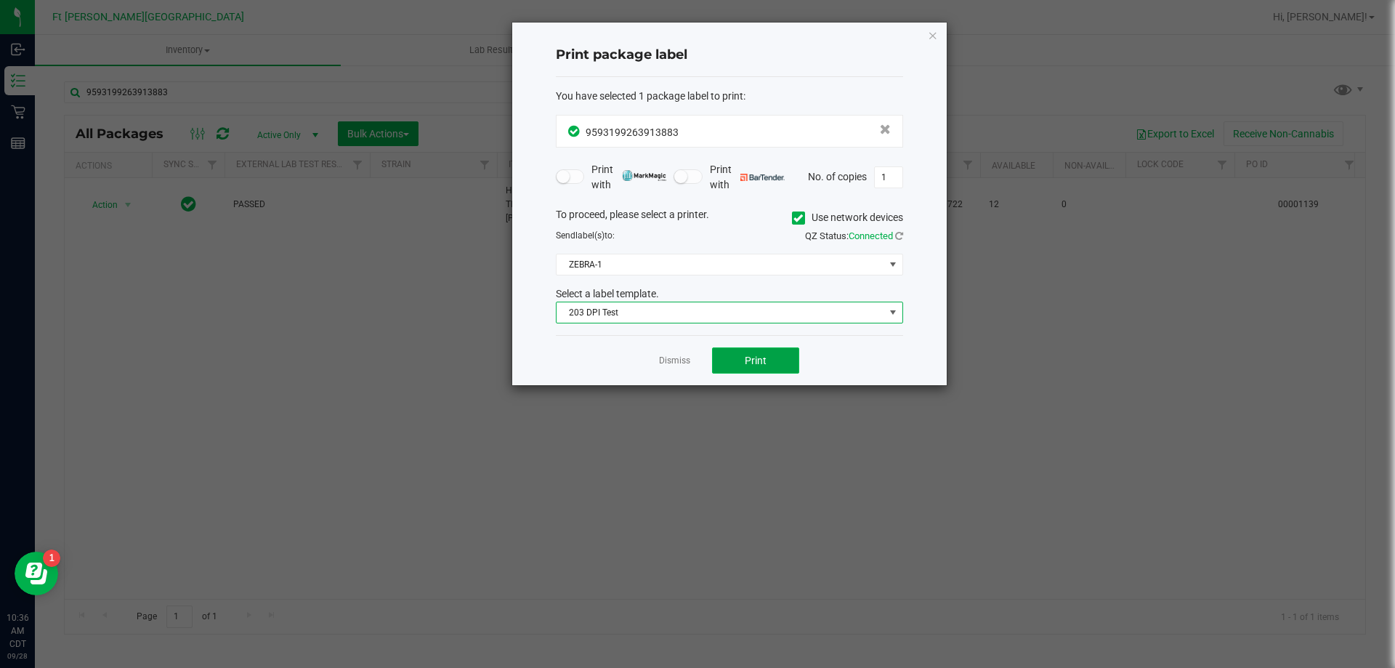
click at [781, 364] on button "Print" at bounding box center [755, 360] width 87 height 26
click at [682, 356] on link "Dismiss" at bounding box center [674, 361] width 31 height 12
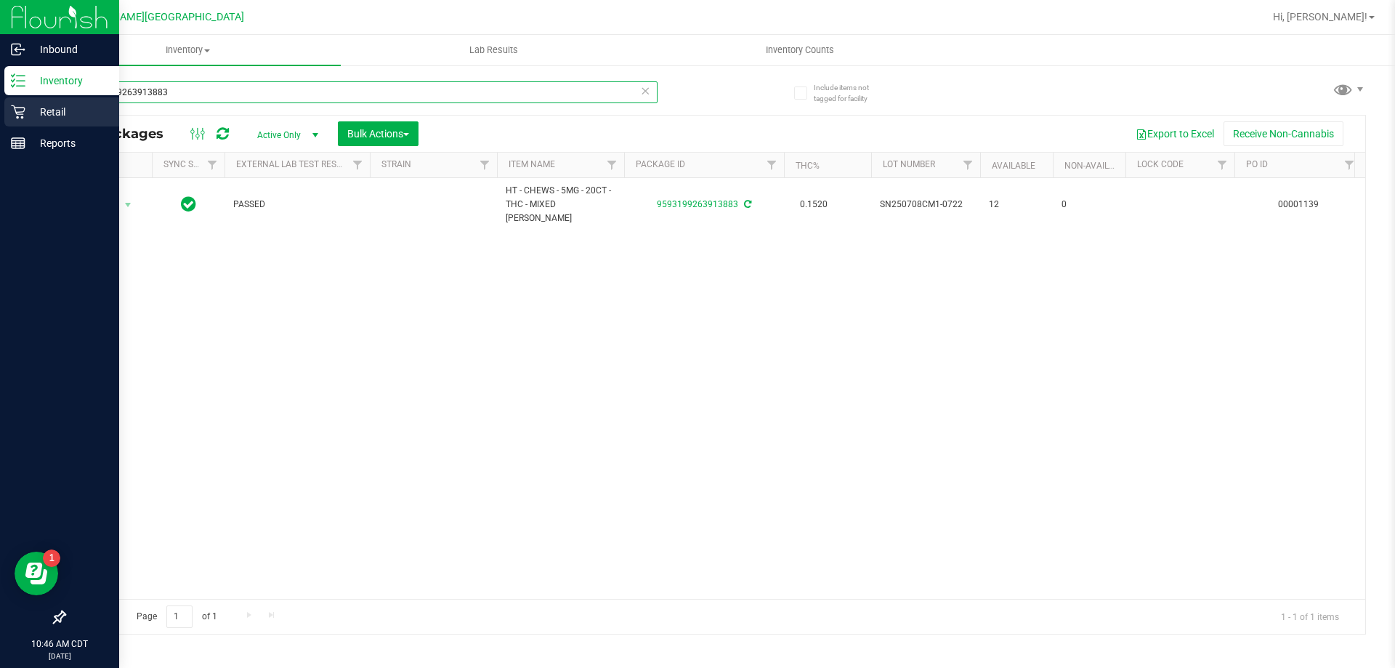
drag, startPoint x: 179, startPoint y: 92, endPoint x: 0, endPoint y: 102, distance: 179.0
click at [0, 101] on div "Inbound Inventory Retail Reports 10:46 AM CDT 09/28/2025 09/28 Ft Walton Beach …" at bounding box center [697, 334] width 1395 height 668
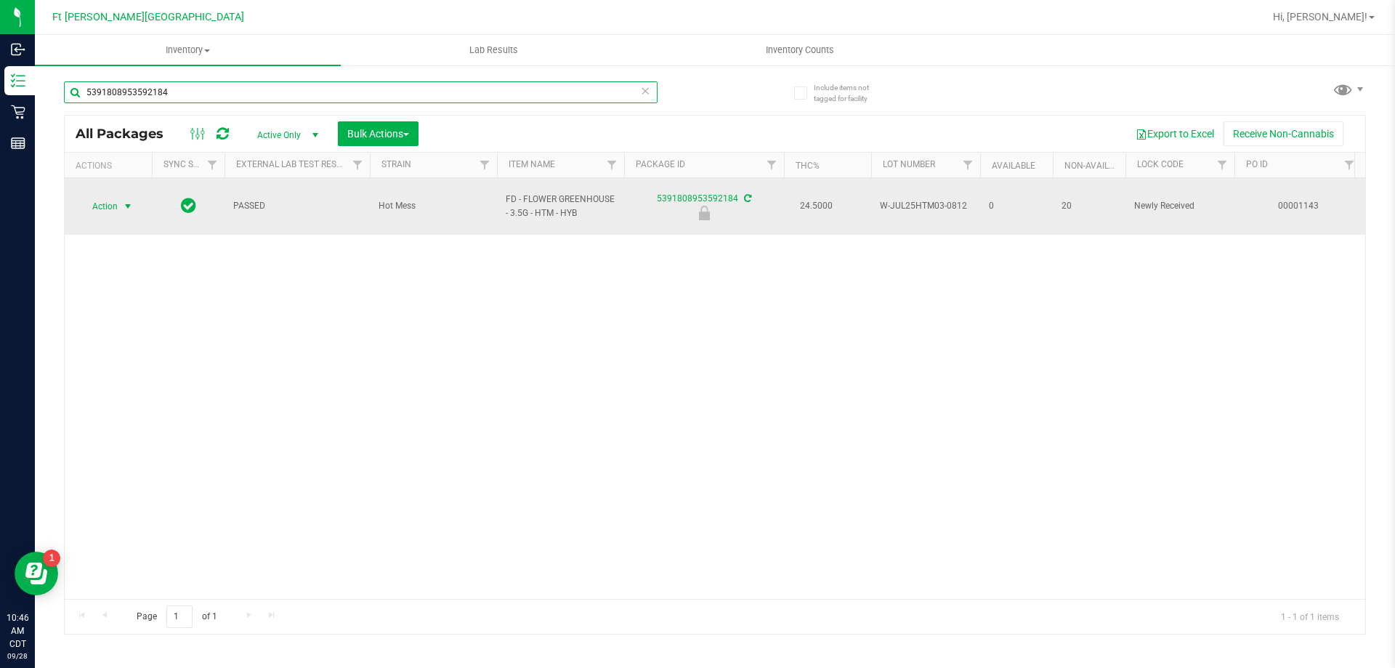
type input "5391808953592184"
click at [132, 201] on span "select" at bounding box center [128, 207] width 12 height 12
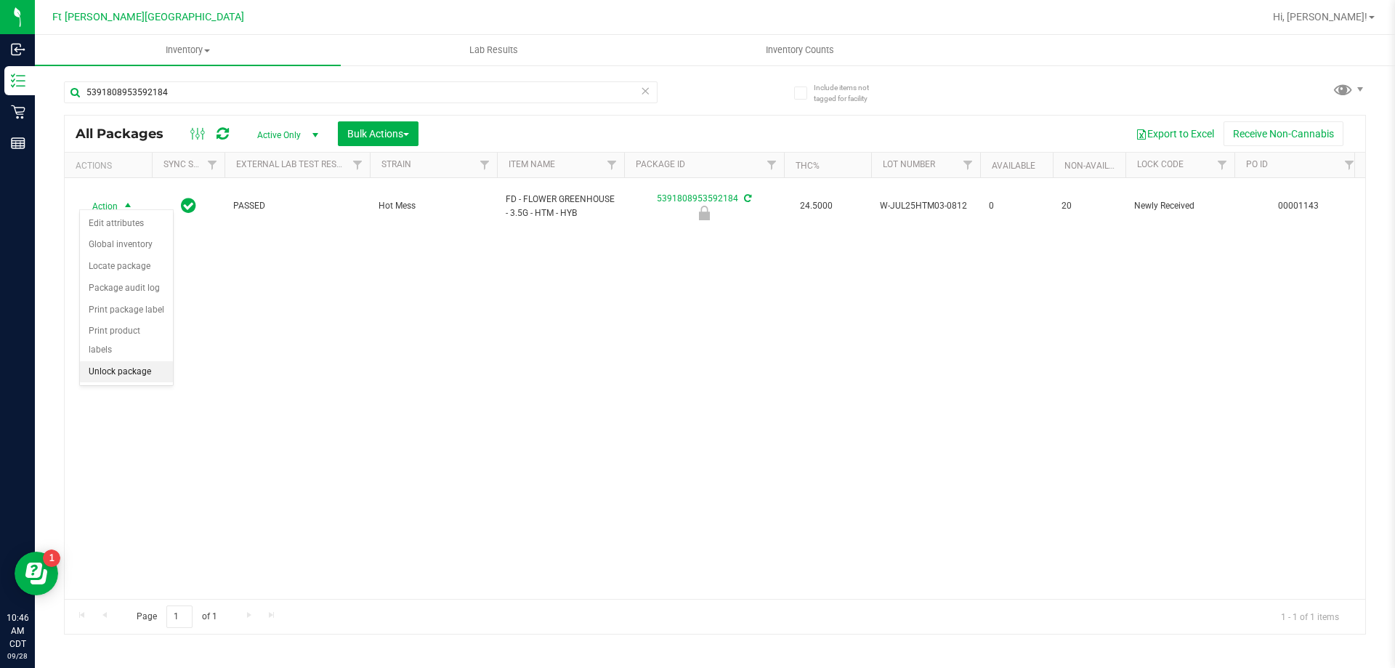
click at [119, 361] on li "Unlock package" at bounding box center [126, 372] width 93 height 22
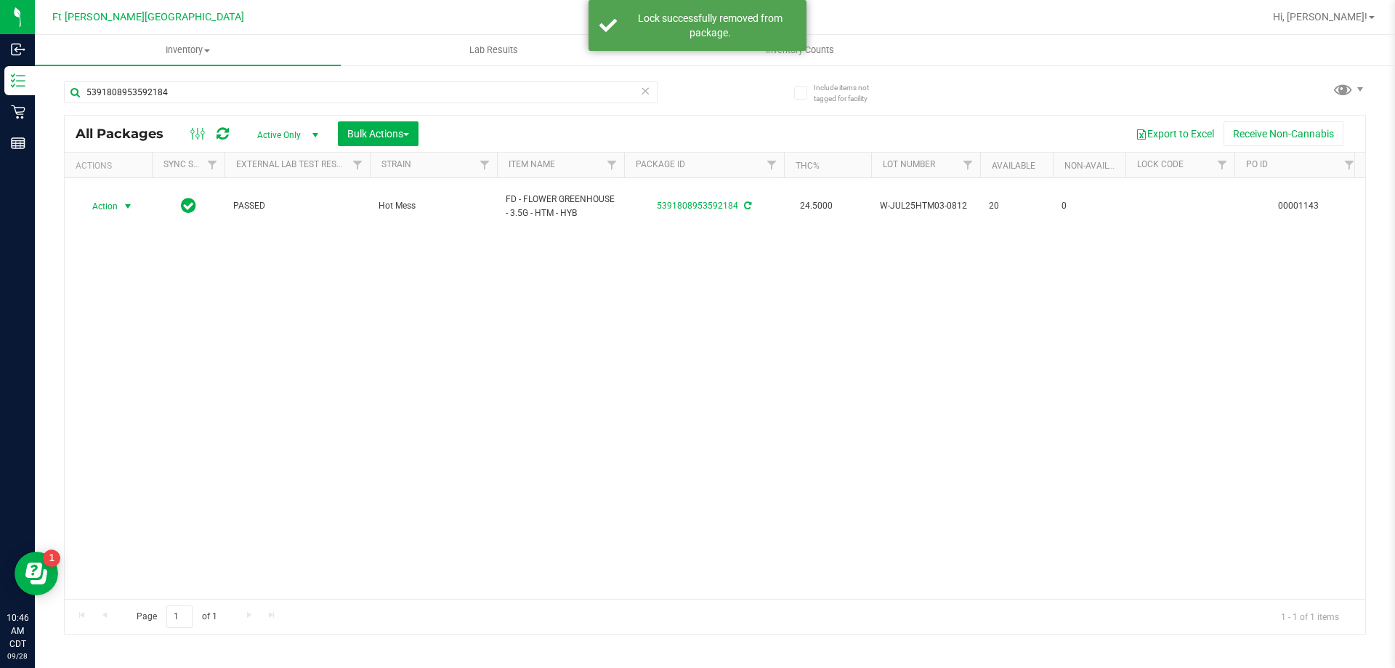
click at [132, 201] on span "select" at bounding box center [128, 207] width 12 height 12
click at [148, 354] on li "Print package label" at bounding box center [136, 353] width 113 height 22
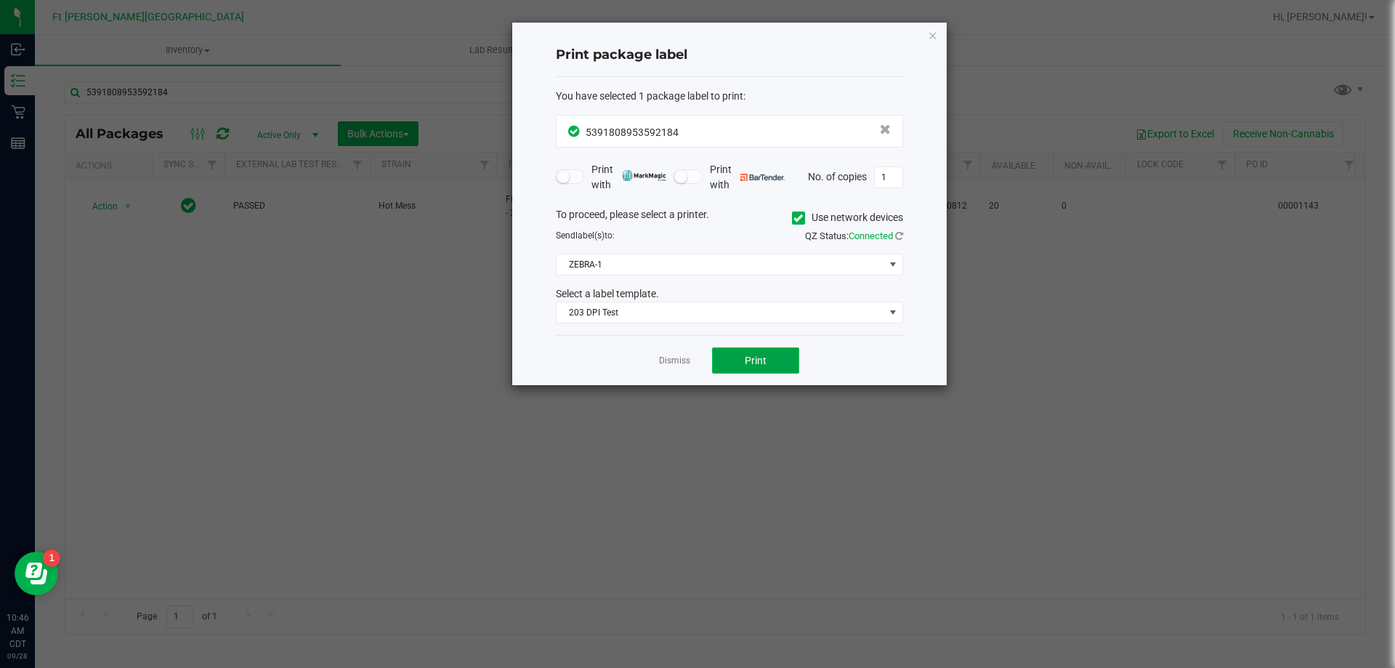
click at [753, 356] on span "Print" at bounding box center [756, 361] width 22 height 12
click at [671, 361] on link "Dismiss" at bounding box center [674, 361] width 31 height 12
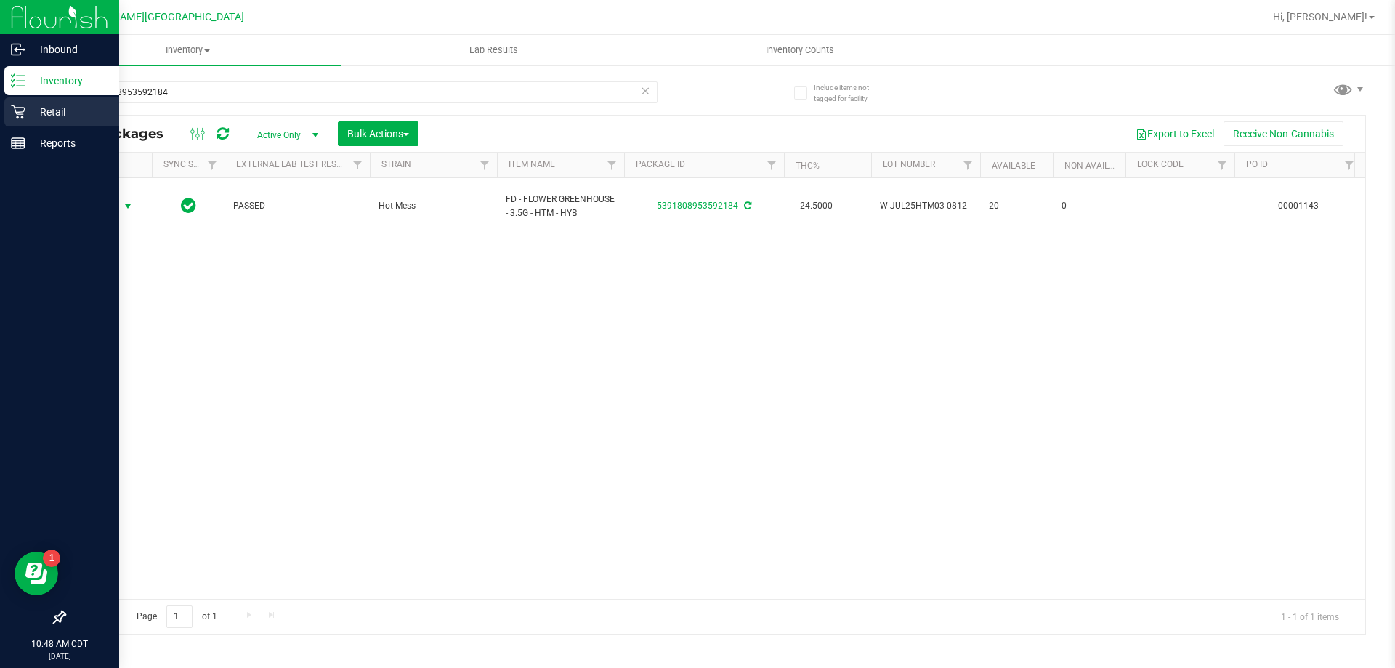
click at [42, 109] on p "Retail" at bounding box center [68, 111] width 87 height 17
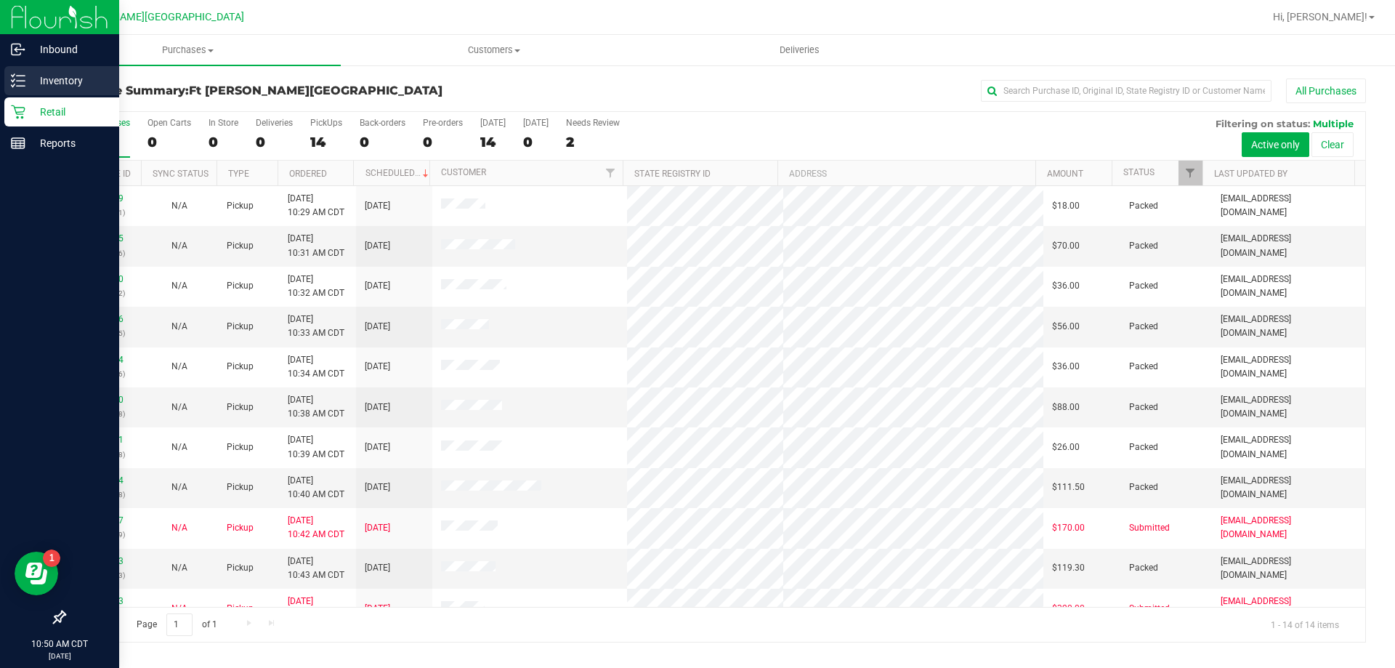
click at [29, 81] on p "Inventory" at bounding box center [68, 80] width 87 height 17
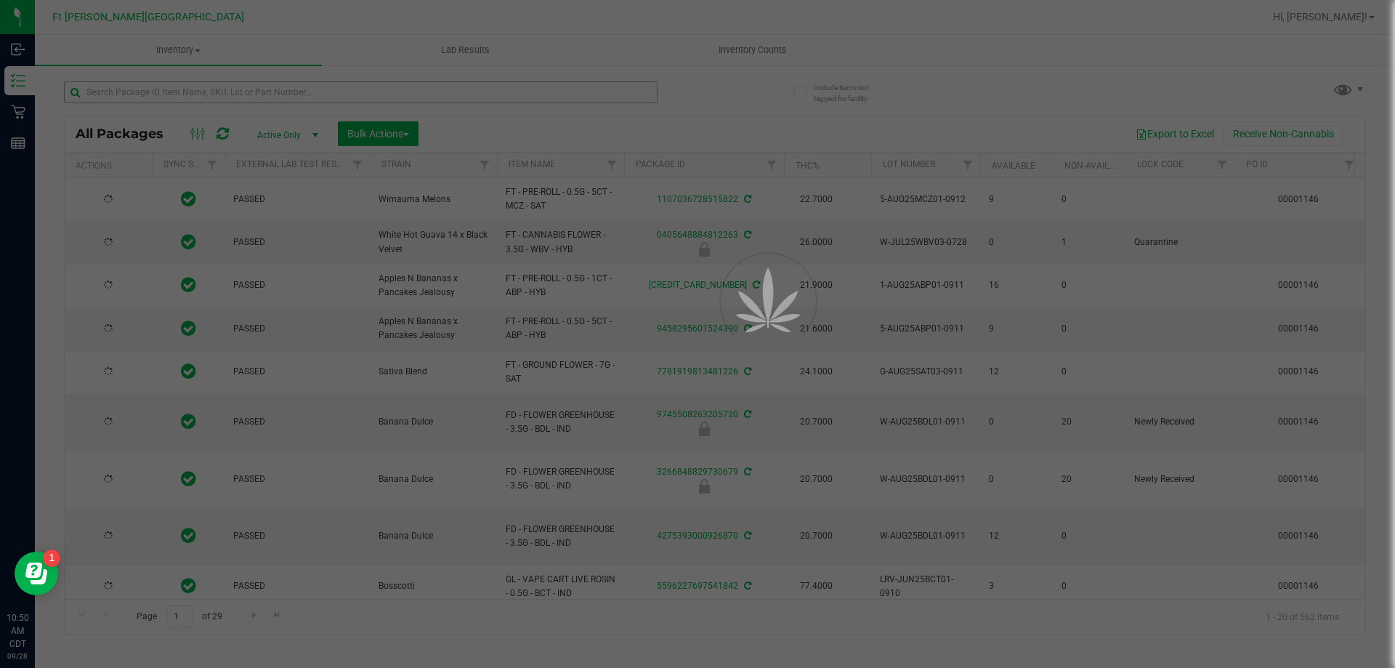
click at [299, 104] on div at bounding box center [697, 334] width 1395 height 668
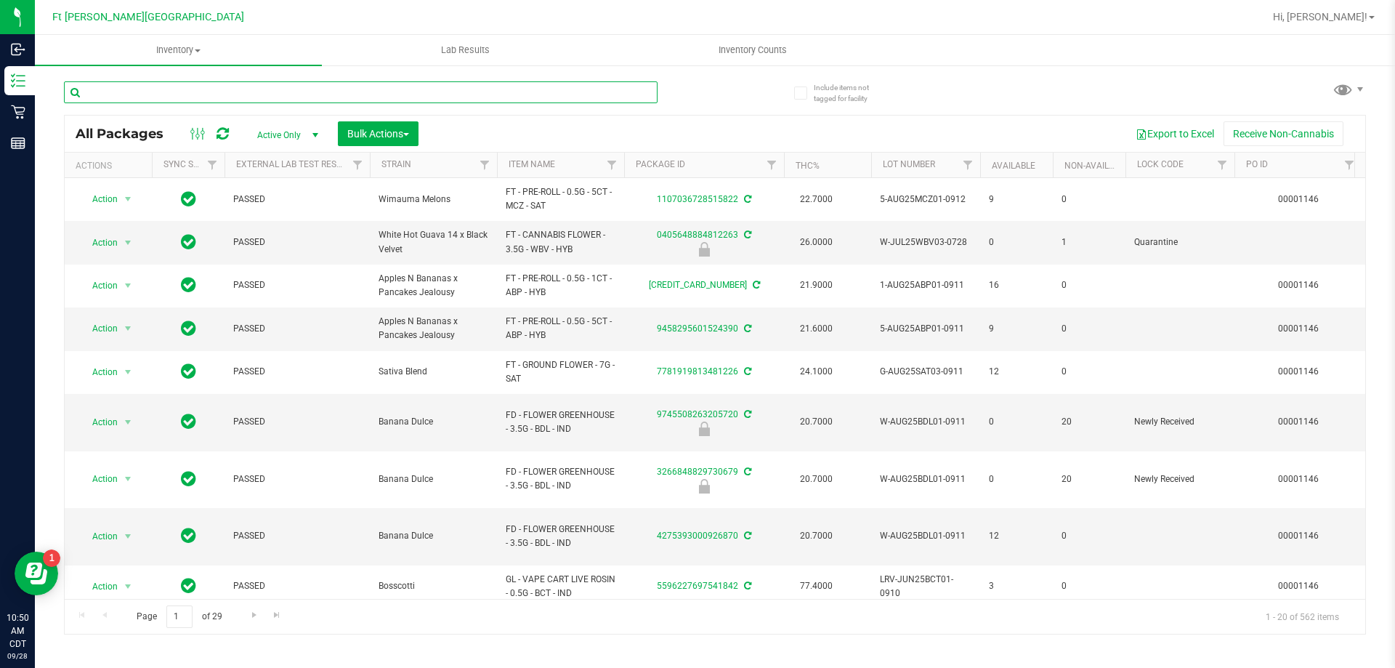
click at [304, 94] on input "text" at bounding box center [361, 92] width 594 height 22
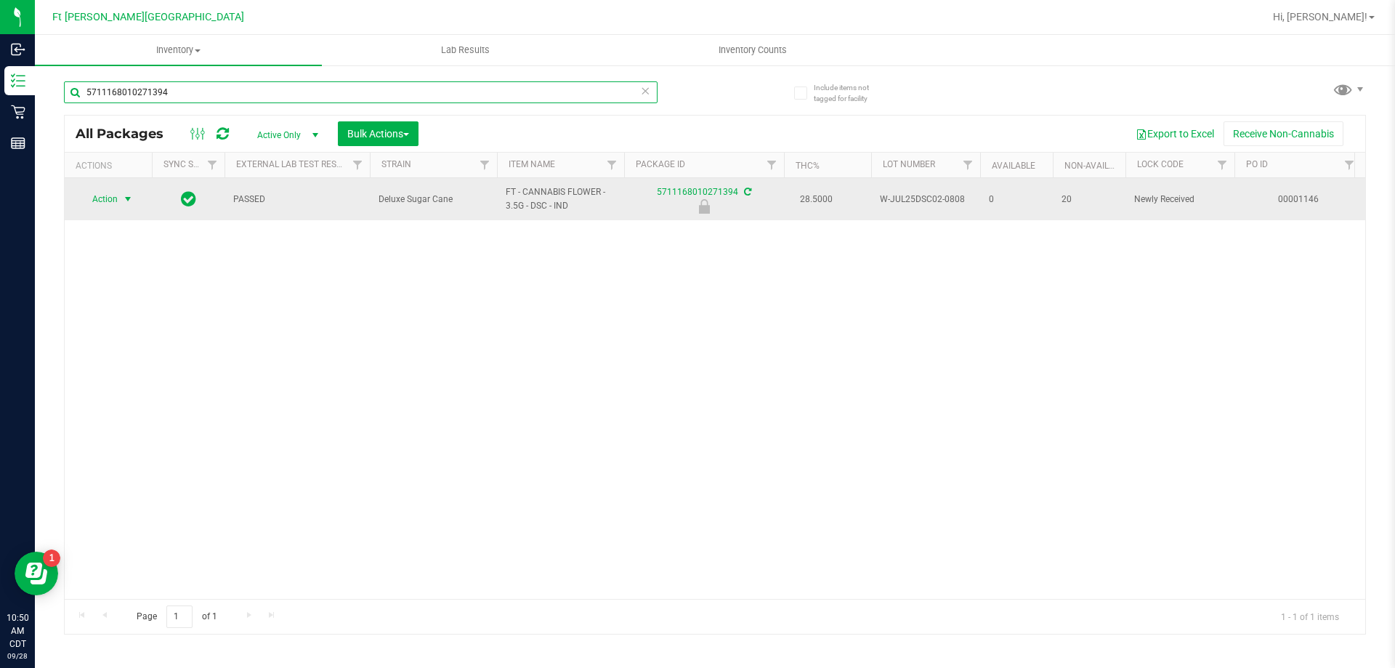
type input "5711168010271394"
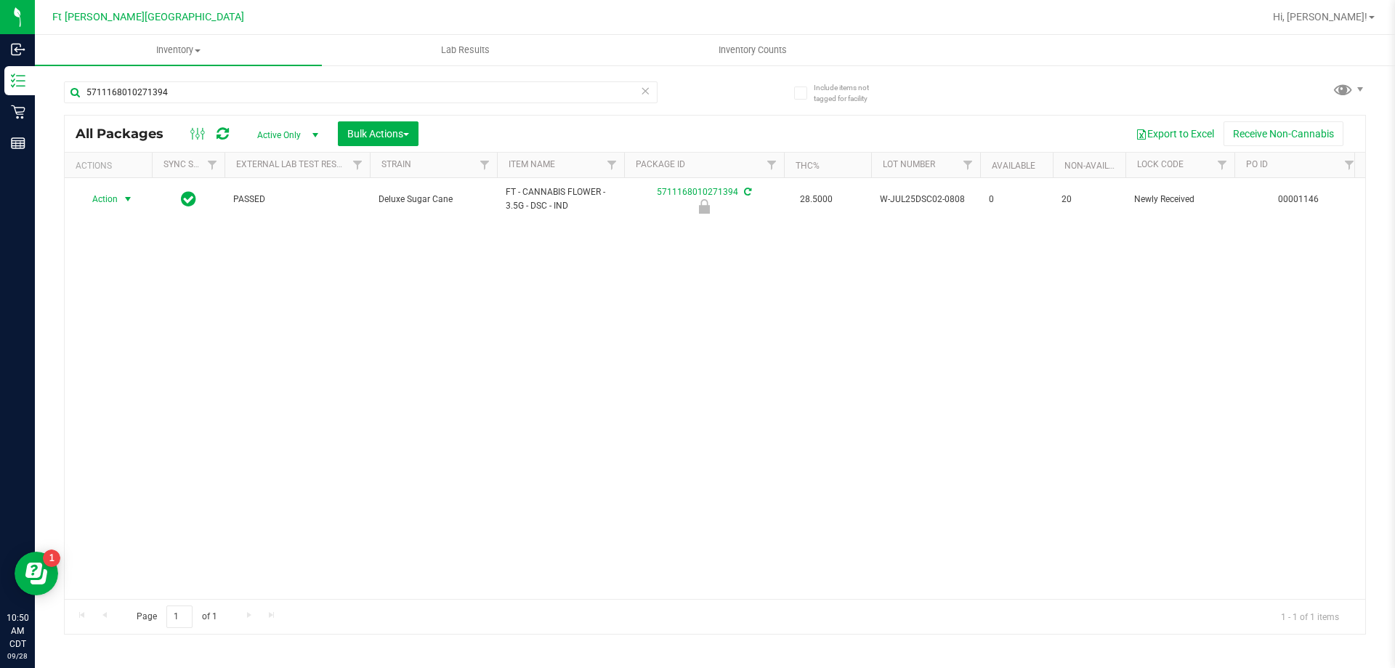
drag, startPoint x: 124, startPoint y: 201, endPoint x: 121, endPoint y: 230, distance: 28.5
click at [123, 205] on span "select" at bounding box center [128, 199] width 12 height 12
click at [138, 361] on li "Unlock package" at bounding box center [126, 372] width 93 height 22
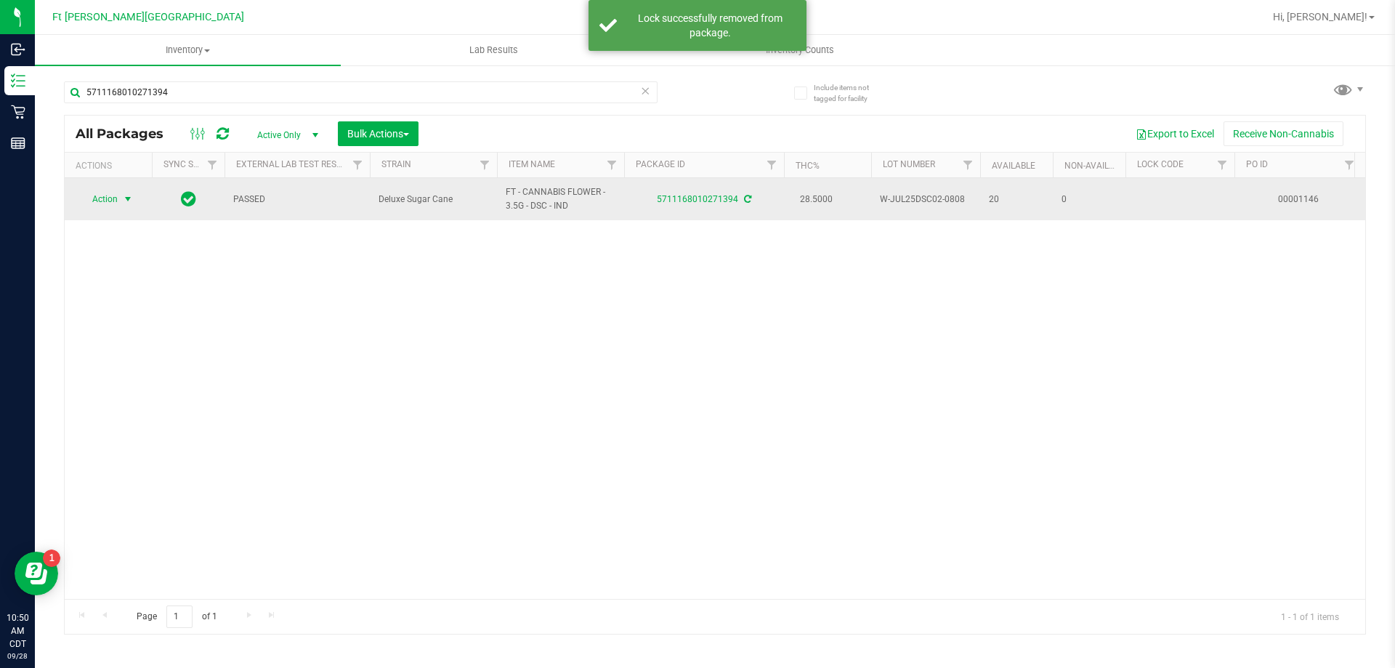
click at [127, 201] on span "select" at bounding box center [128, 199] width 12 height 12
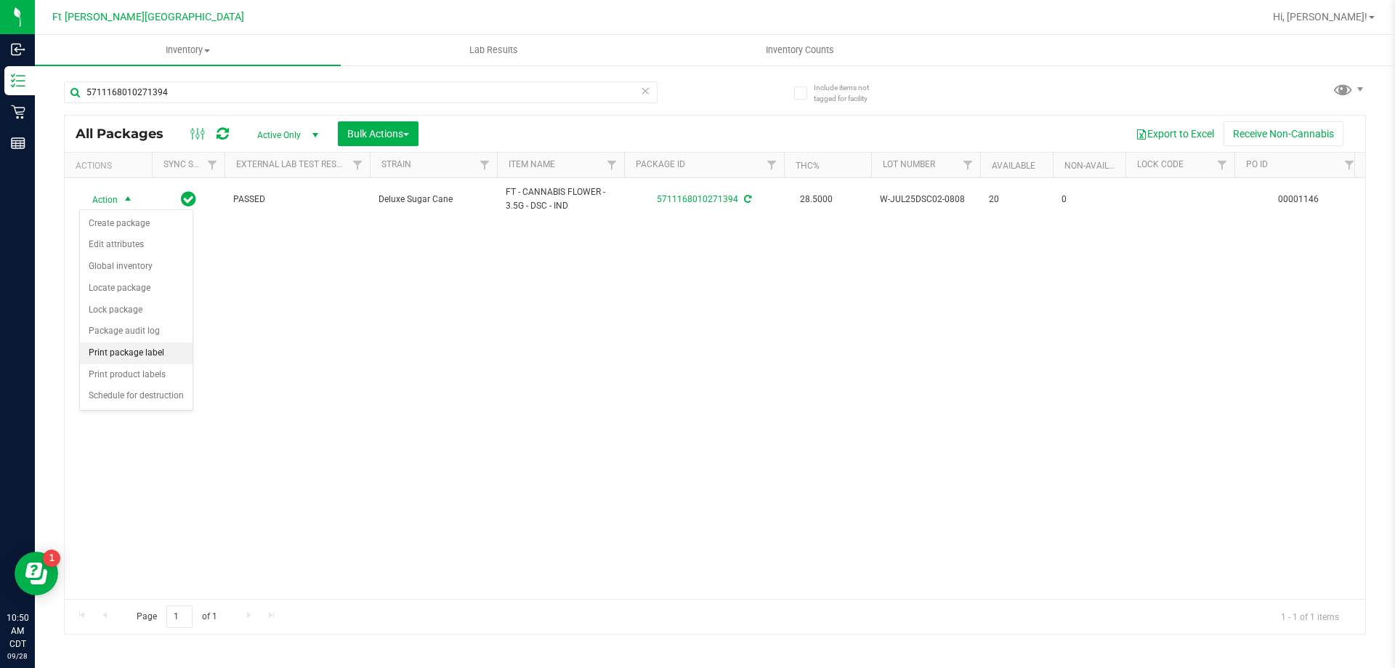
click at [142, 353] on li "Print package label" at bounding box center [136, 353] width 113 height 22
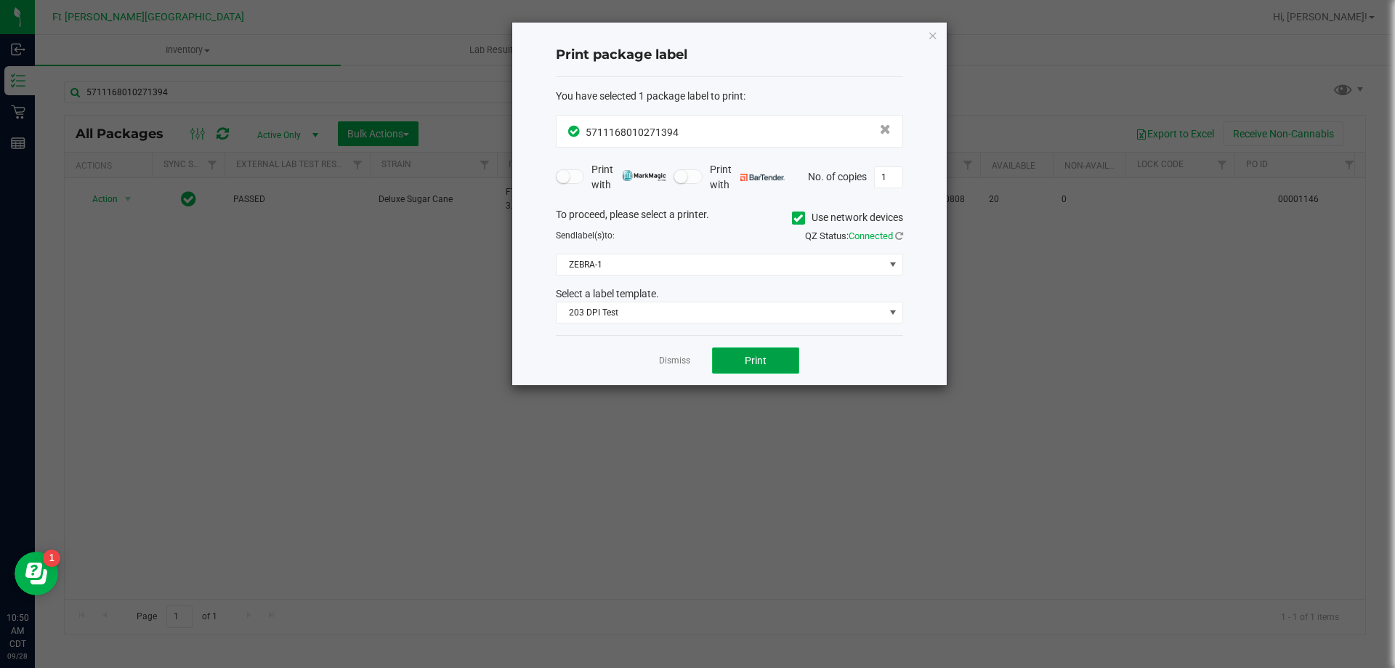
click at [726, 364] on button "Print" at bounding box center [755, 360] width 87 height 26
